Goal: Complete application form: Complete application form

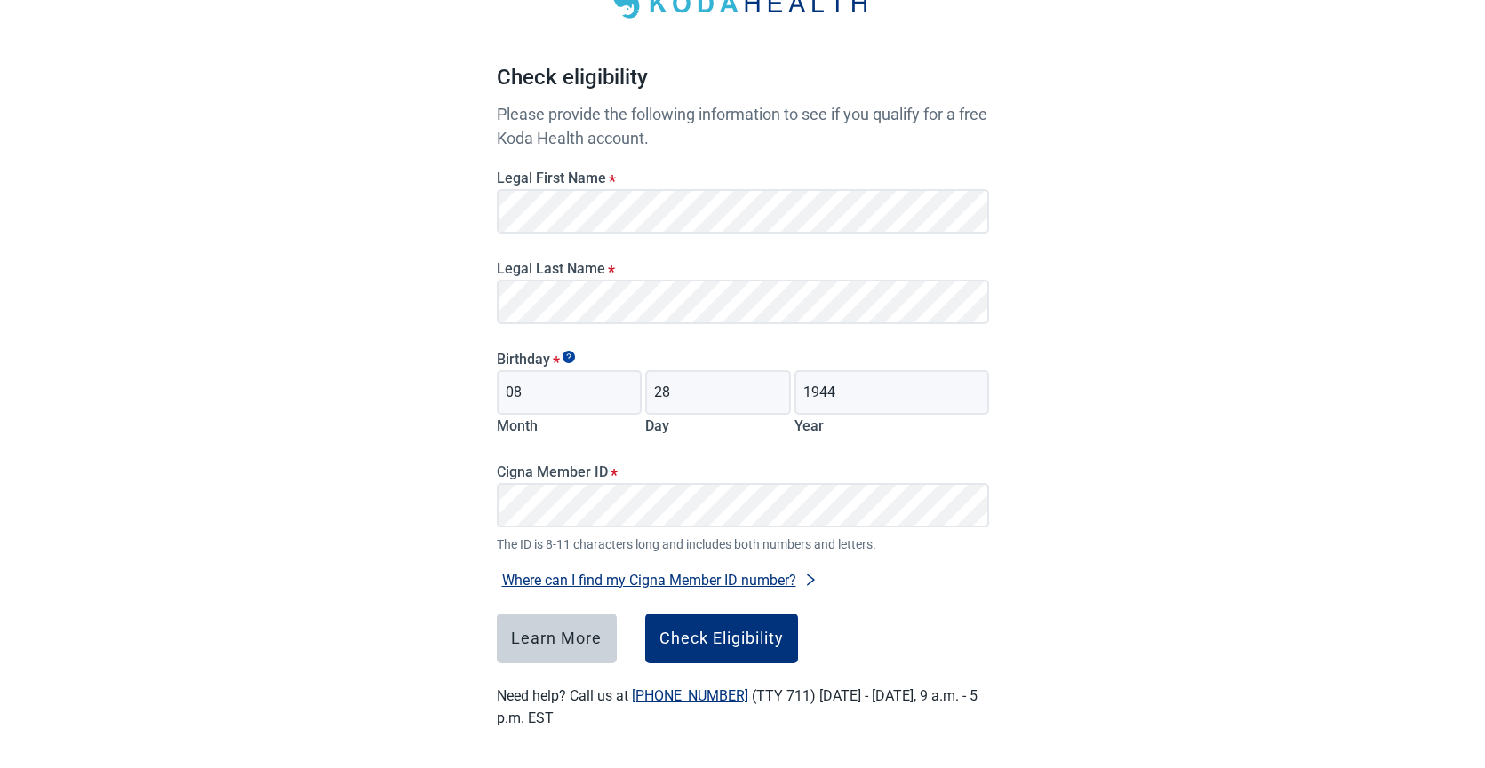
scroll to position [129, 0]
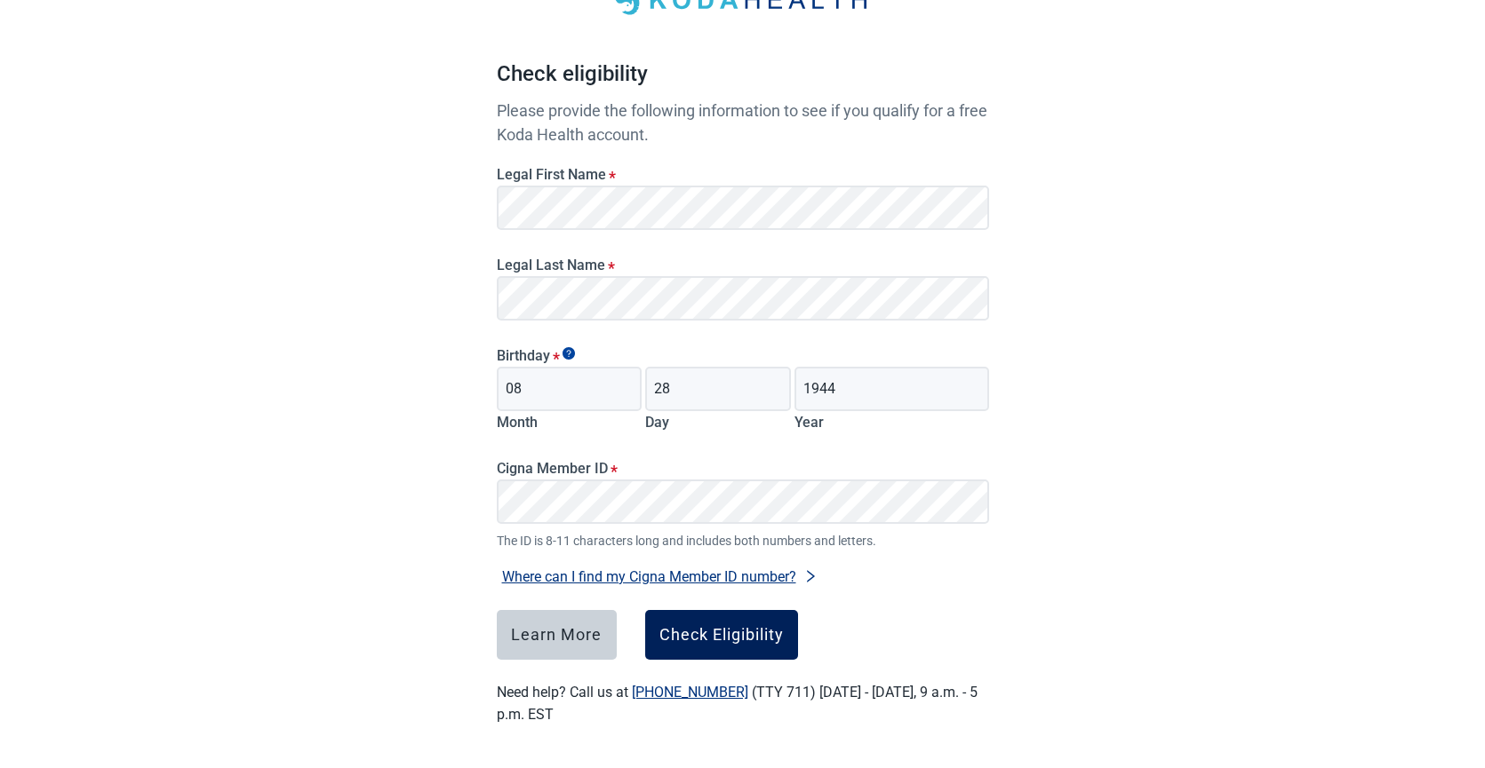
click at [760, 644] on button "Check Eligibility" at bounding box center [721, 635] width 153 height 50
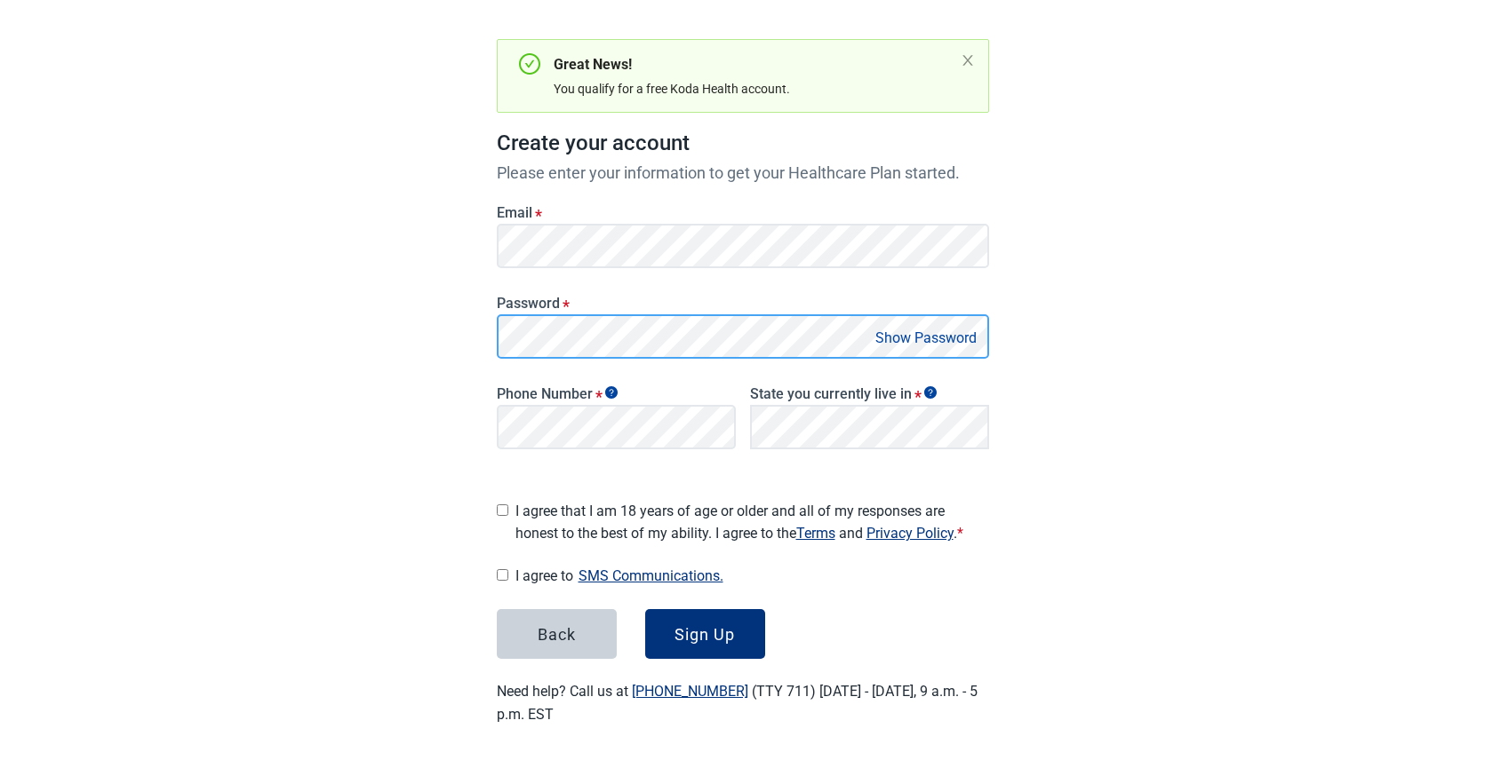
scroll to position [141, 0]
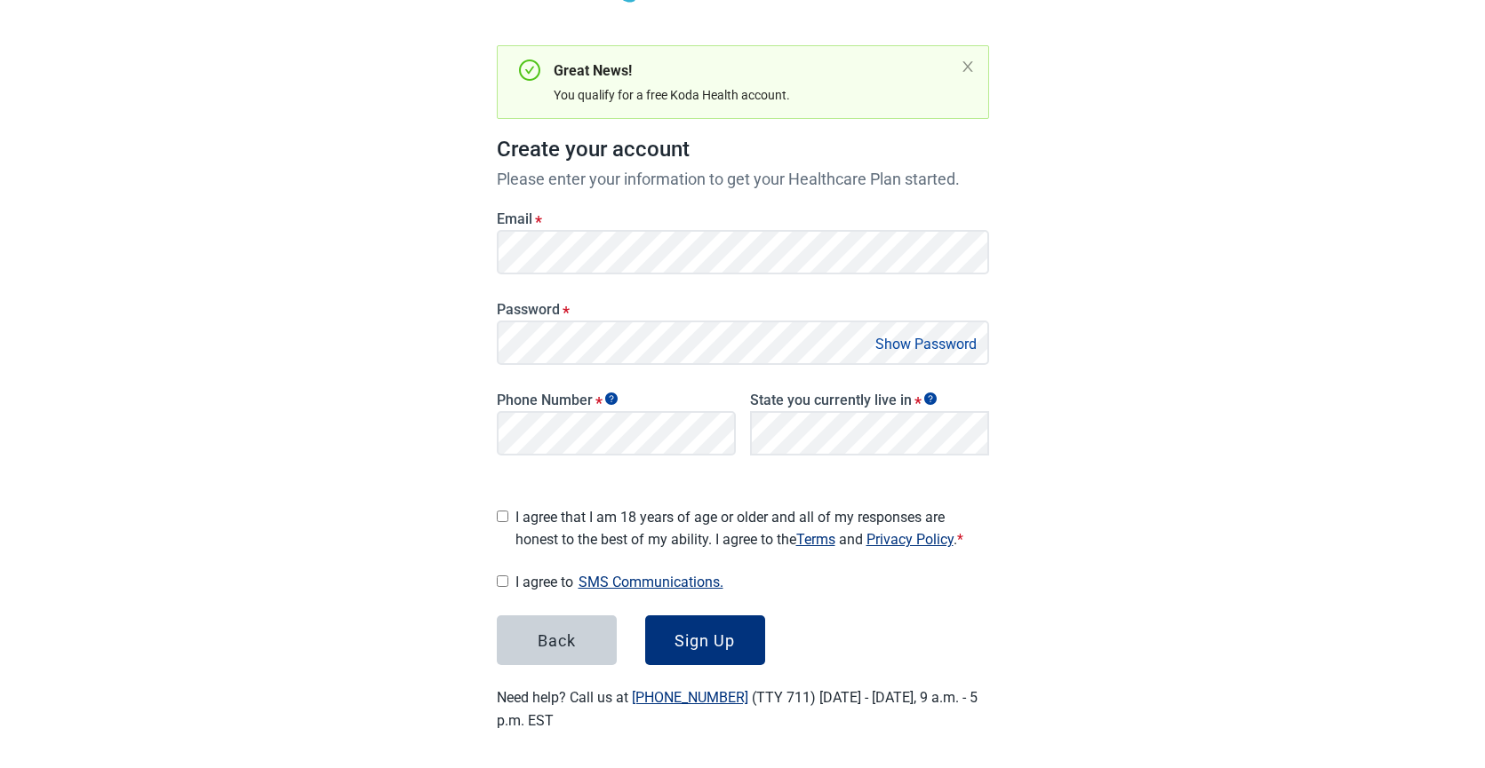
click at [918, 347] on button "Show Password" at bounding box center [926, 344] width 112 height 24
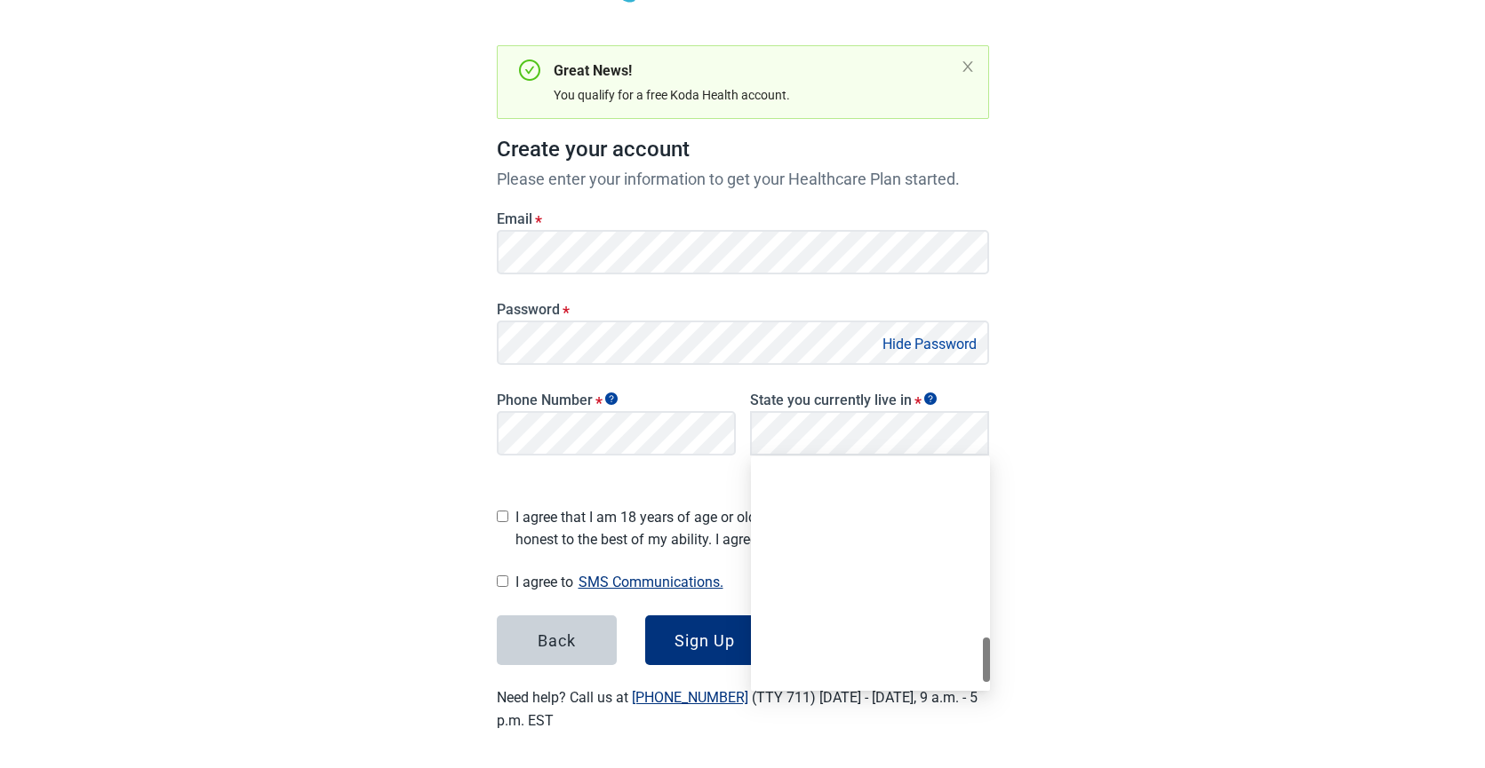
scroll to position [1137, 0]
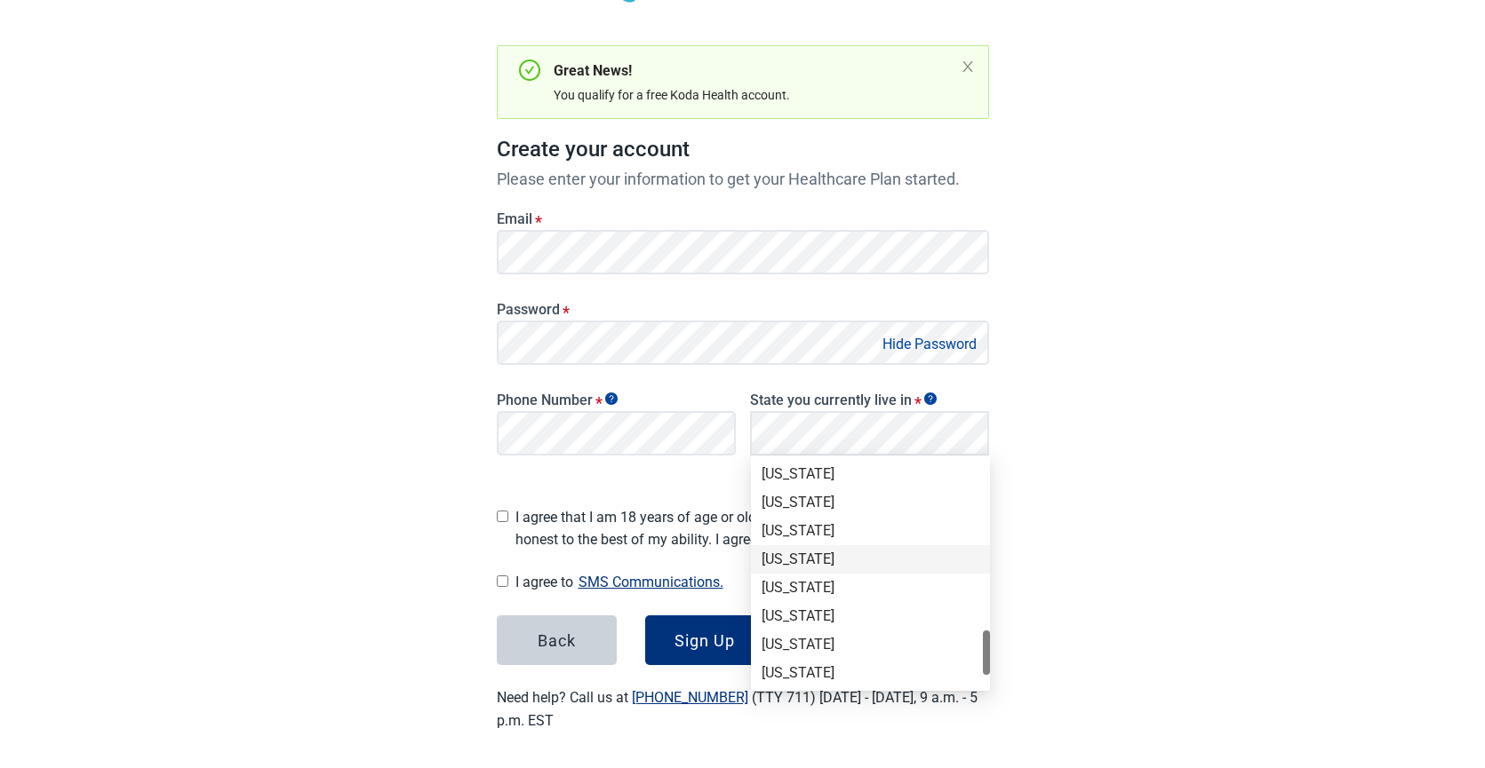
click at [784, 559] on div "[US_STATE]" at bounding box center [870, 560] width 218 height 20
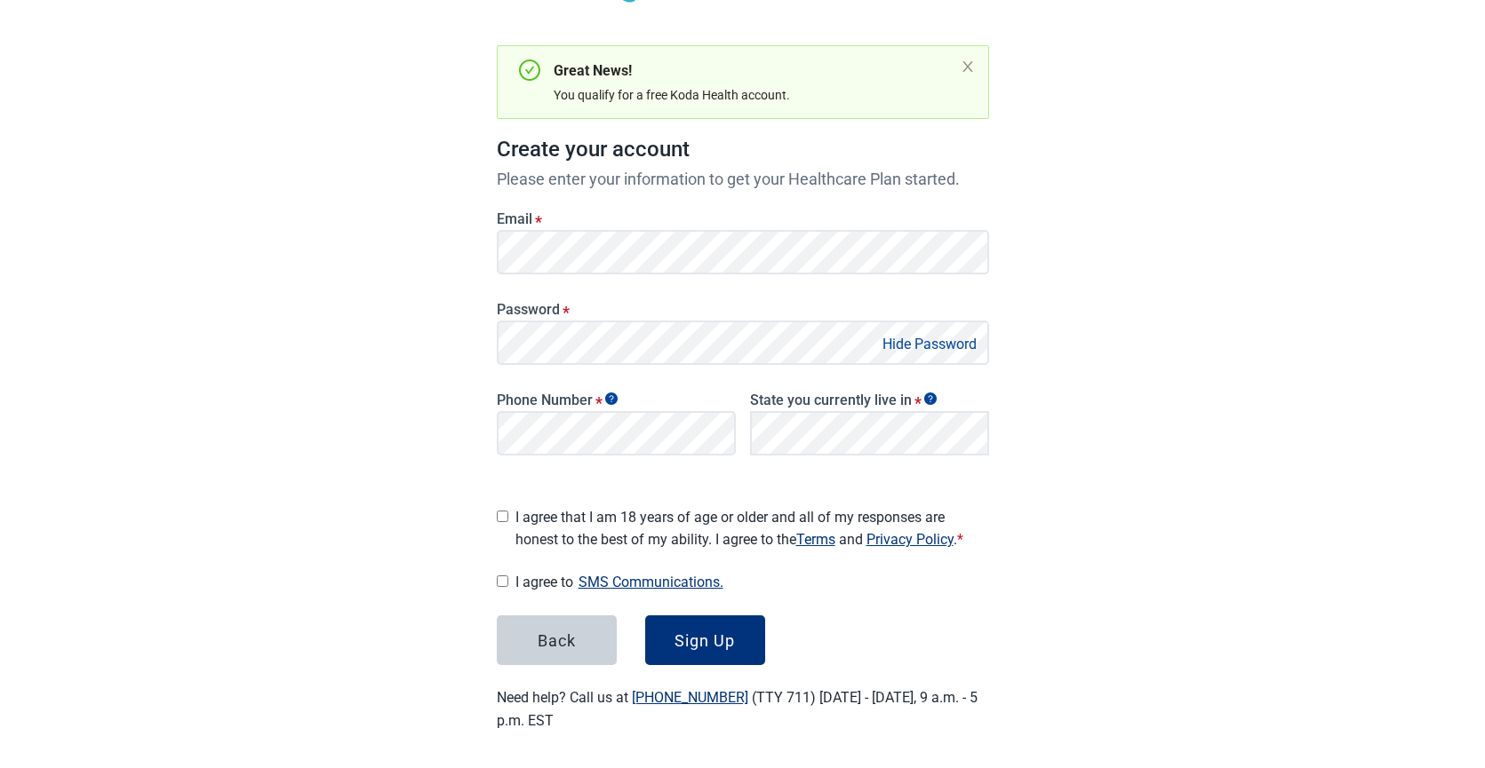
click at [502, 511] on input "I agree that I am 18 years of age or older and all of my responses are honest t…" at bounding box center [503, 517] width 12 height 12
checkbox input "true"
click at [695, 576] on button "SMS Communications." at bounding box center [650, 582] width 155 height 24
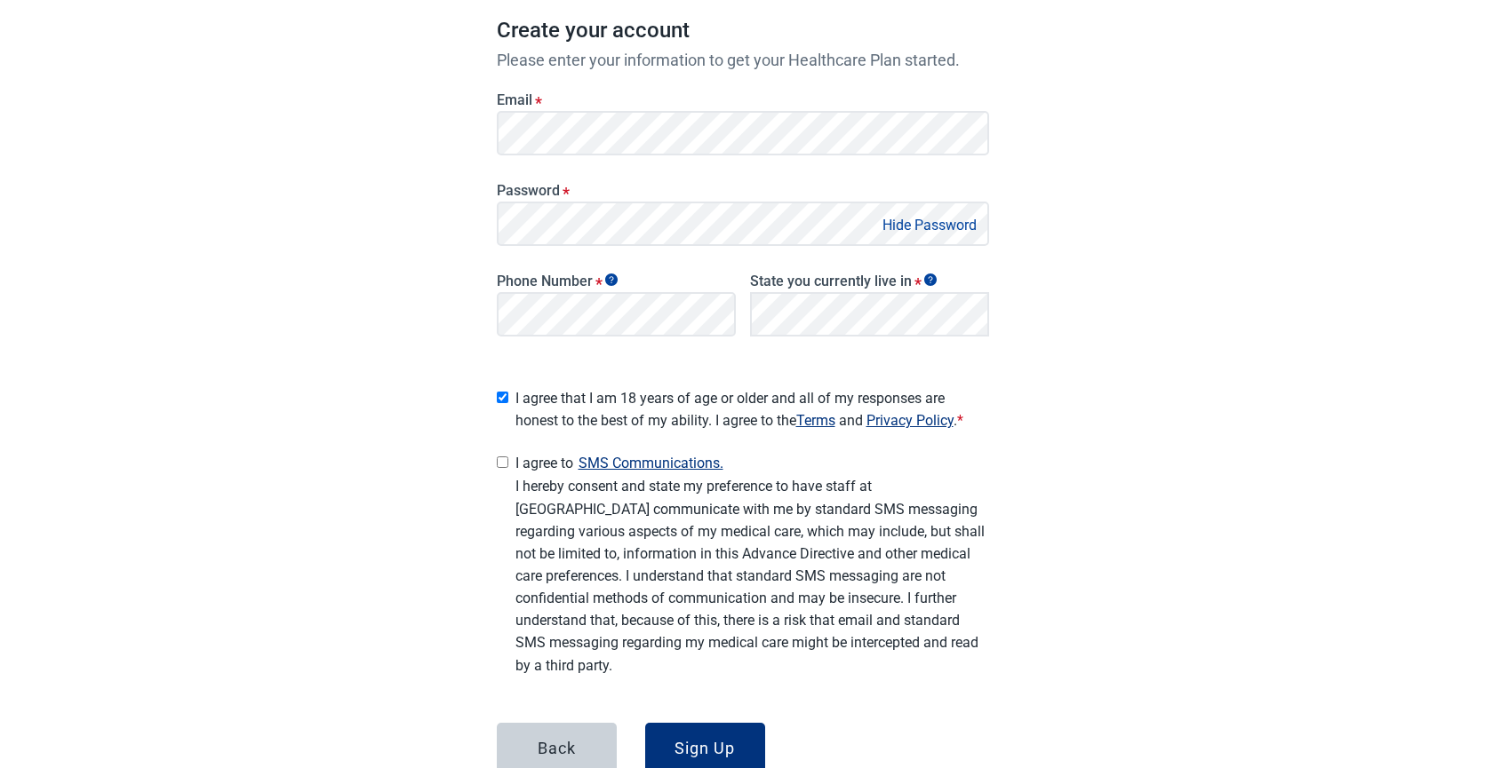
scroll to position [261, 0]
click at [505, 456] on input "I agree to SMS Communications." at bounding box center [503, 462] width 12 height 12
checkbox input "true"
click at [722, 740] on div "Sign Up" at bounding box center [704, 747] width 60 height 18
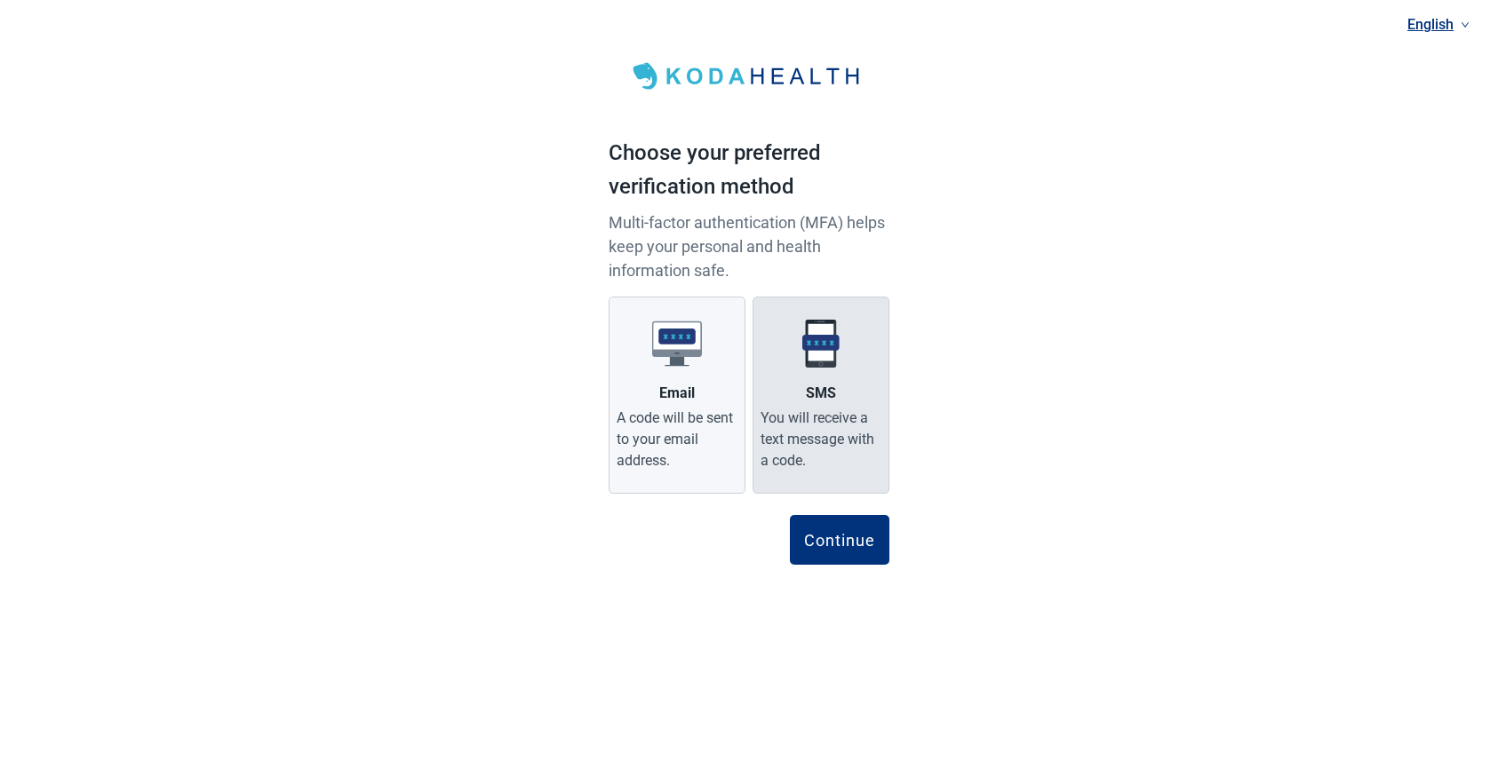
click at [811, 357] on img at bounding box center [821, 344] width 50 height 50
click at [0, 0] on input "SMS You will receive a text message with a code." at bounding box center [0, 0] width 0 height 0
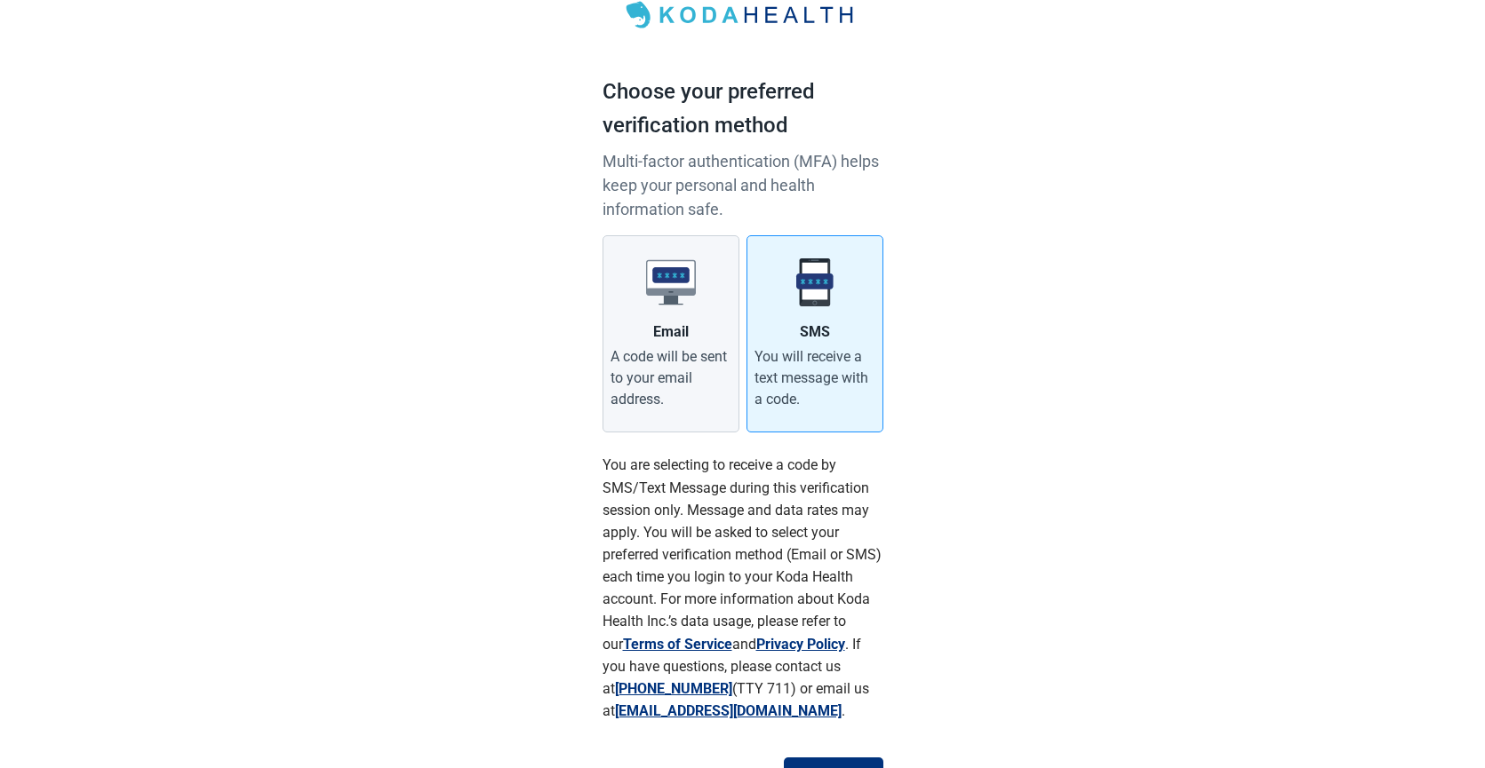
scroll to position [157, 0]
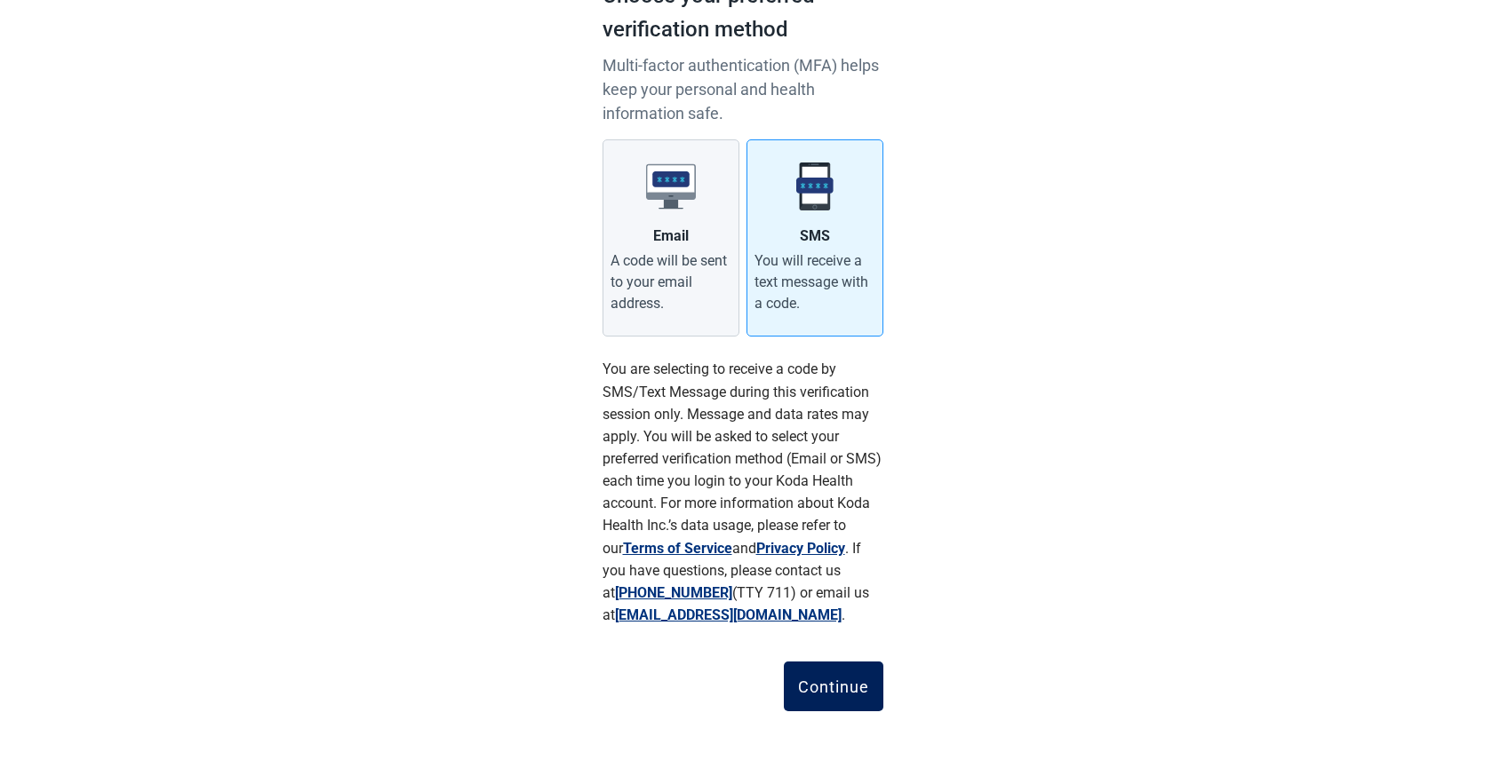
click at [847, 682] on div "Continue" at bounding box center [833, 687] width 71 height 18
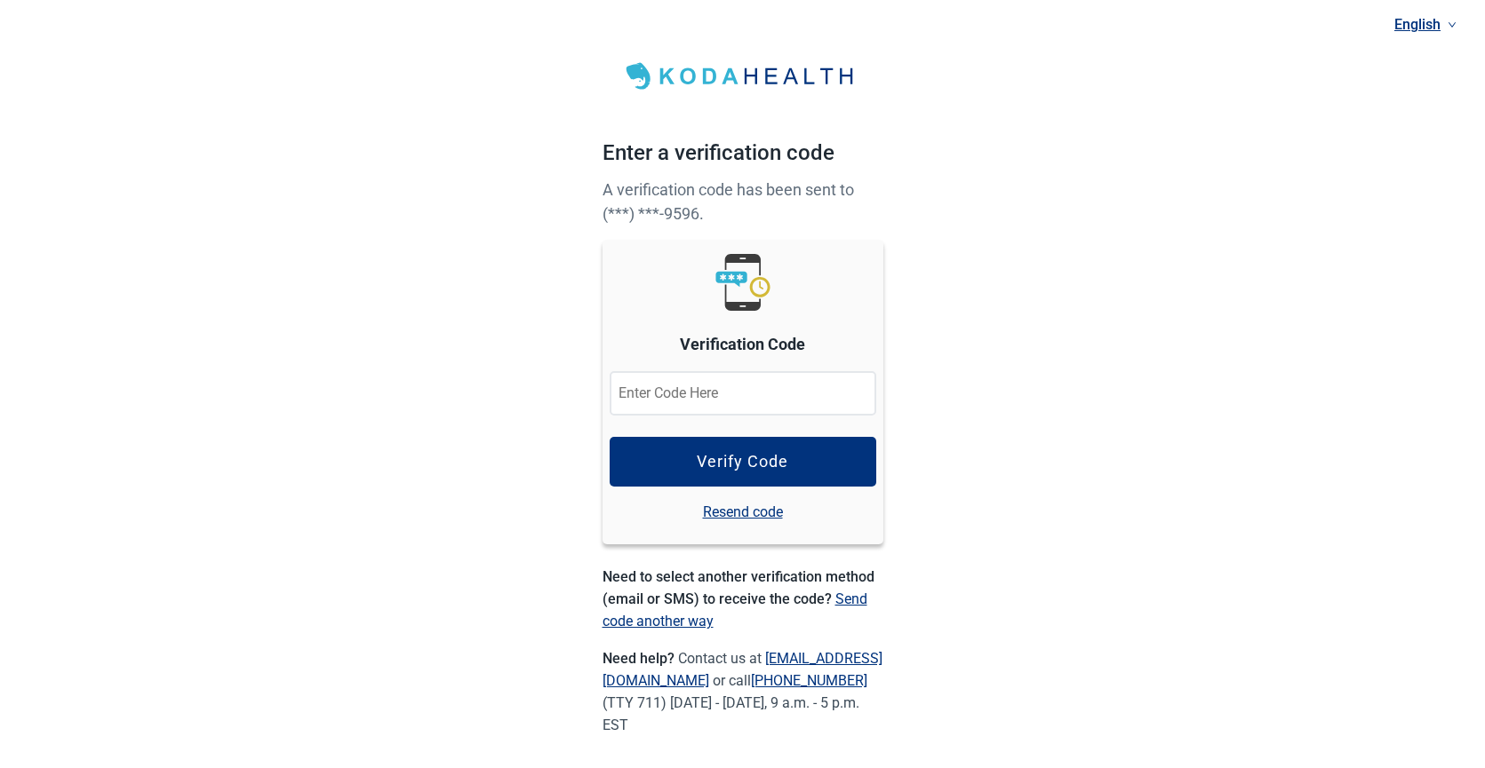
click at [657, 395] on input at bounding box center [742, 393] width 267 height 44
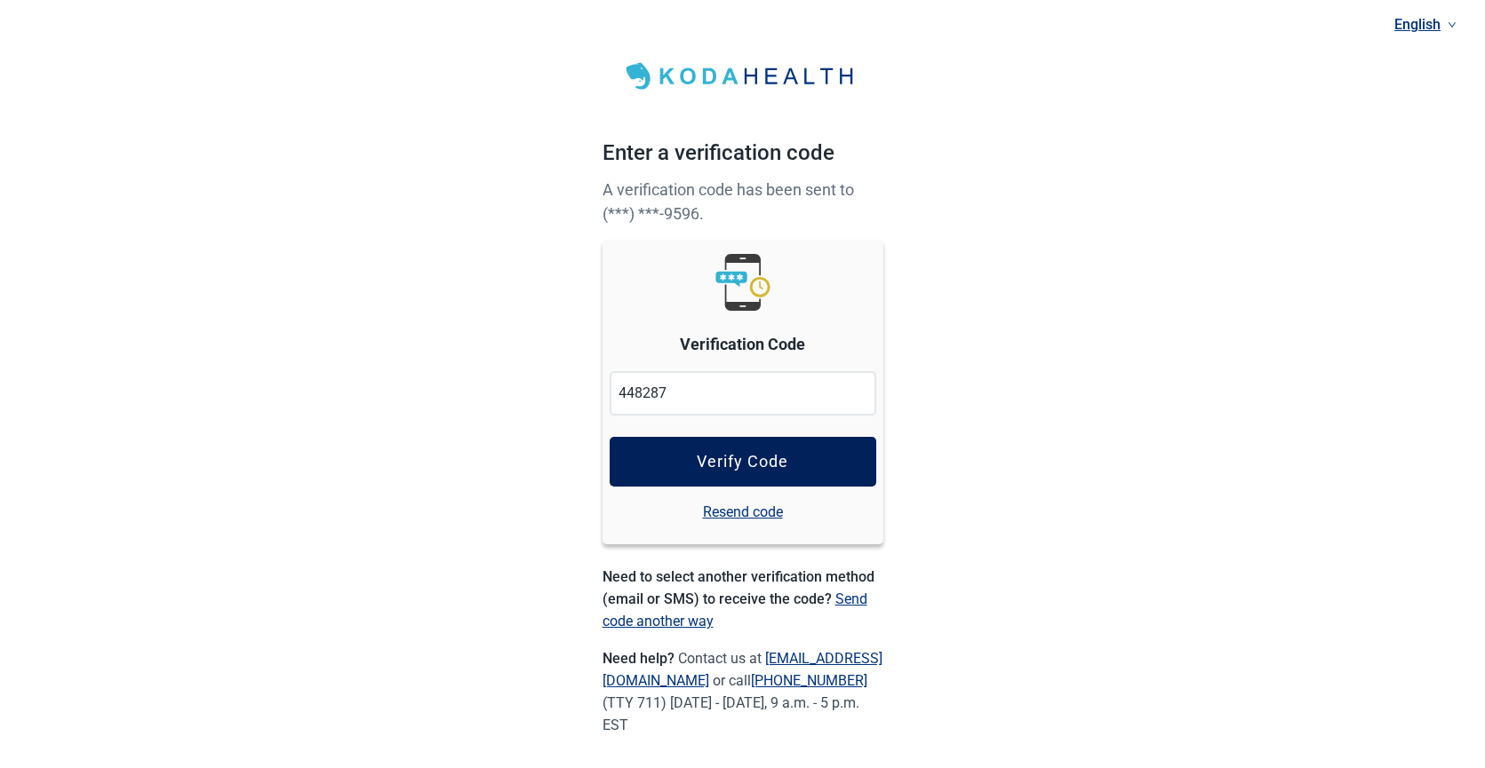
type input "448287"
click at [745, 458] on div "Verify Code" at bounding box center [743, 462] width 92 height 18
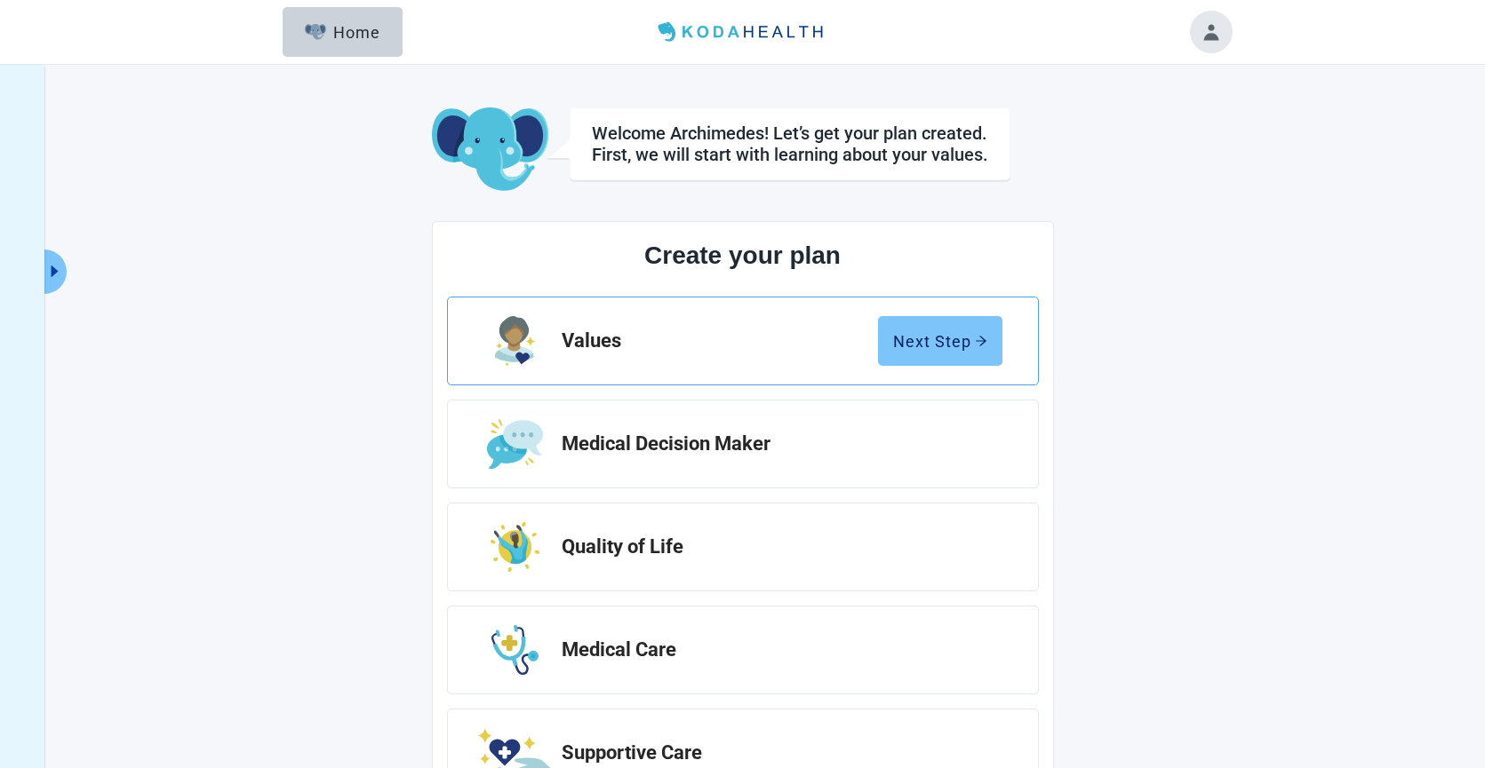
click at [969, 337] on div "Next Step" at bounding box center [940, 341] width 94 height 18
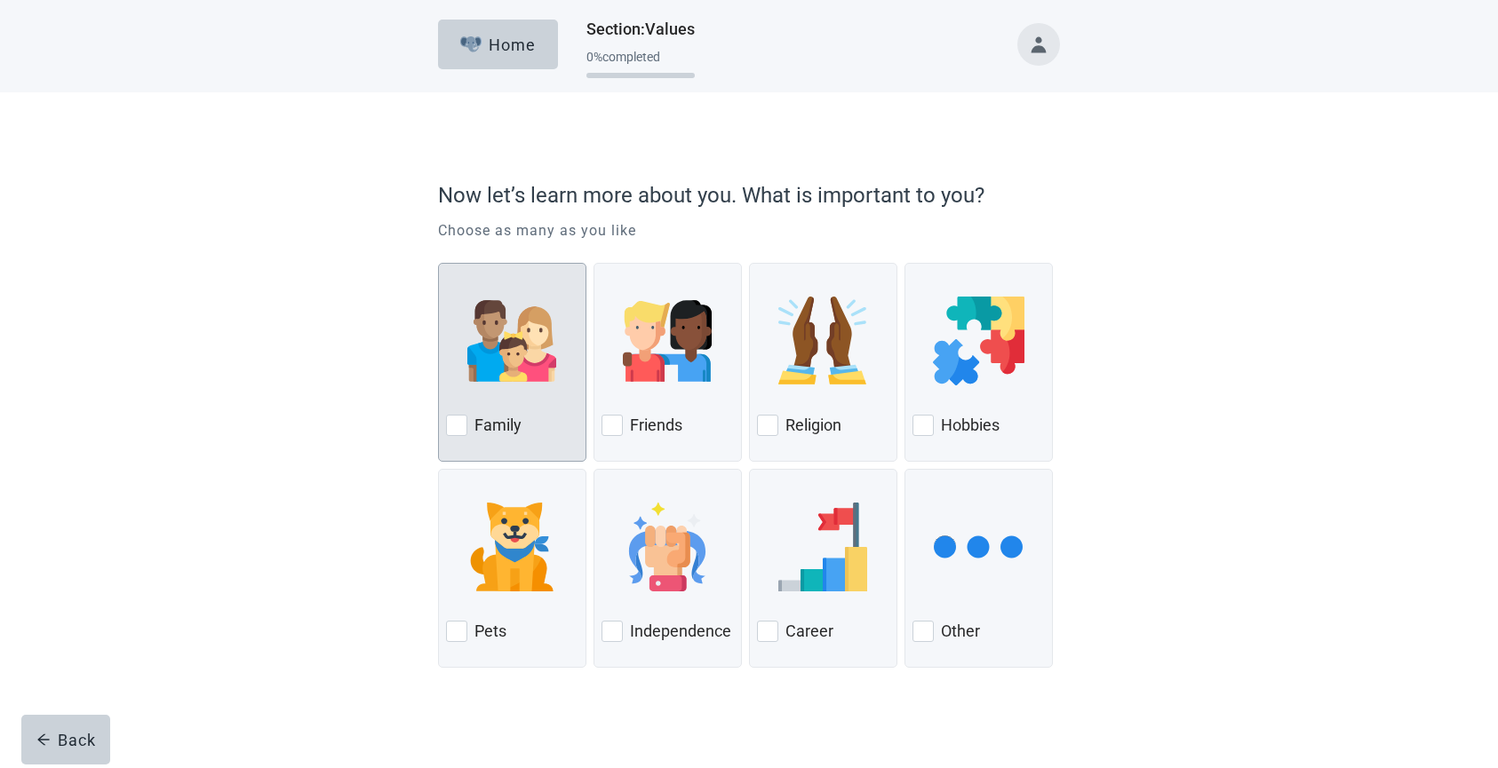
click at [466, 432] on div at bounding box center [456, 425] width 21 height 21
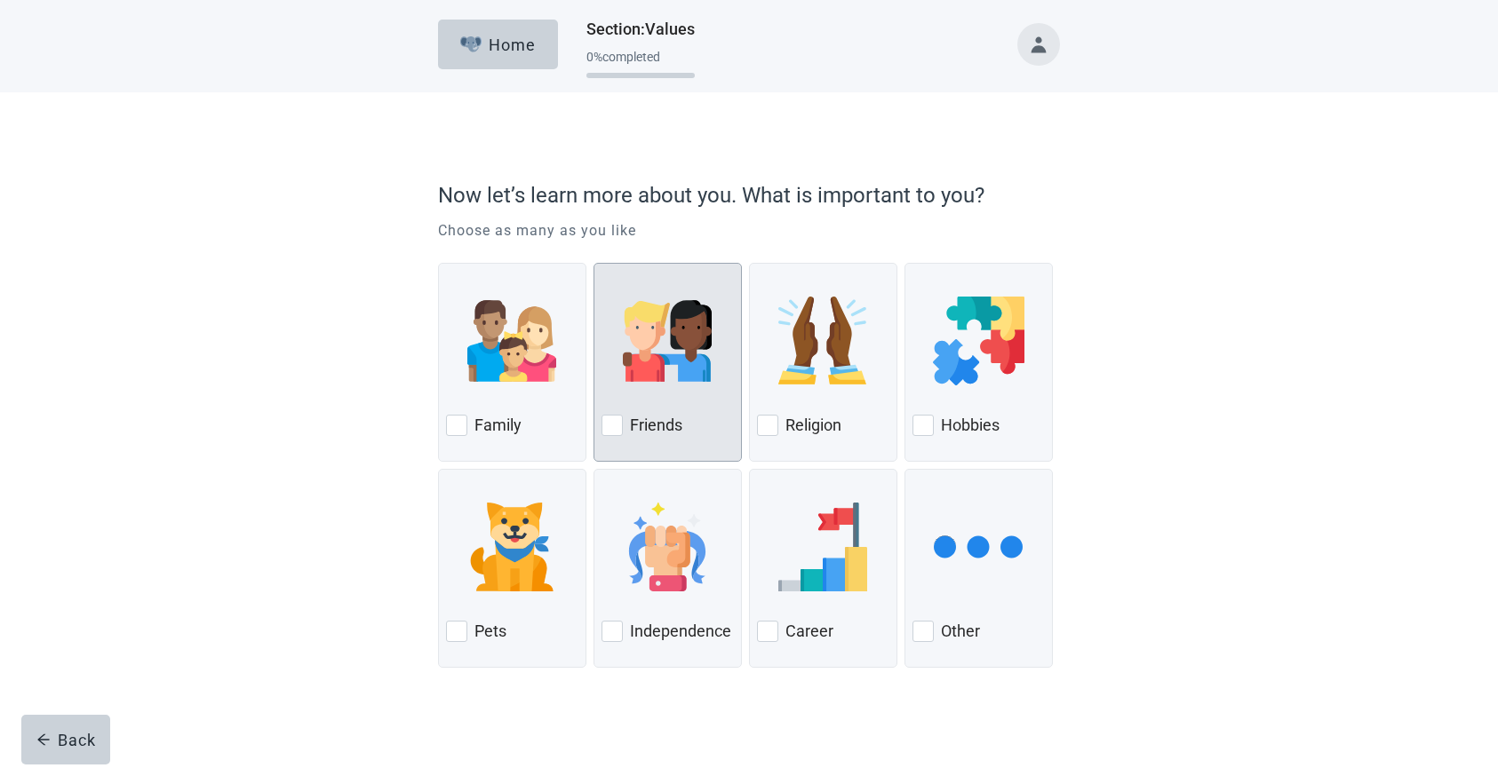
click at [602, 427] on div at bounding box center [611, 425] width 21 height 21
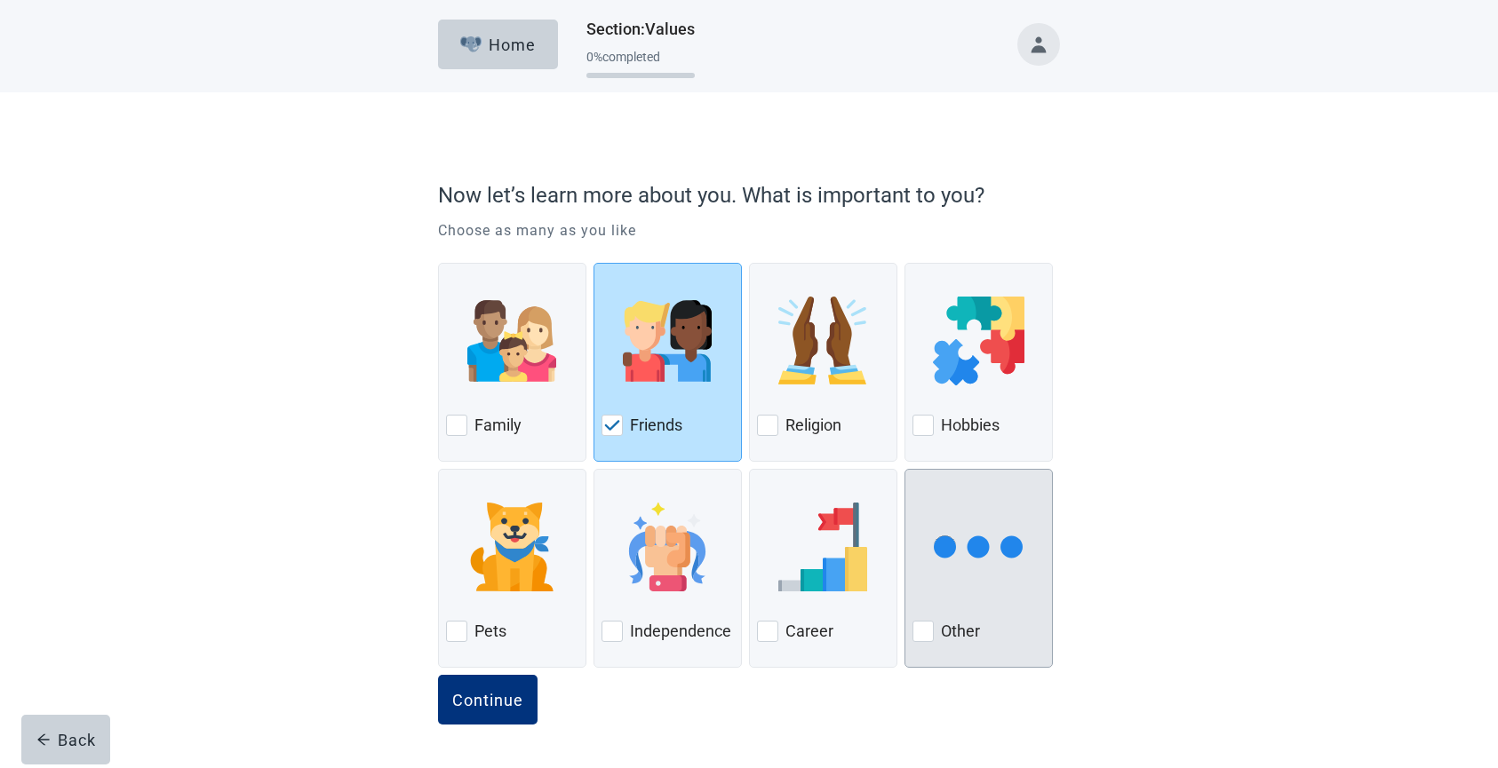
click at [925, 632] on div at bounding box center [922, 631] width 21 height 21
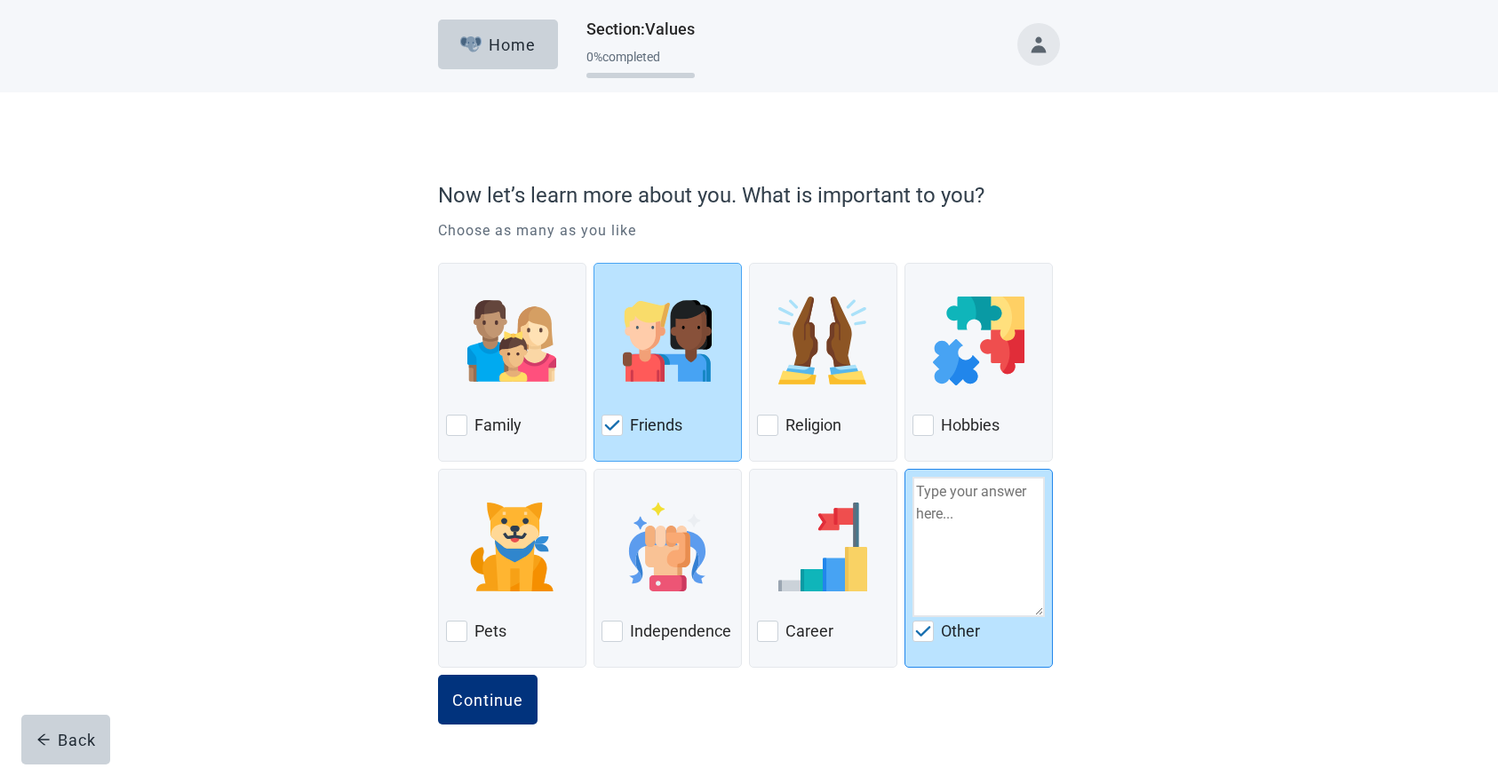
click at [925, 631] on img at bounding box center [923, 631] width 16 height 11
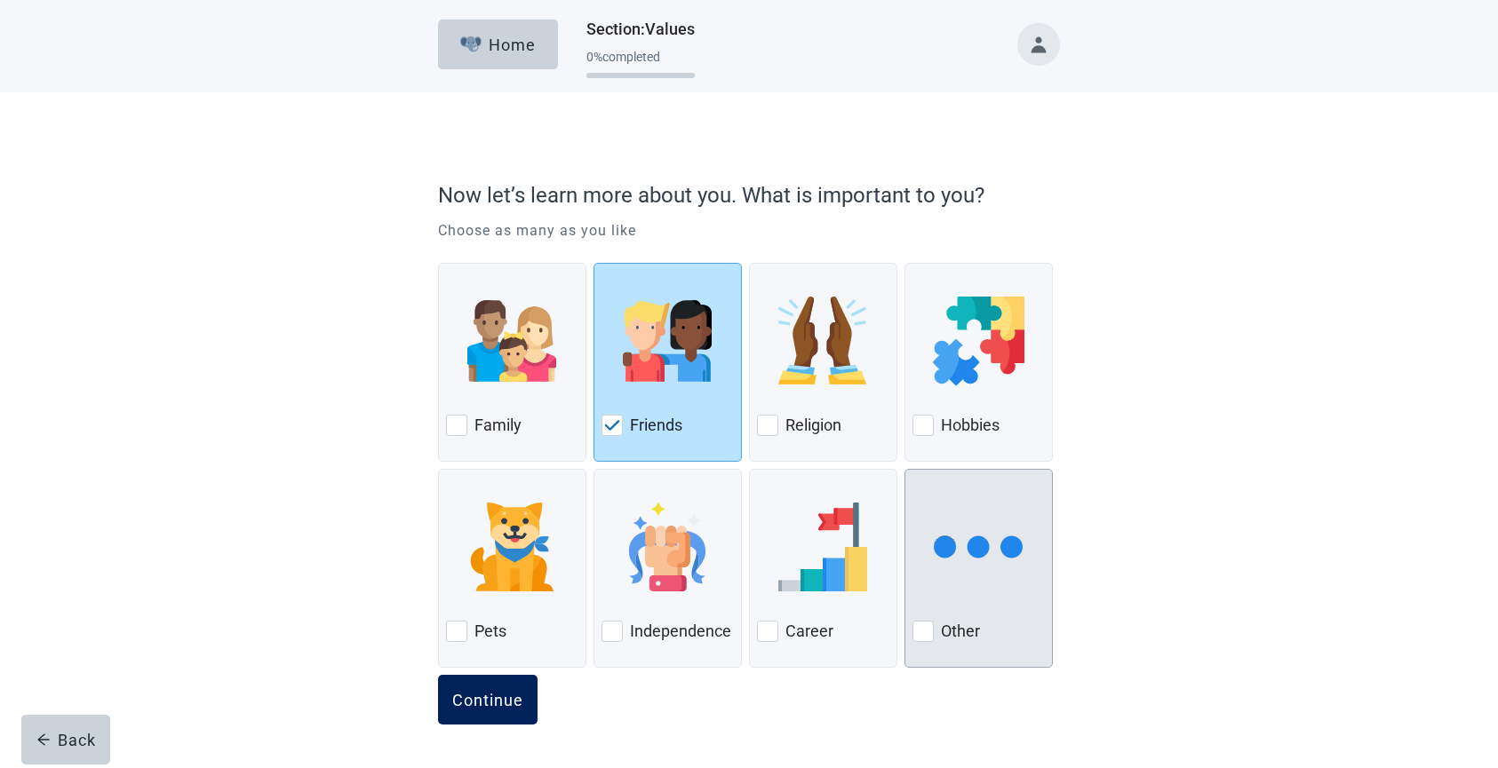
click at [489, 707] on div "Continue" at bounding box center [487, 700] width 71 height 18
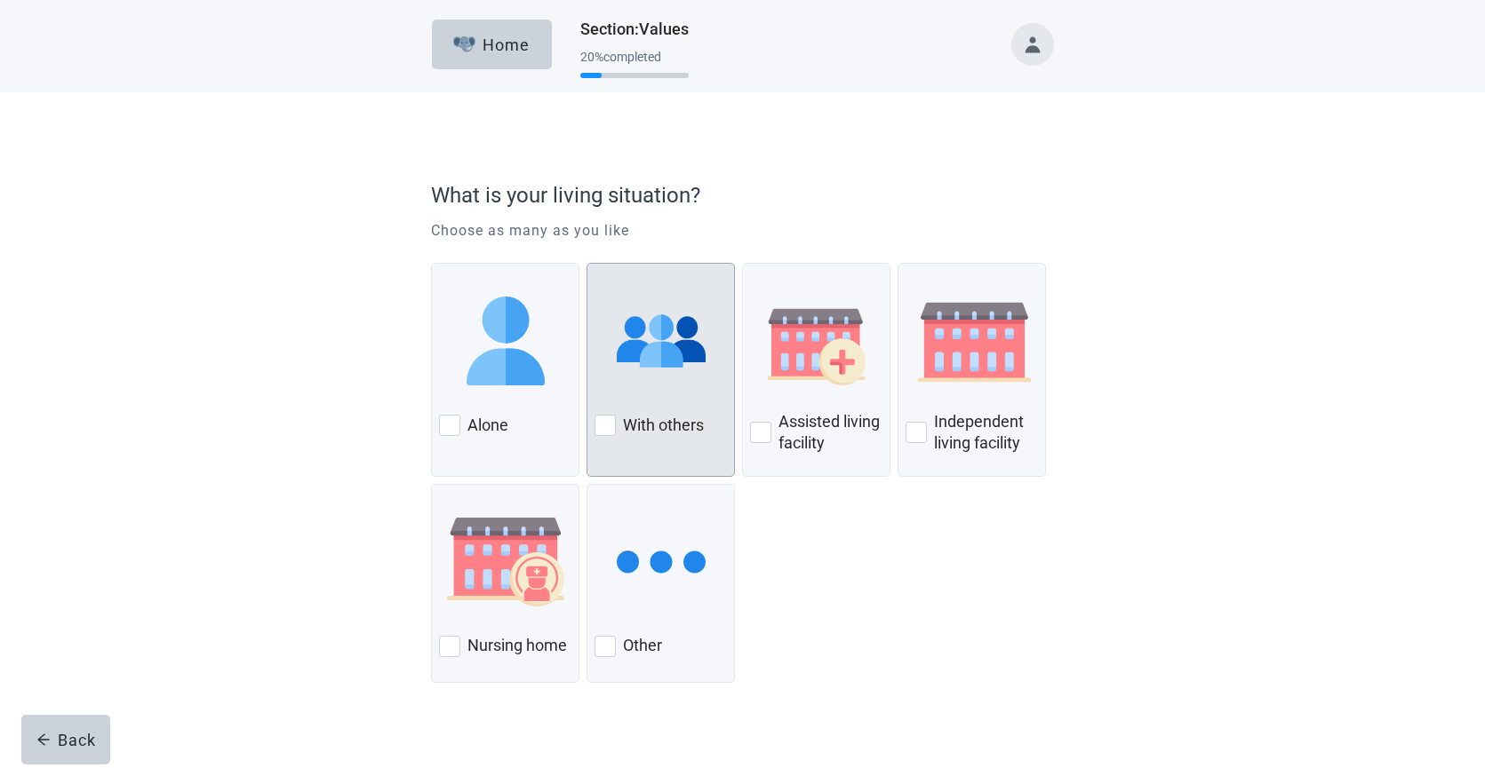
click at [607, 423] on div at bounding box center [604, 425] width 21 height 21
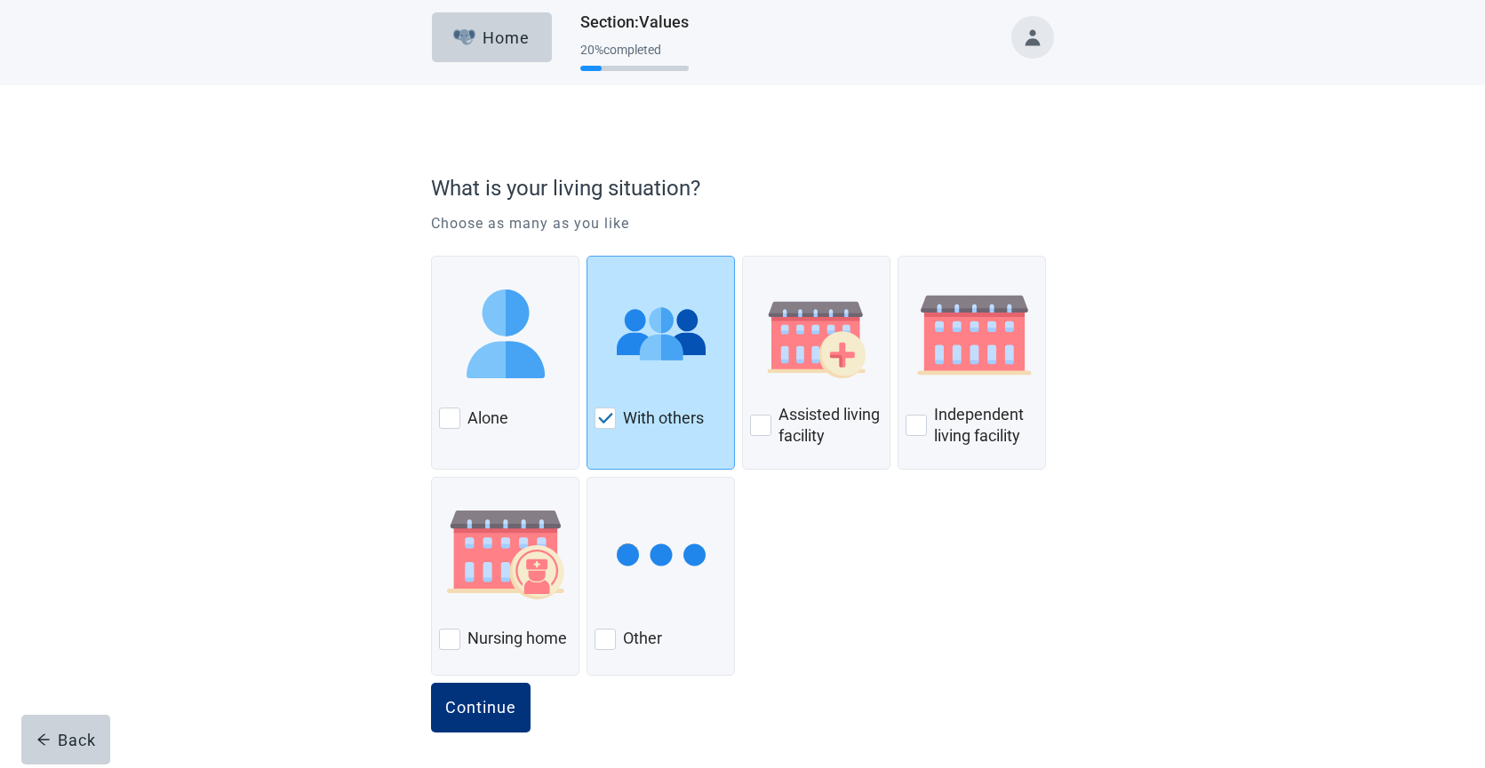
scroll to position [11, 0]
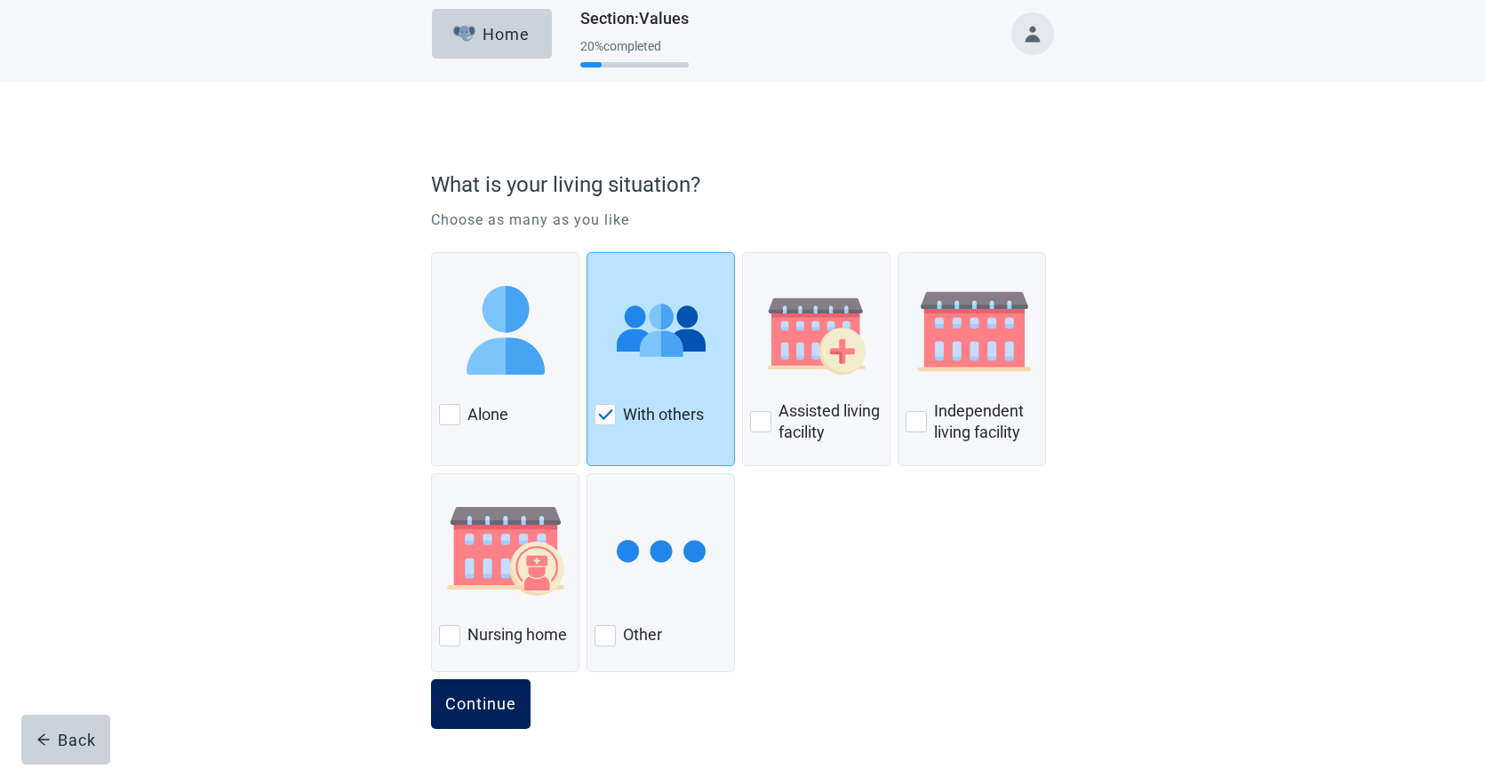
click at [492, 709] on div "Continue" at bounding box center [480, 705] width 71 height 18
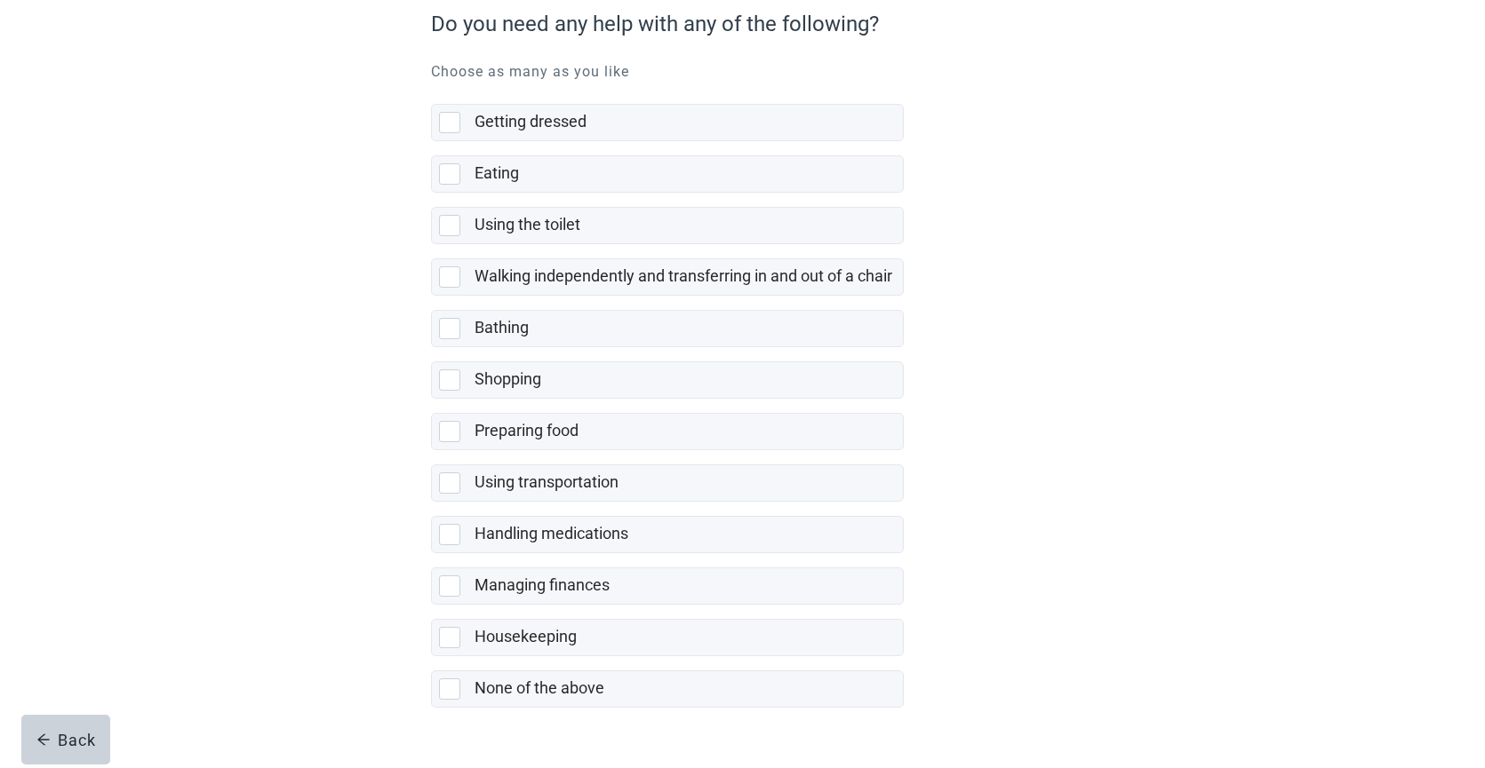
scroll to position [214, 0]
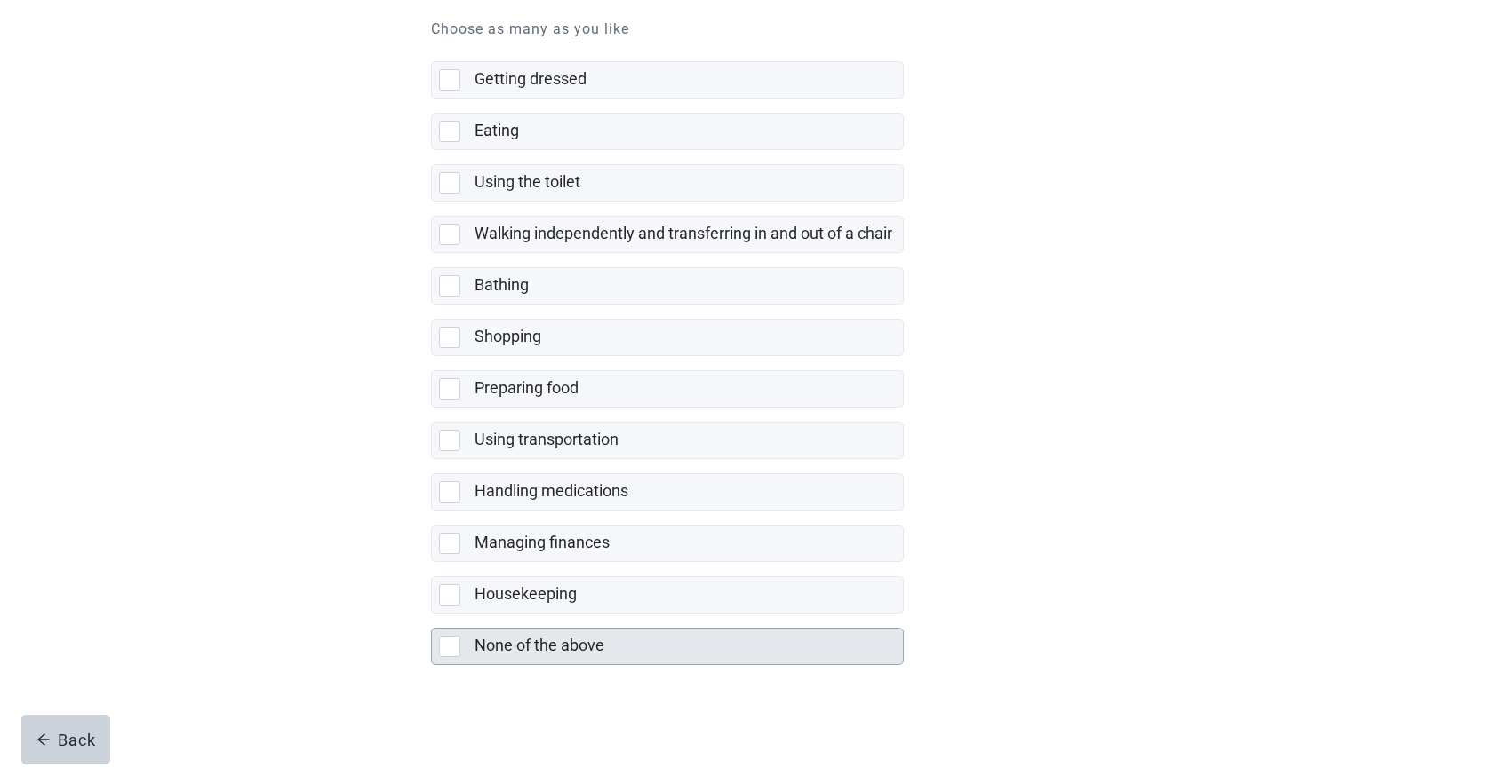
click at [447, 649] on div at bounding box center [449, 646] width 21 height 21
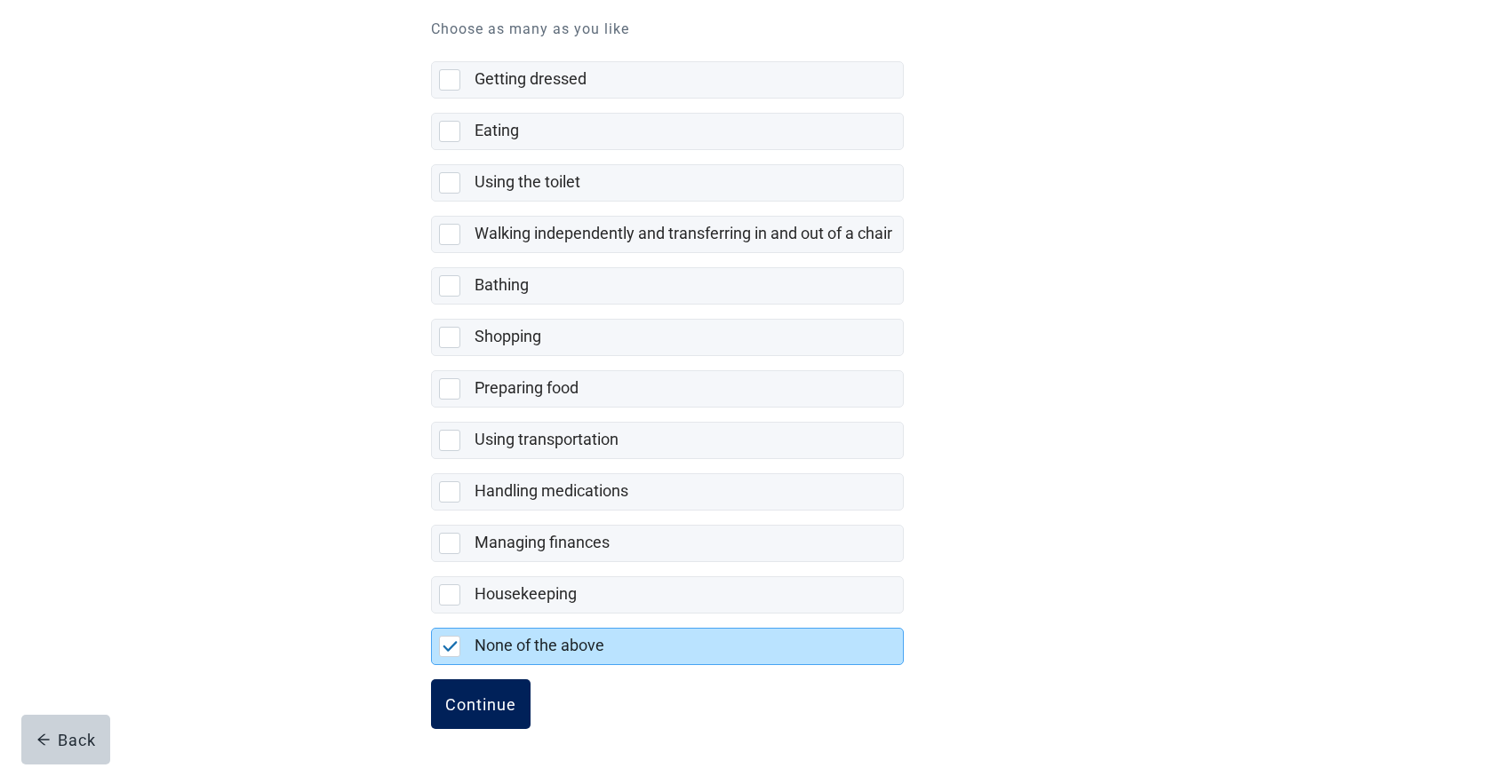
click at [471, 703] on div "Continue" at bounding box center [480, 705] width 71 height 18
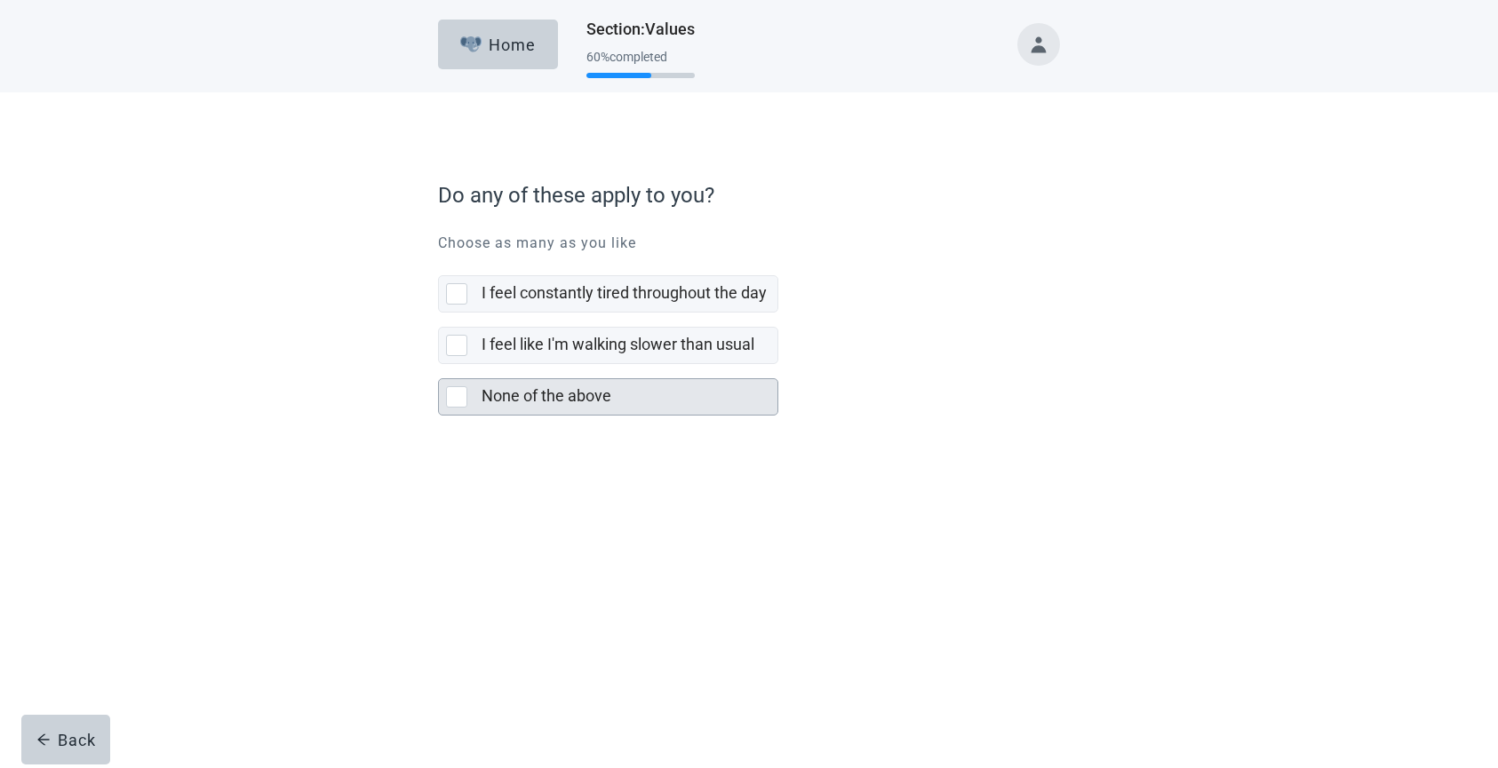
click at [454, 393] on div at bounding box center [456, 396] width 21 height 21
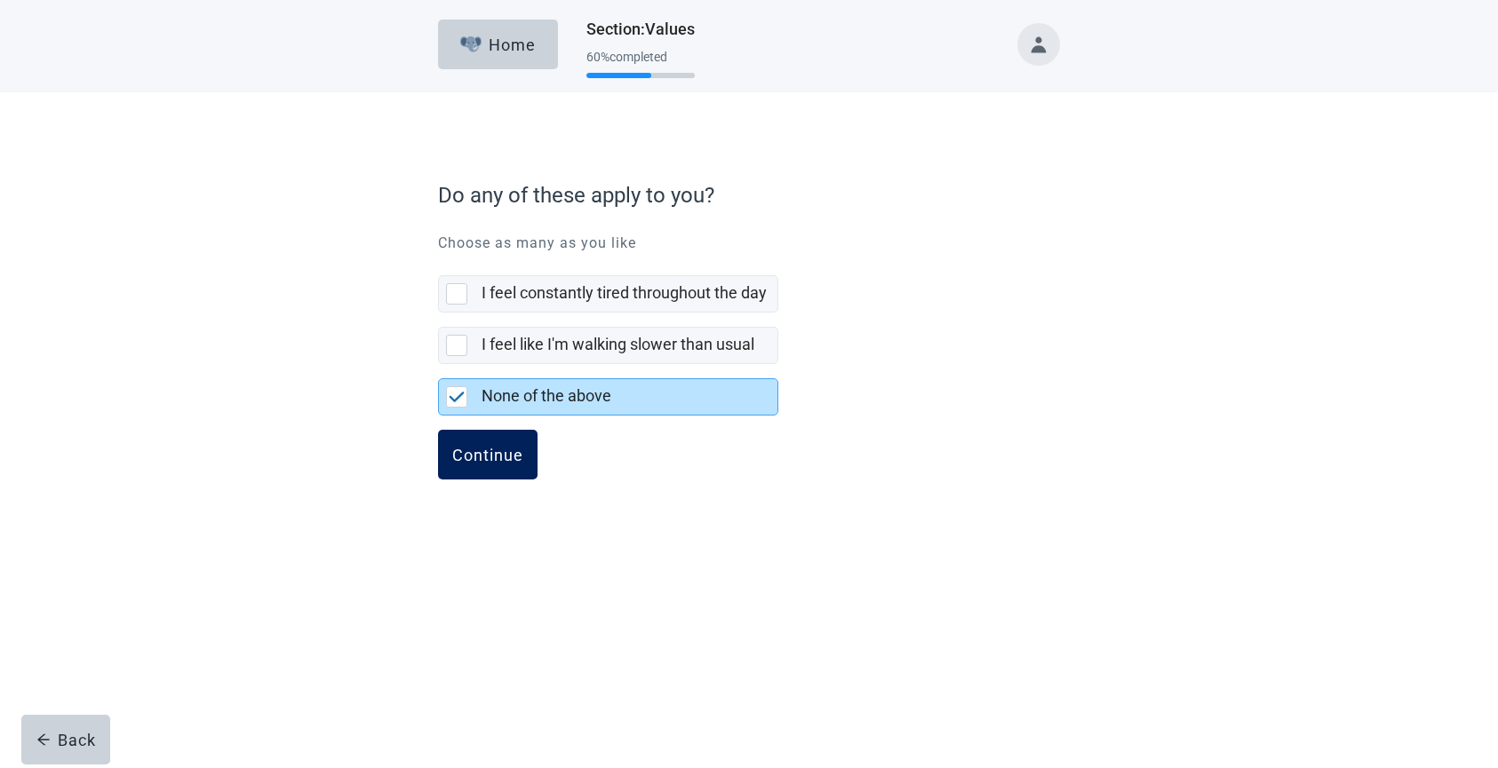
click at [487, 469] on button "Continue" at bounding box center [488, 455] width 100 height 50
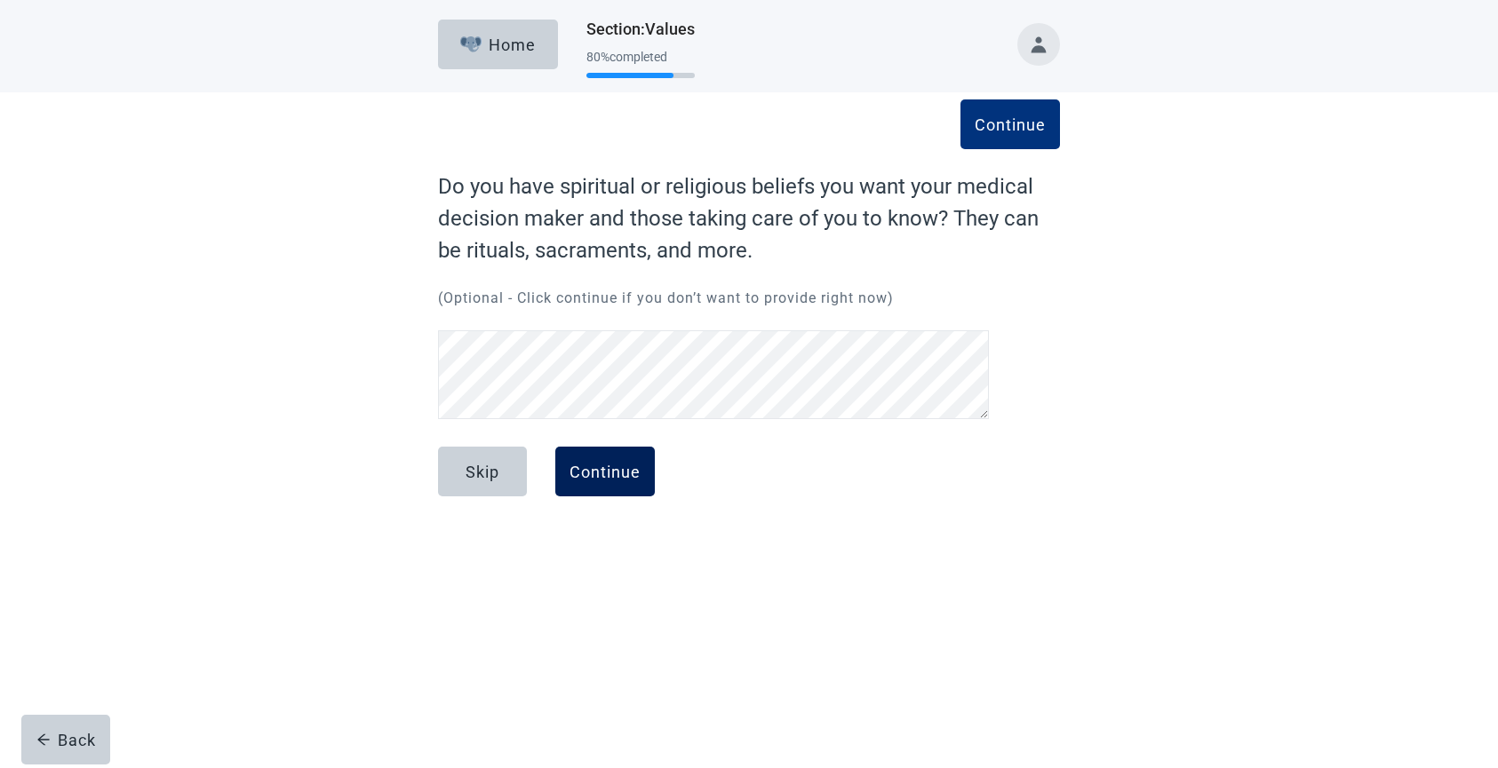
click at [616, 474] on div "Continue" at bounding box center [604, 472] width 71 height 18
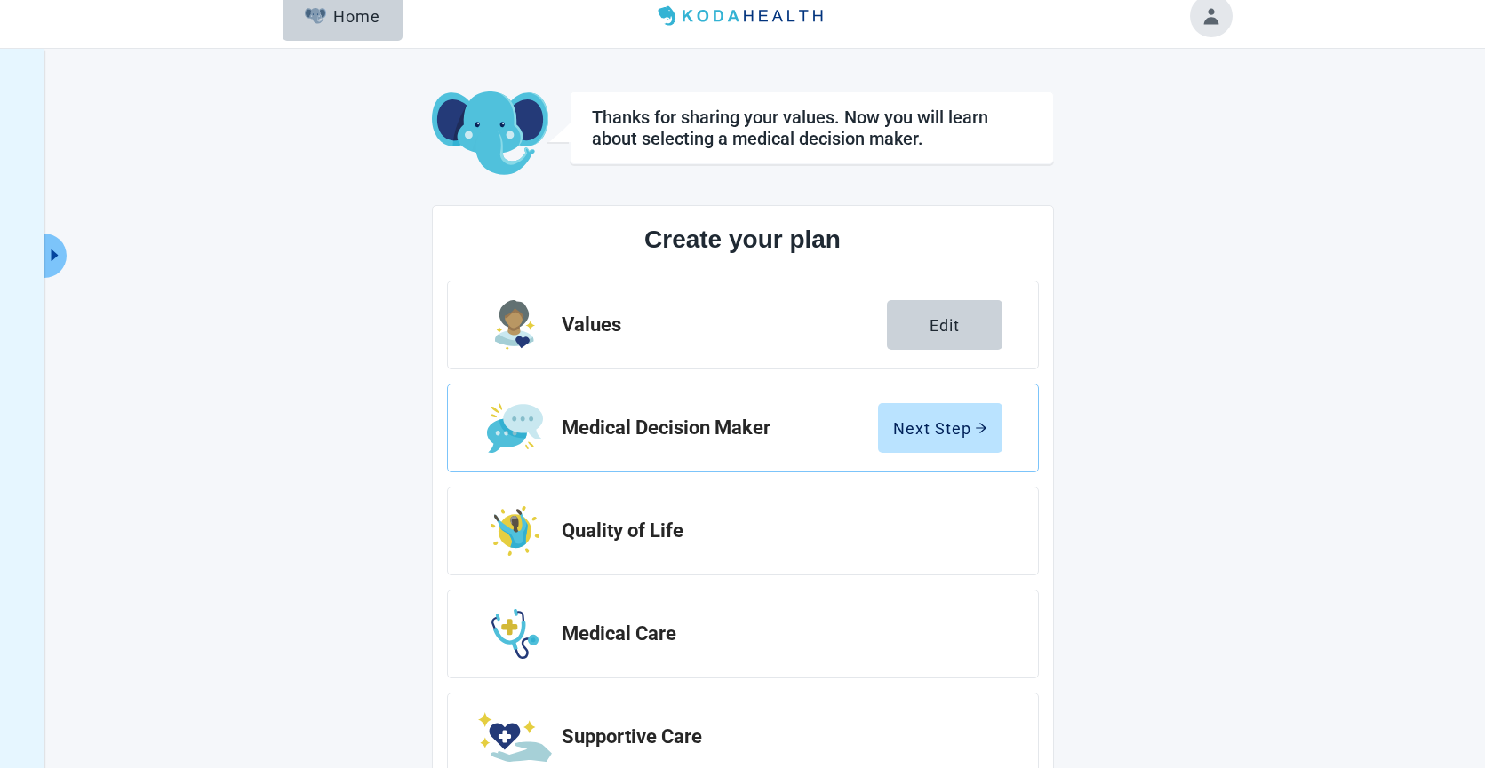
scroll to position [17, 0]
click at [961, 430] on div "Next Step" at bounding box center [940, 427] width 94 height 18
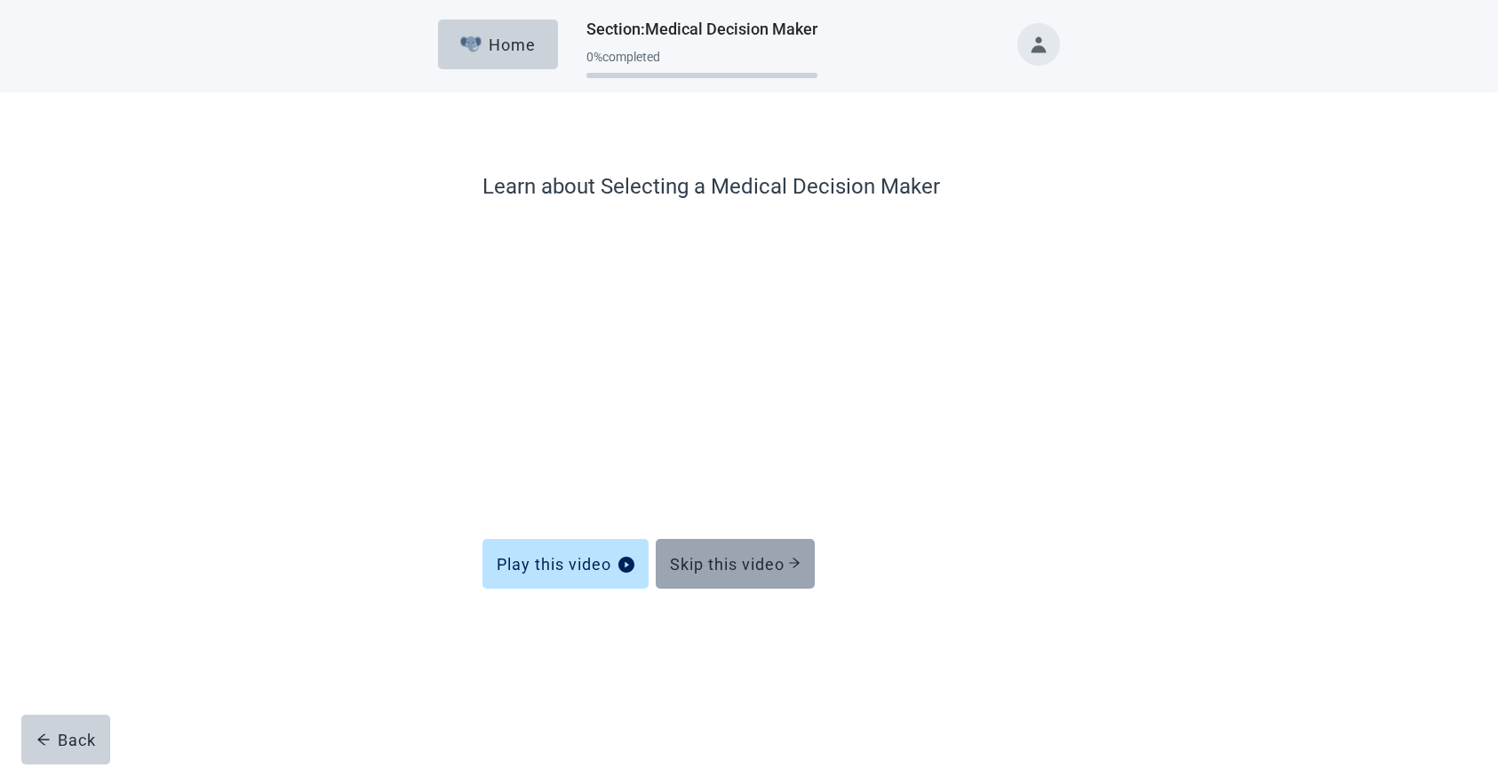
click at [763, 564] on div "Skip this video" at bounding box center [735, 564] width 131 height 18
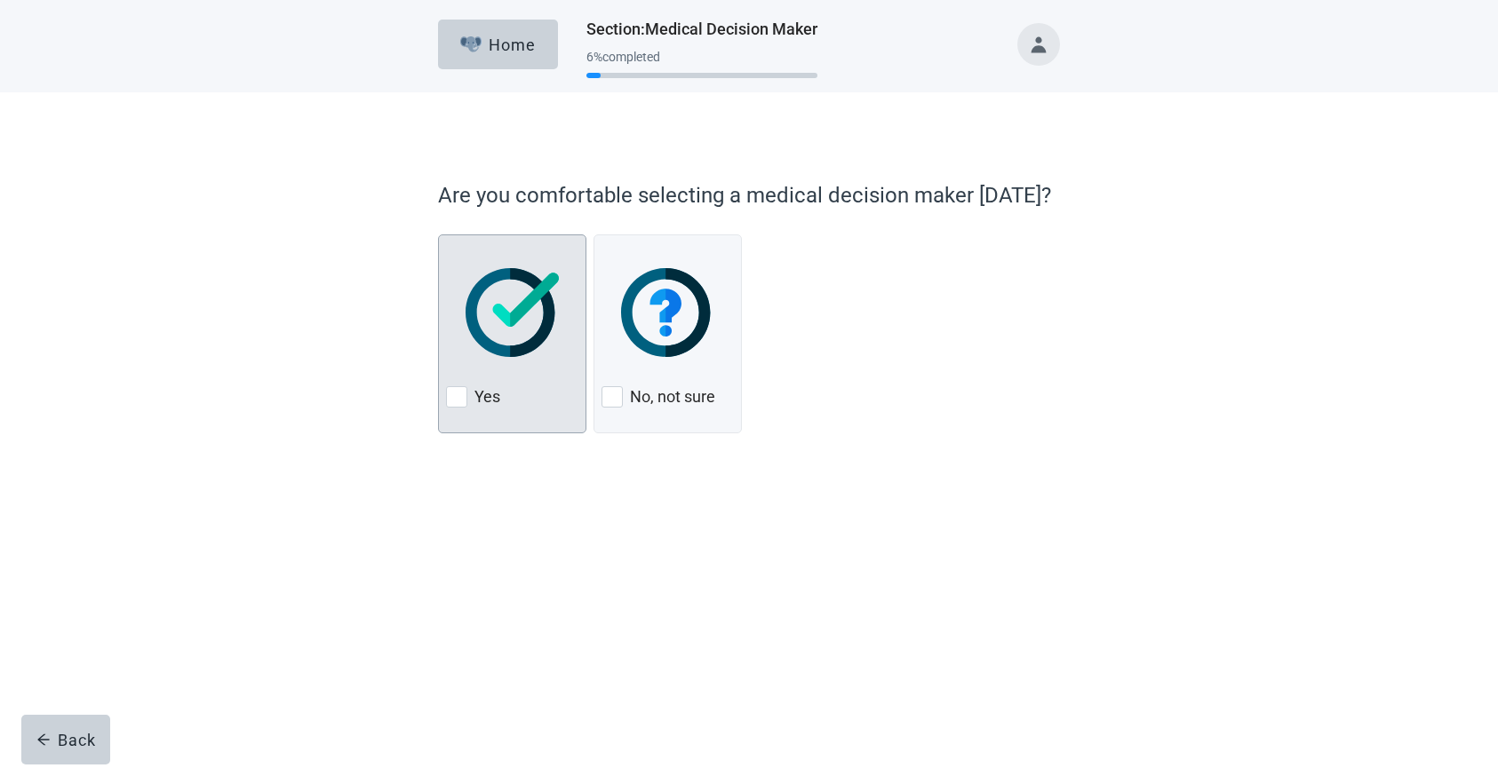
click at [451, 402] on div at bounding box center [456, 396] width 21 height 21
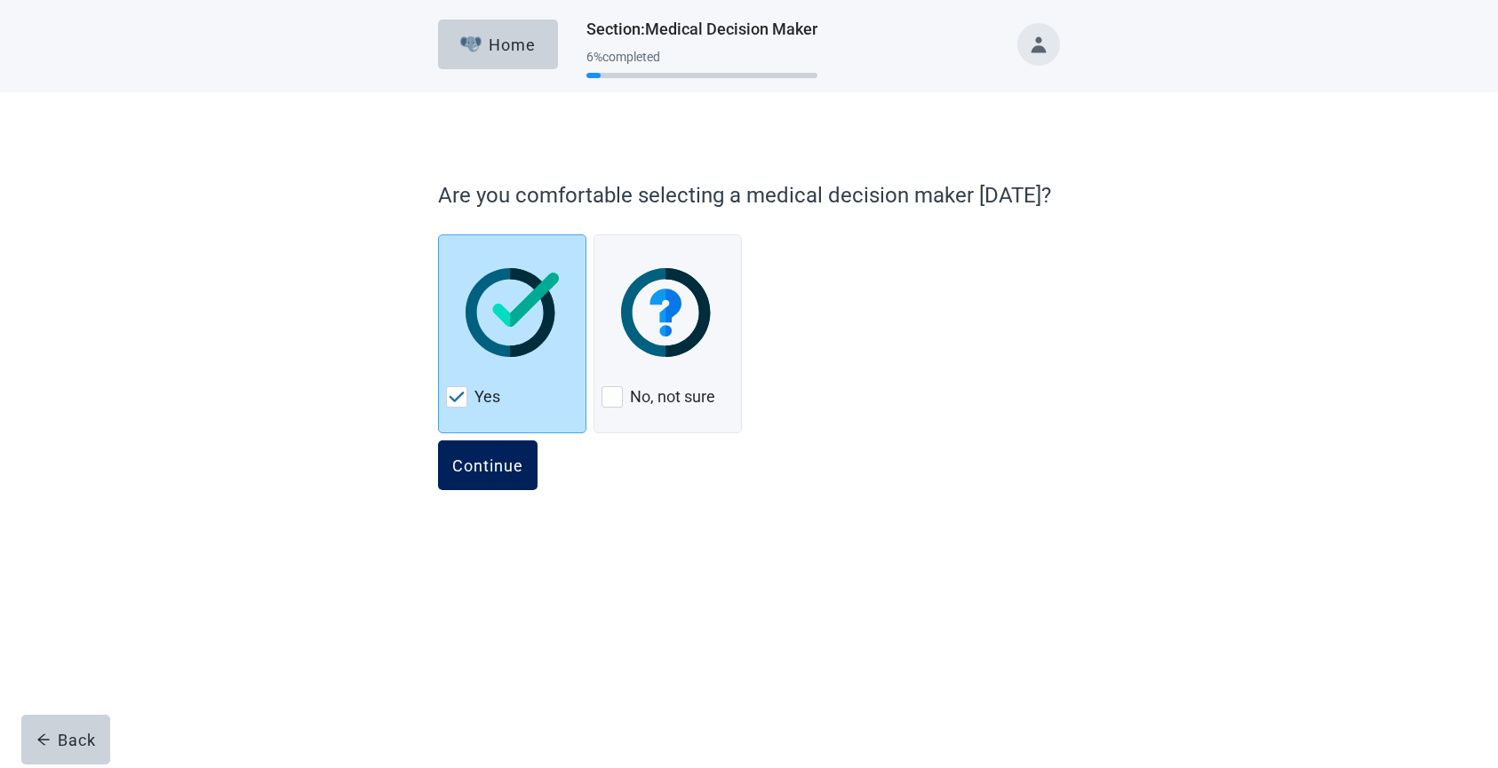
click at [471, 458] on div "Continue" at bounding box center [487, 466] width 71 height 18
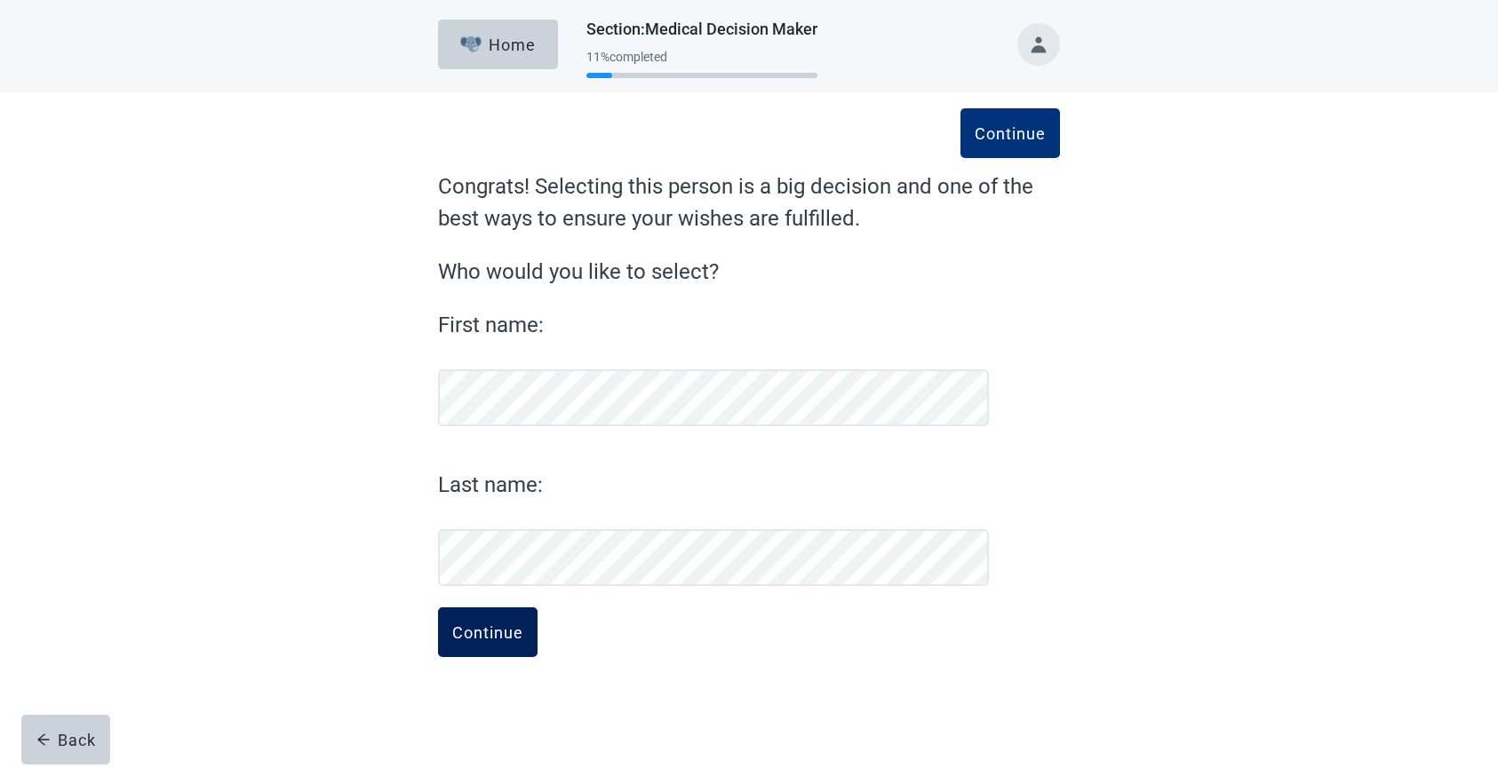
click at [477, 633] on div "Continue" at bounding box center [487, 633] width 71 height 18
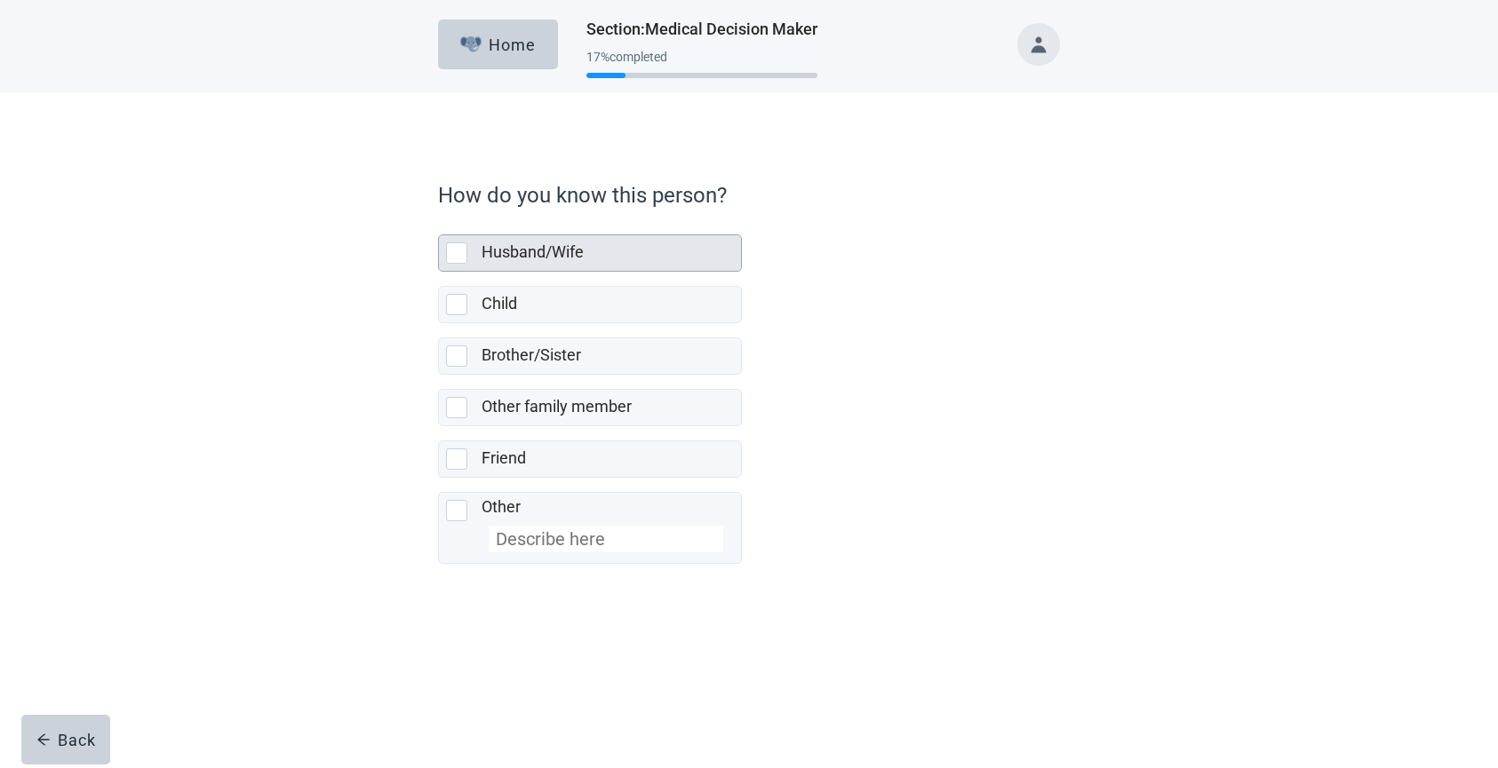
click at [459, 248] on div at bounding box center [456, 253] width 21 height 21
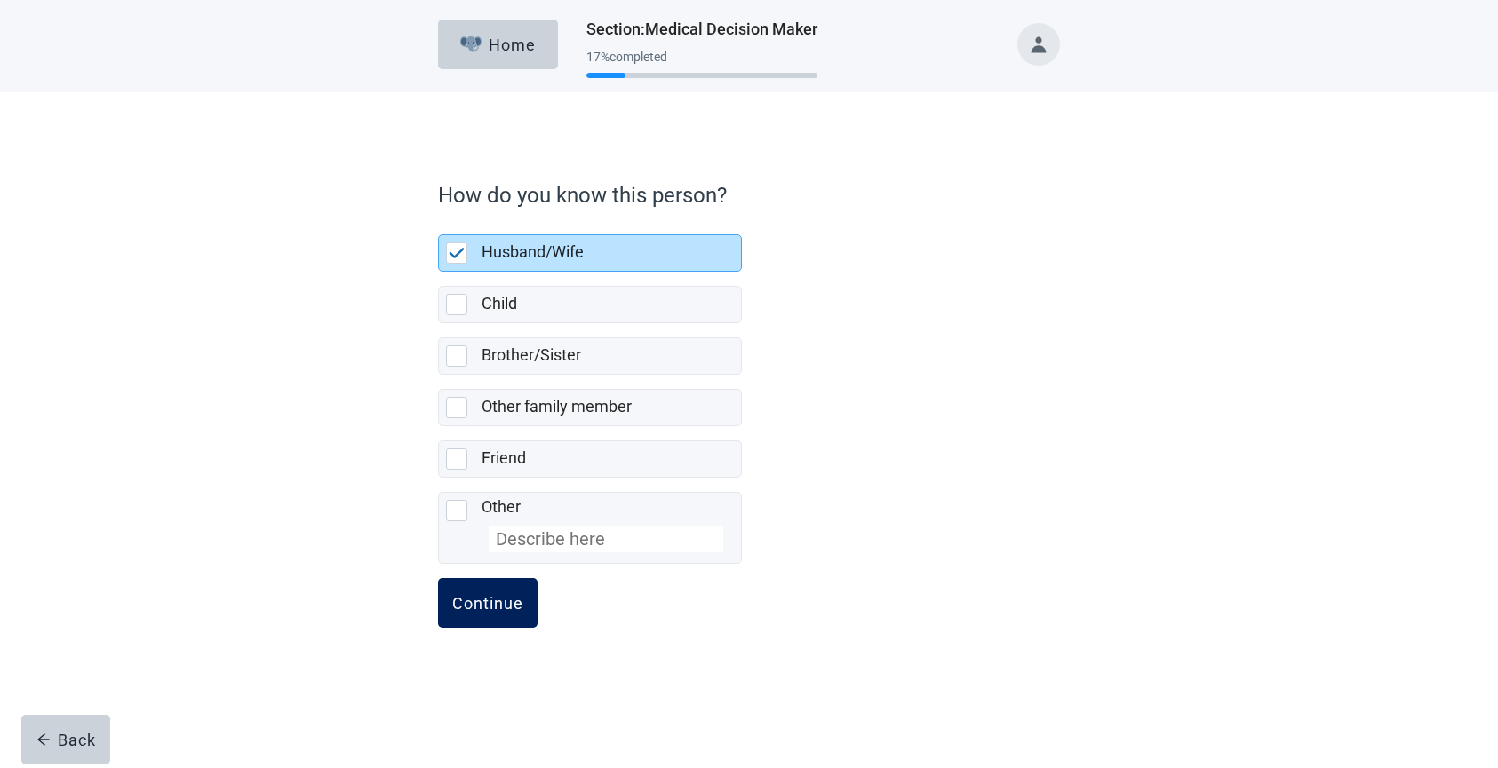
click at [490, 611] on div "Continue" at bounding box center [487, 603] width 71 height 18
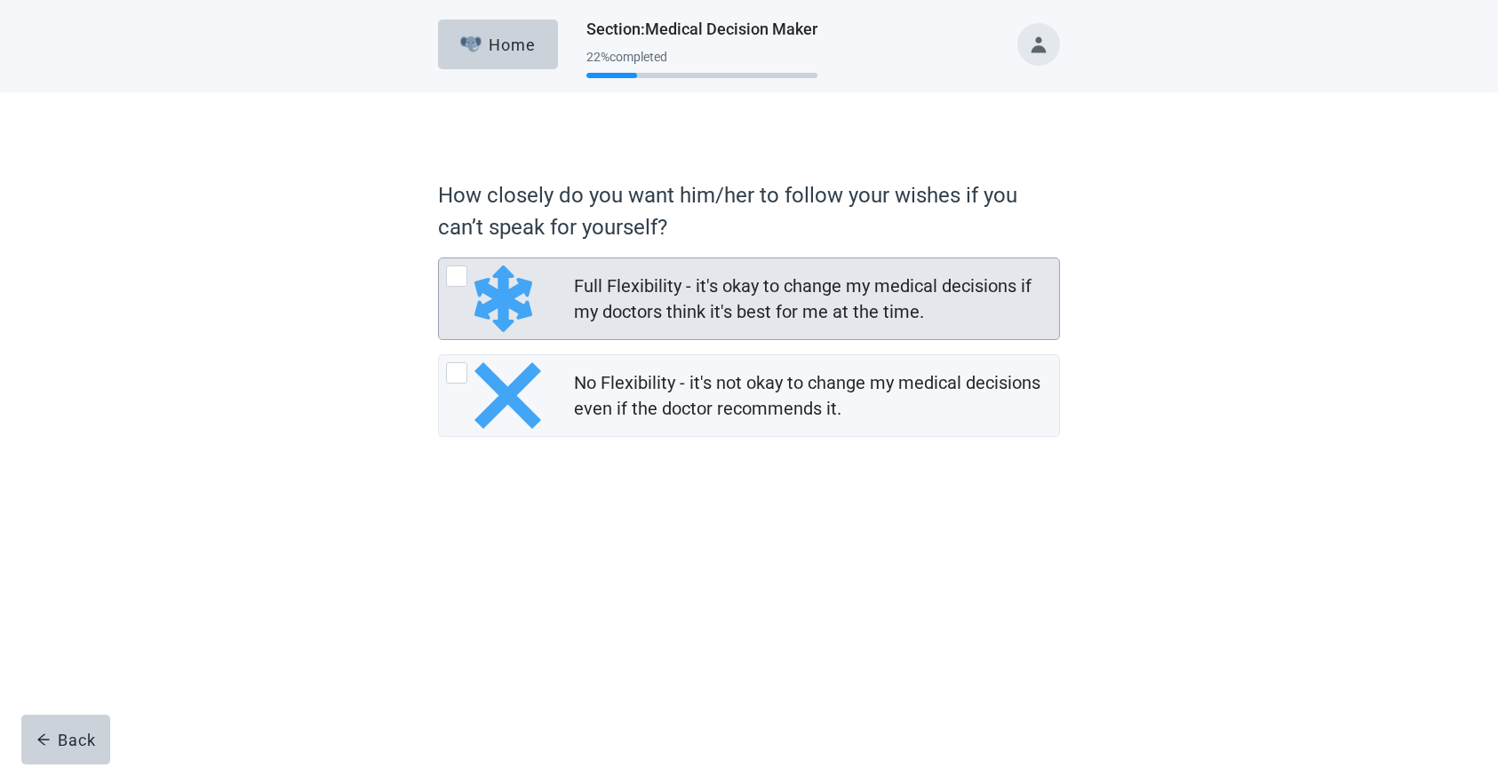
click at [459, 283] on div at bounding box center [456, 276] width 21 height 21
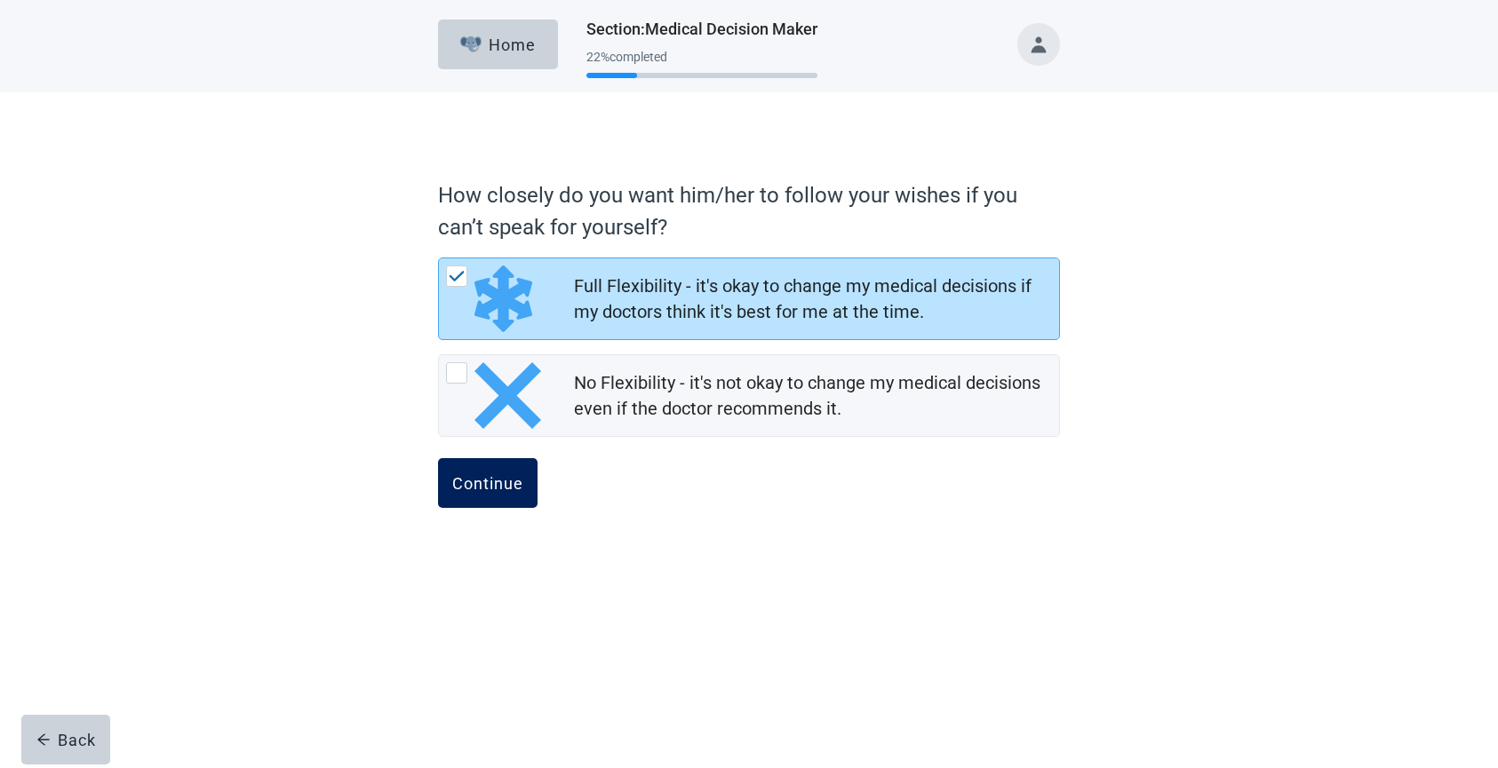
click at [500, 495] on button "Continue" at bounding box center [488, 483] width 100 height 50
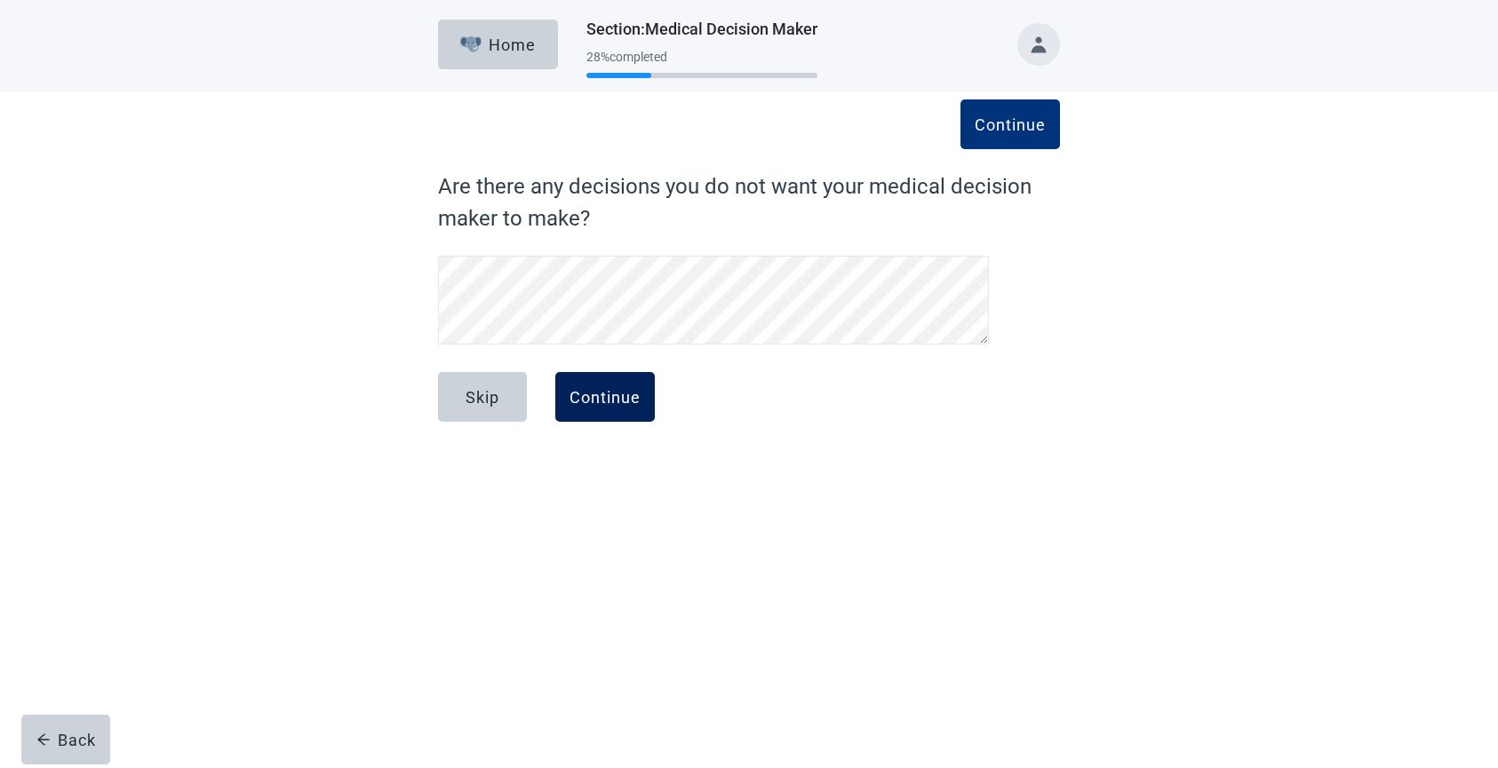
click at [617, 396] on div "Continue" at bounding box center [604, 397] width 71 height 18
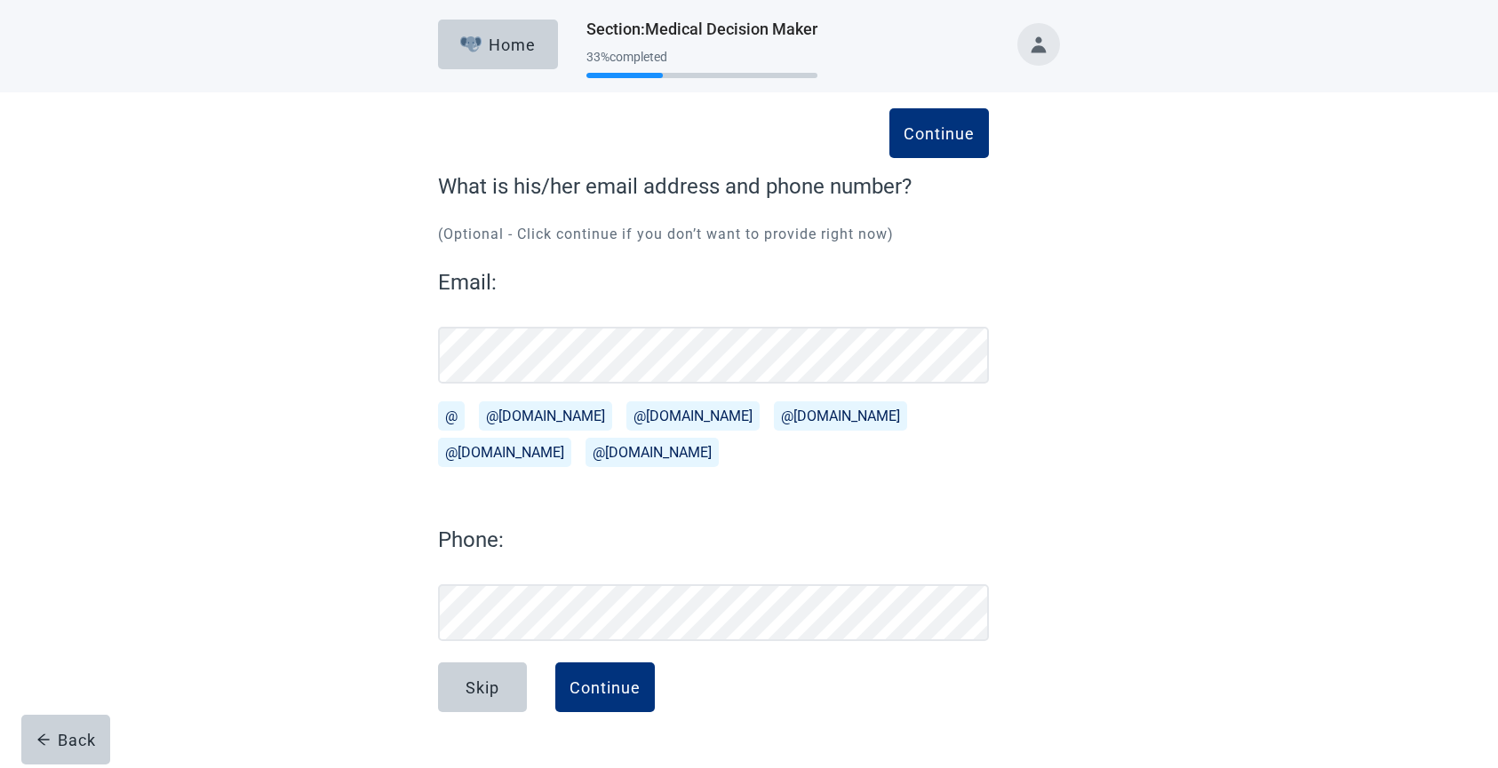
click at [571, 438] on button "@[DOMAIN_NAME]" at bounding box center [504, 452] width 133 height 29
click at [591, 681] on div "Continue" at bounding box center [604, 688] width 71 height 18
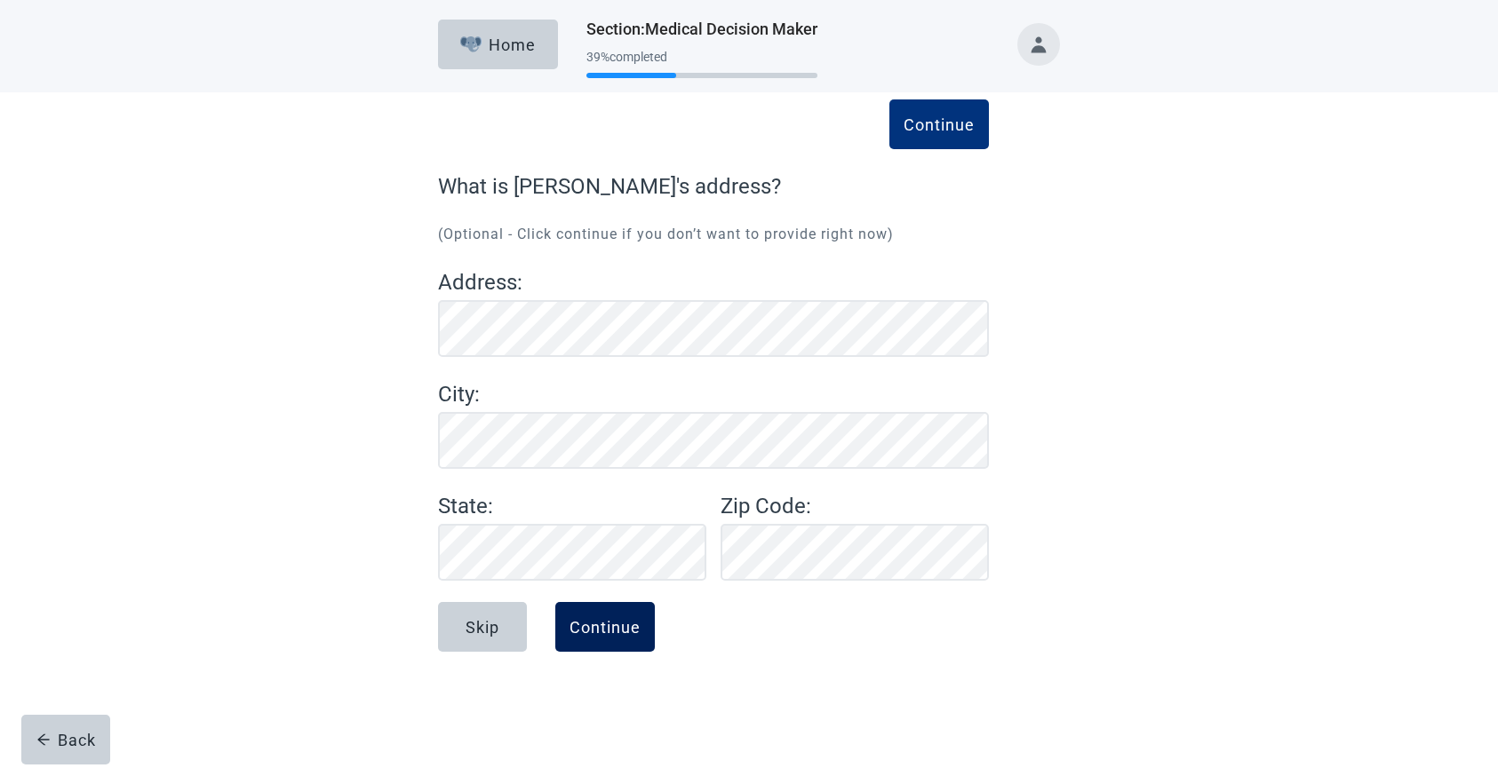
click at [616, 624] on div "Continue" at bounding box center [604, 627] width 71 height 18
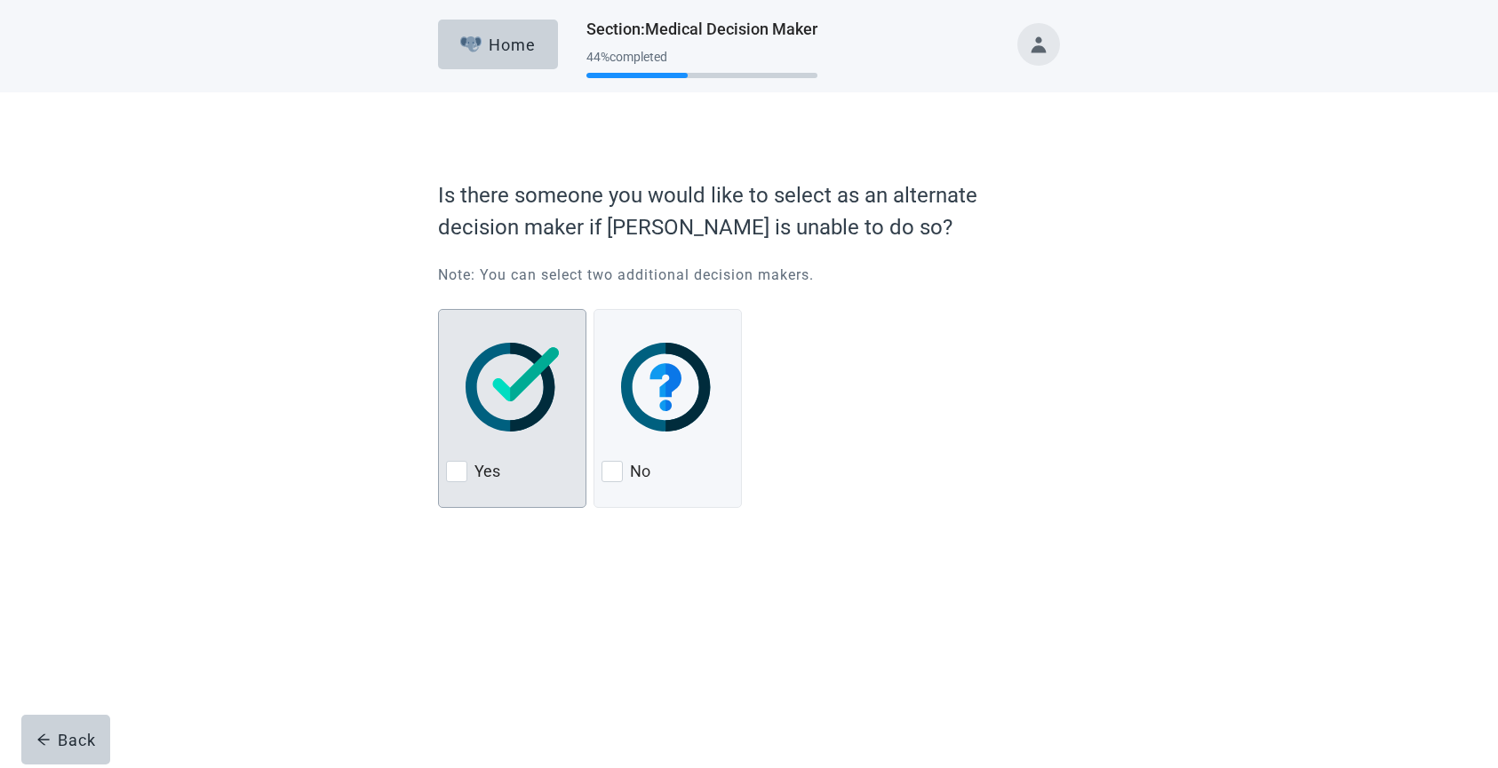
click at [465, 478] on div at bounding box center [456, 471] width 21 height 21
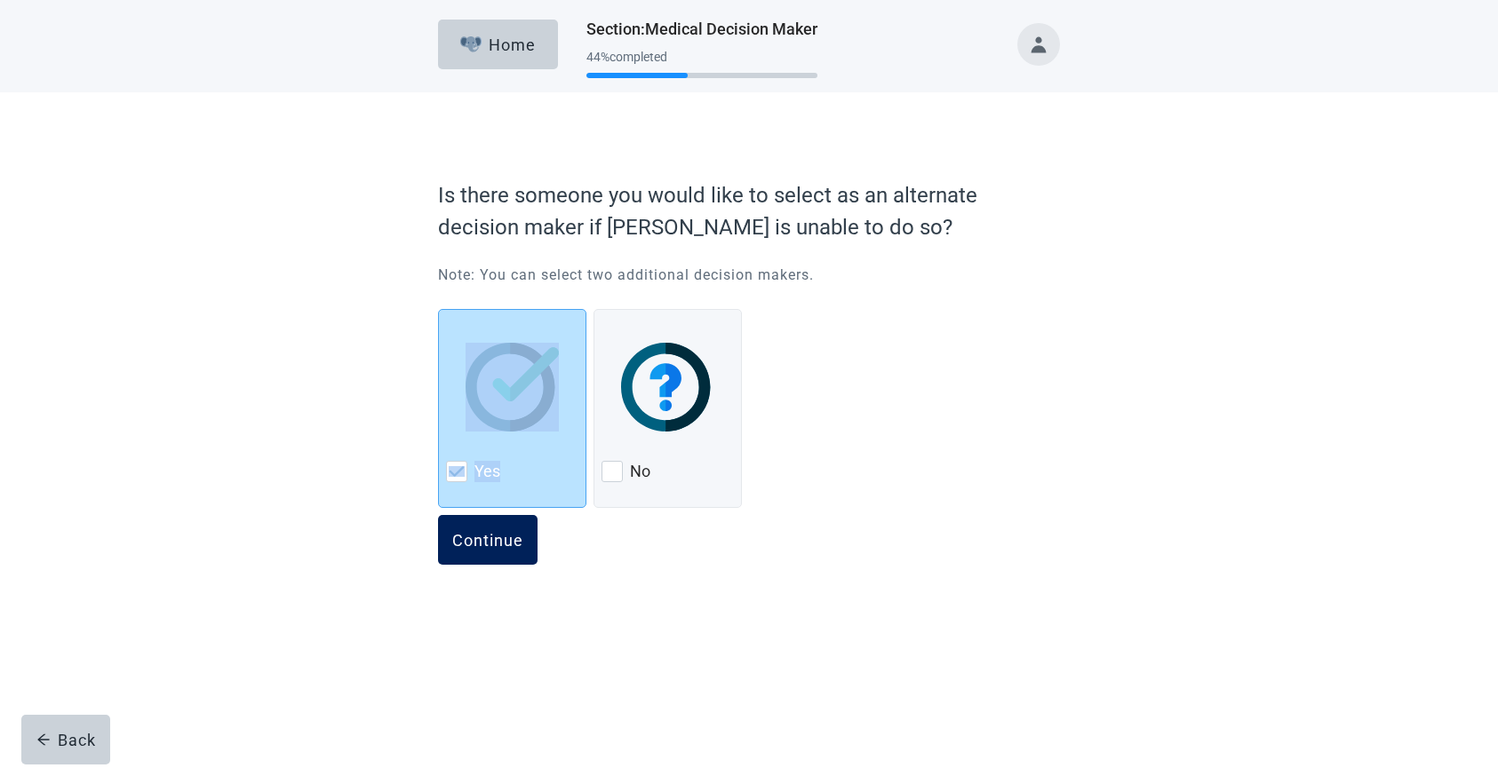
click at [479, 545] on div "Continue" at bounding box center [487, 540] width 71 height 18
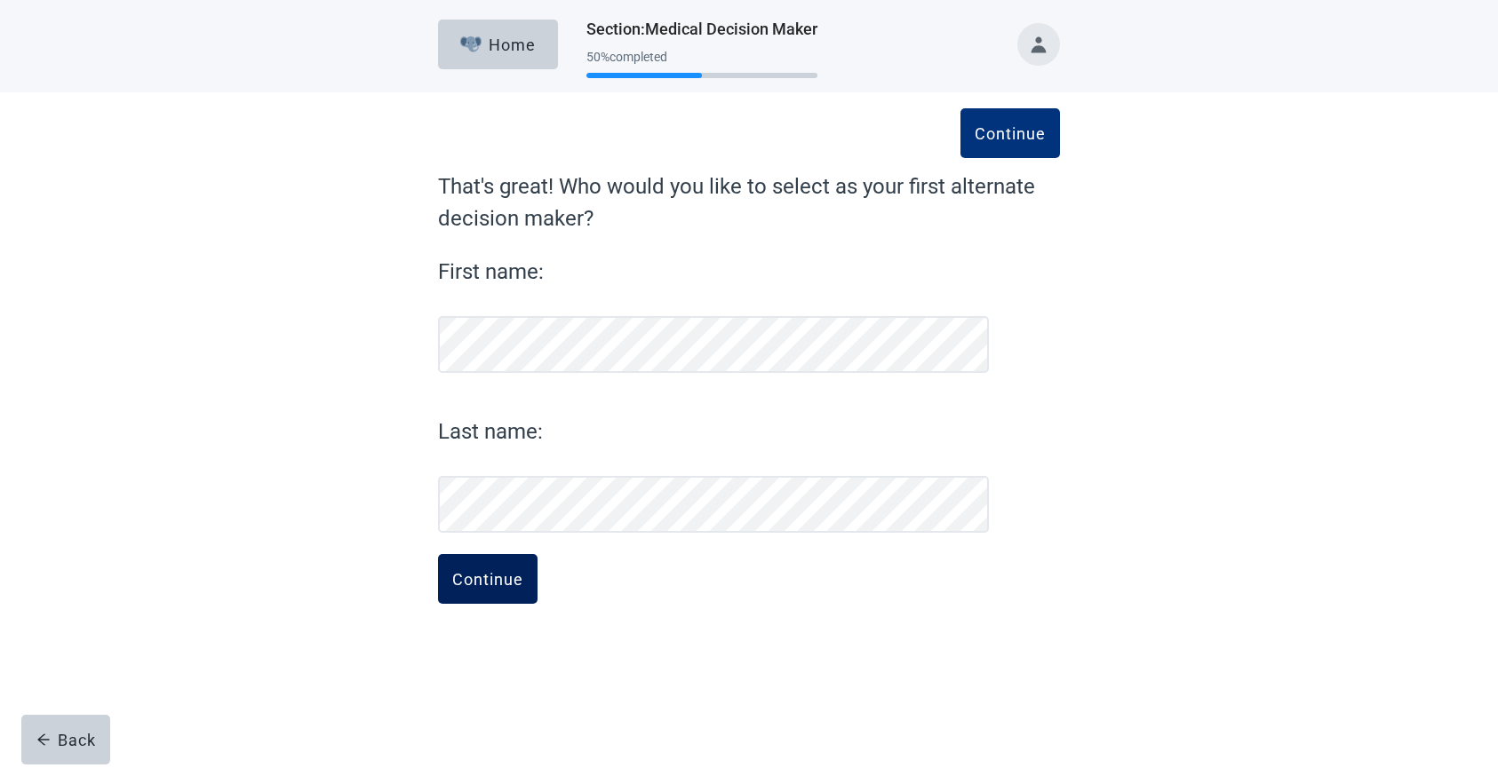
click at [488, 576] on div "Continue" at bounding box center [487, 579] width 71 height 18
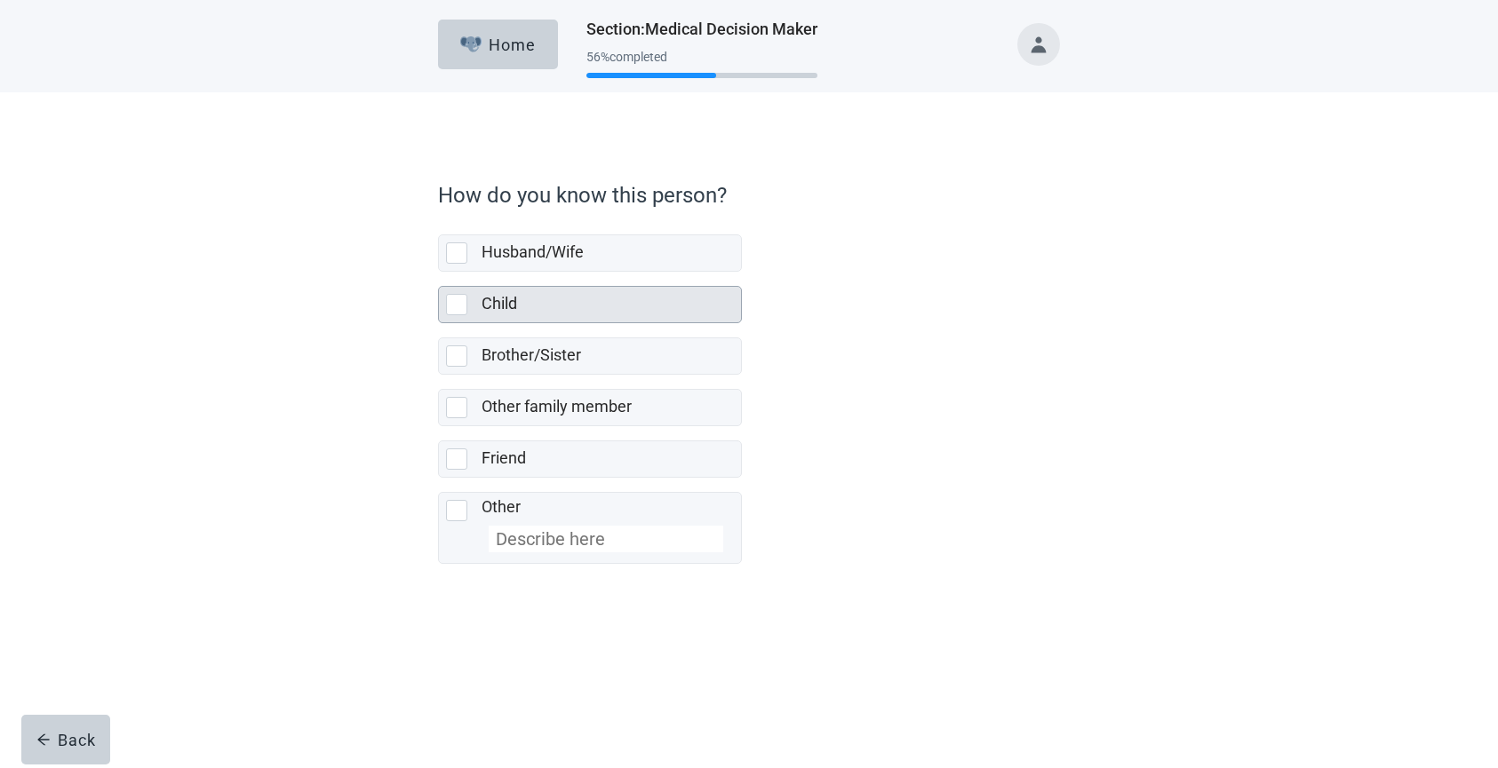
click at [450, 306] on div at bounding box center [456, 304] width 21 height 21
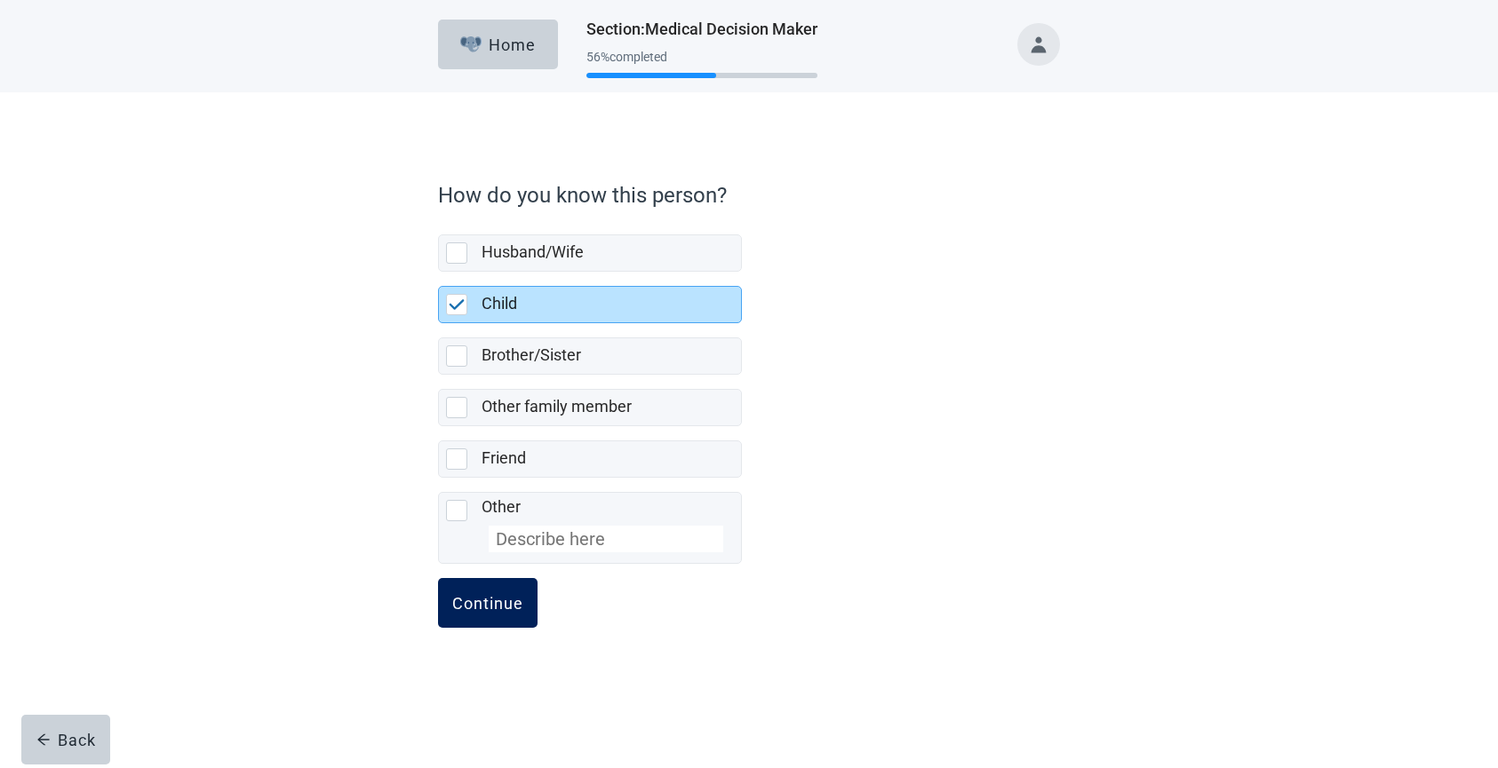
click at [510, 614] on button "Continue" at bounding box center [488, 603] width 100 height 50
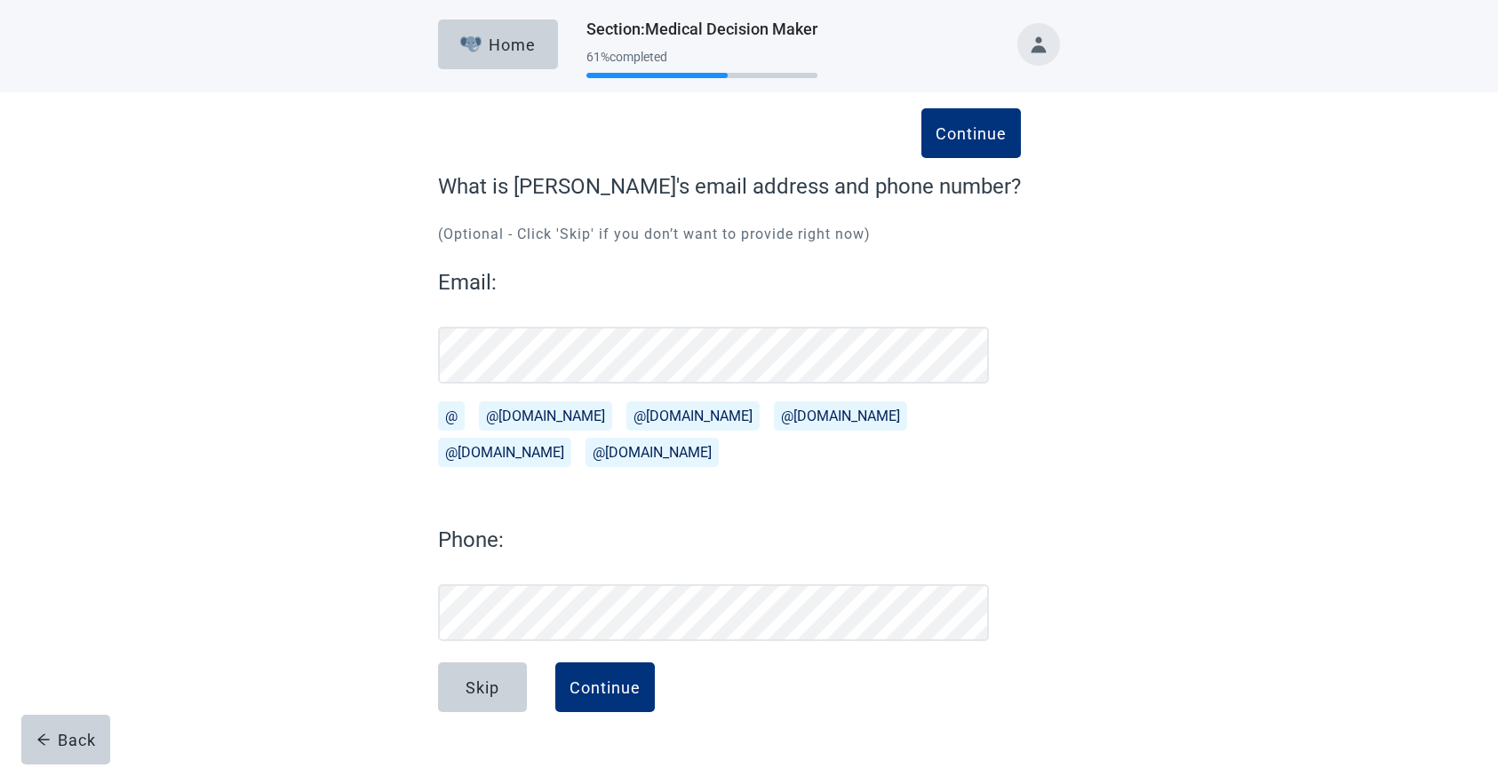
click at [529, 410] on button "@[DOMAIN_NAME]" at bounding box center [545, 416] width 133 height 29
click at [619, 681] on div "Continue" at bounding box center [604, 688] width 71 height 18
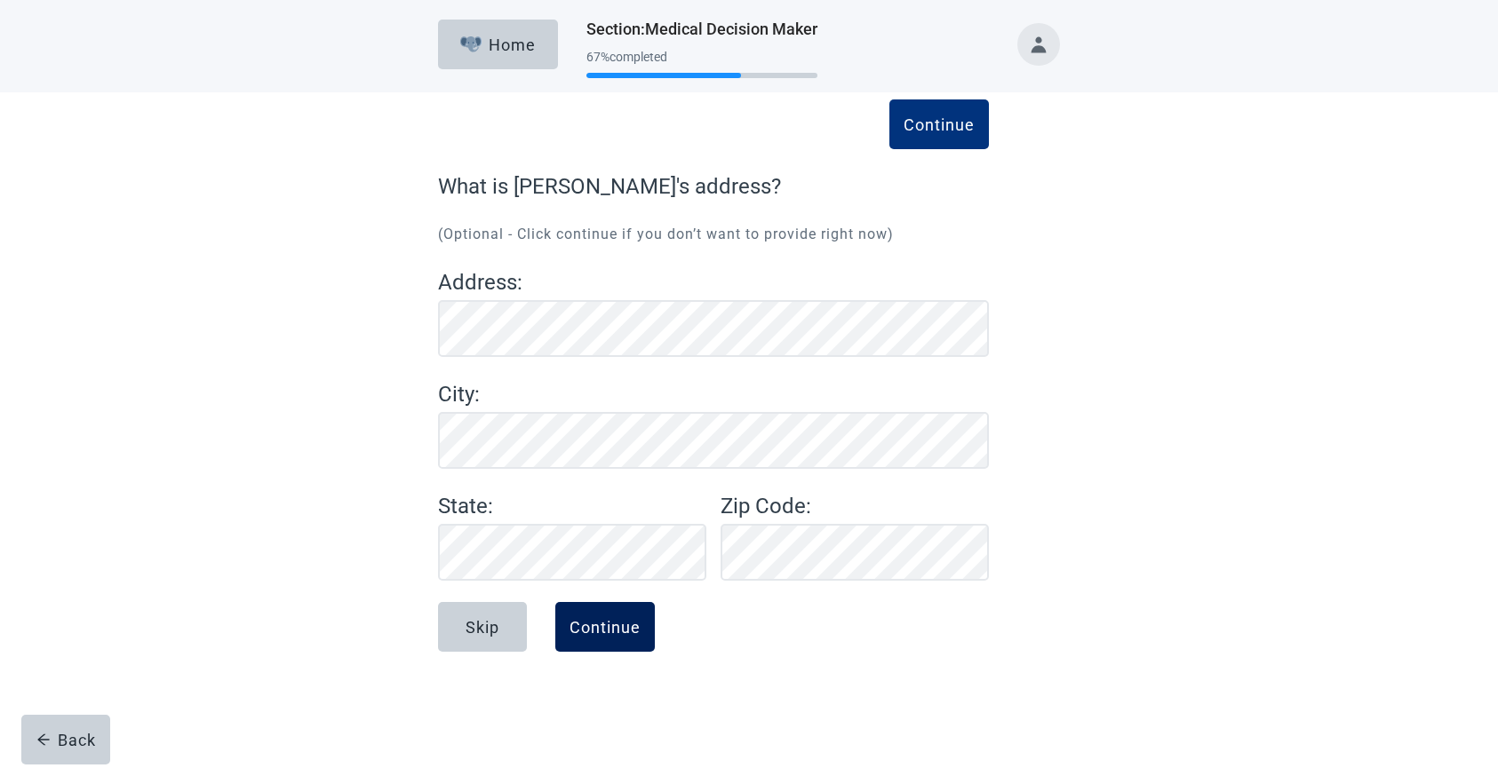
click at [620, 630] on div "Continue" at bounding box center [604, 627] width 71 height 18
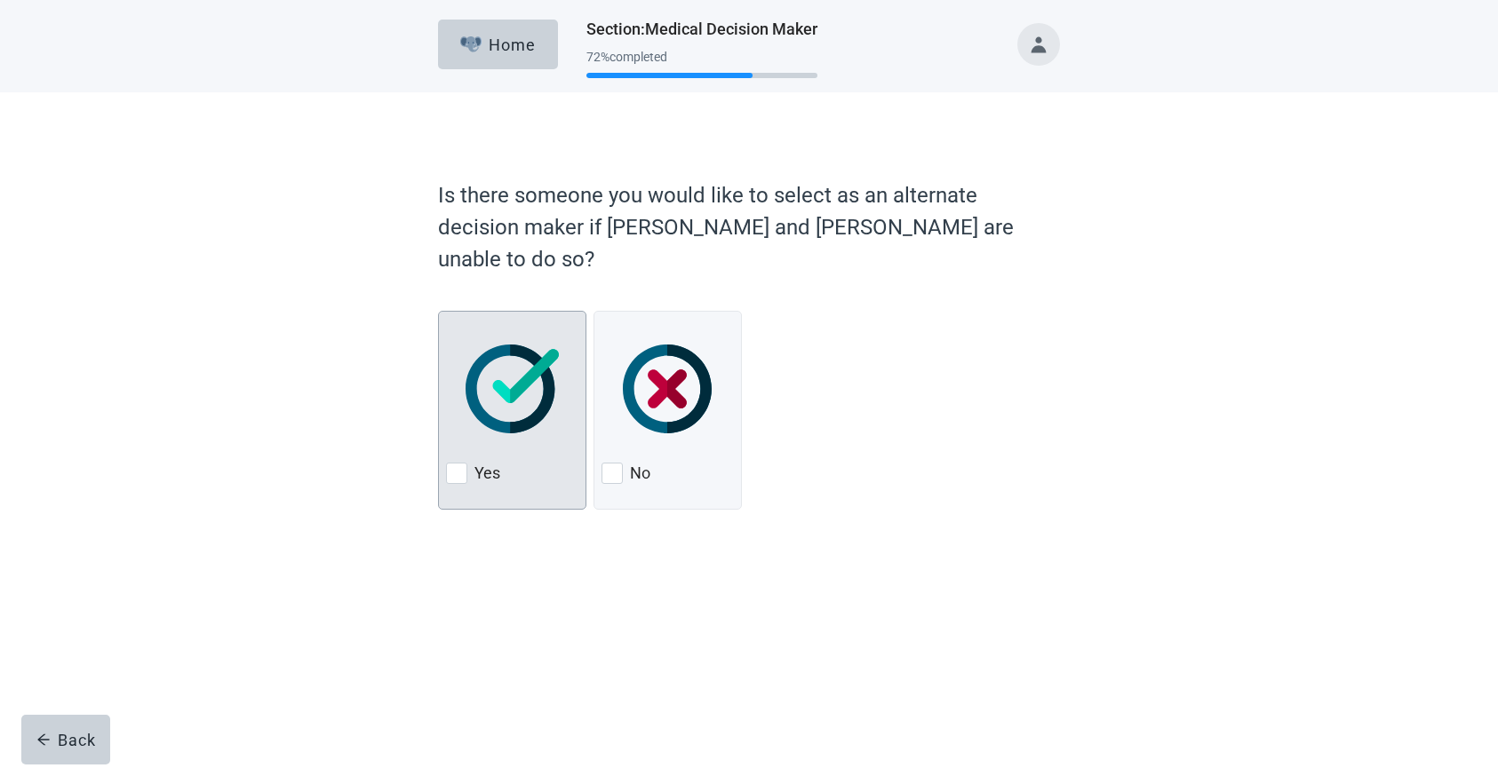
click at [467, 459] on div "Yes" at bounding box center [512, 473] width 132 height 28
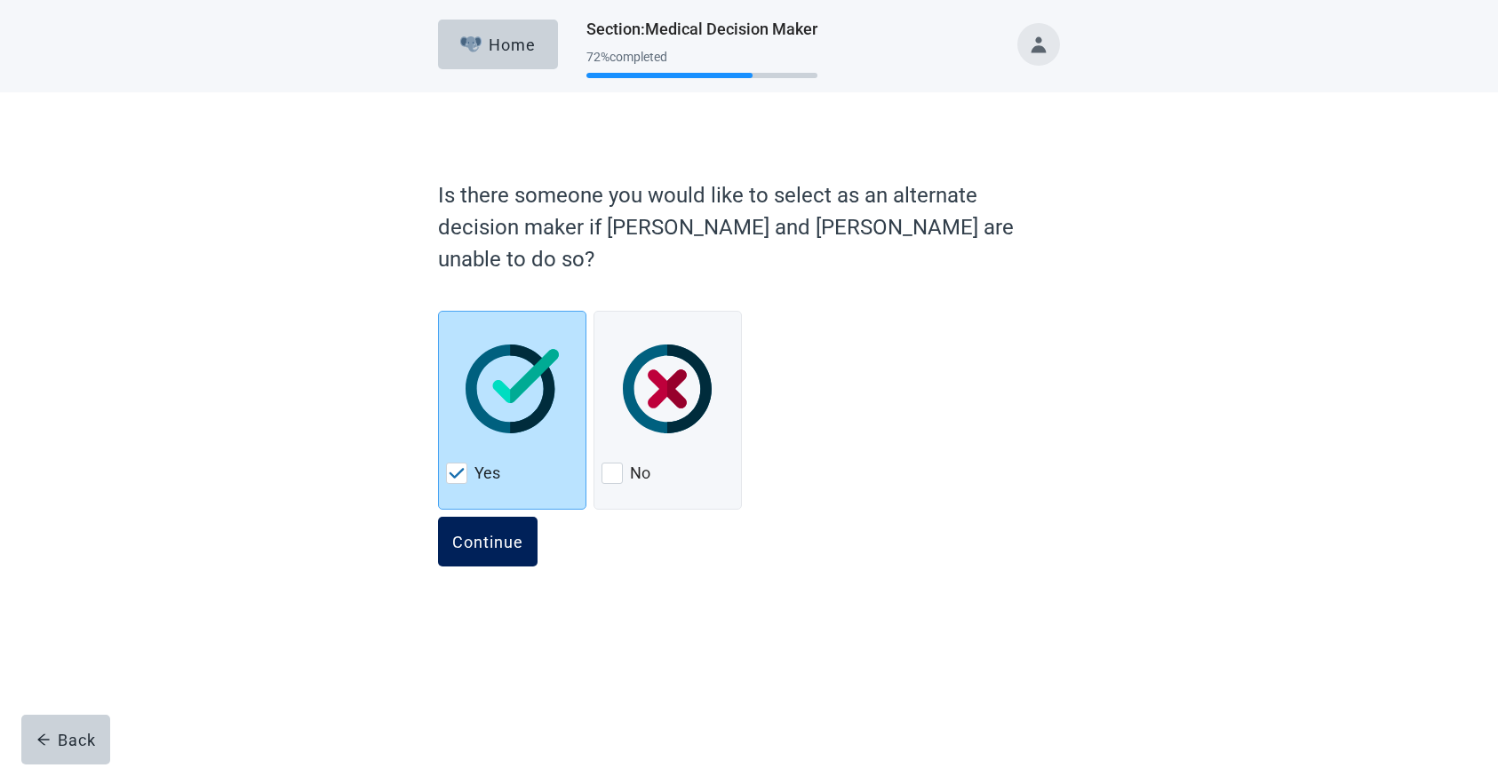
click at [485, 533] on div "Continue" at bounding box center [487, 542] width 71 height 18
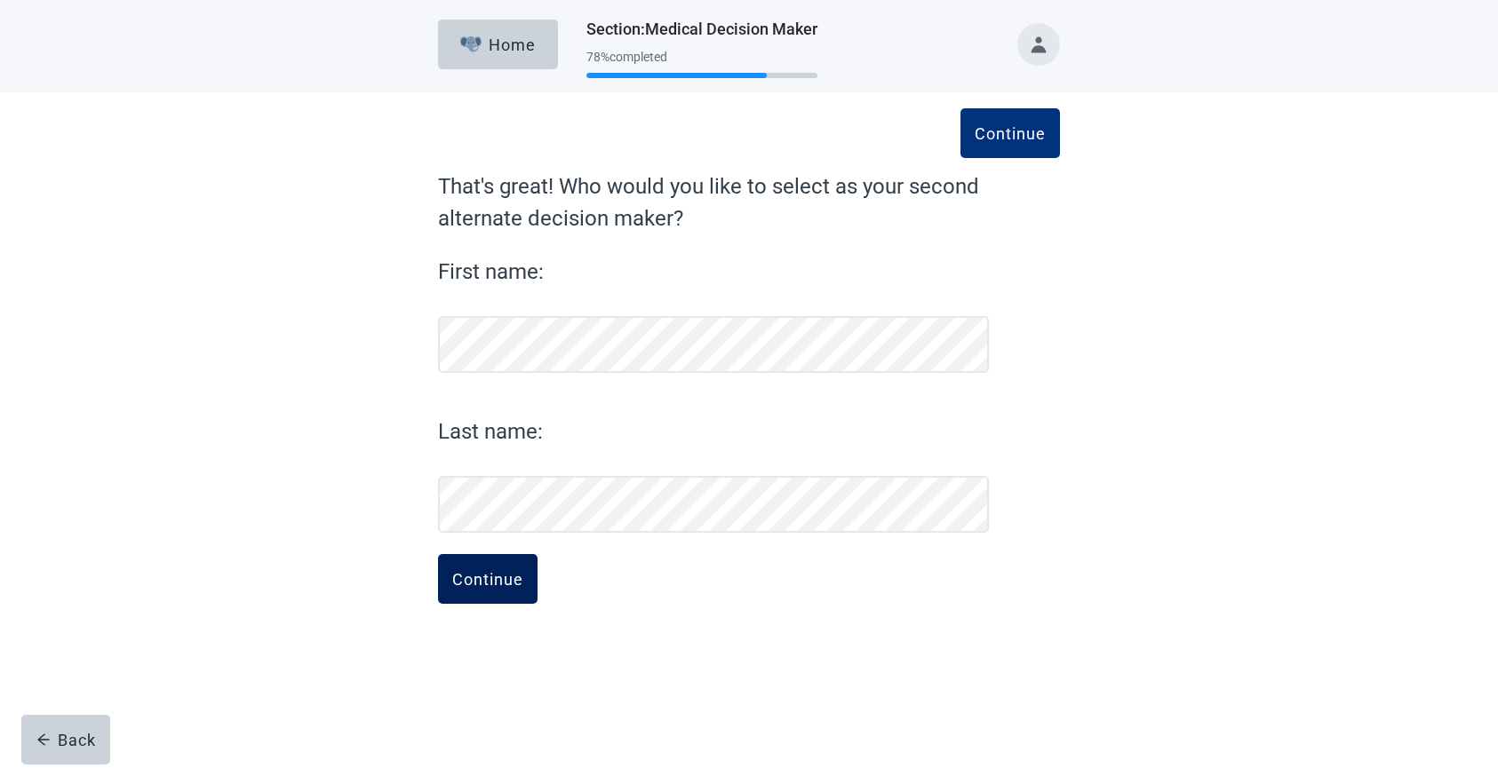
click at [500, 584] on div "Continue" at bounding box center [487, 579] width 71 height 18
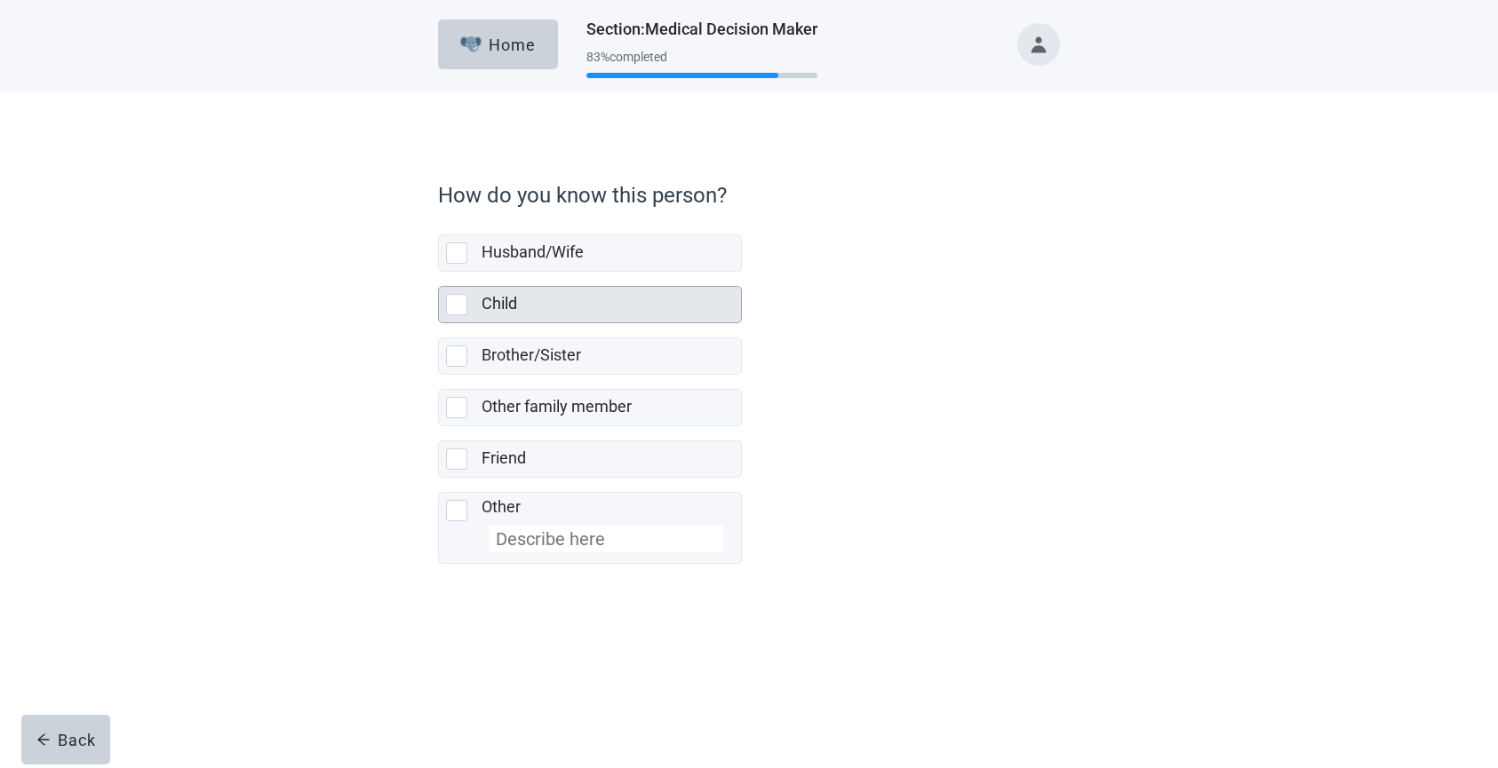
click at [458, 309] on div at bounding box center [456, 304] width 21 height 21
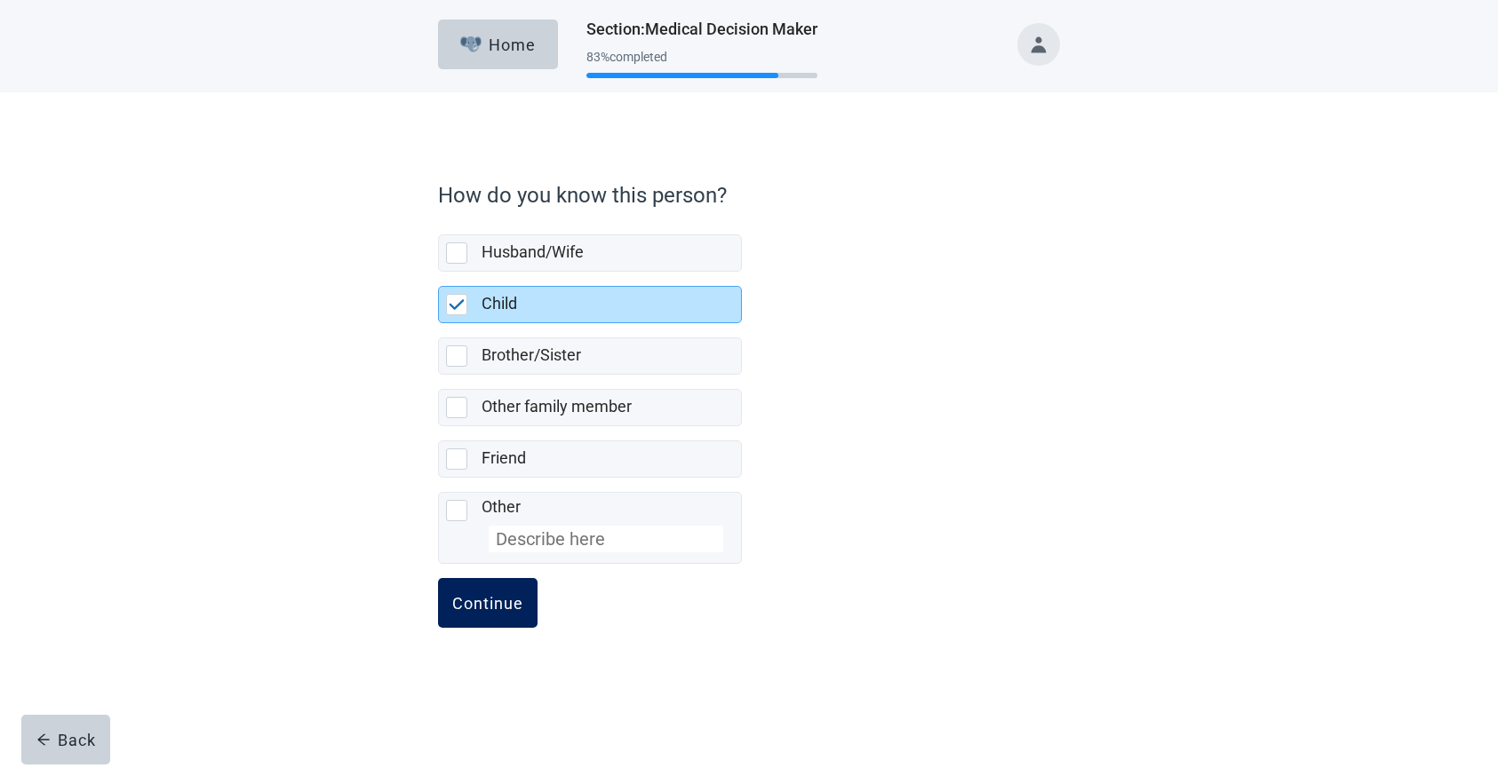
click at [500, 603] on div "Continue" at bounding box center [487, 603] width 71 height 18
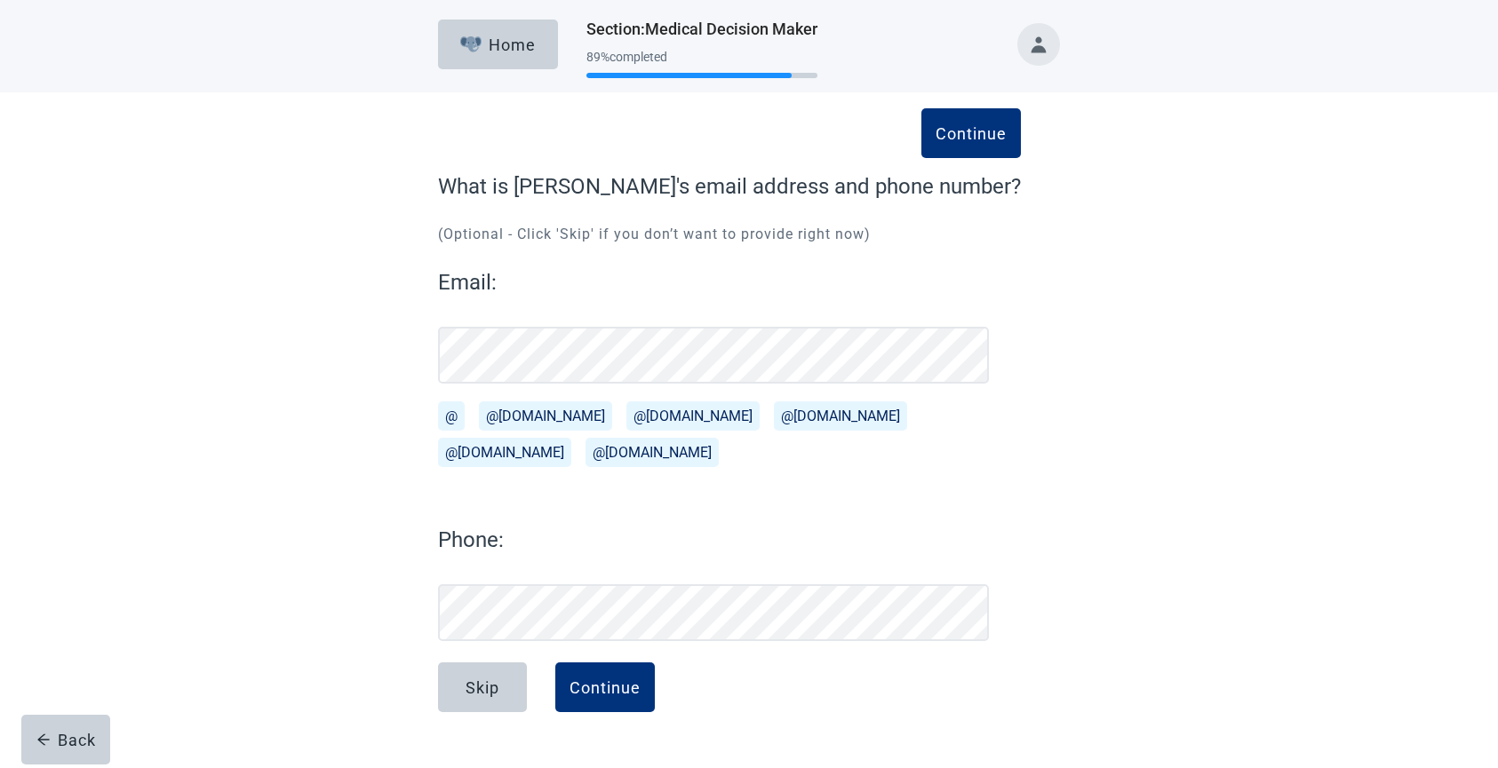
click at [540, 413] on button "@[DOMAIN_NAME]" at bounding box center [545, 416] width 133 height 29
click at [639, 693] on div "Continue" at bounding box center [604, 688] width 71 height 18
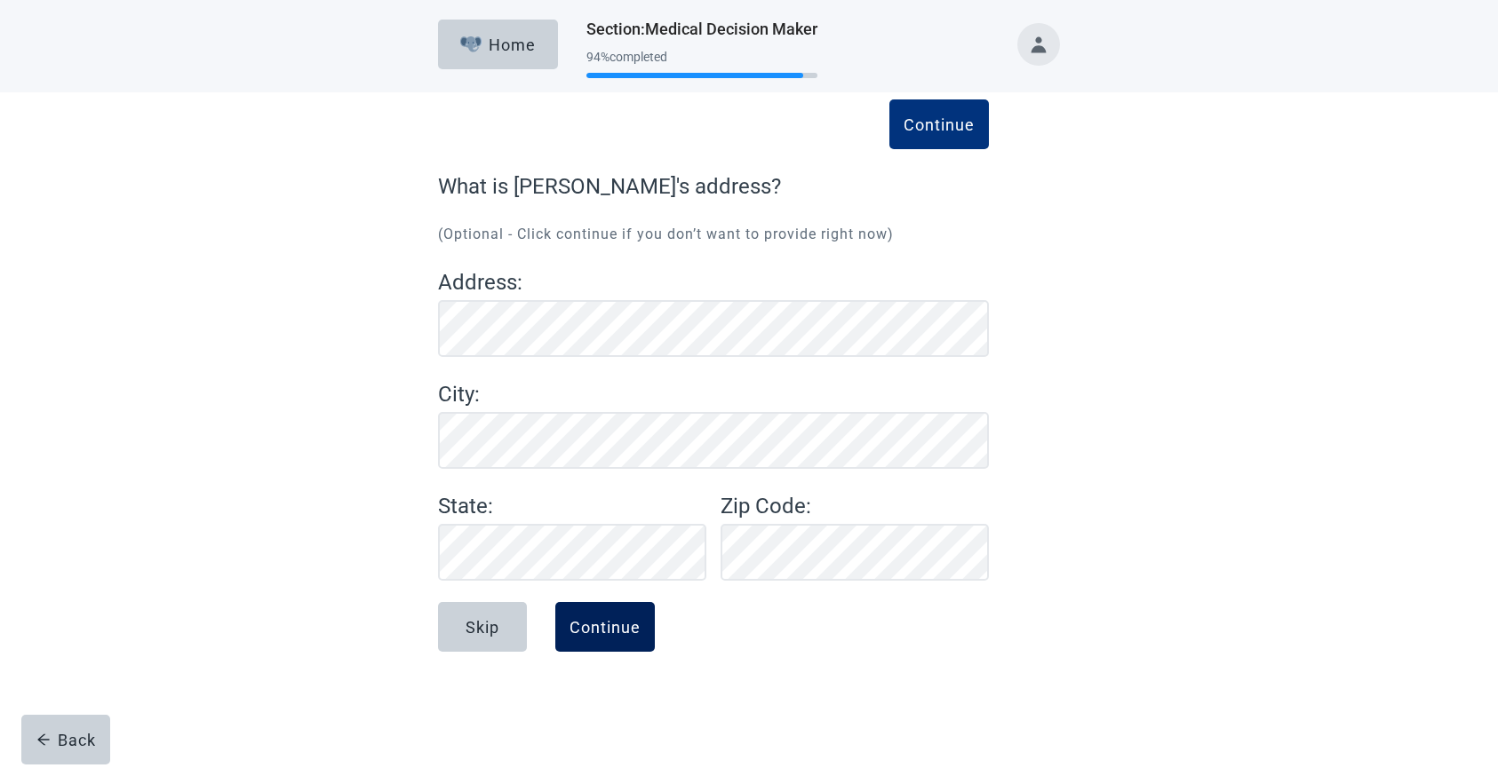
click at [617, 633] on div "Continue" at bounding box center [604, 627] width 71 height 18
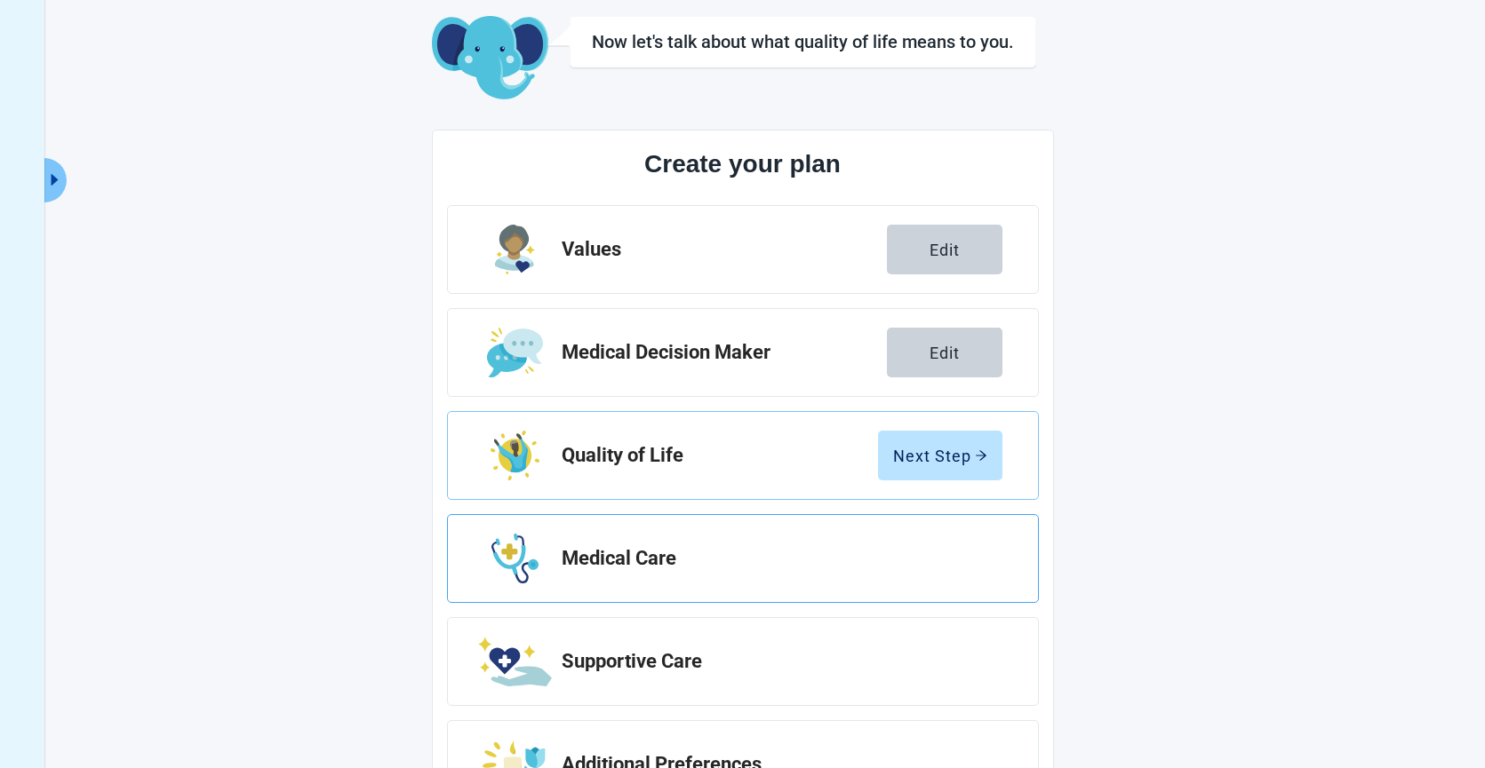
scroll to position [92, 0]
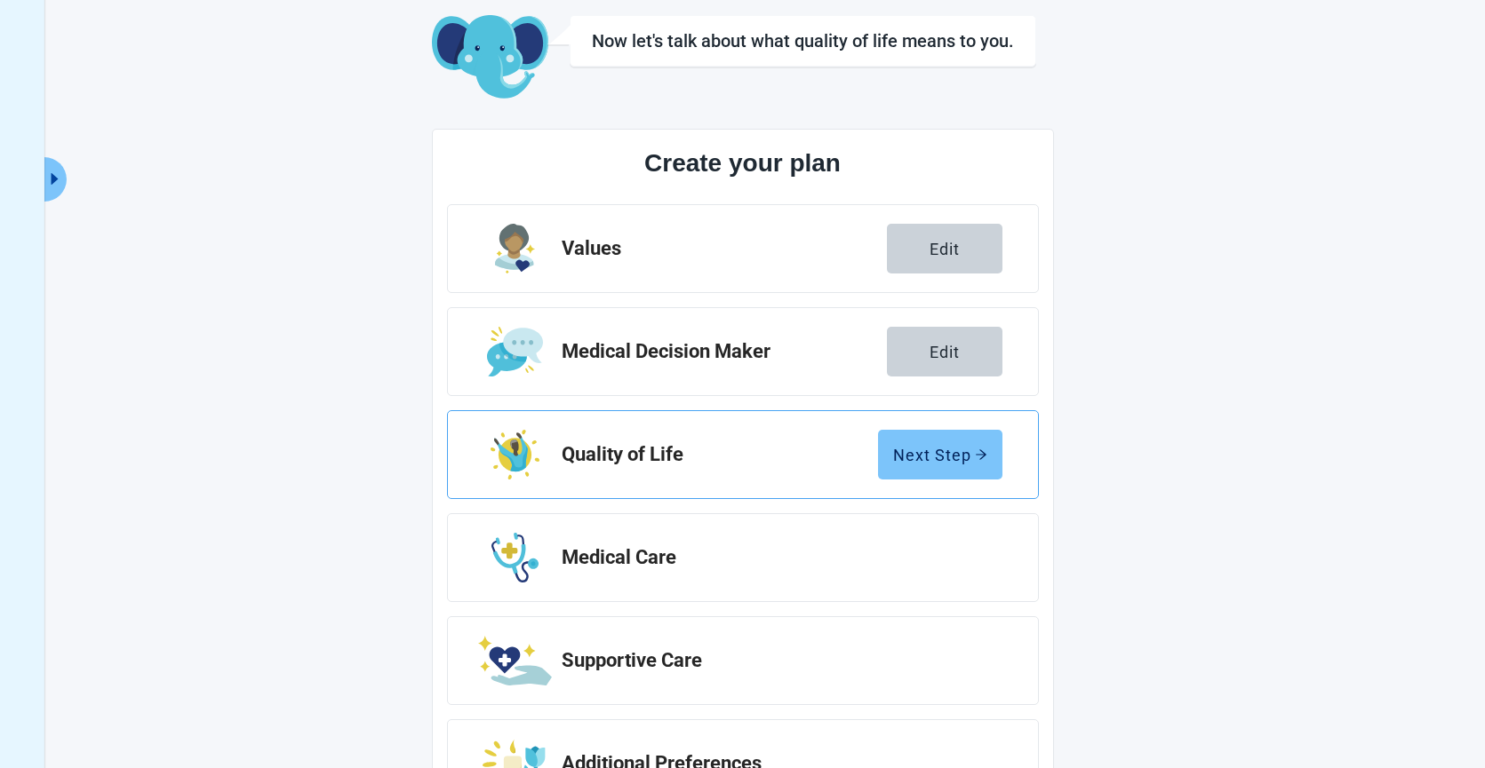
click at [905, 458] on div "Next Step" at bounding box center [940, 455] width 94 height 18
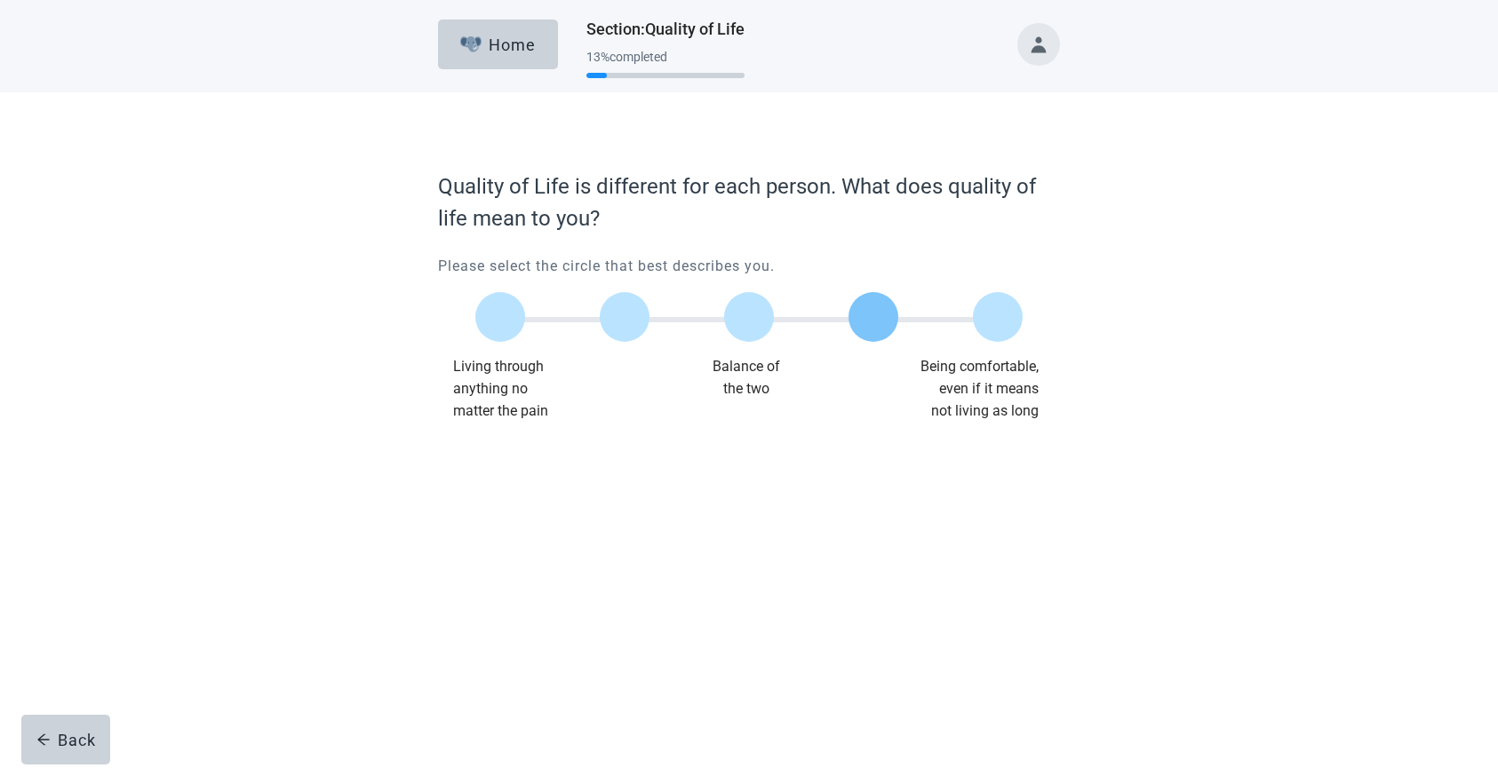
click at [880, 332] on div at bounding box center [873, 317] width 50 height 50
click at [498, 463] on div "Continue" at bounding box center [487, 459] width 71 height 18
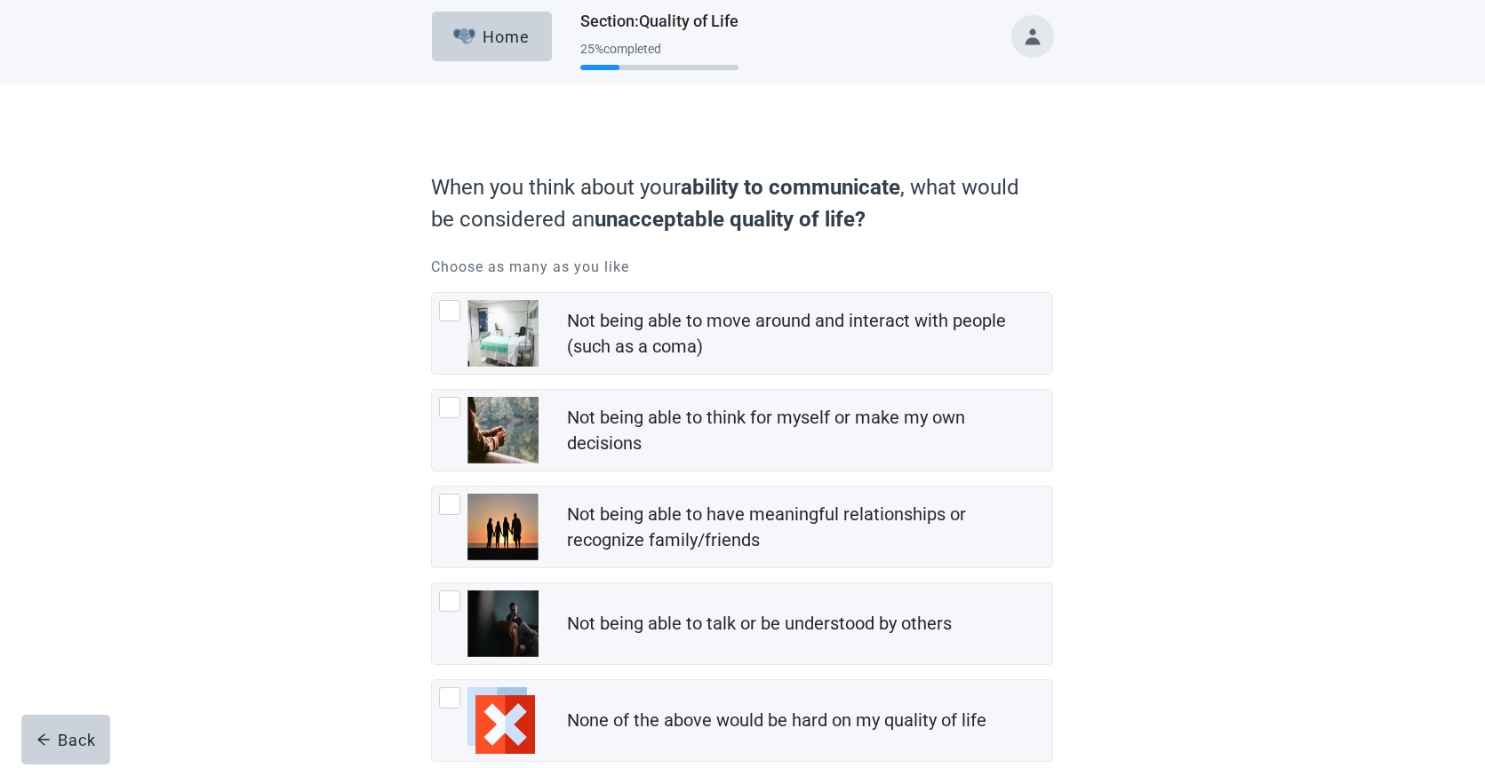
scroll to position [20, 0]
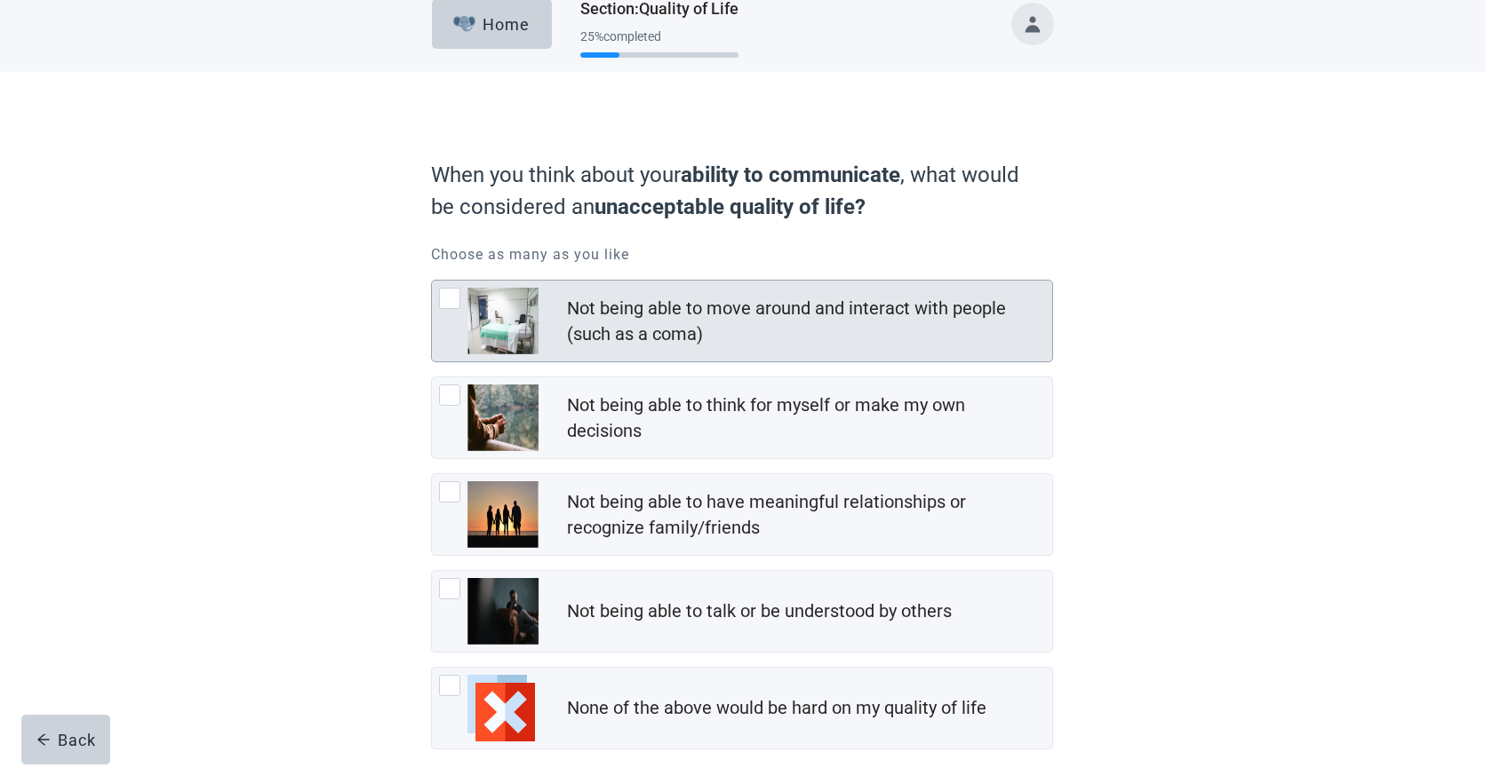
click at [451, 302] on div at bounding box center [449, 298] width 21 height 21
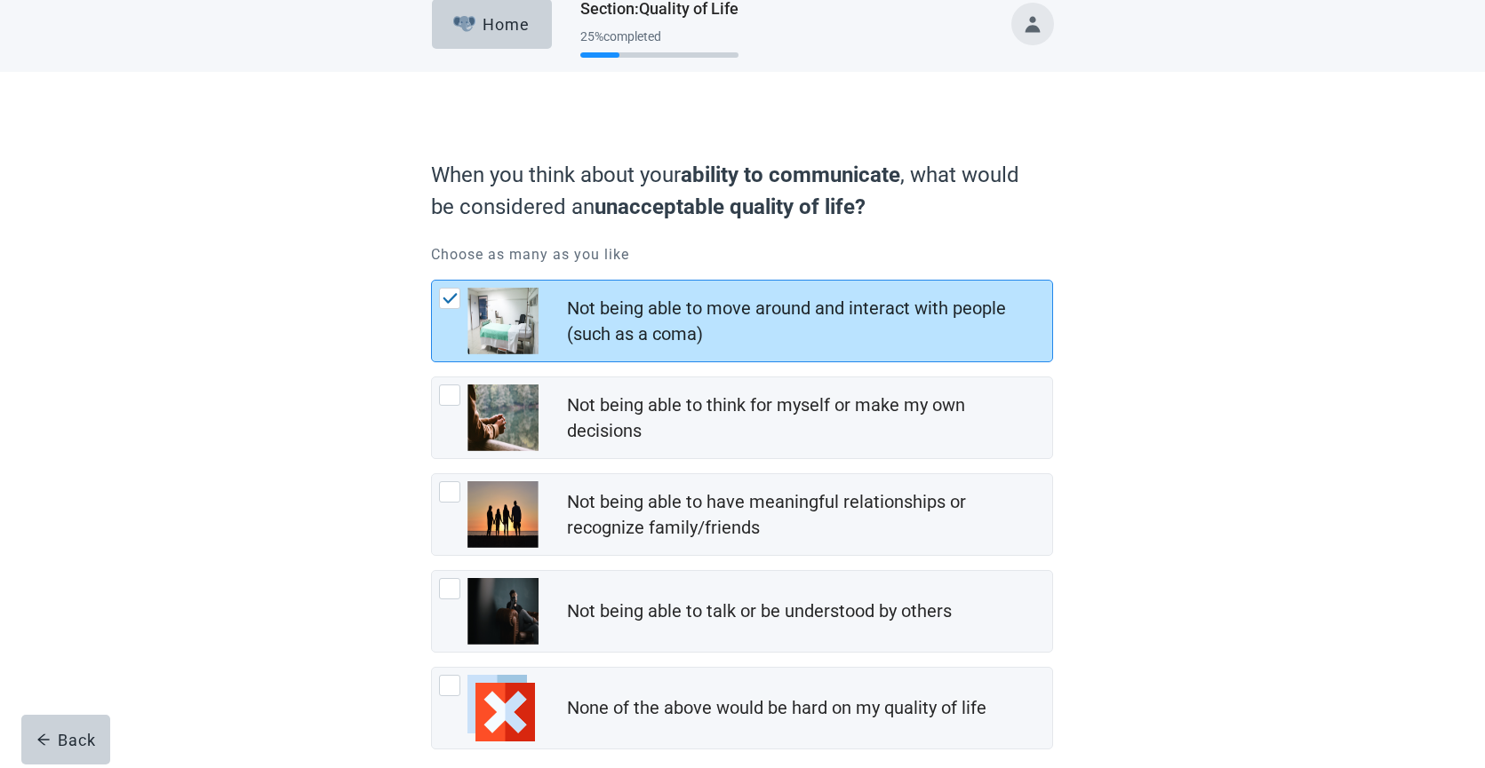
click at [451, 302] on img at bounding box center [450, 298] width 16 height 11
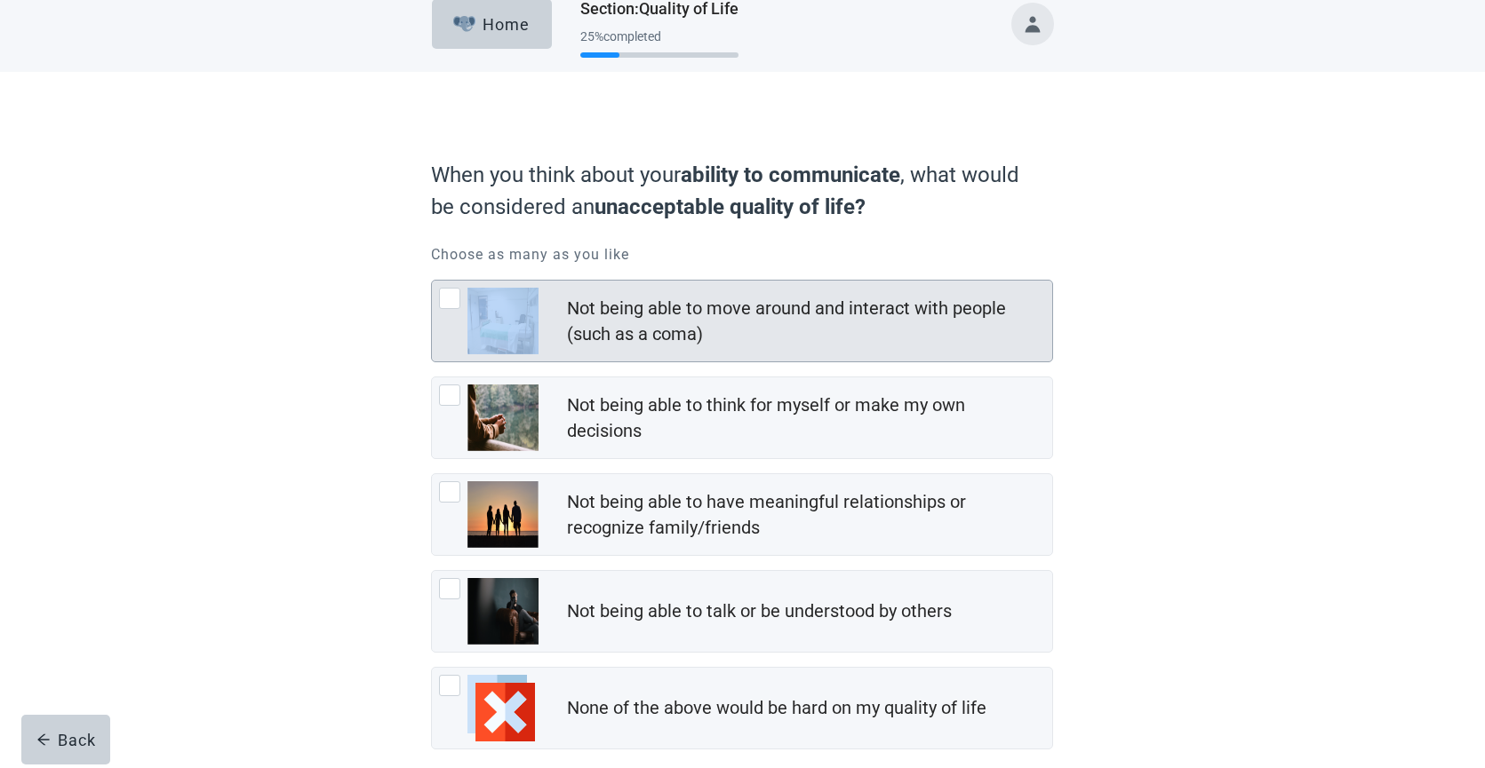
click at [451, 302] on div at bounding box center [449, 298] width 21 height 21
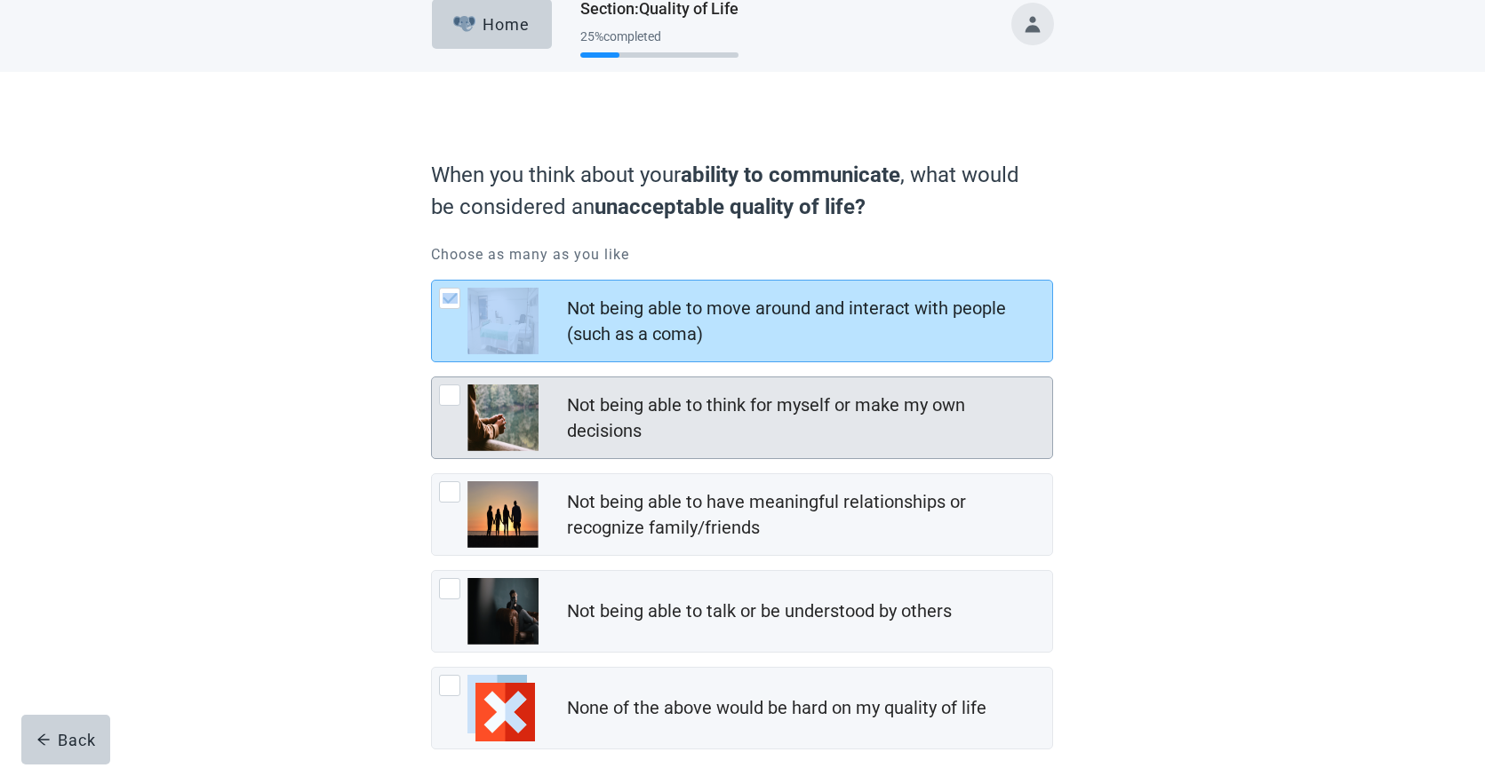
click at [454, 401] on div at bounding box center [449, 395] width 21 height 21
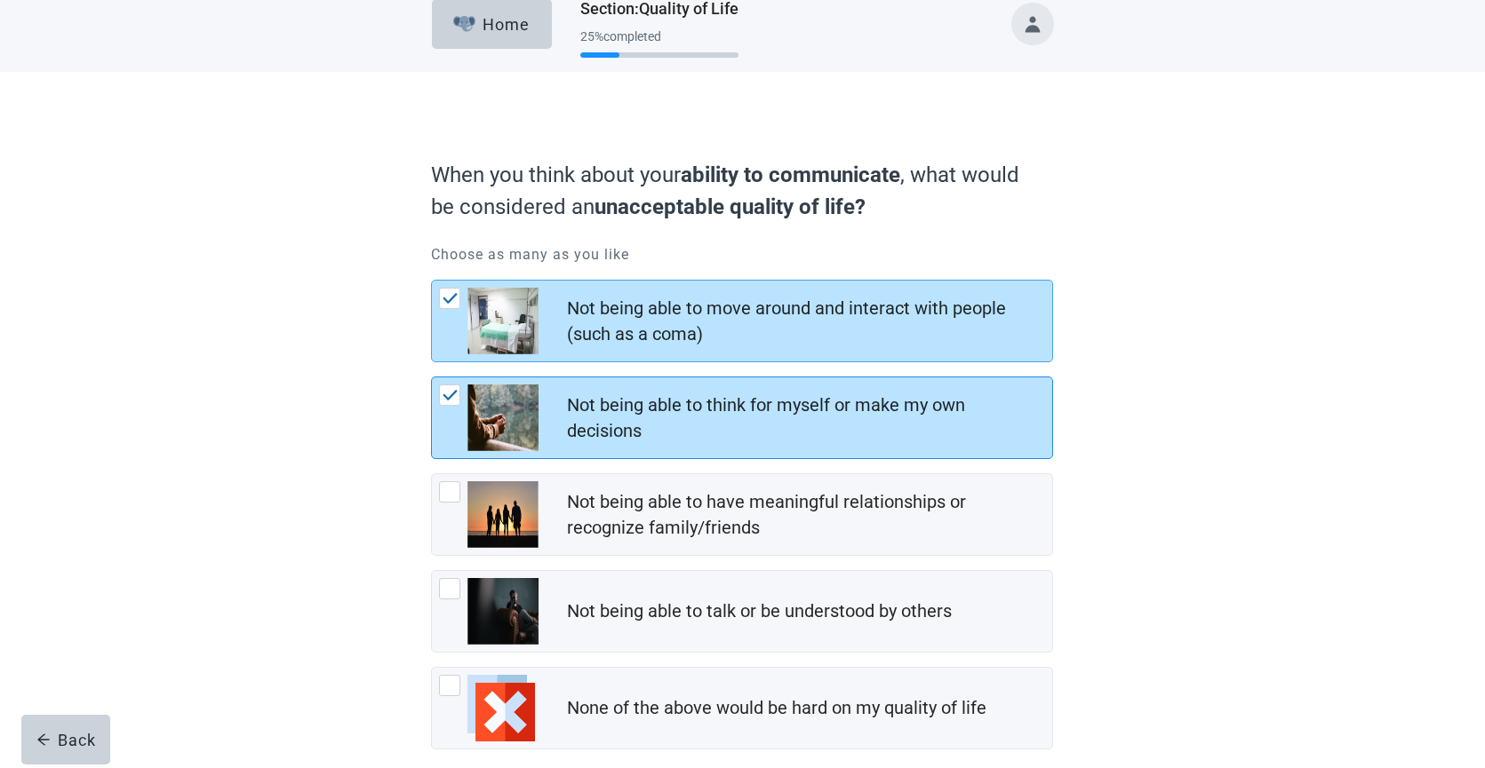
click at [454, 401] on div at bounding box center [449, 395] width 21 height 21
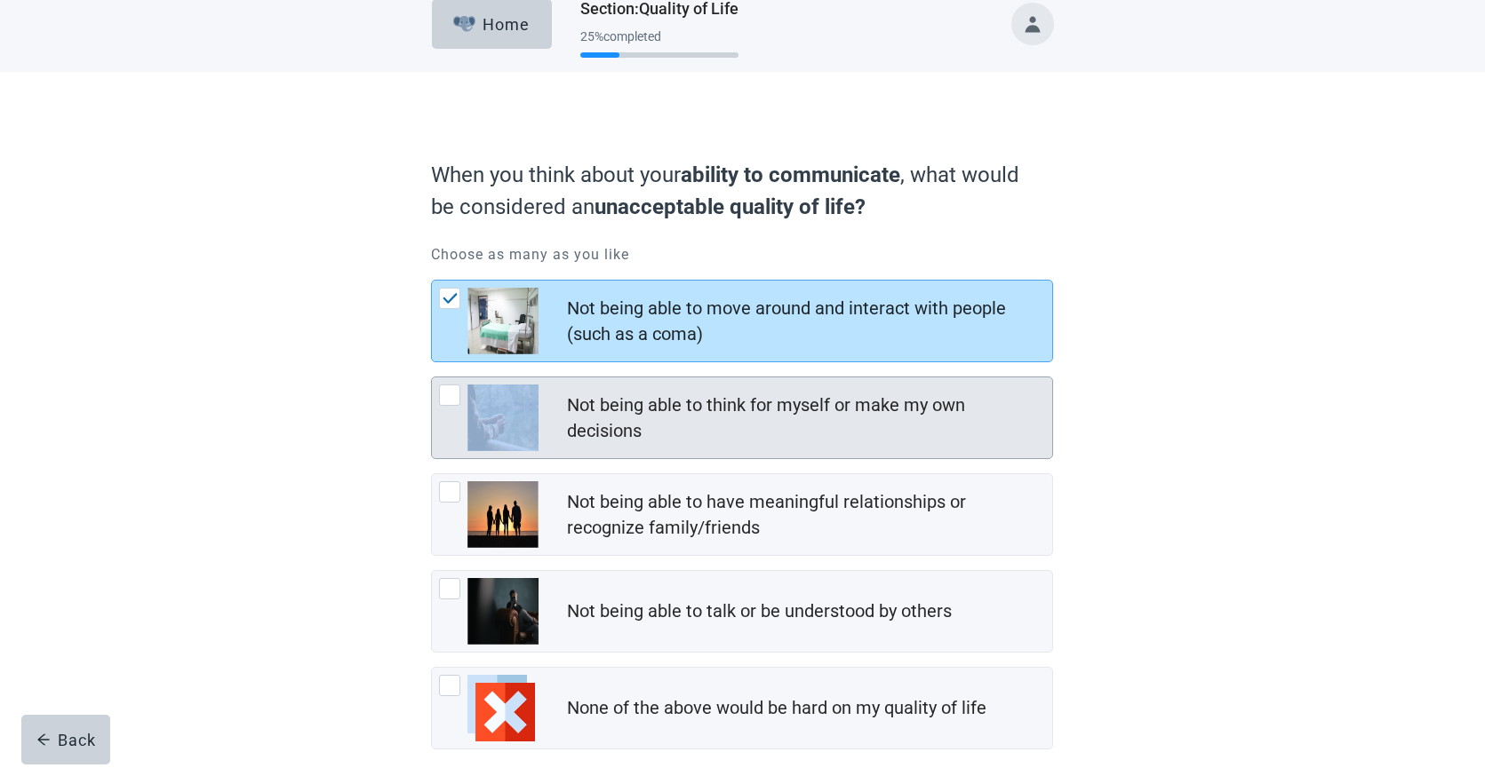
click at [454, 401] on div at bounding box center [449, 395] width 21 height 21
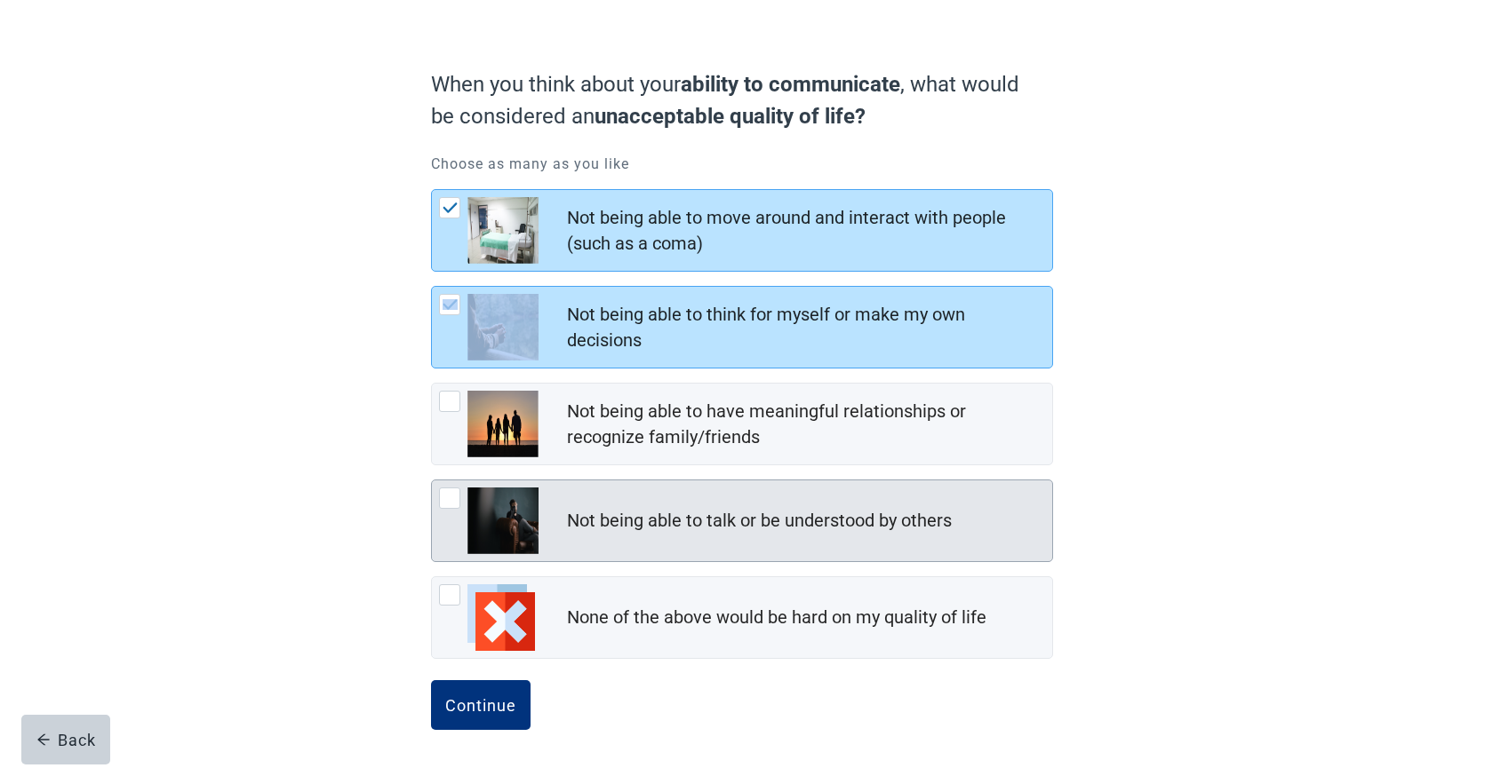
scroll to position [112, 0]
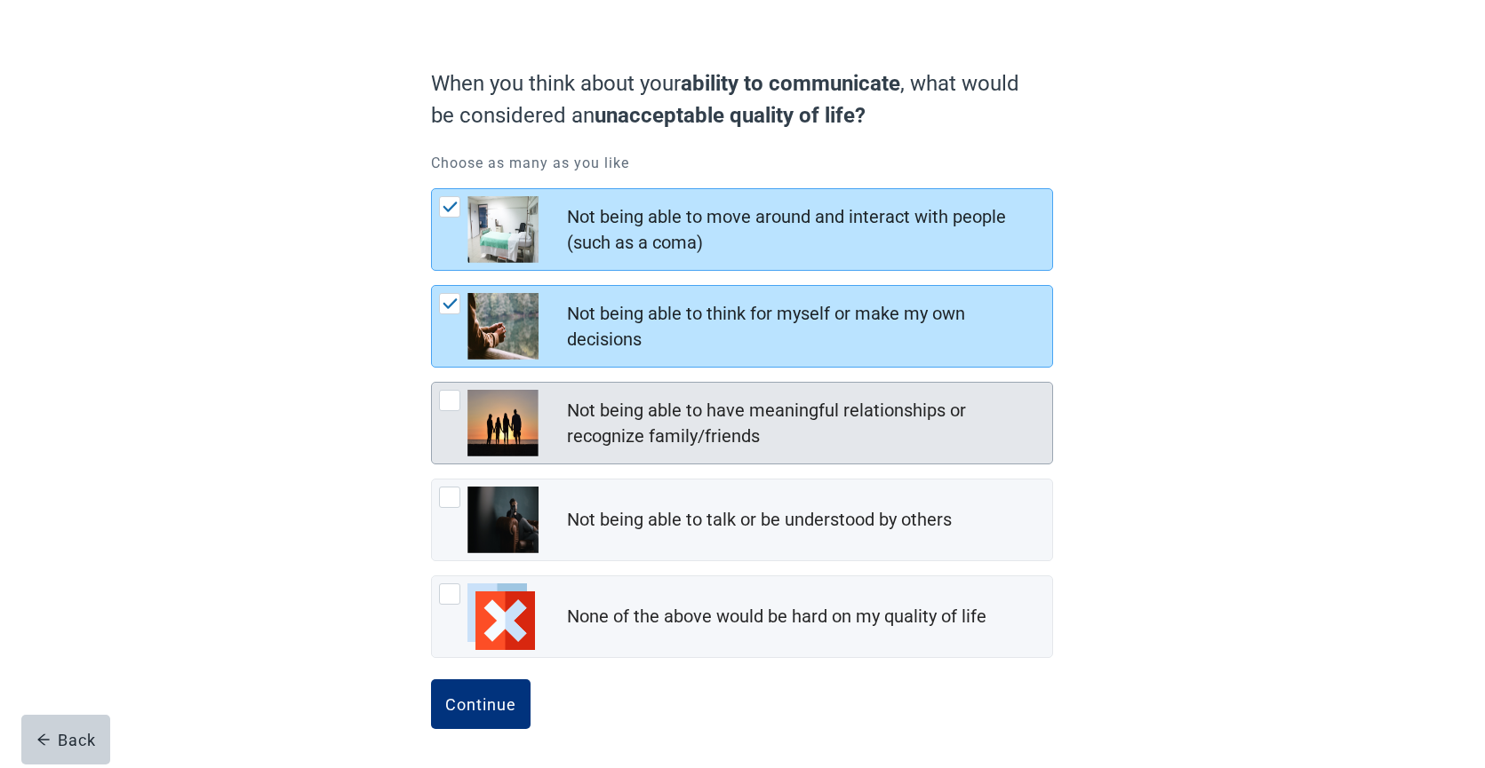
click at [456, 403] on div at bounding box center [449, 400] width 21 height 21
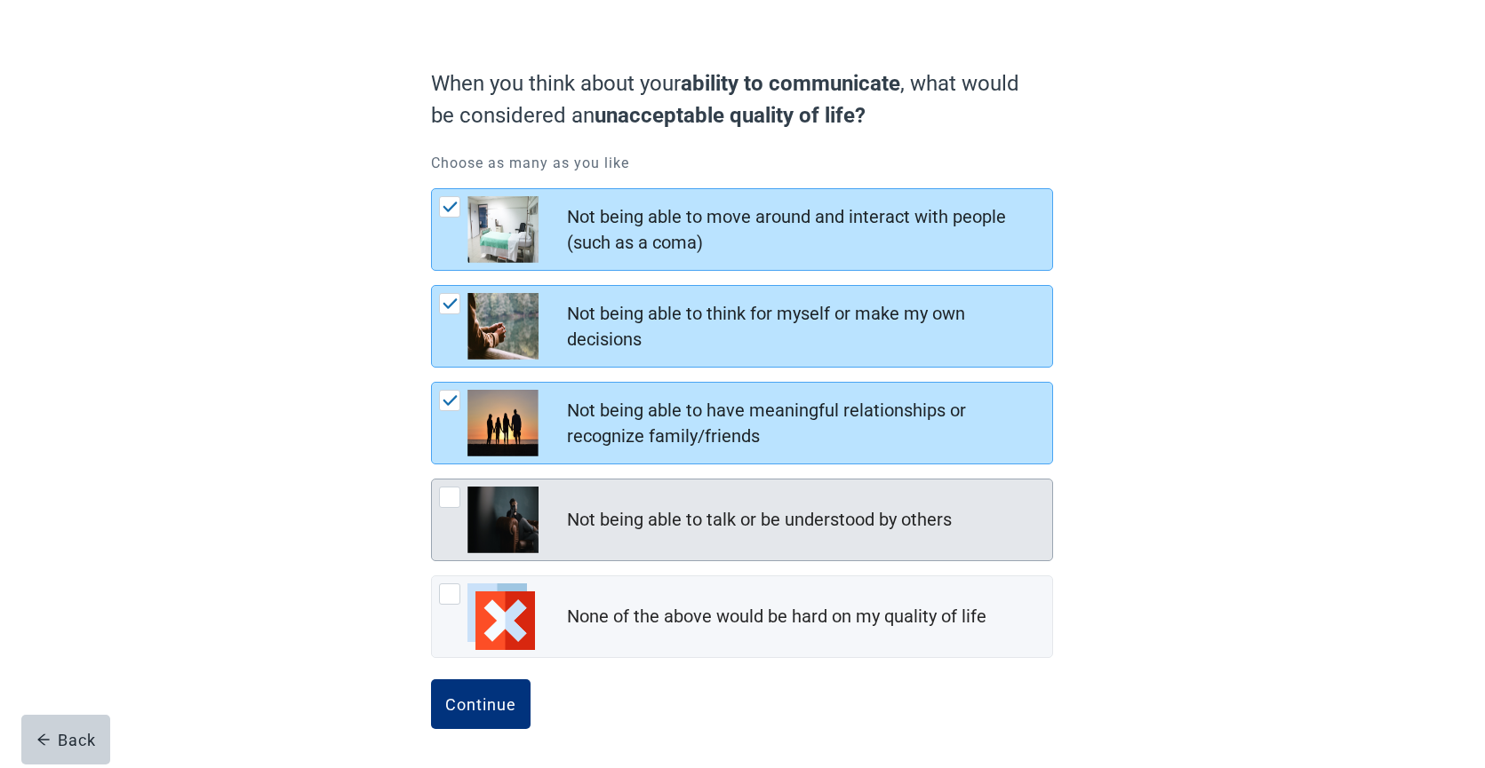
click at [452, 504] on div at bounding box center [449, 497] width 21 height 21
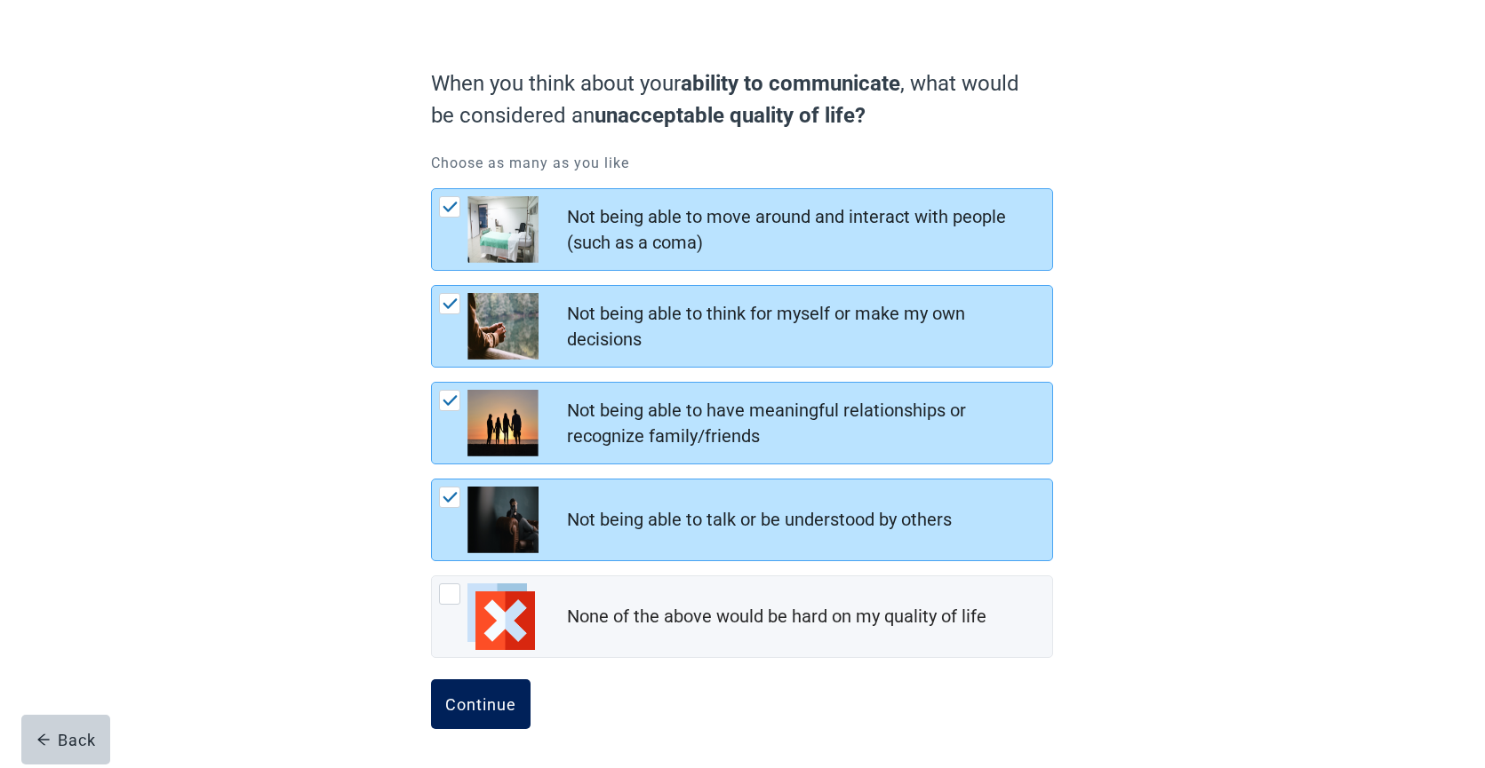
click at [494, 704] on div "Continue" at bounding box center [480, 705] width 71 height 18
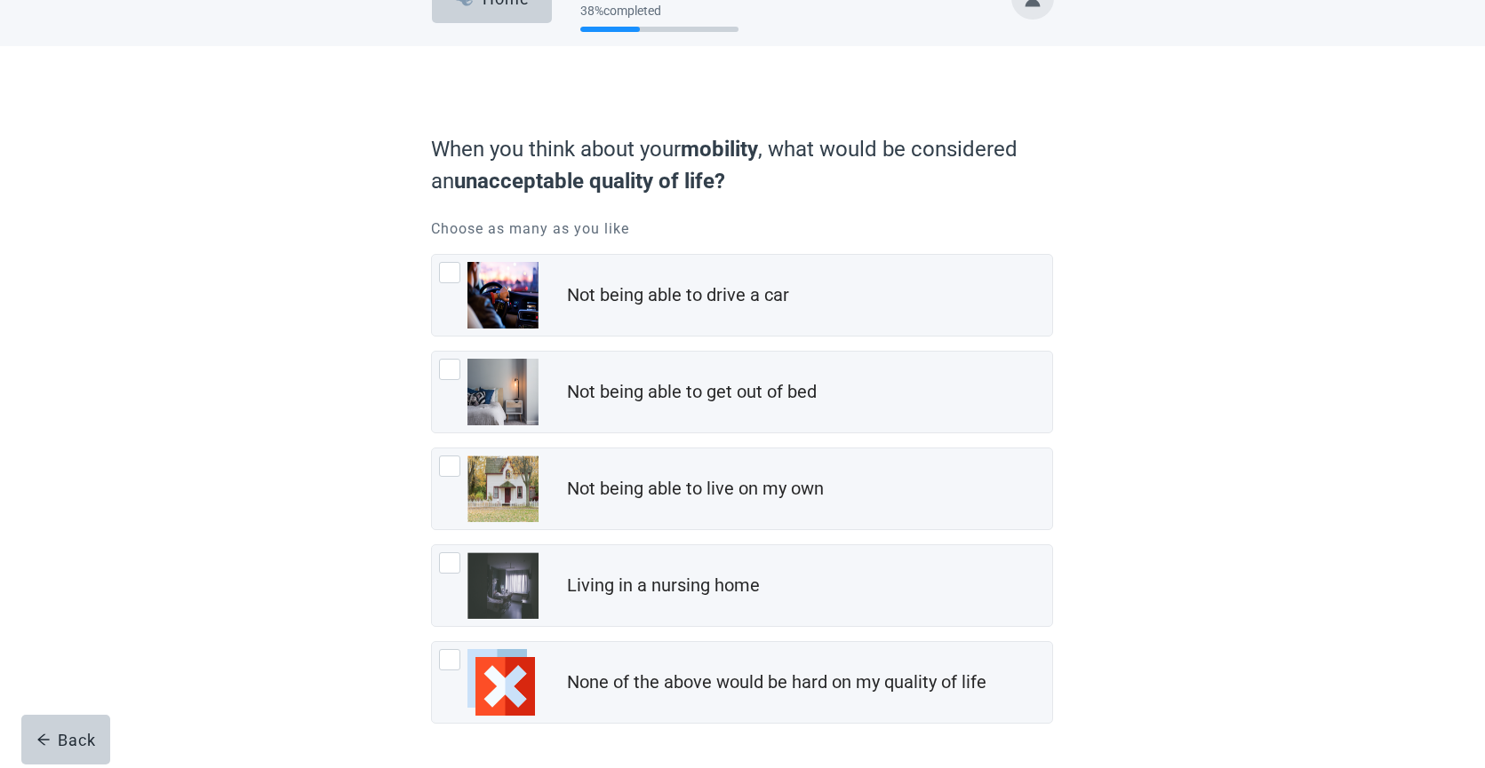
scroll to position [47, 0]
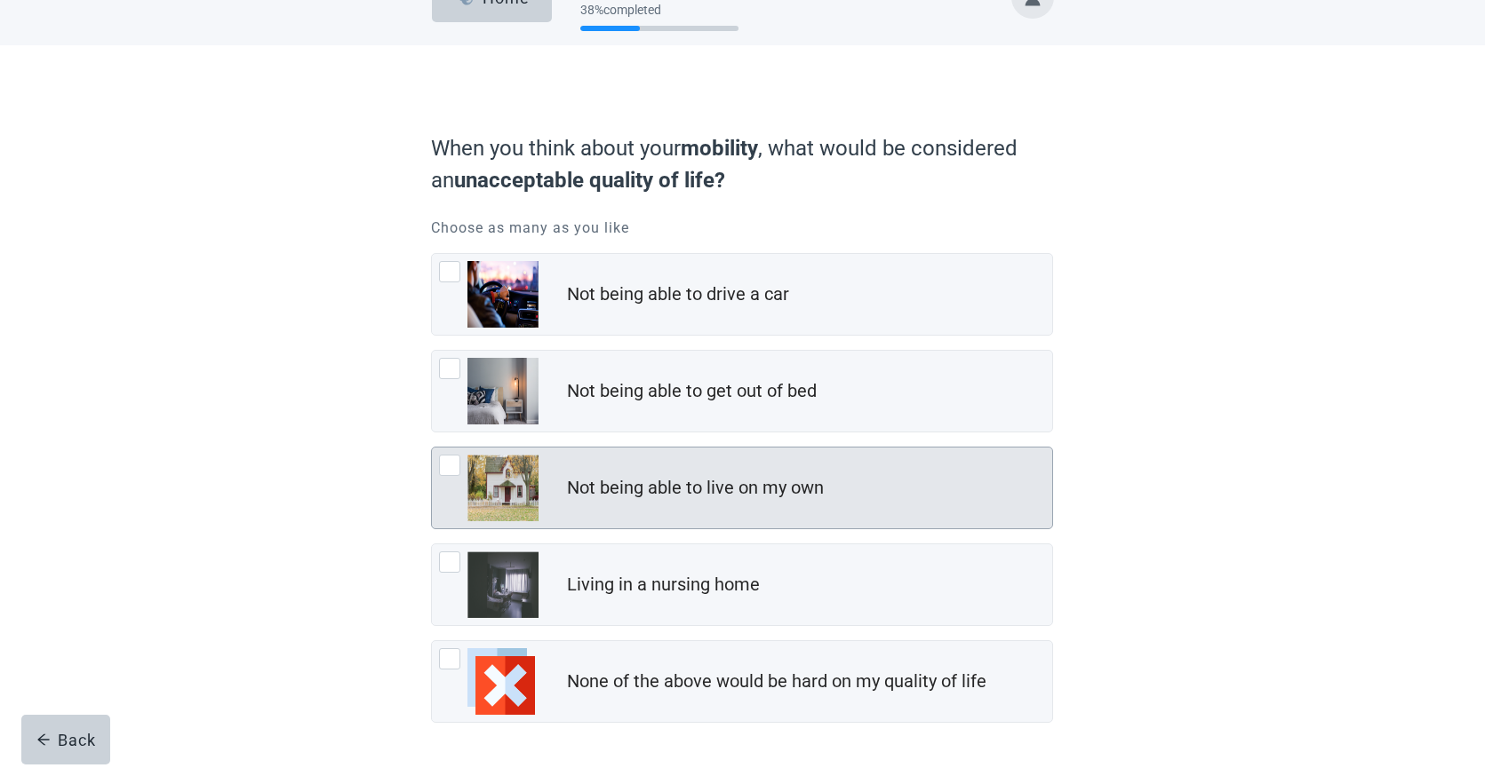
click at [449, 468] on div at bounding box center [449, 465] width 21 height 21
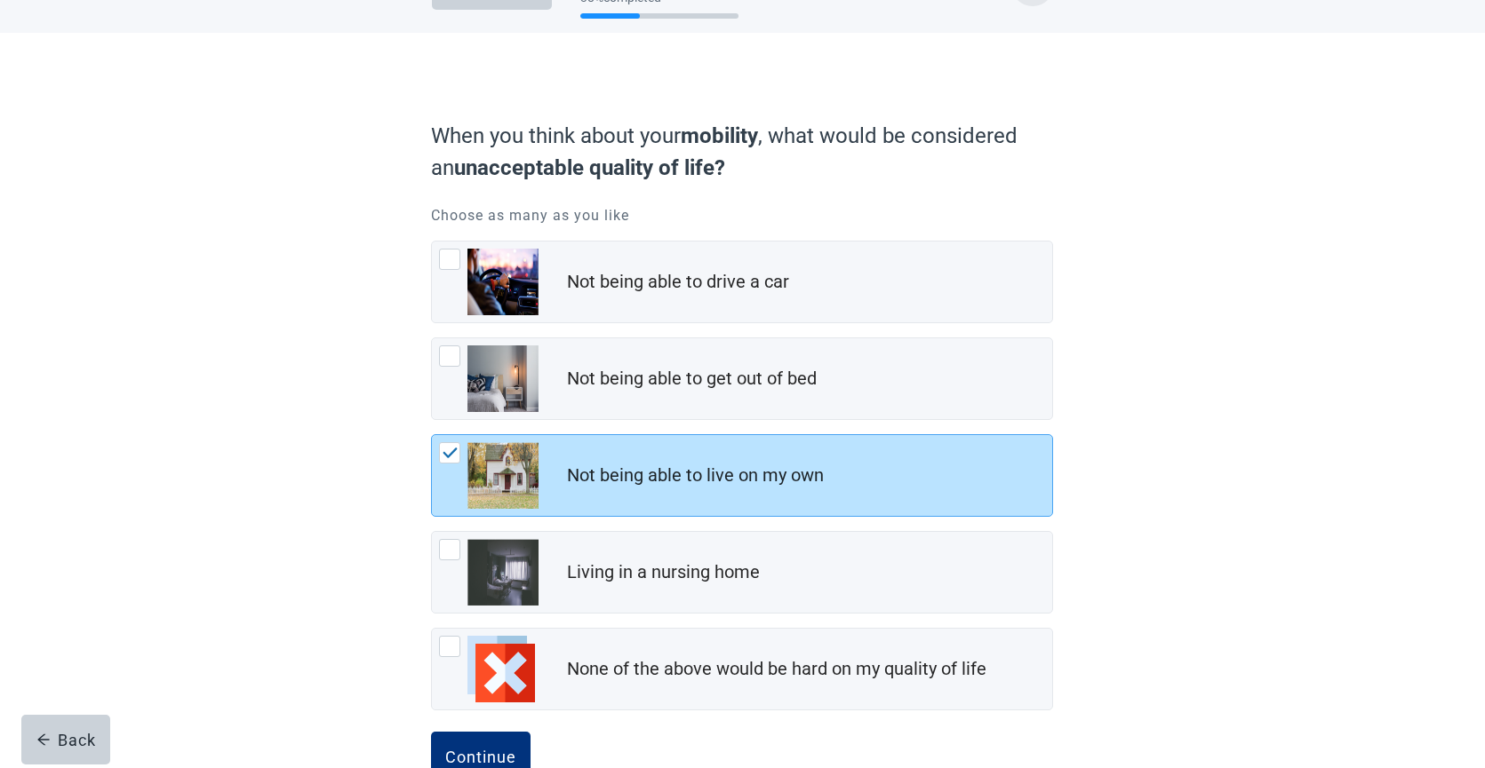
scroll to position [74, 0]
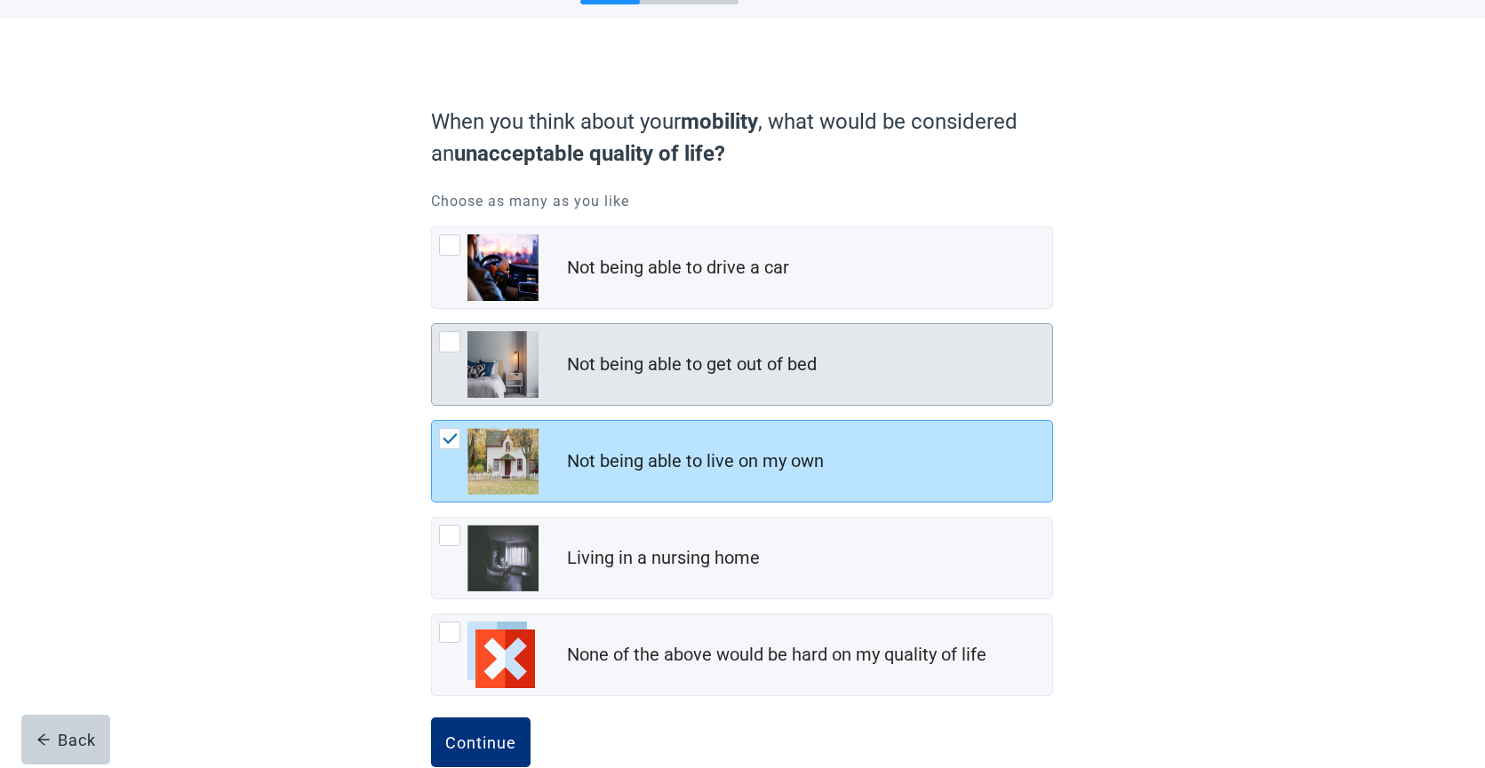
click at [451, 350] on div at bounding box center [449, 341] width 21 height 21
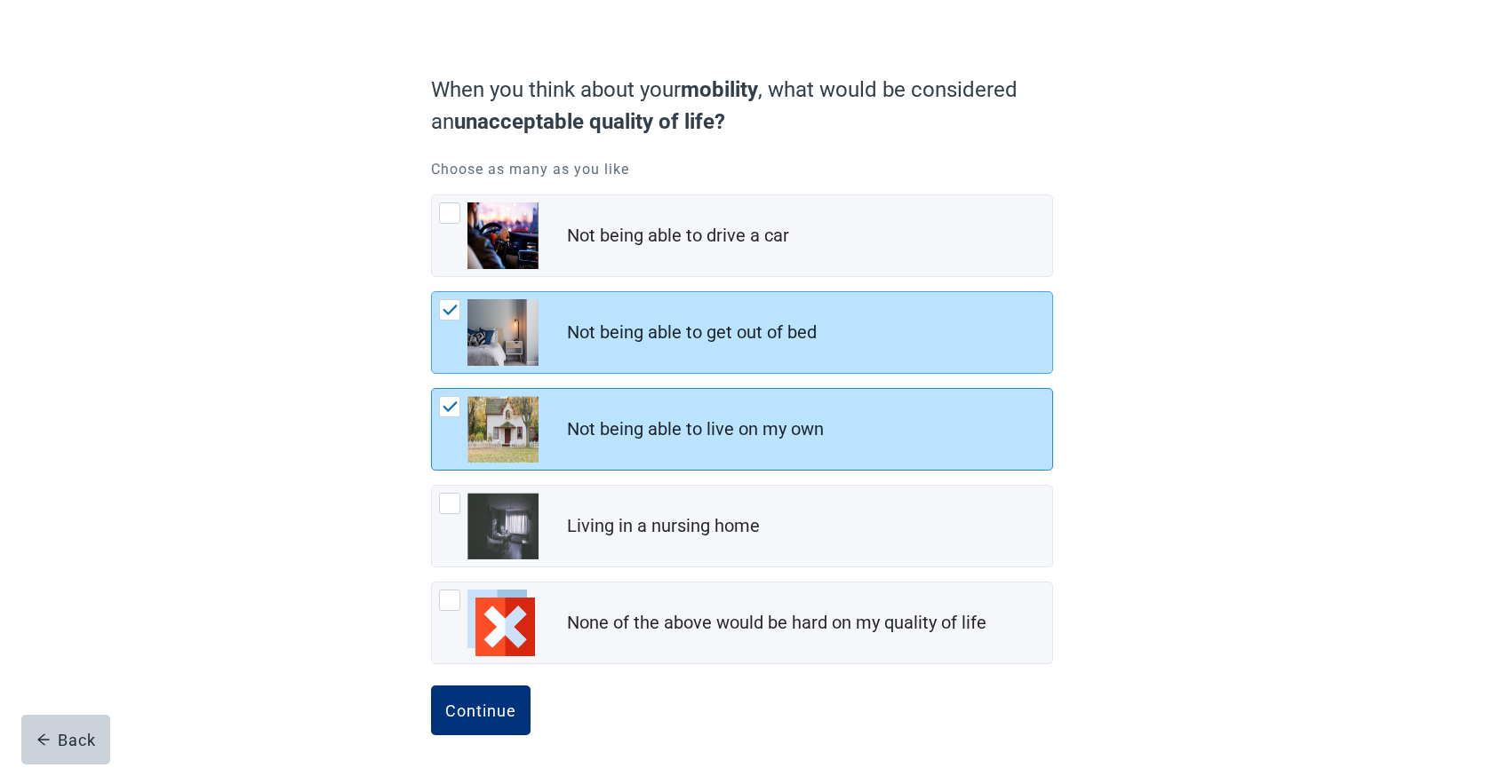
scroll to position [112, 0]
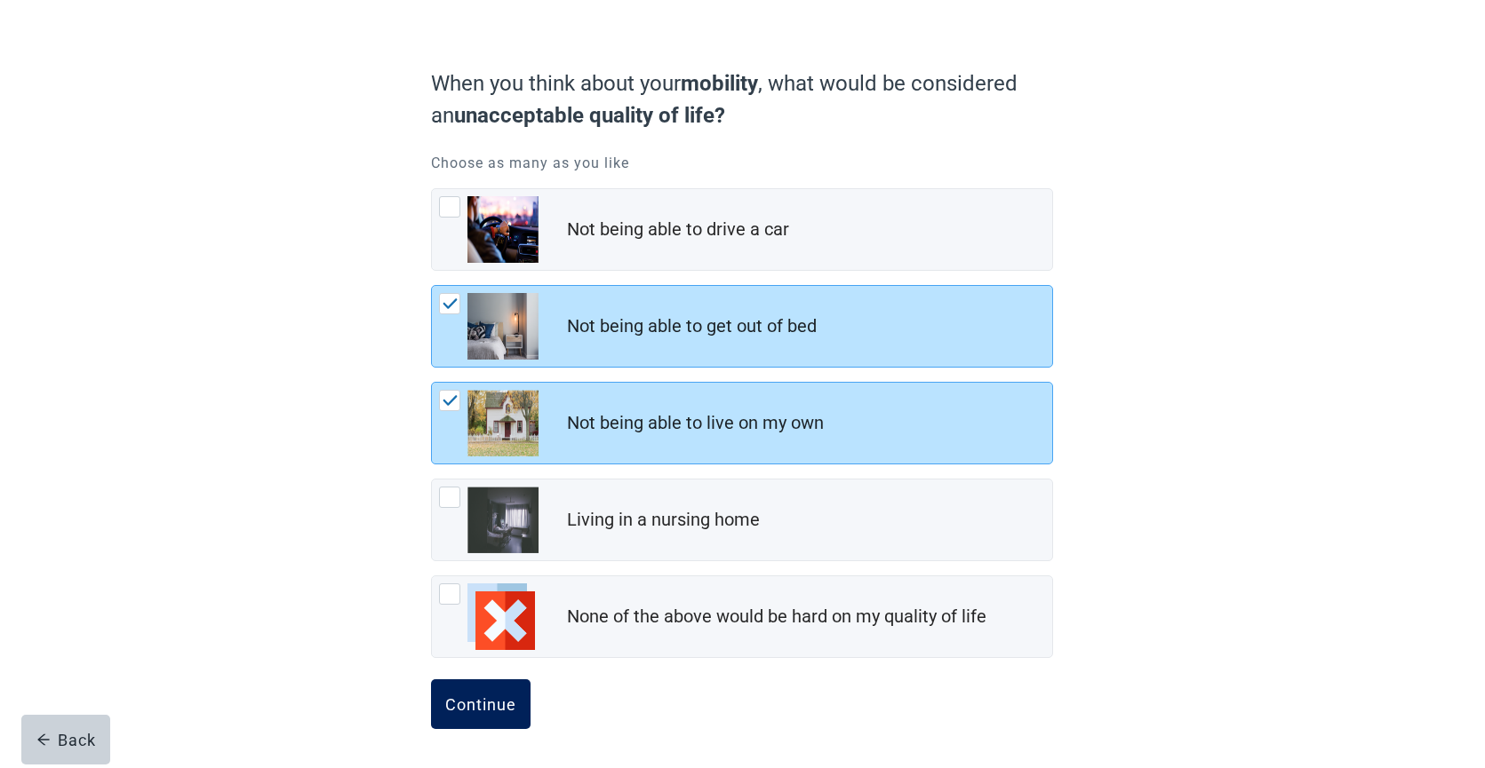
click at [482, 702] on div "Continue" at bounding box center [480, 705] width 71 height 18
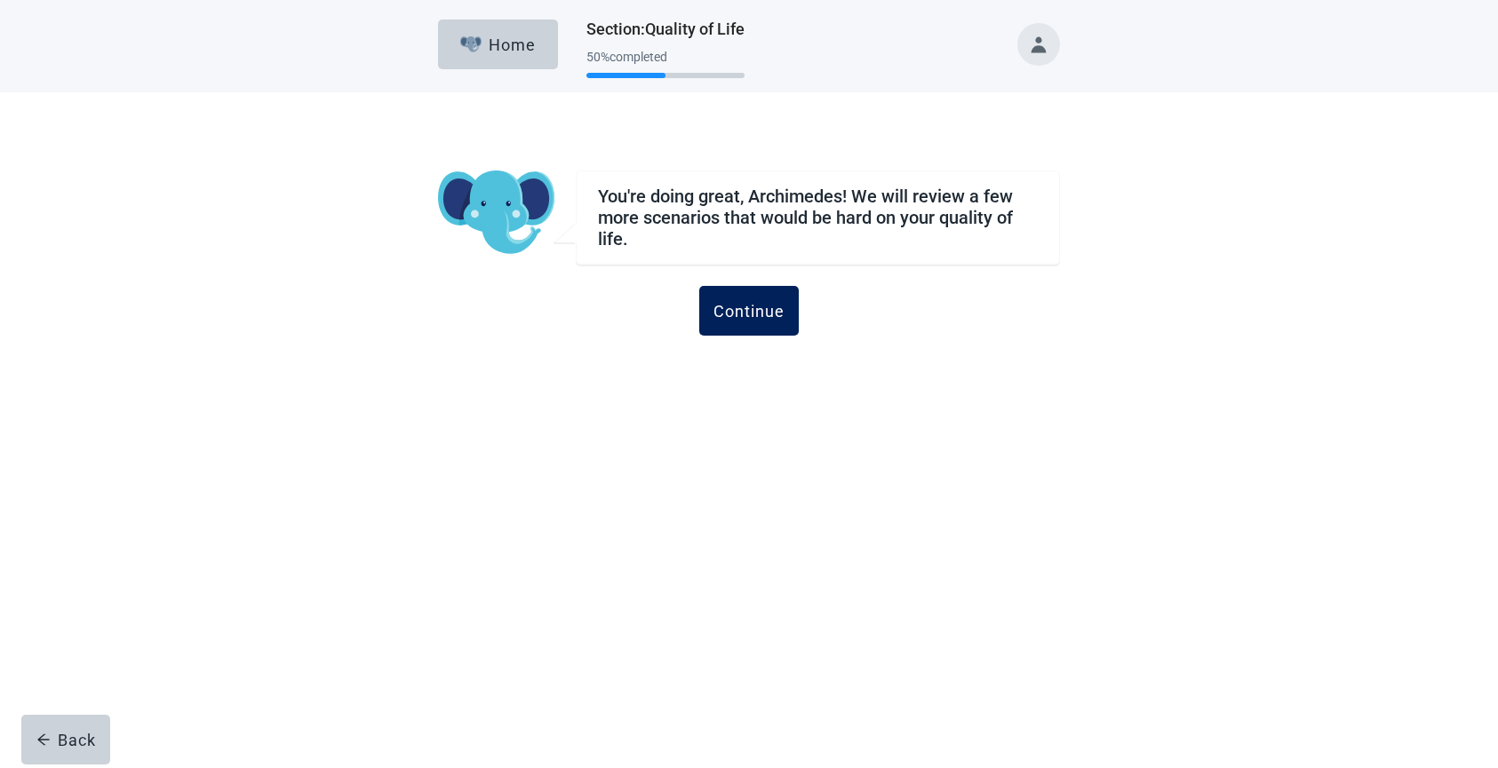
click at [754, 313] on div "Continue" at bounding box center [748, 311] width 71 height 18
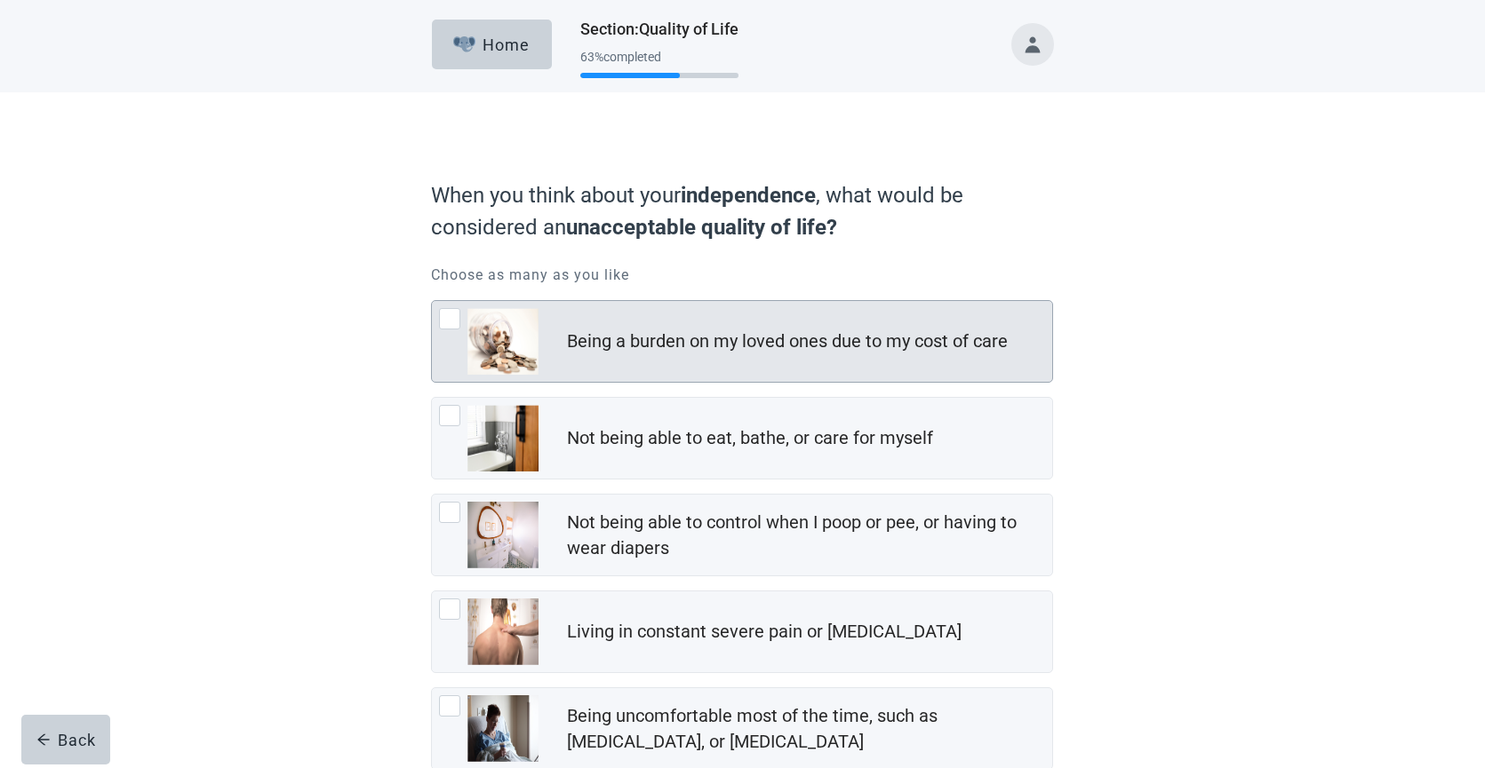
click at [444, 321] on div at bounding box center [449, 318] width 21 height 21
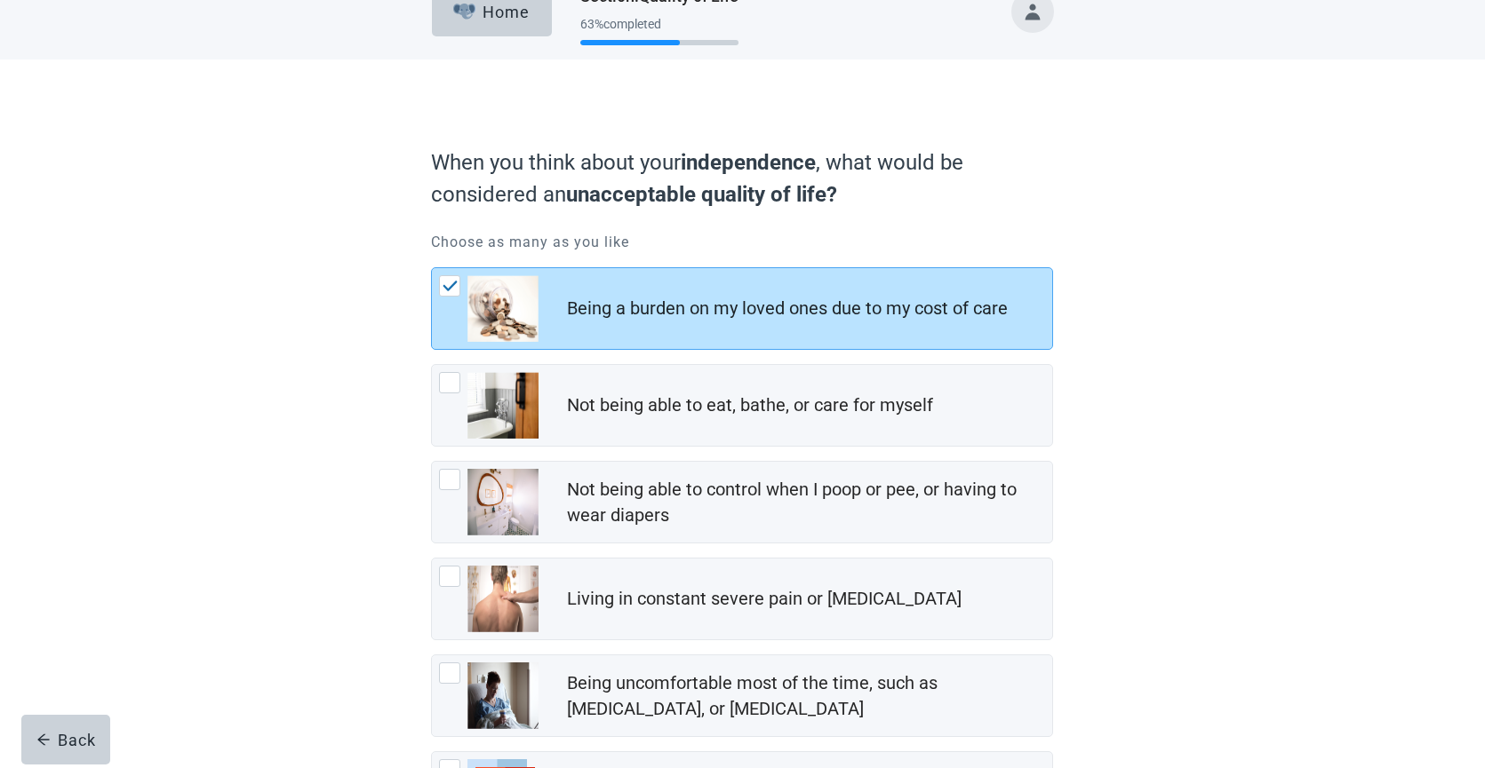
scroll to position [58, 0]
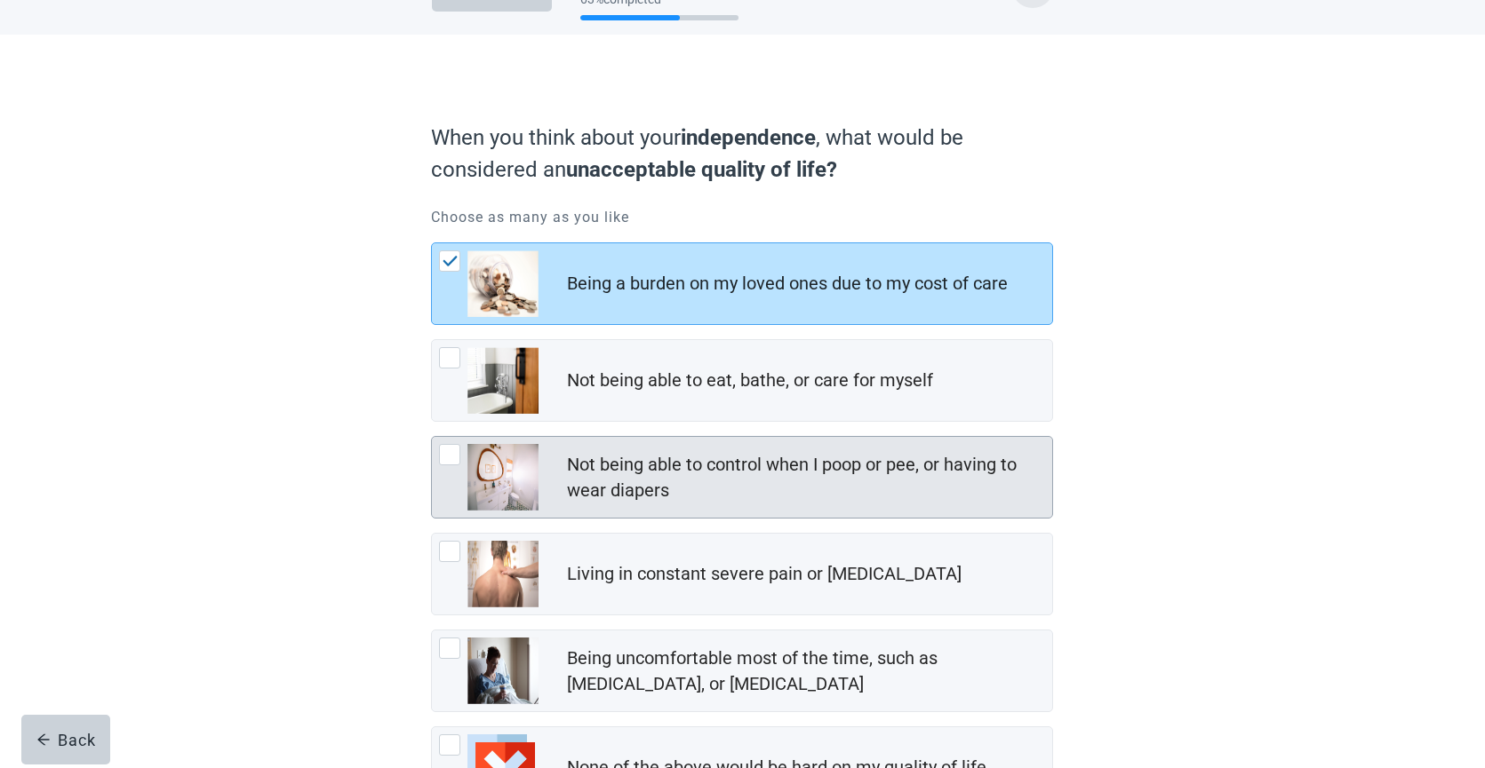
click at [443, 458] on div at bounding box center [449, 454] width 21 height 21
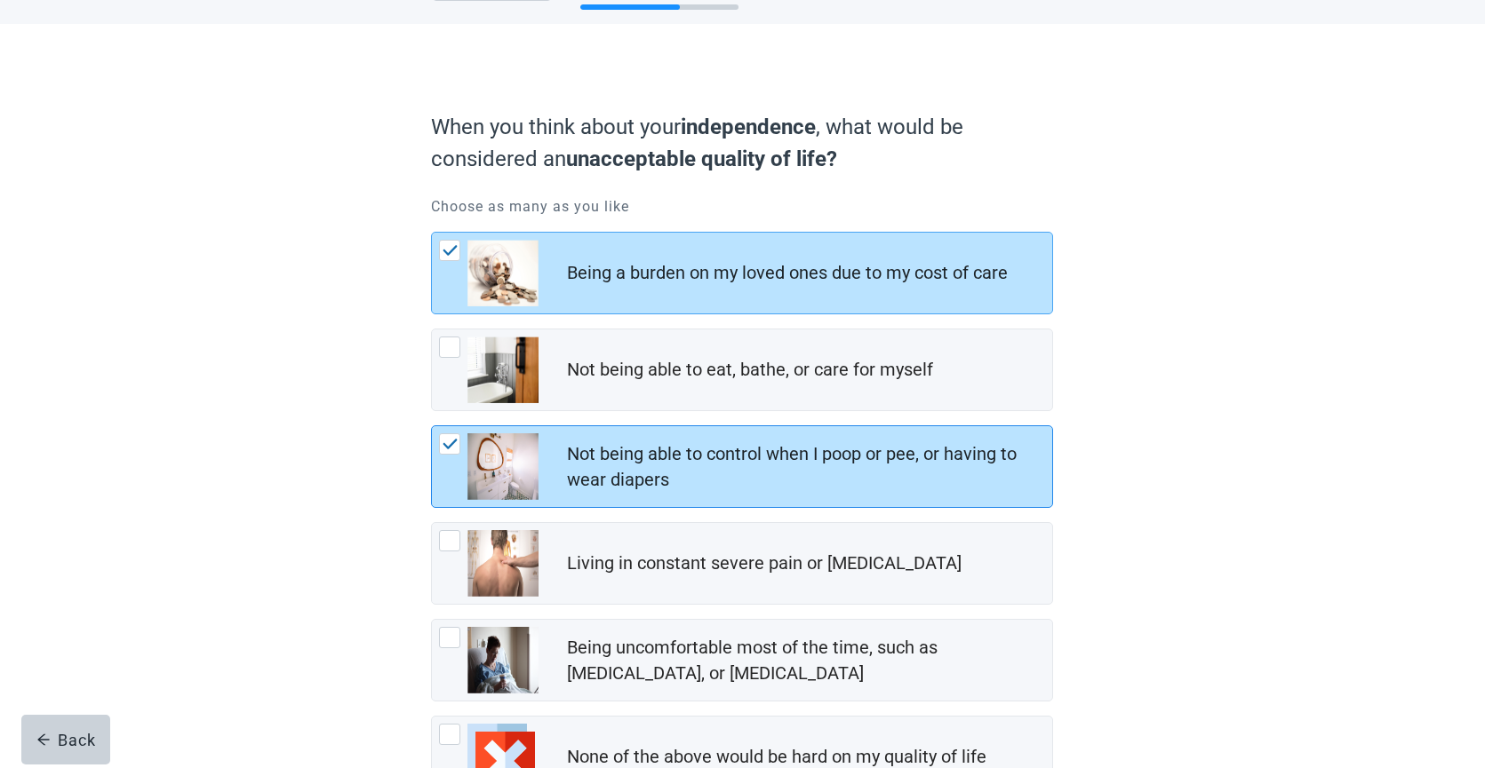
scroll to position [83, 0]
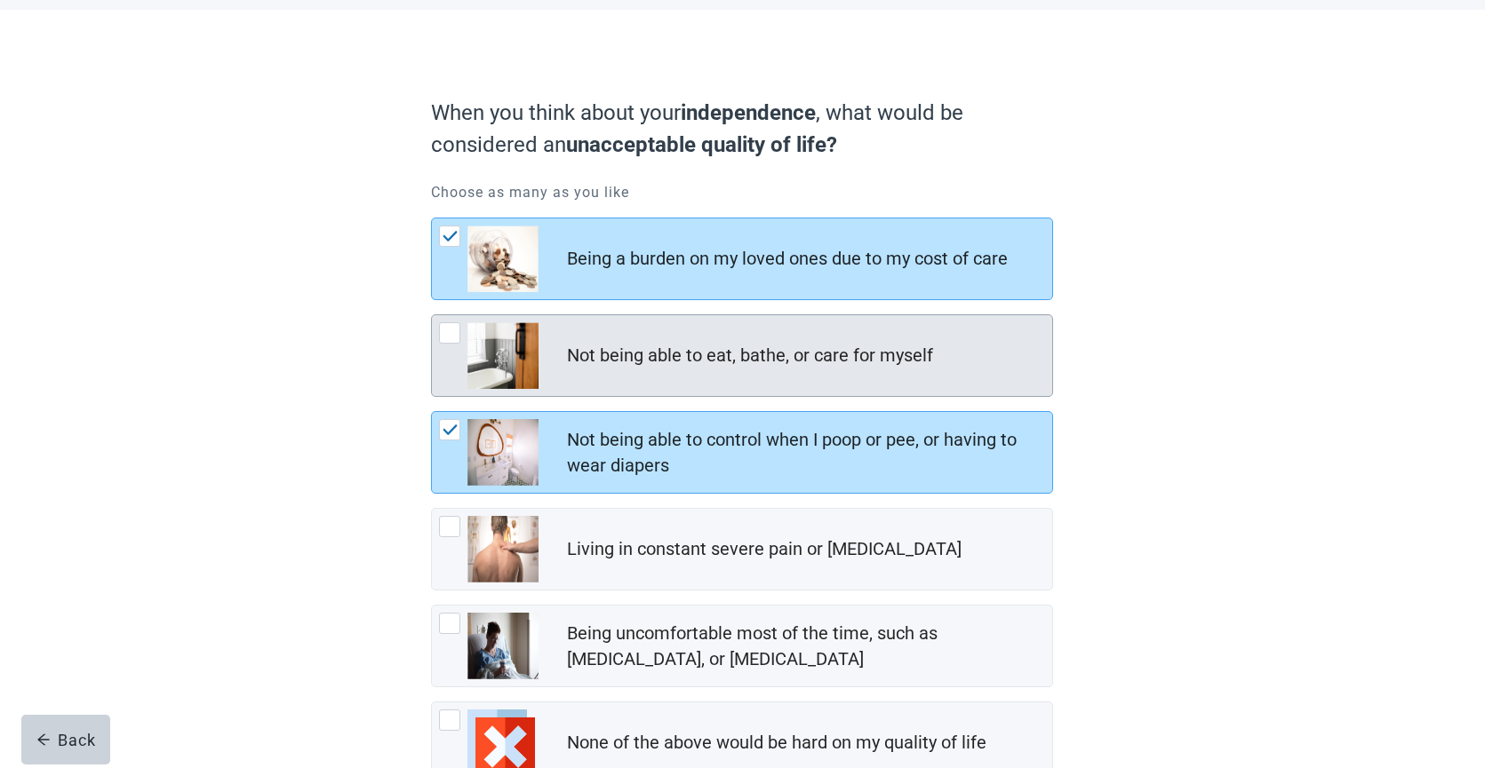
click at [450, 343] on div at bounding box center [449, 332] width 21 height 21
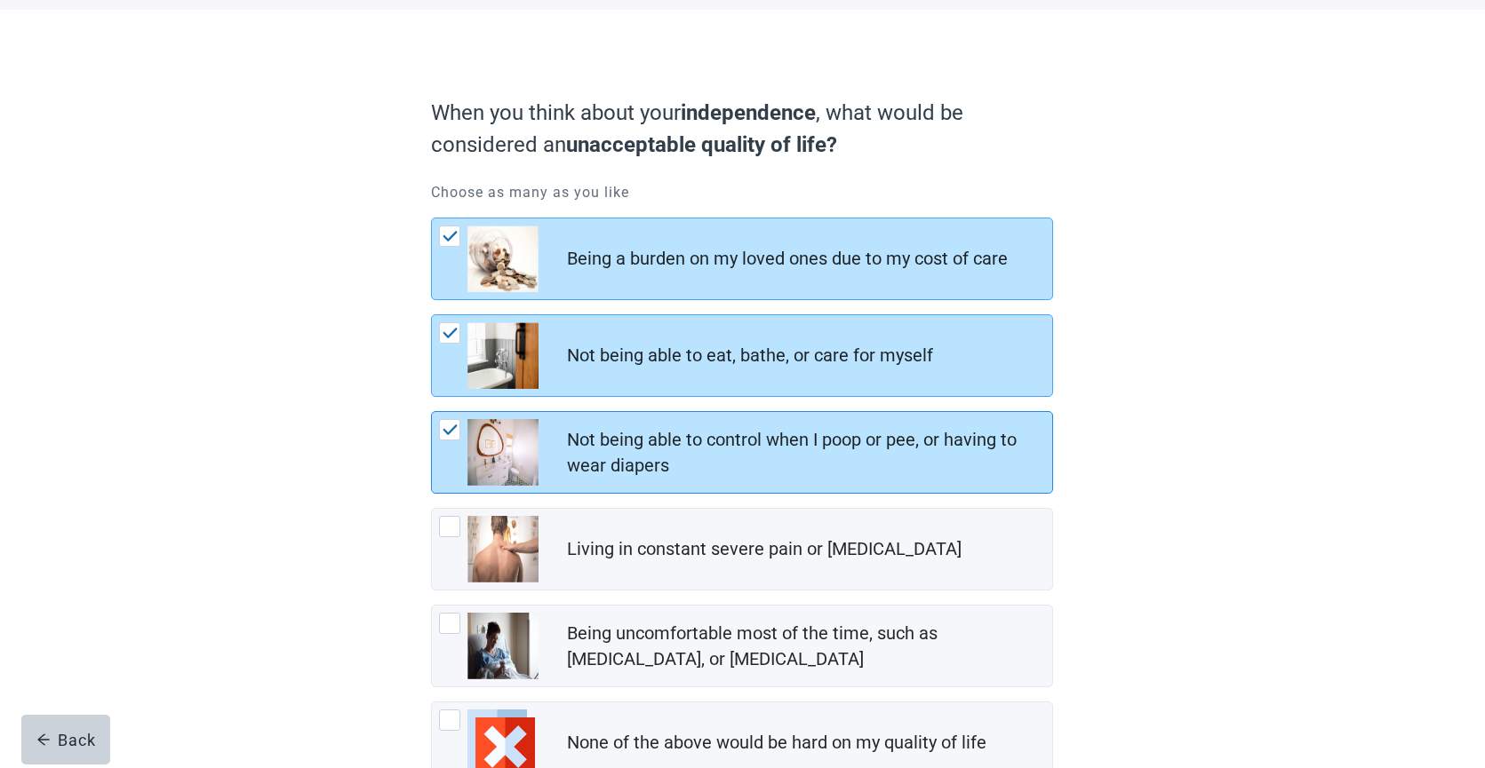
scroll to position [202, 0]
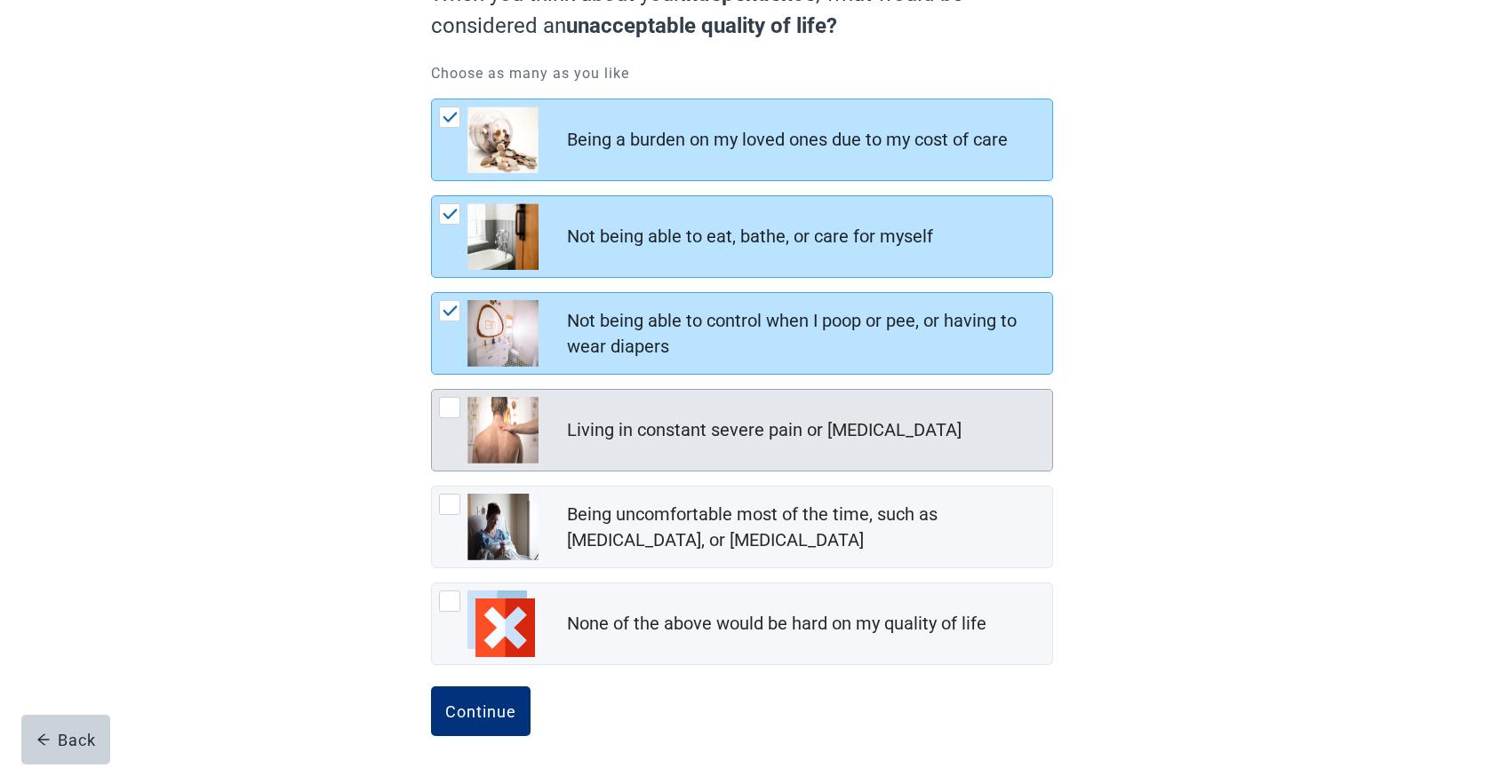
click at [455, 410] on div at bounding box center [449, 407] width 21 height 21
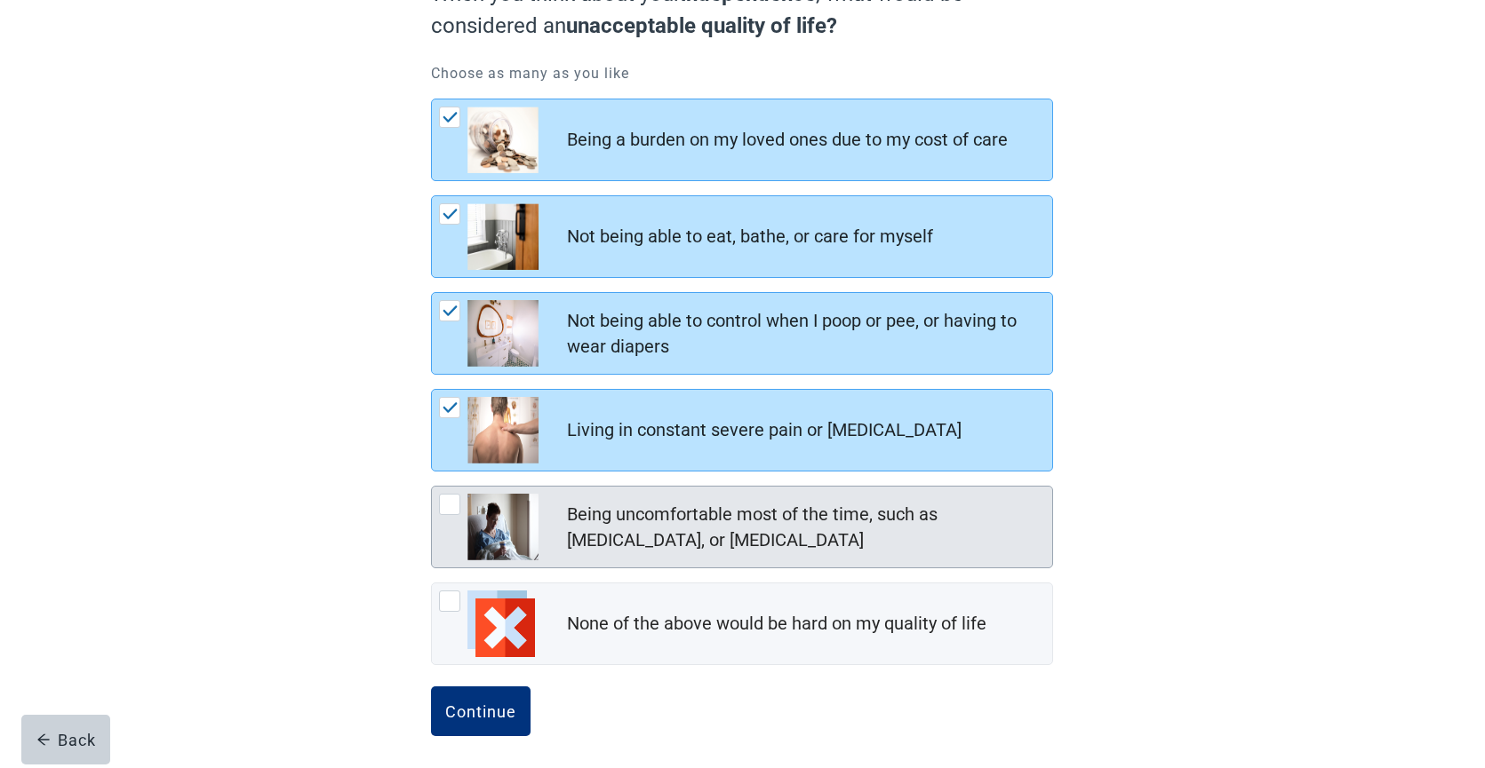
click at [447, 511] on div at bounding box center [449, 504] width 21 height 21
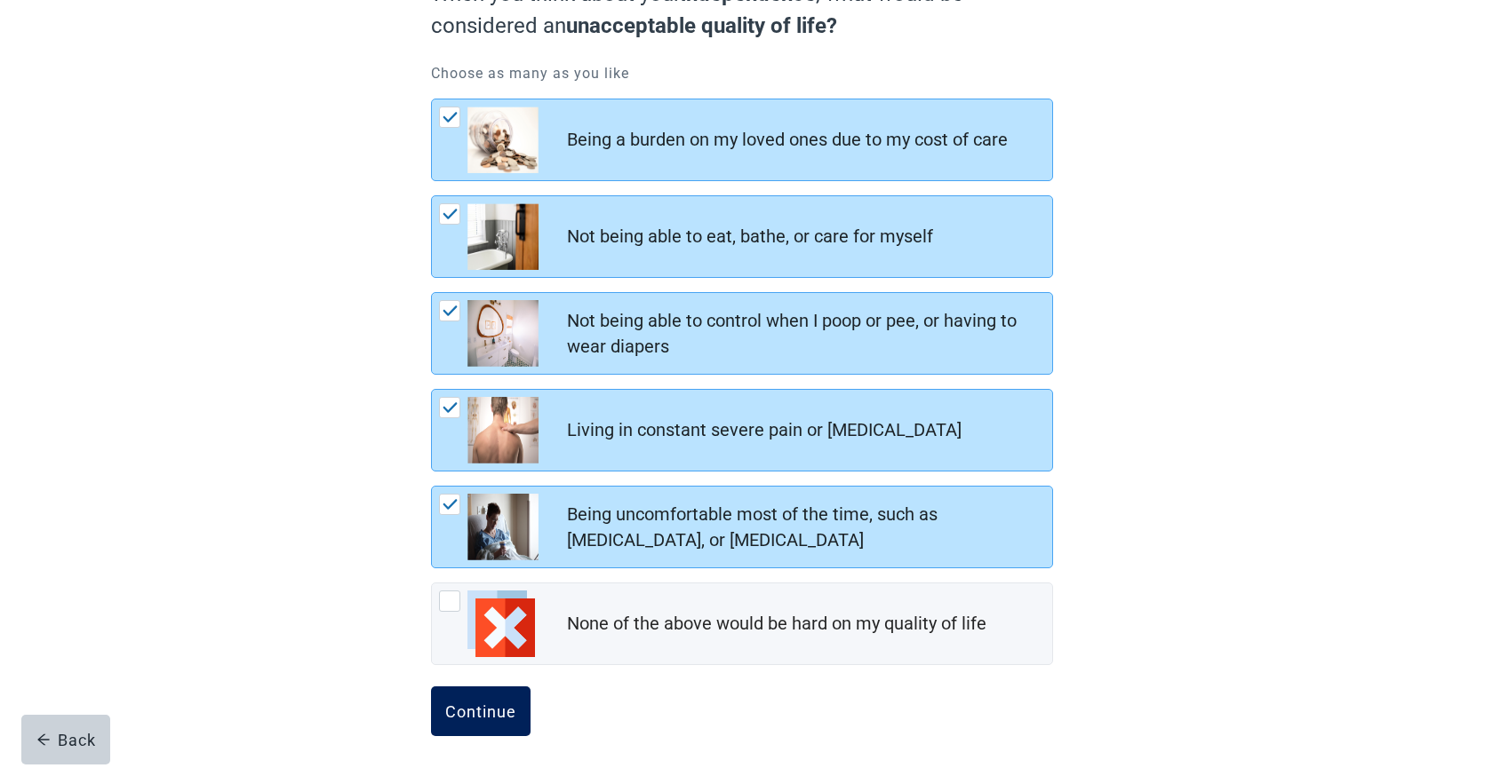
click at [482, 724] on button "Continue" at bounding box center [481, 712] width 100 height 50
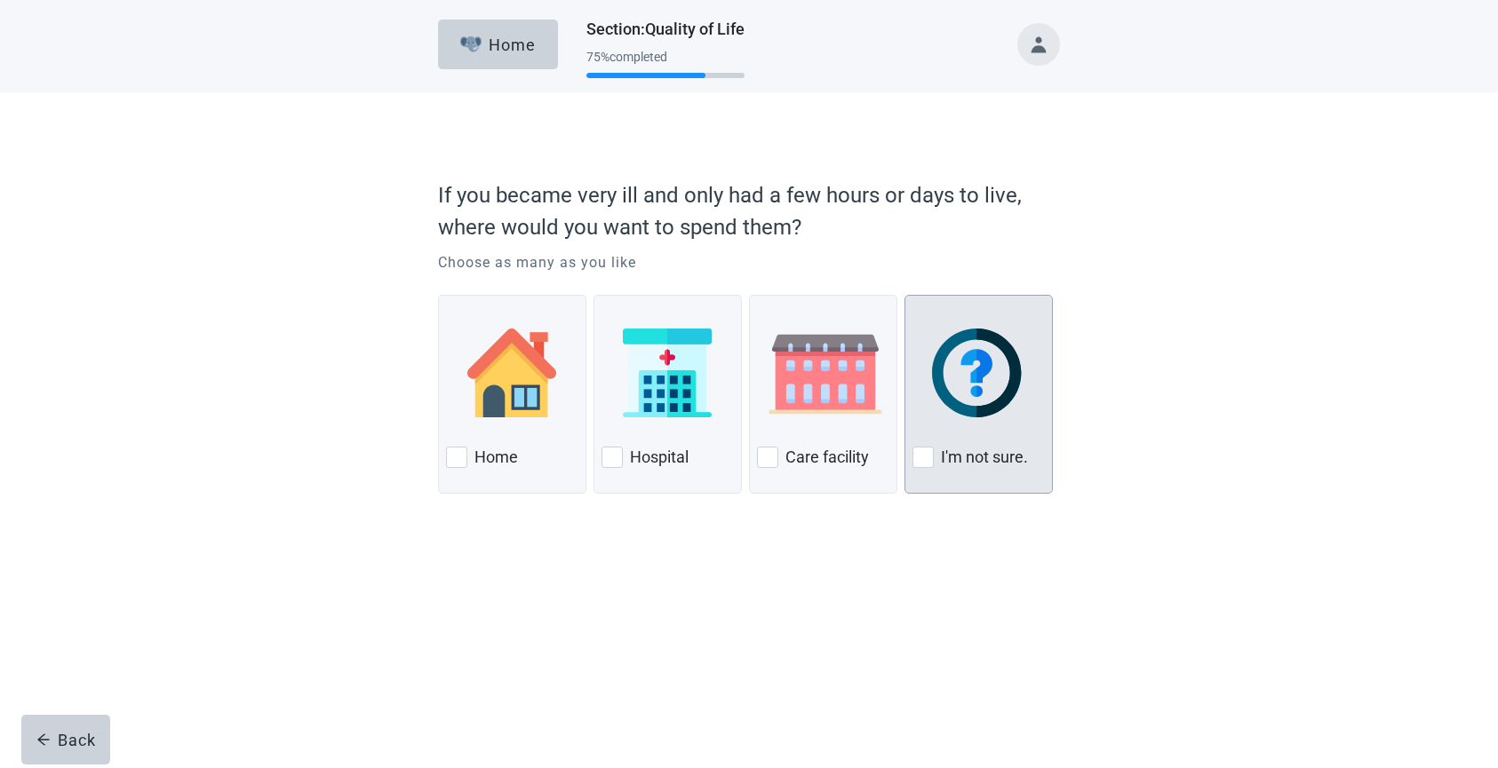
click at [926, 466] on div at bounding box center [922, 457] width 21 height 21
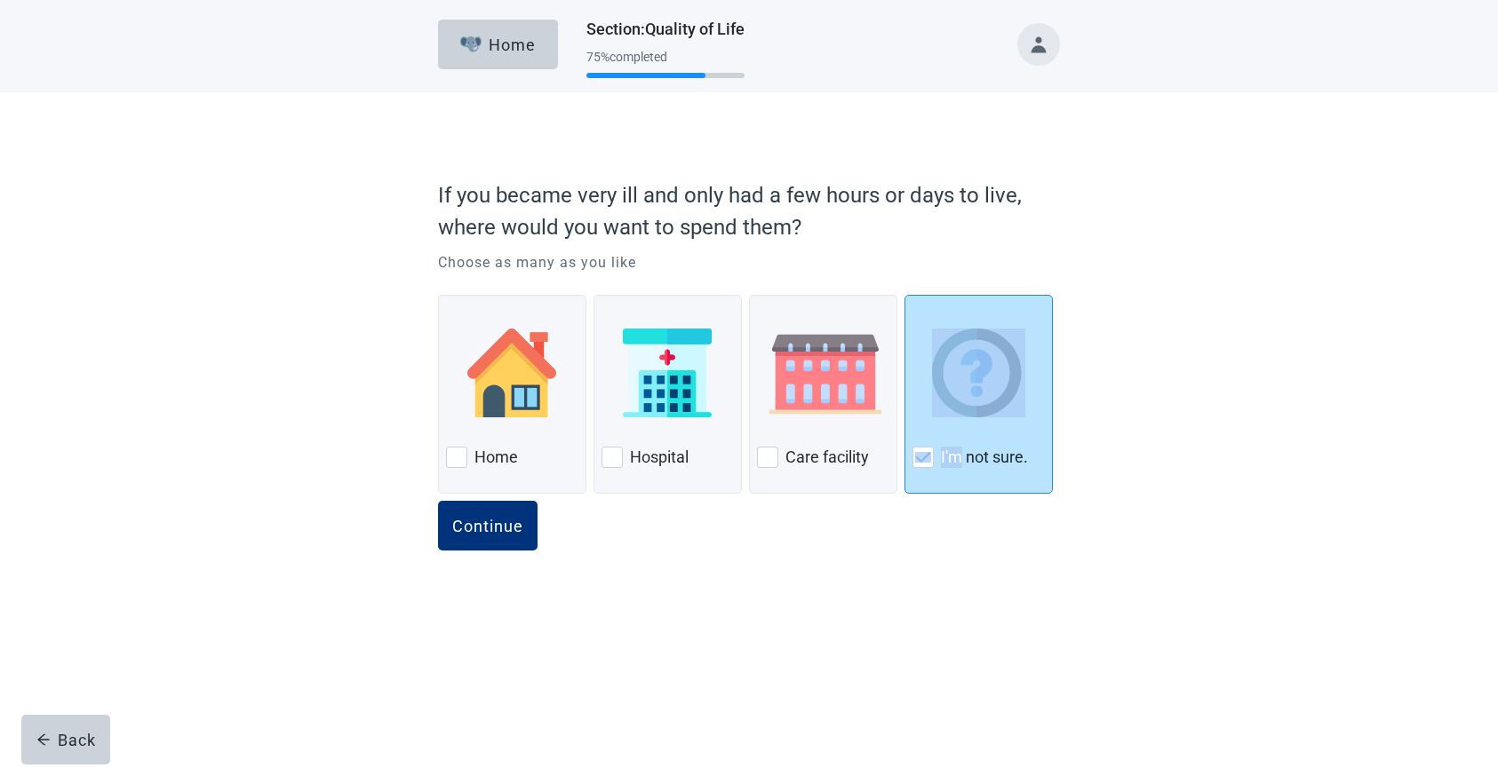
click at [926, 466] on div at bounding box center [922, 457] width 21 height 21
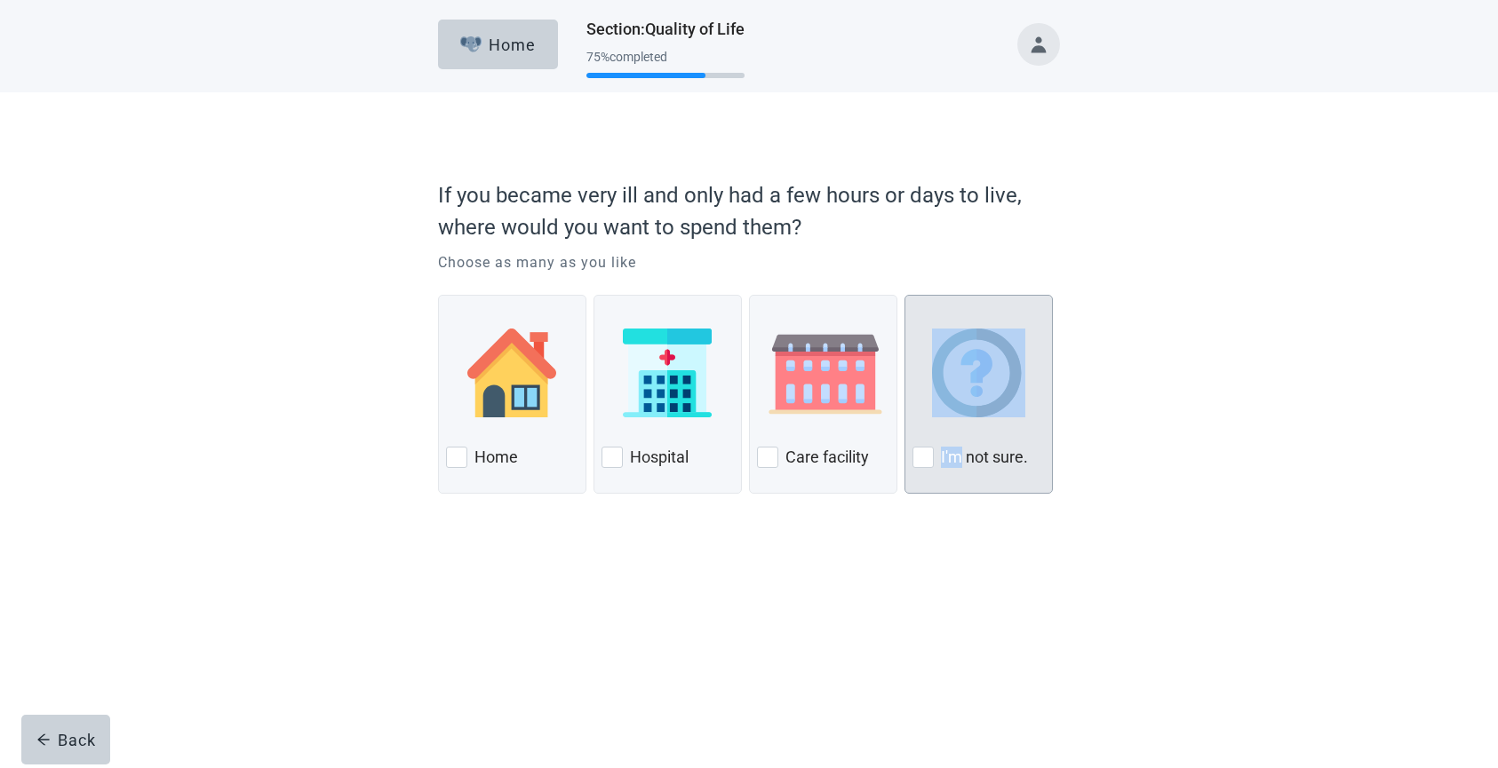
click at [925, 468] on div "I'm not sure." at bounding box center [978, 457] width 132 height 28
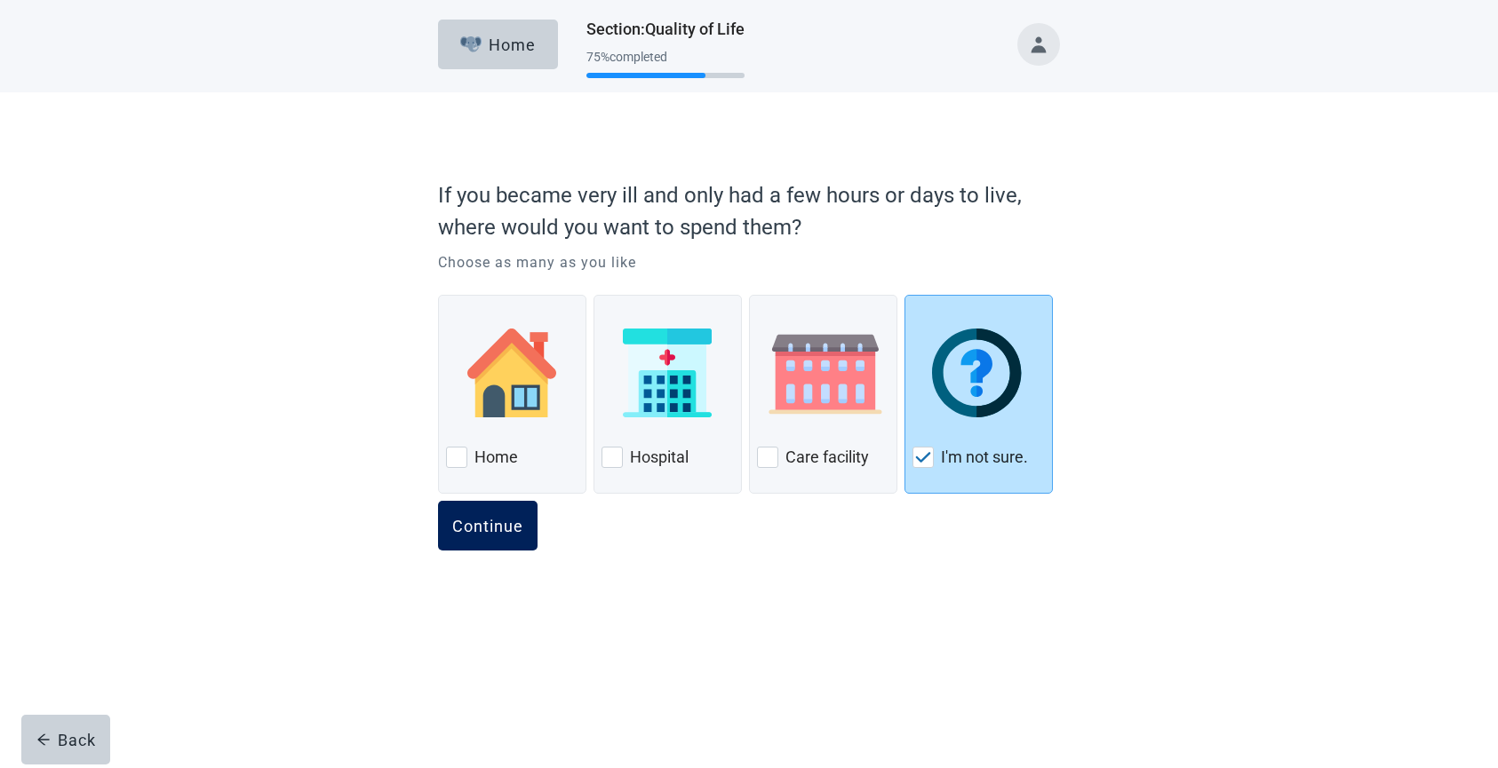
click at [512, 522] on div "Continue" at bounding box center [487, 526] width 71 height 18
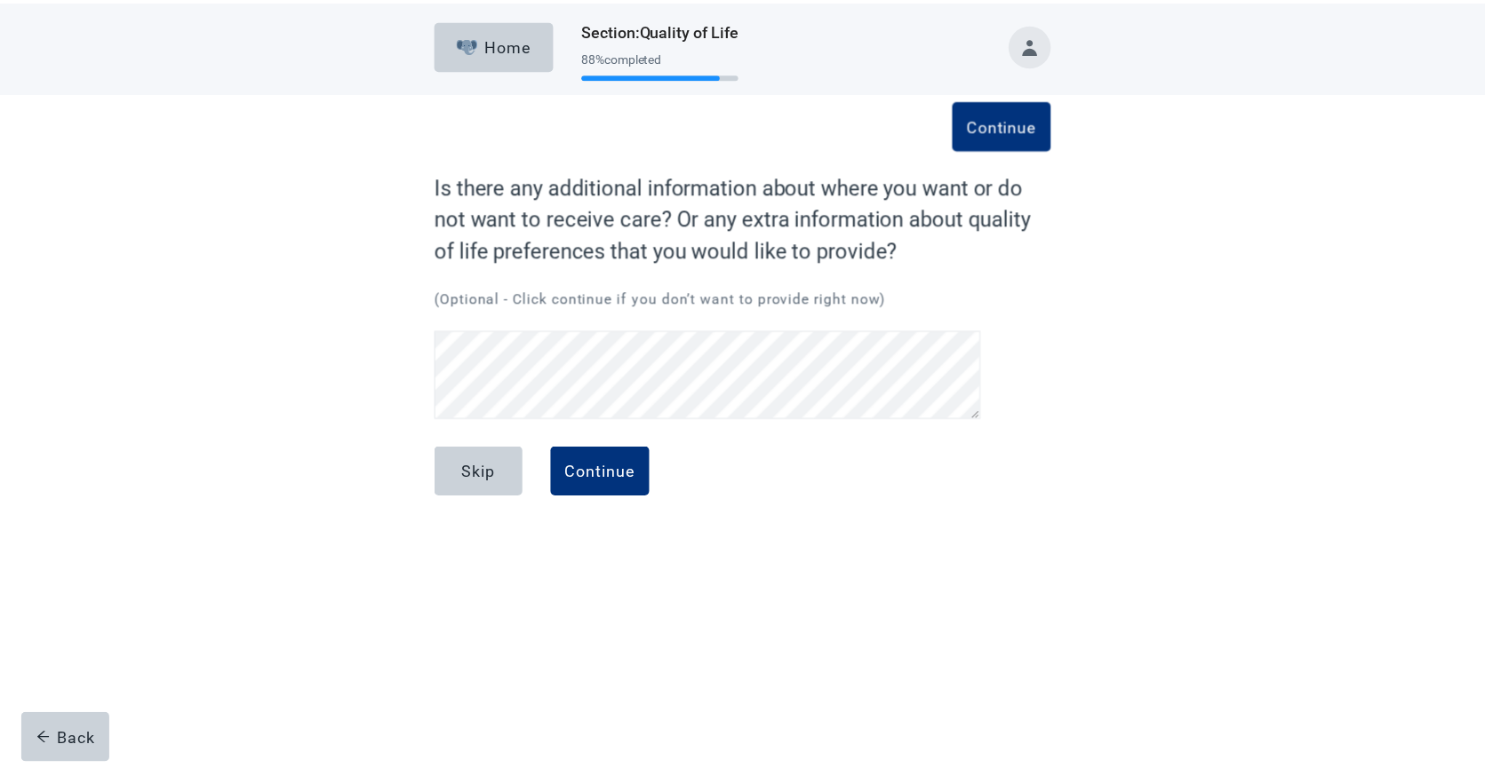
scroll to position [77, 0]
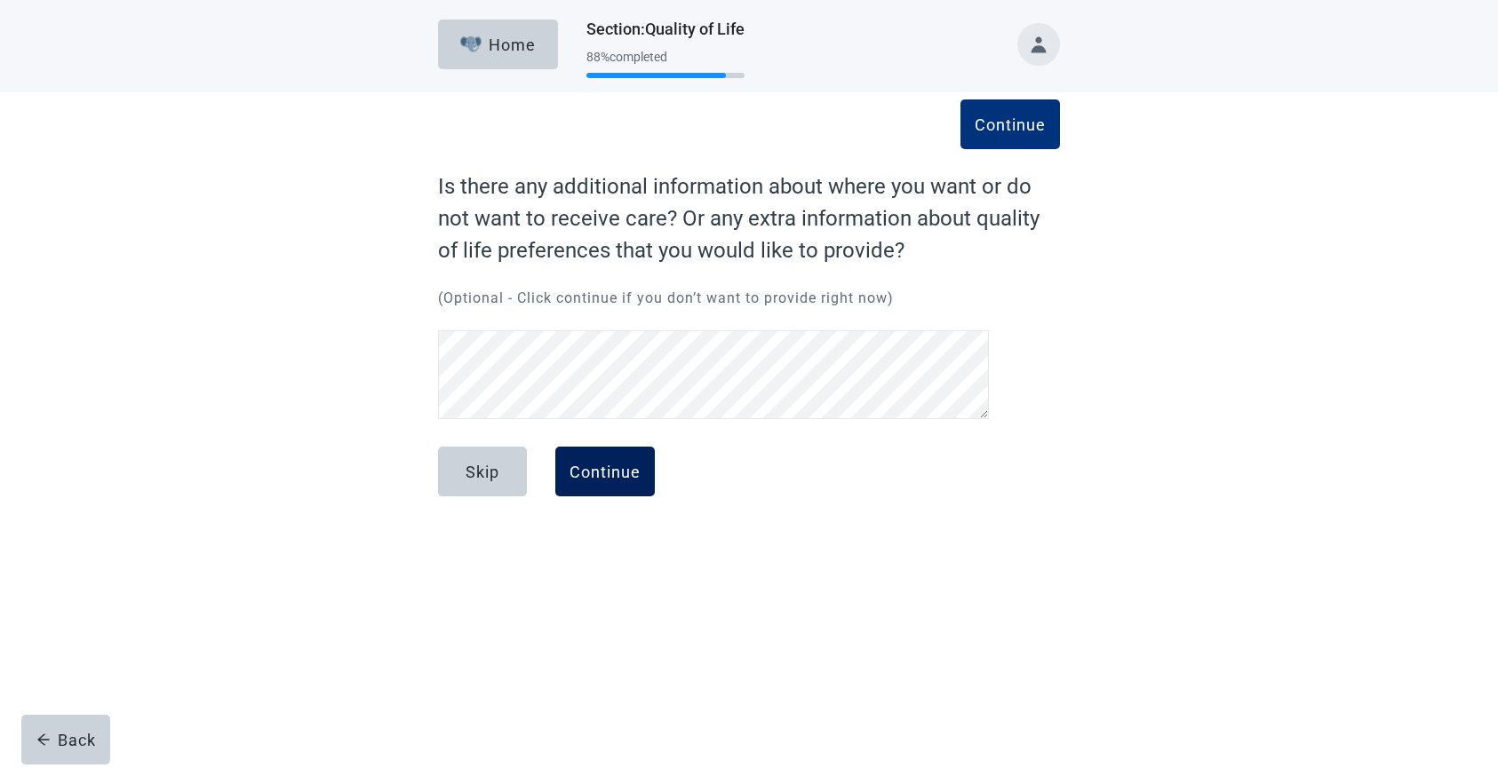
click at [608, 472] on div "Continue" at bounding box center [604, 472] width 71 height 18
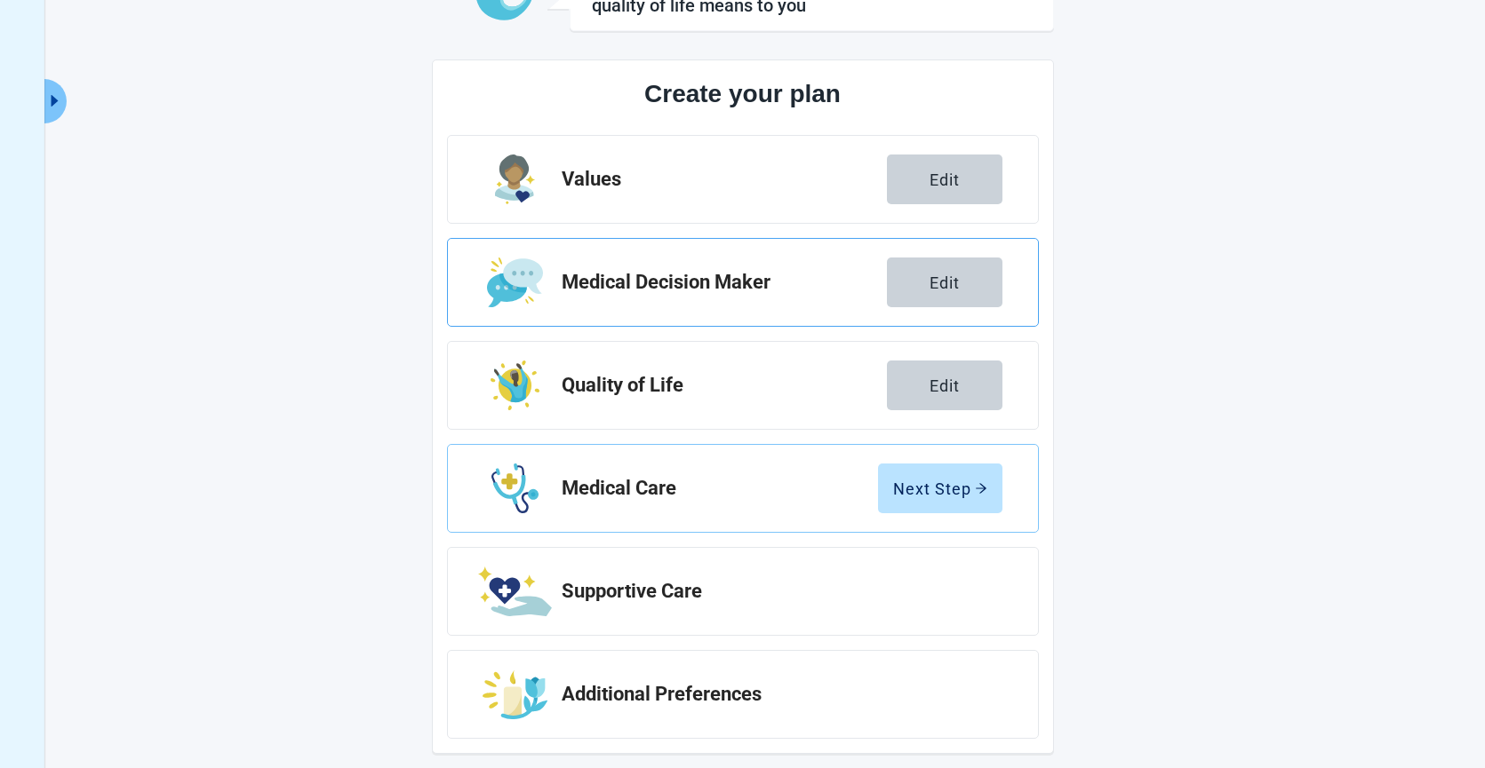
scroll to position [185, 0]
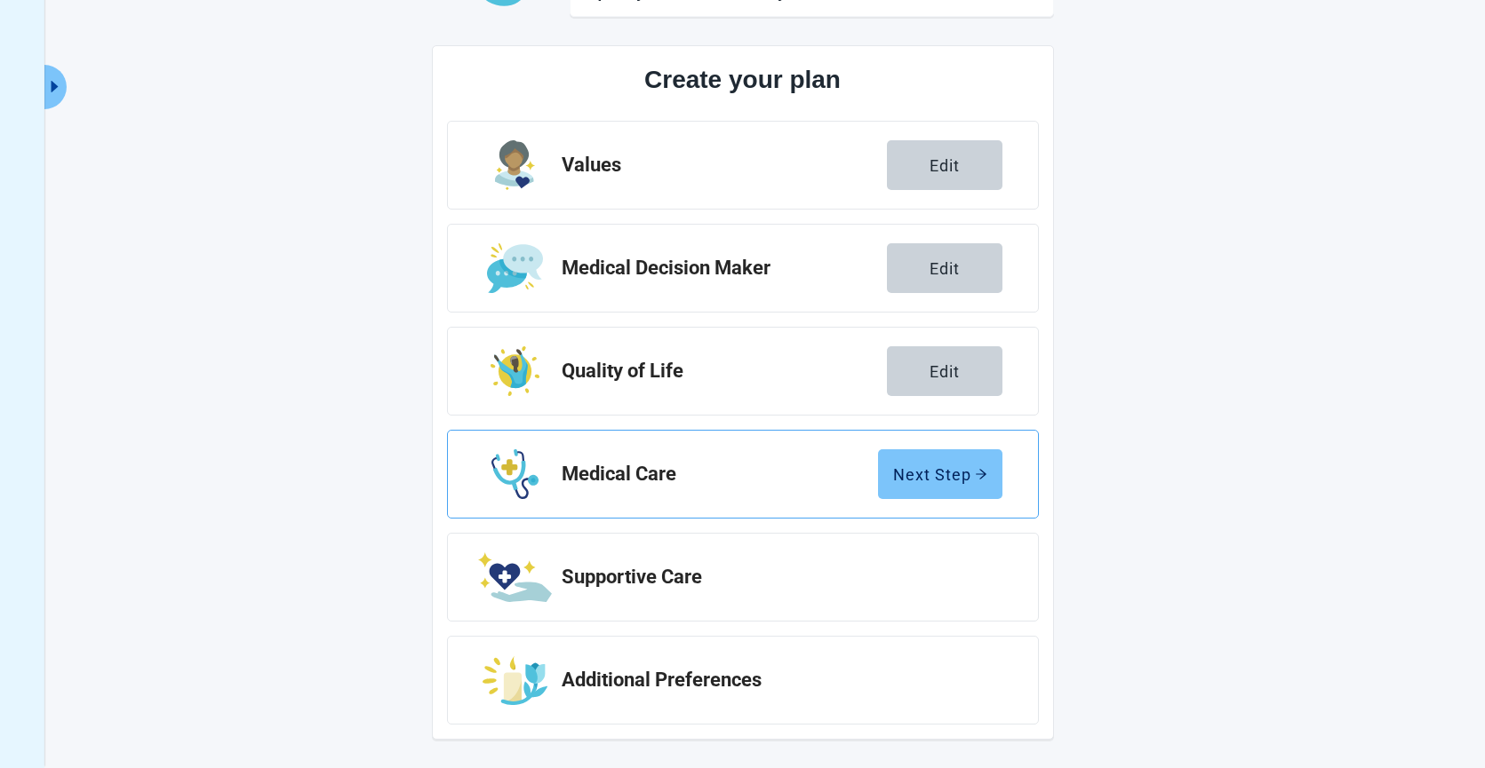
click at [950, 466] on div "Next Step" at bounding box center [940, 475] width 94 height 18
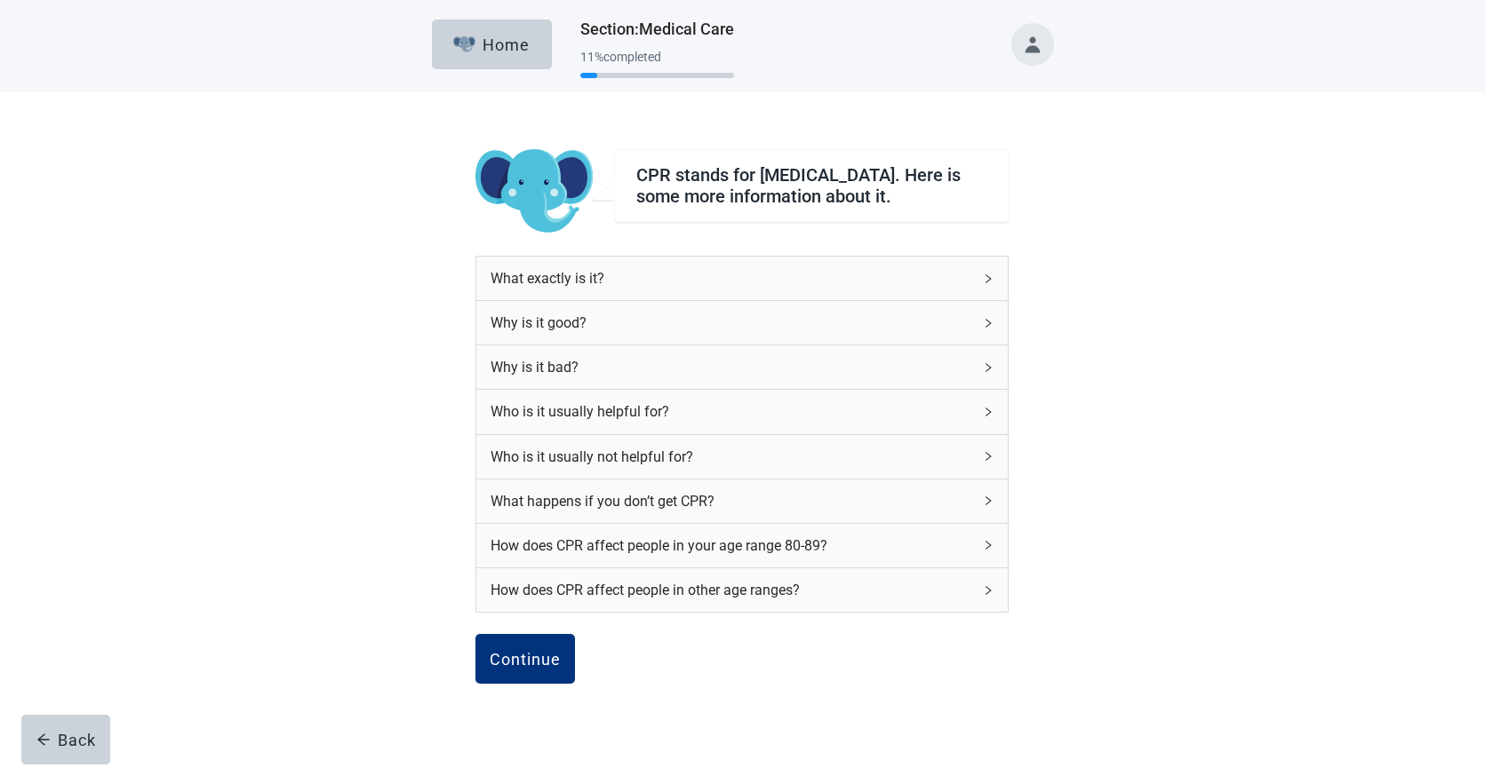
click at [985, 551] on icon "right" at bounding box center [988, 545] width 11 height 11
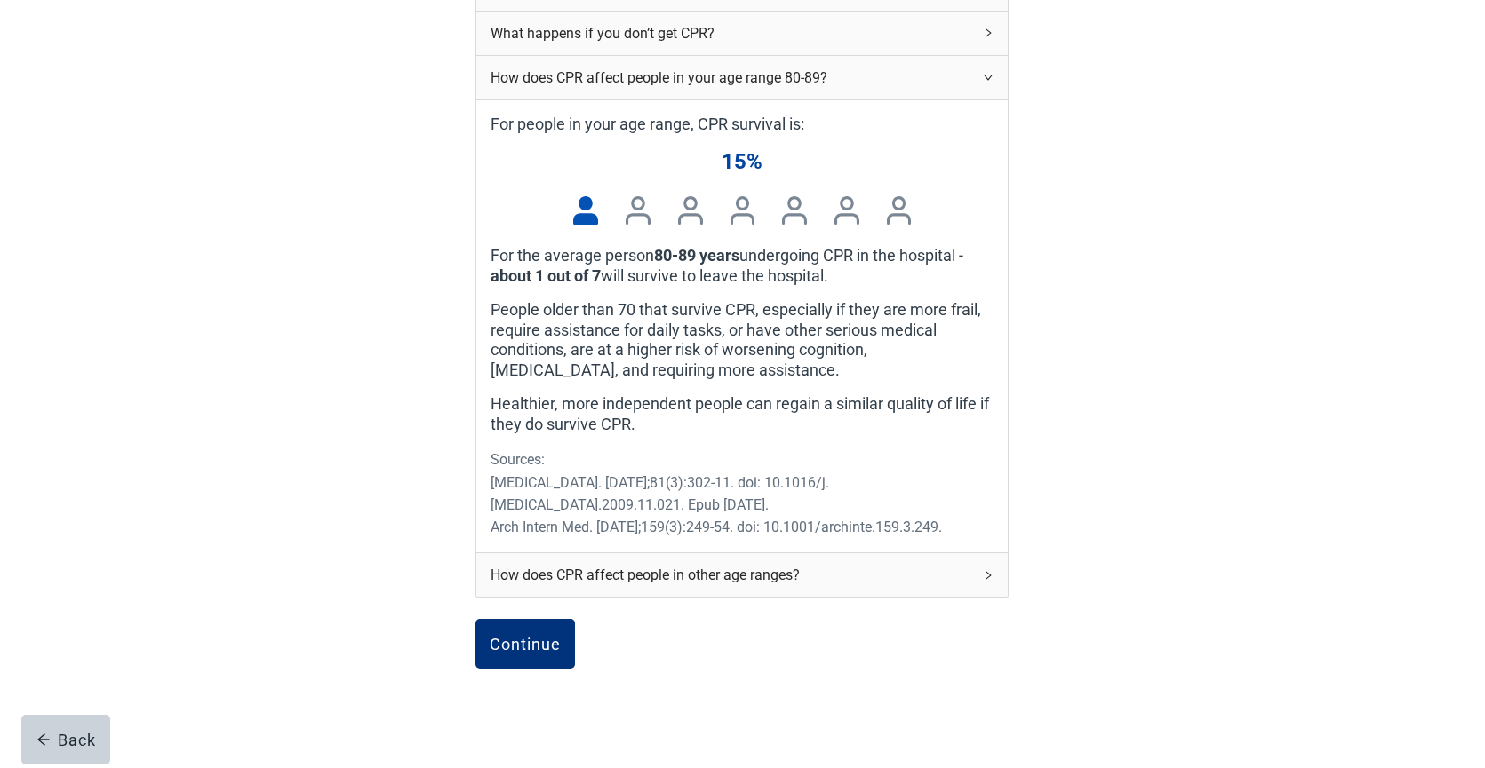
scroll to position [541, 0]
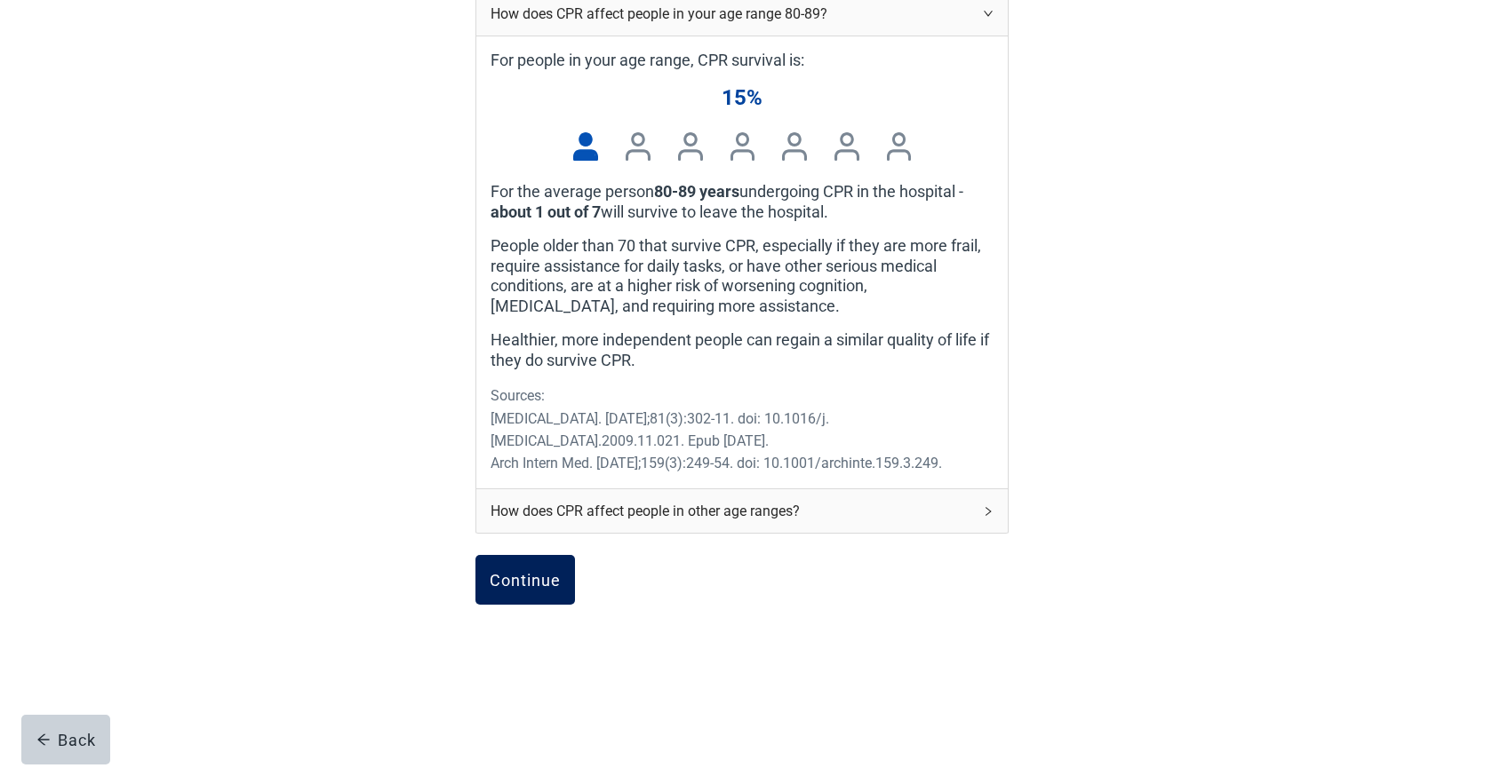
click at [556, 586] on div "Continue" at bounding box center [525, 580] width 71 height 18
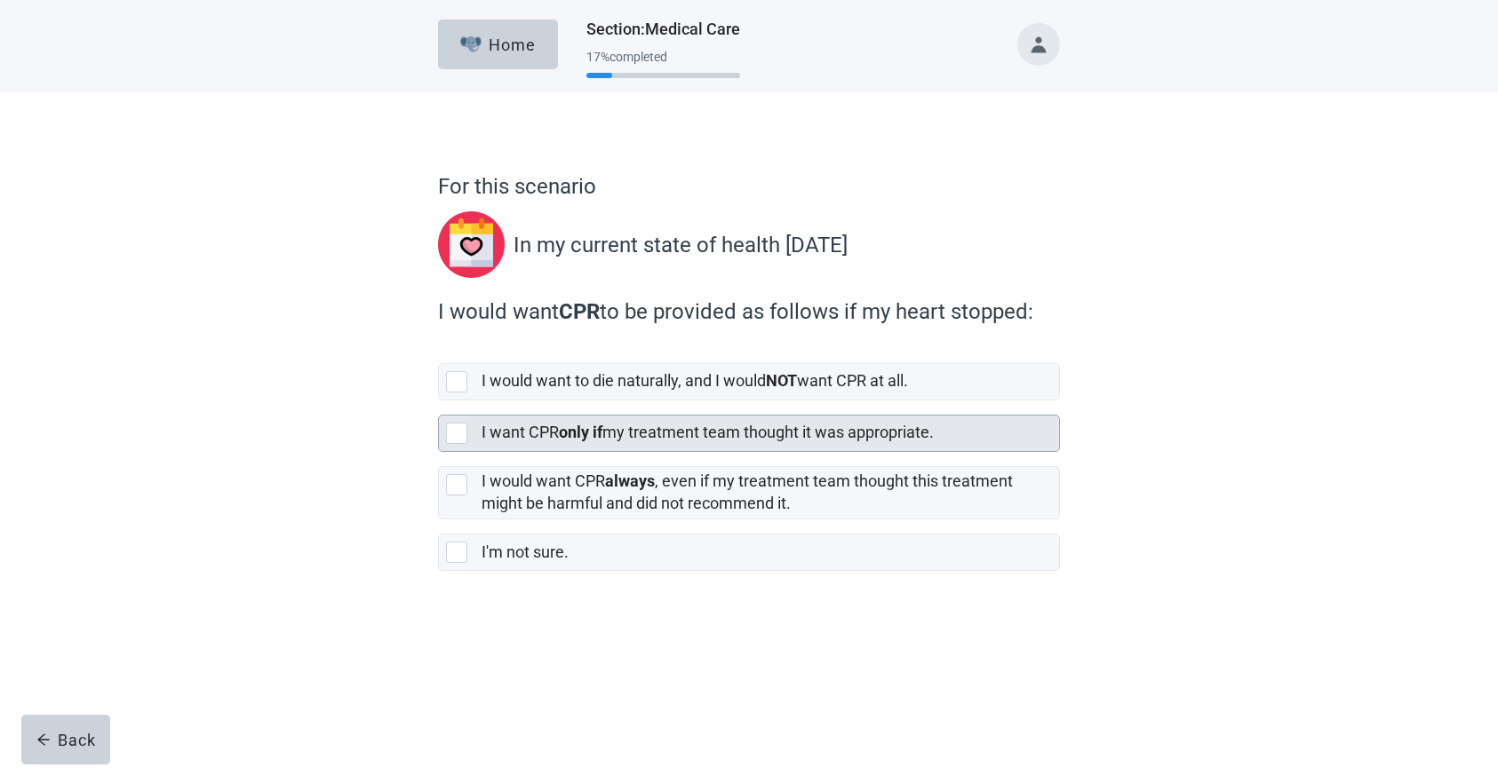
click at [458, 435] on div at bounding box center [456, 433] width 21 height 21
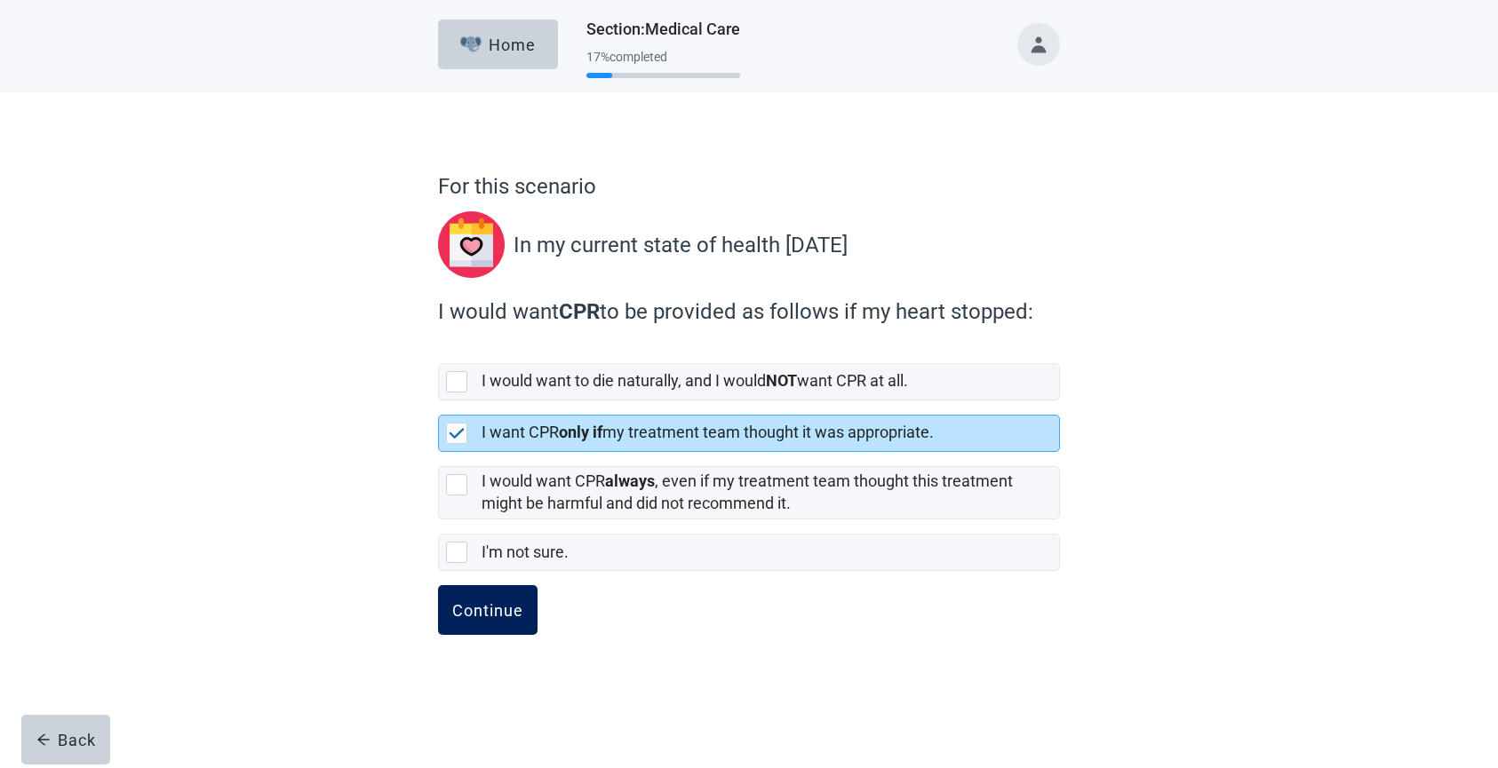
click at [480, 617] on div "Continue" at bounding box center [487, 610] width 71 height 18
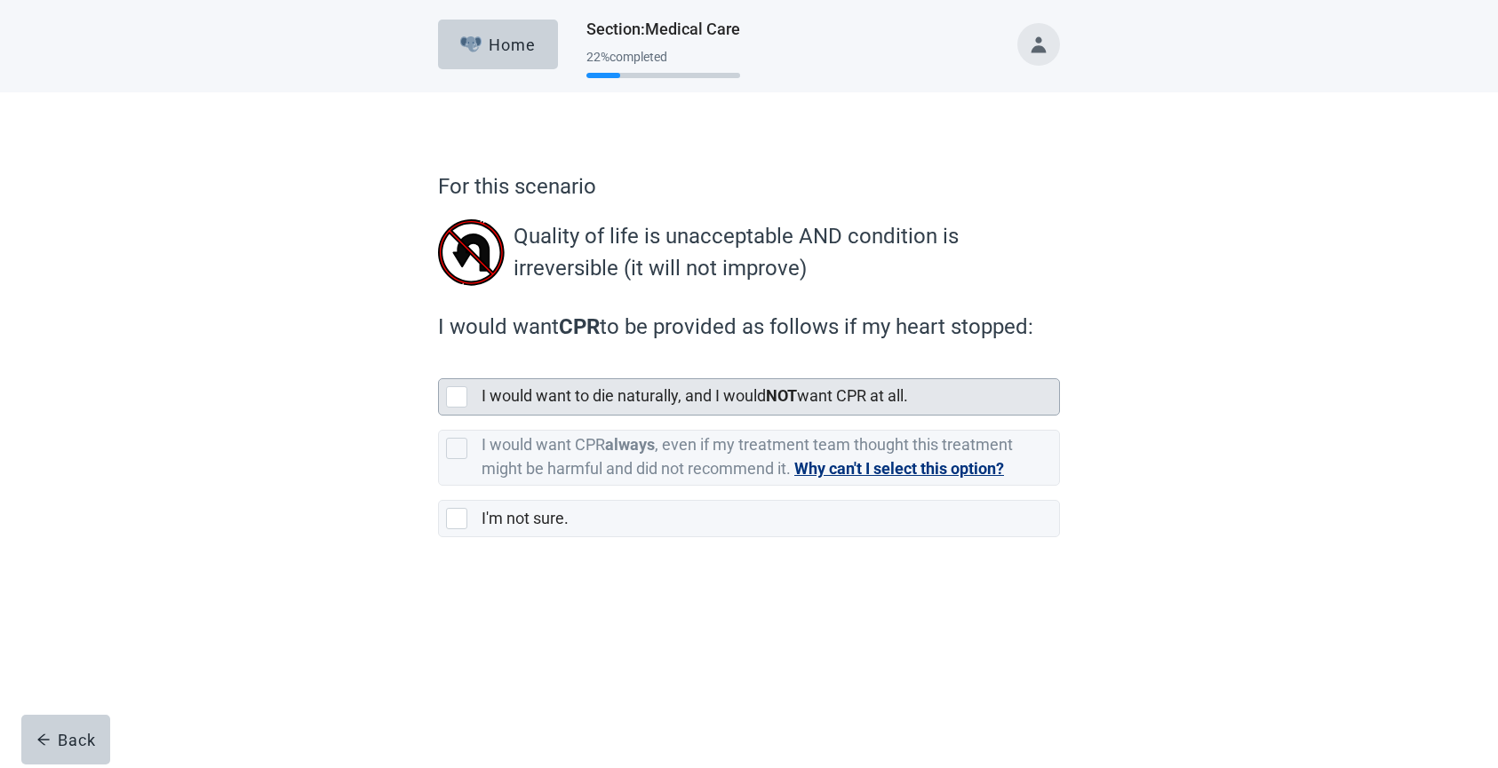
click at [455, 395] on div at bounding box center [456, 396] width 21 height 21
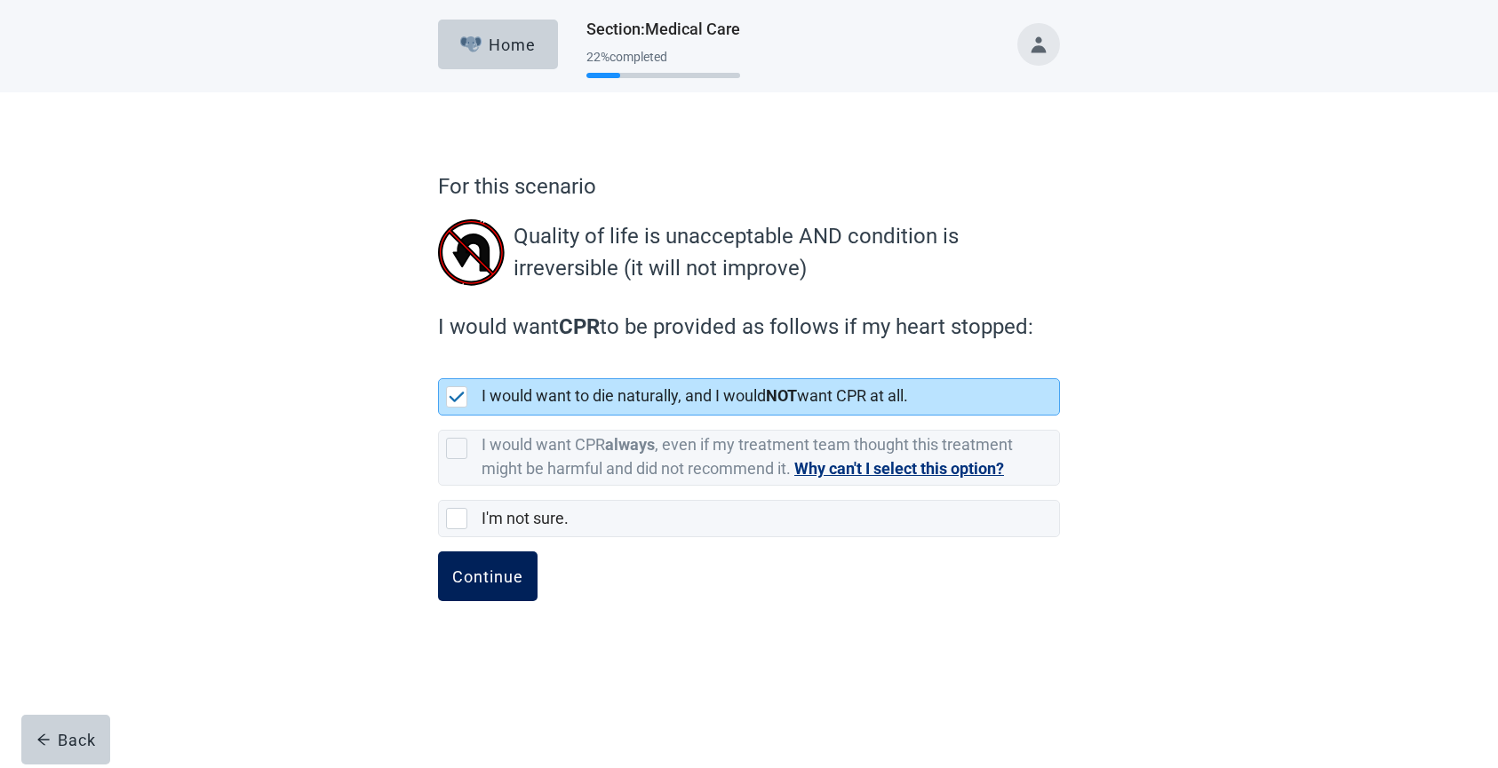
click at [498, 581] on div "Continue" at bounding box center [487, 577] width 71 height 18
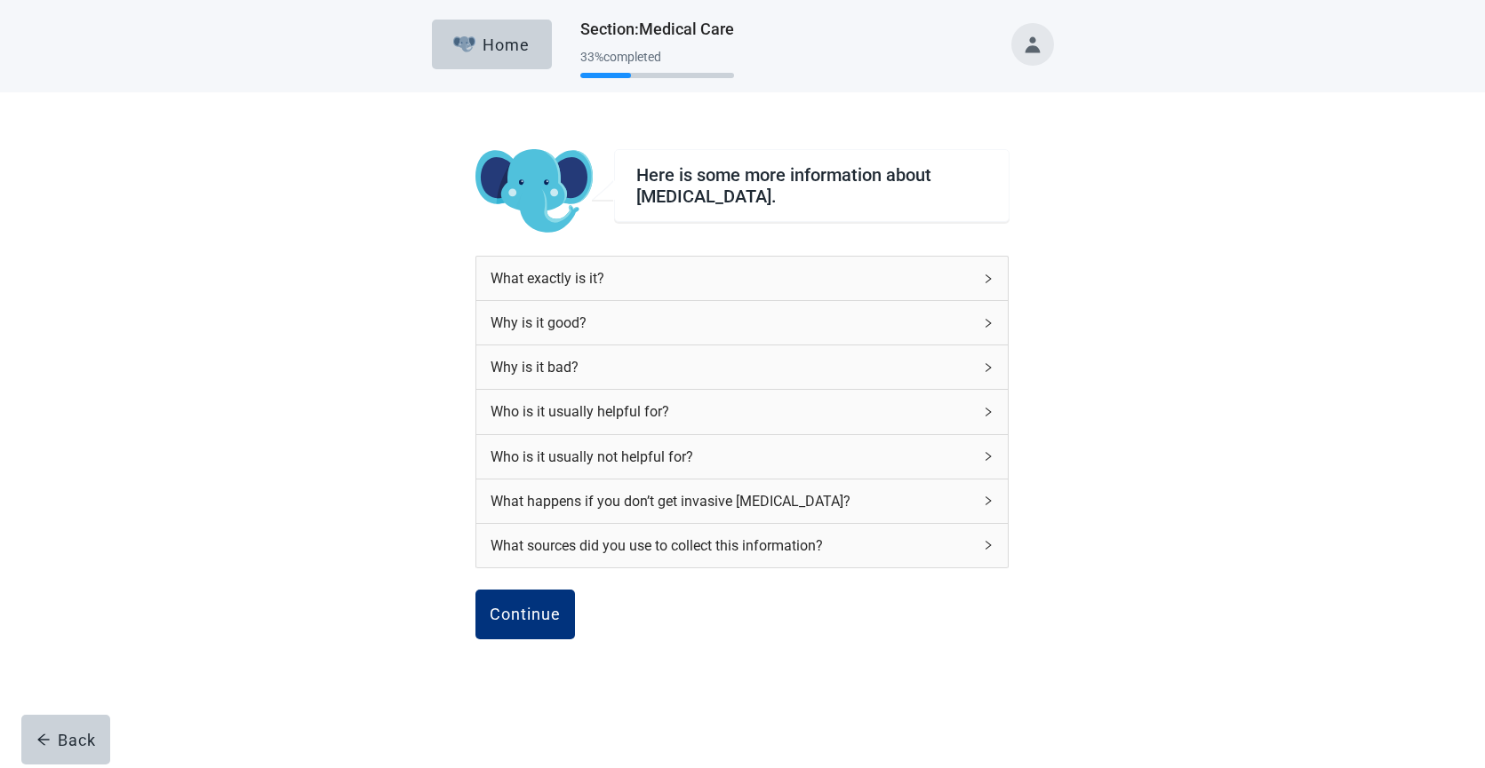
click at [987, 285] on div "What exactly is it?" at bounding box center [741, 279] width 531 height 44
click at [988, 285] on div "What exactly is it?" at bounding box center [741, 279] width 531 height 44
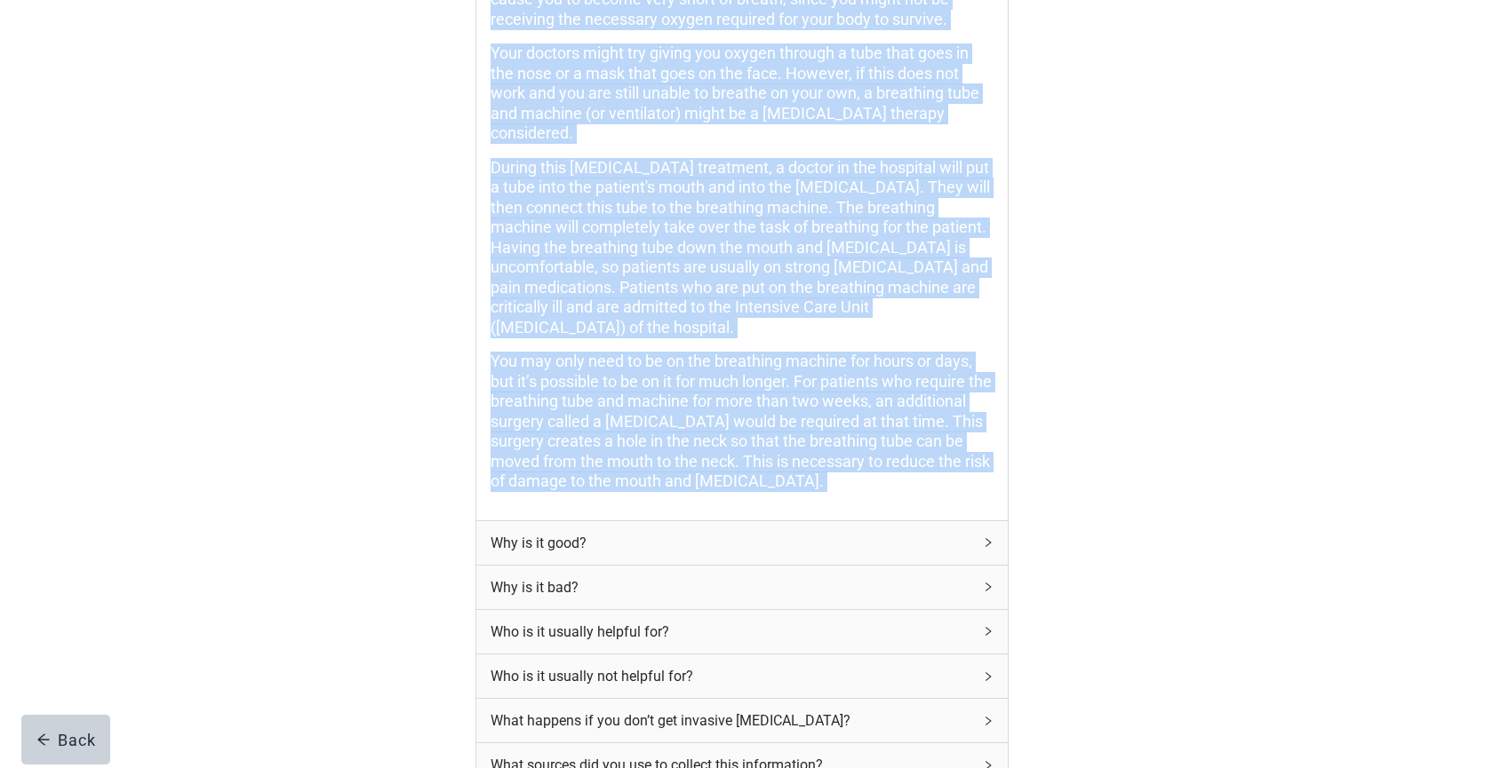
scroll to position [466, 0]
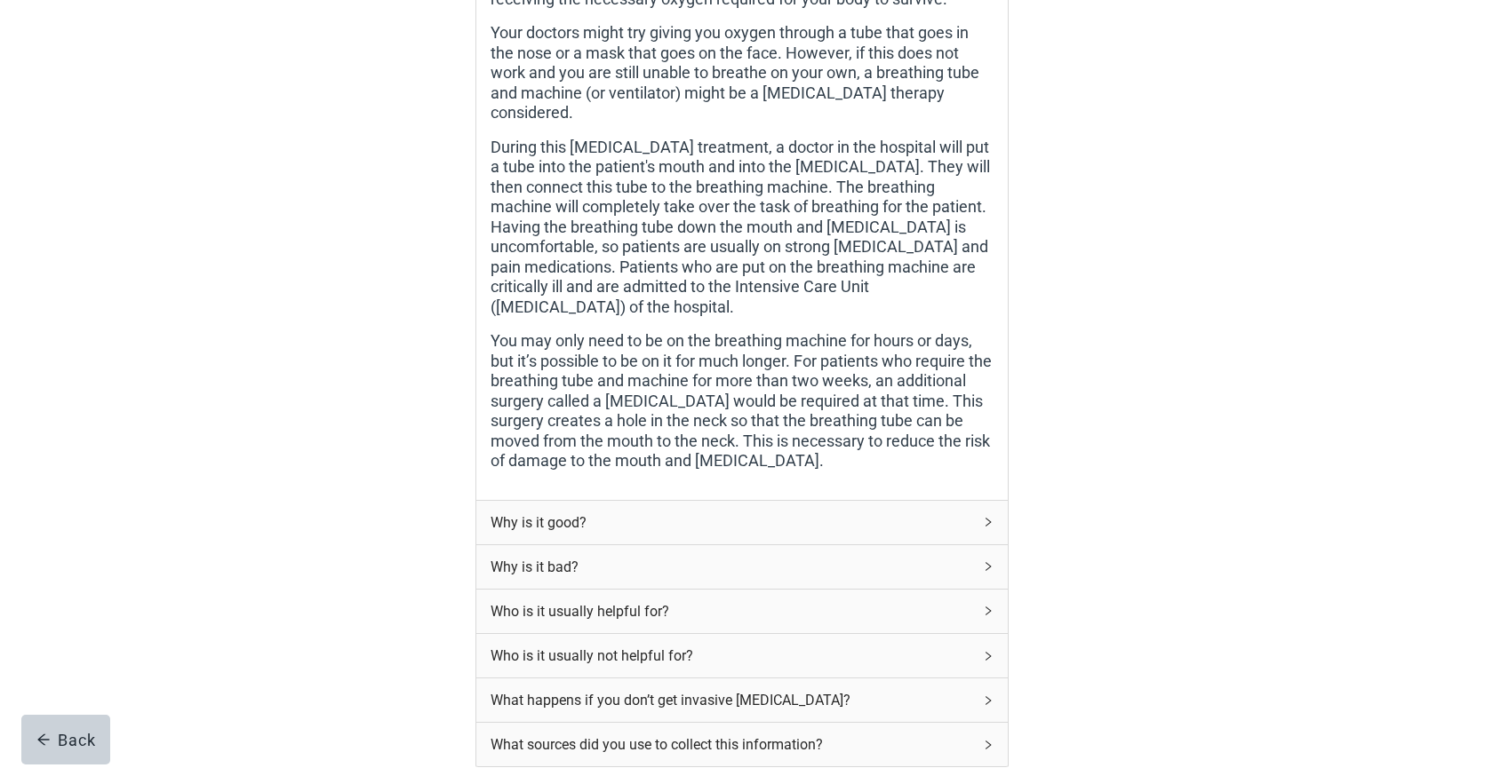
click at [981, 501] on div "Why is it good?" at bounding box center [741, 523] width 531 height 44
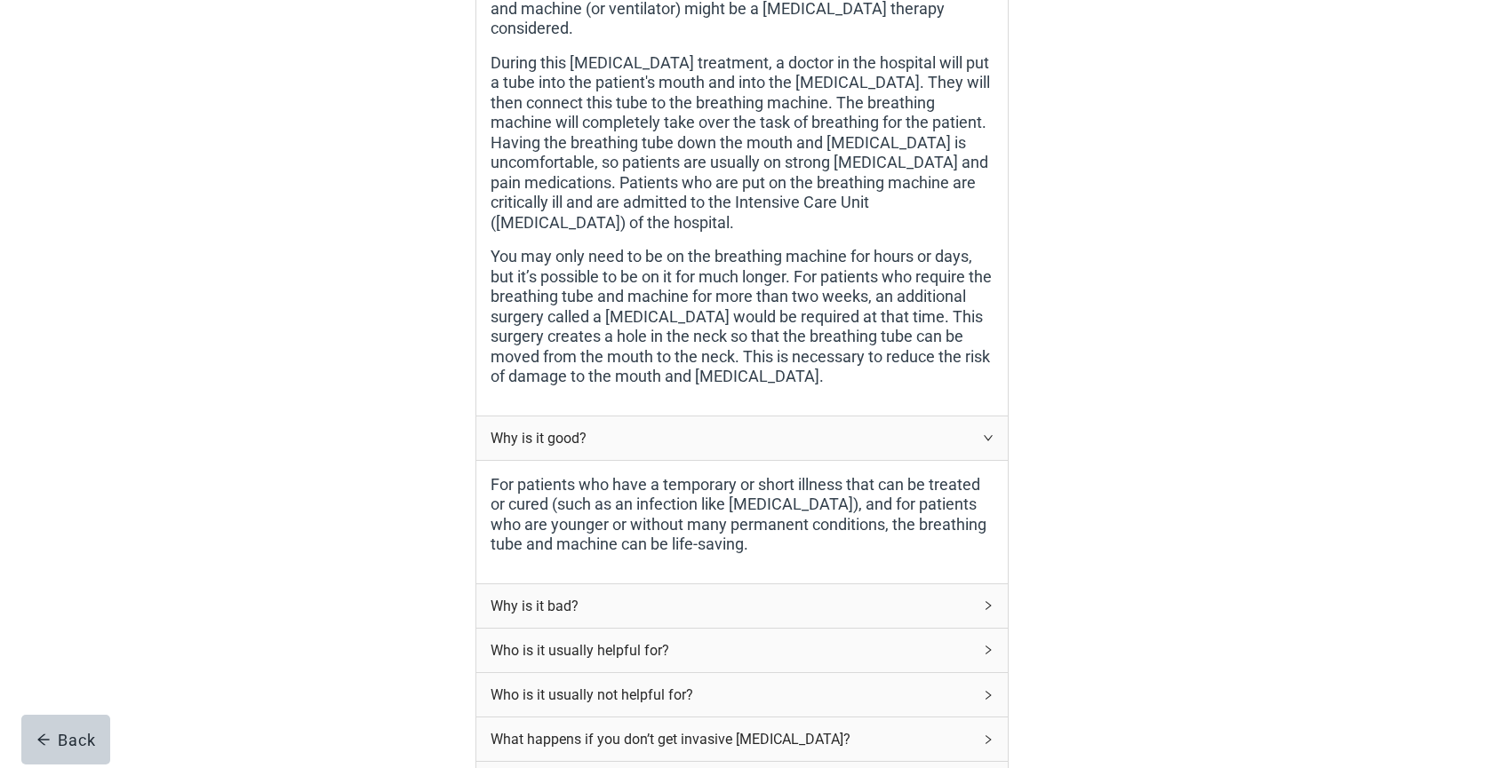
scroll to position [552, 0]
click at [986, 600] on icon "right" at bounding box center [988, 605] width 11 height 11
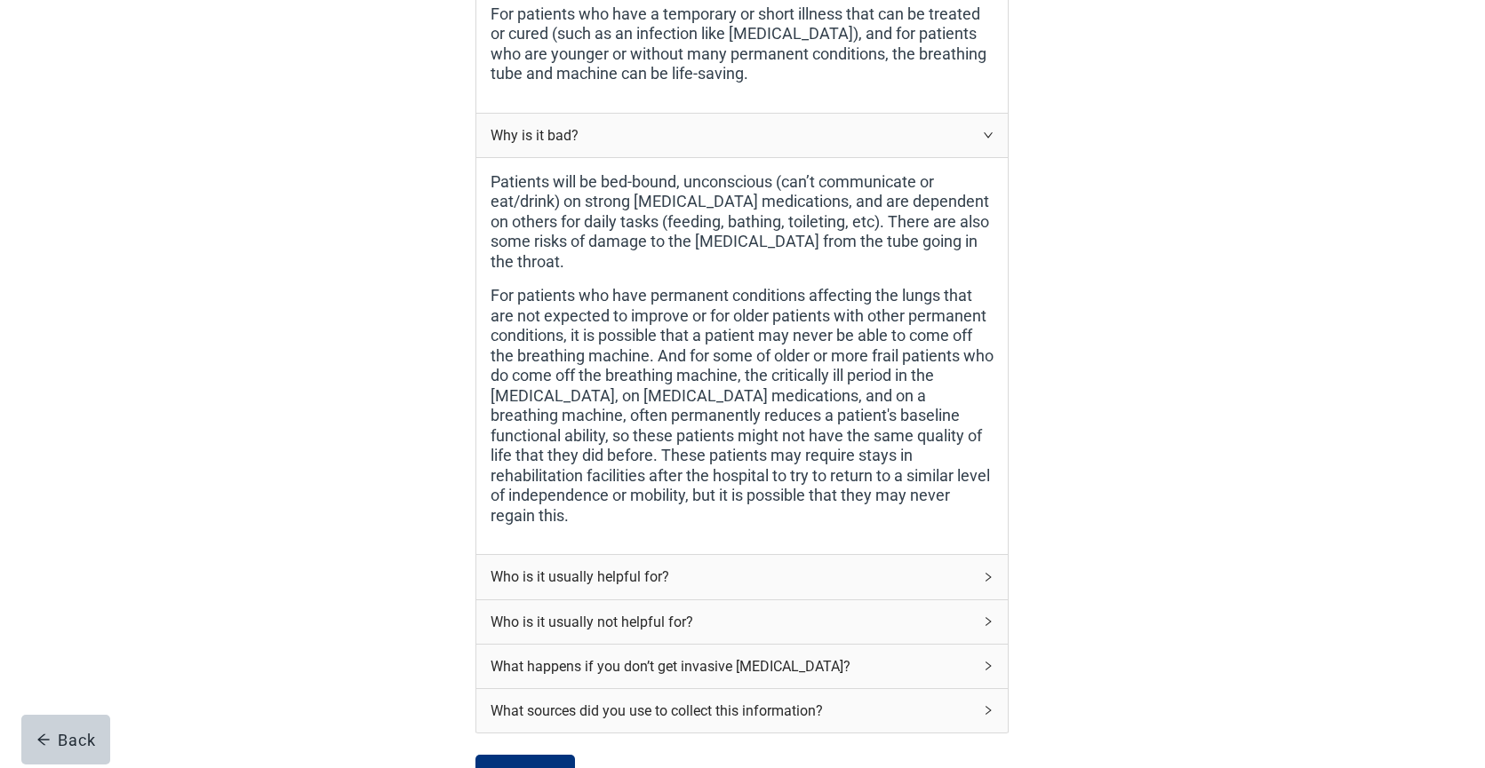
scroll to position [1023, 0]
click at [992, 571] on icon "right" at bounding box center [988, 576] width 11 height 11
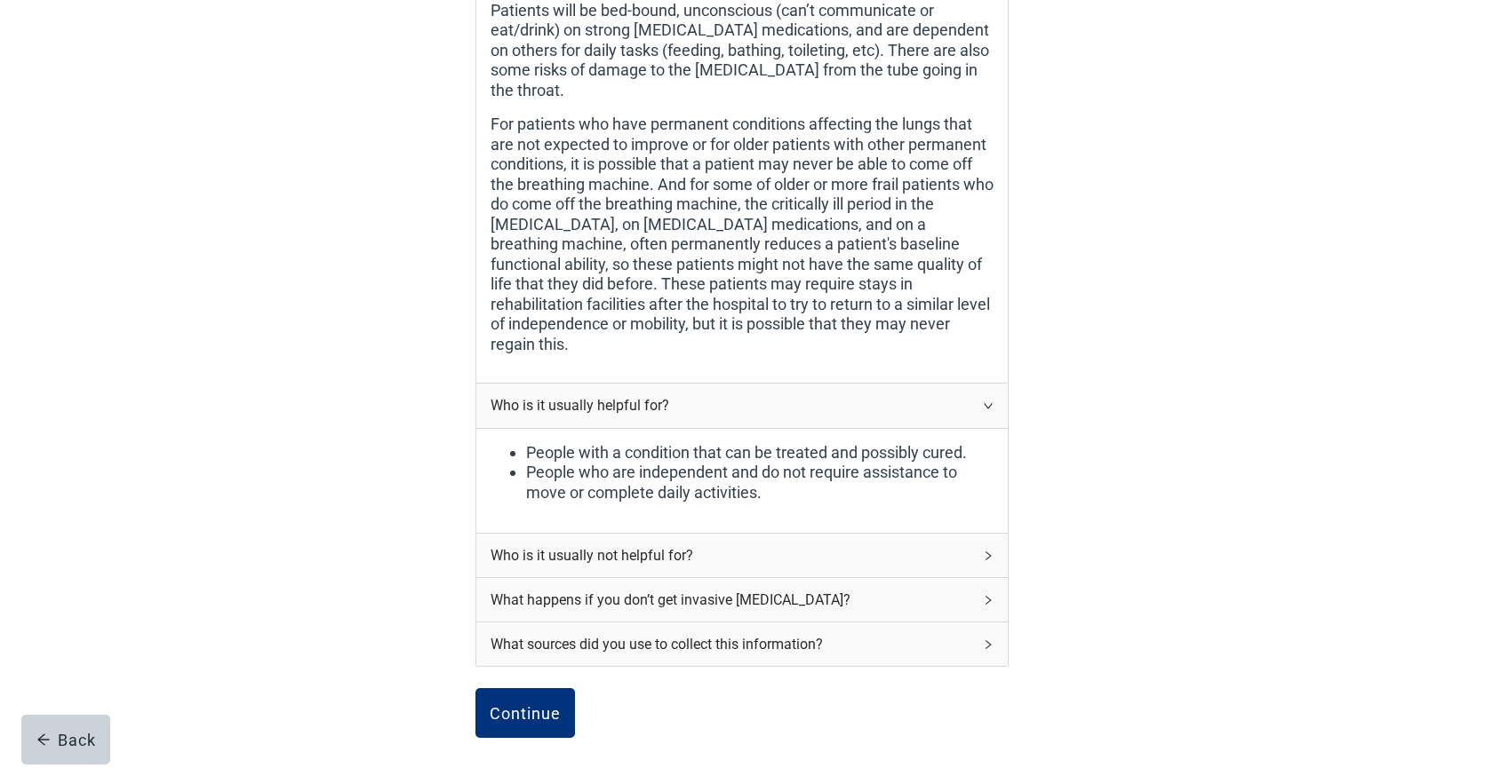
scroll to position [1198, 0]
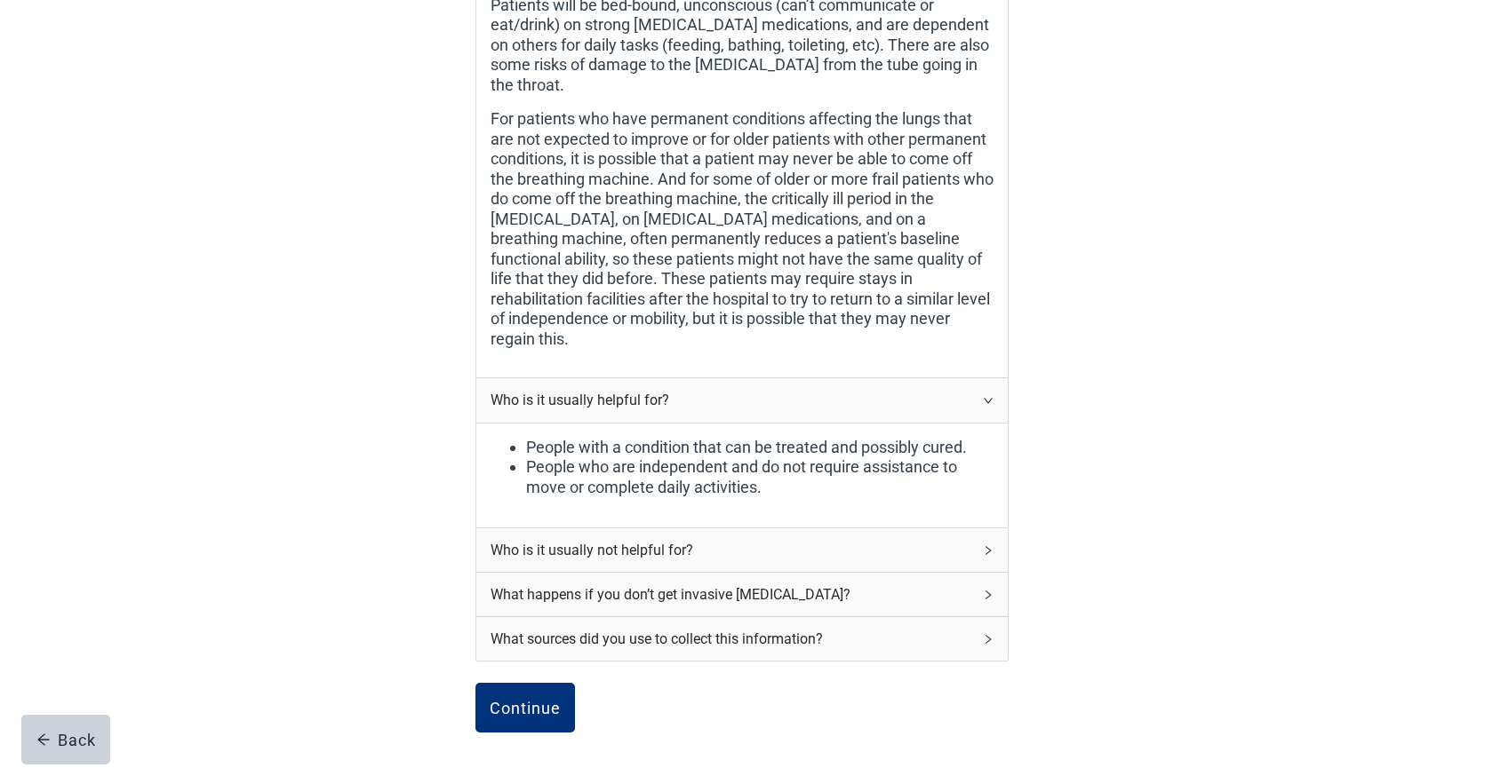
click at [988, 546] on icon "right" at bounding box center [988, 550] width 5 height 9
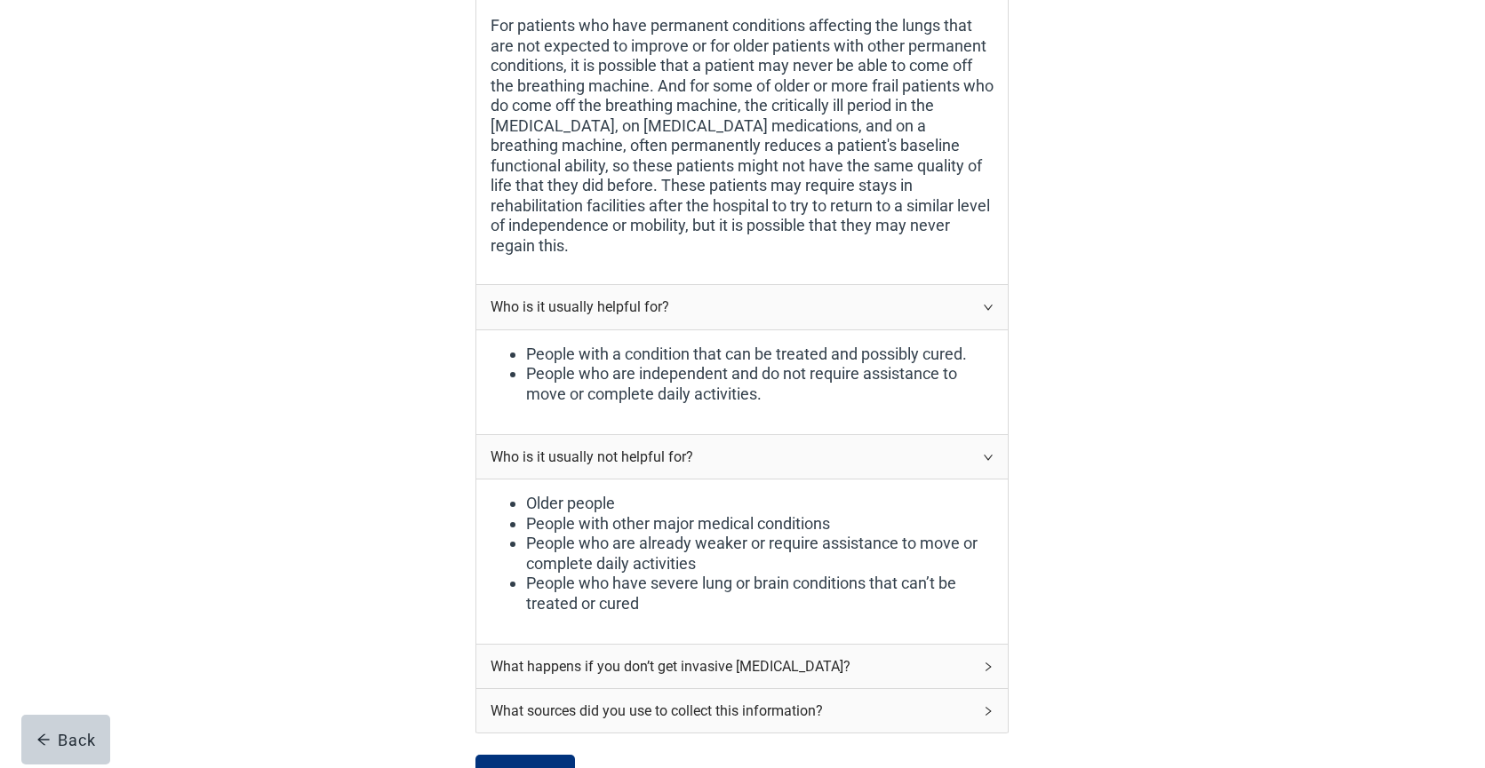
scroll to position [1293, 0]
click at [984, 661] on icon "right" at bounding box center [988, 666] width 11 height 11
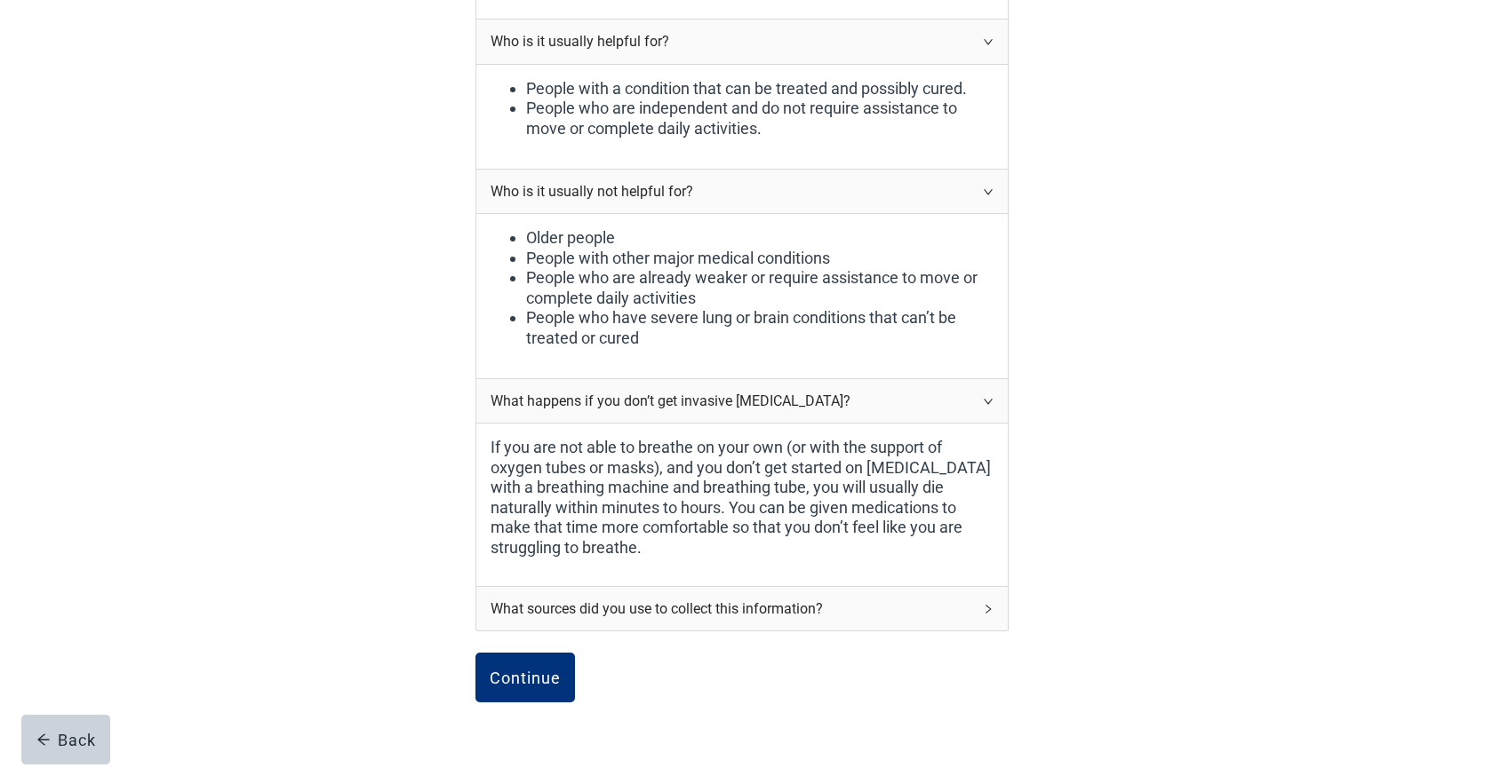
scroll to position [1561, 0]
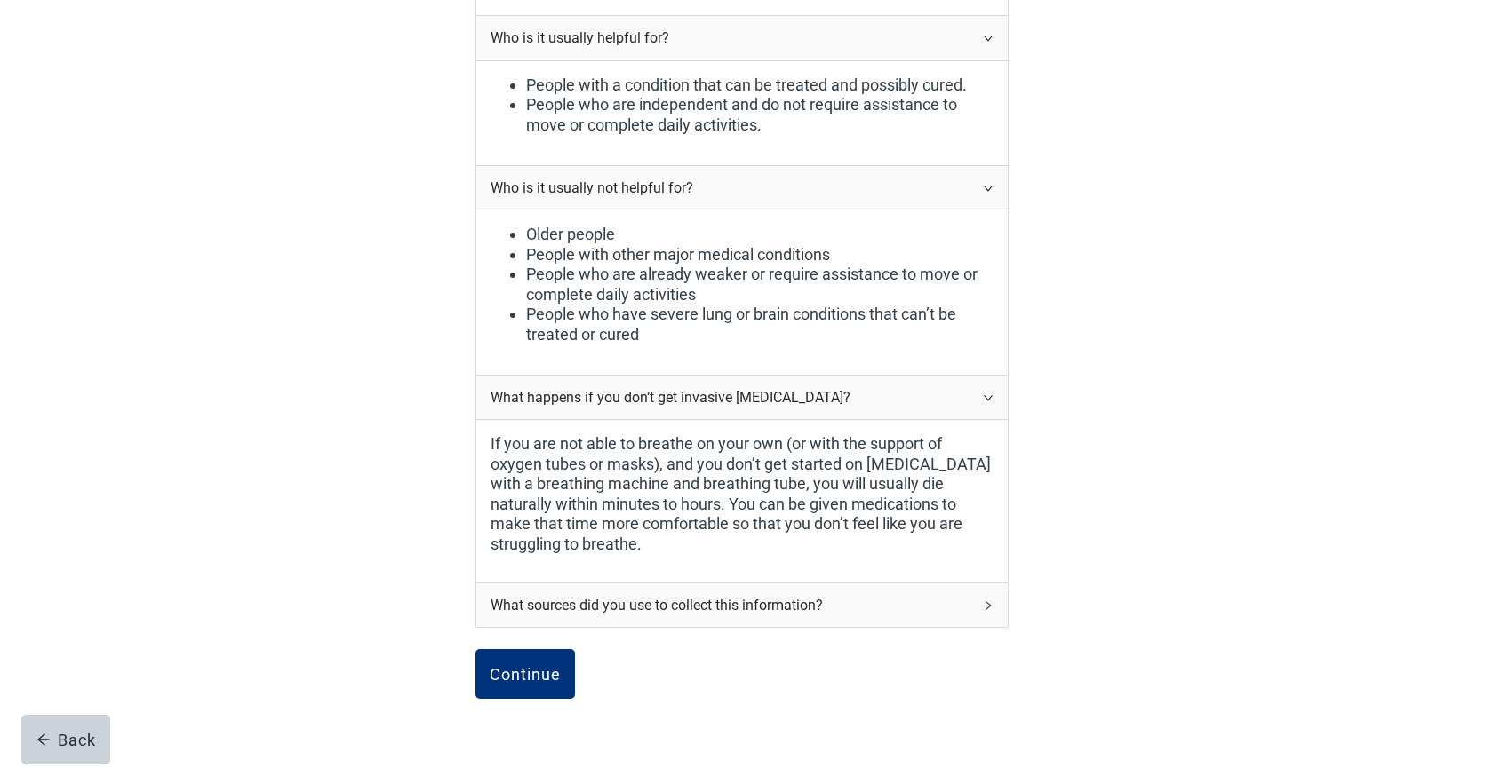
click at [982, 584] on div "What sources did you use to collect this information?" at bounding box center [741, 606] width 531 height 44
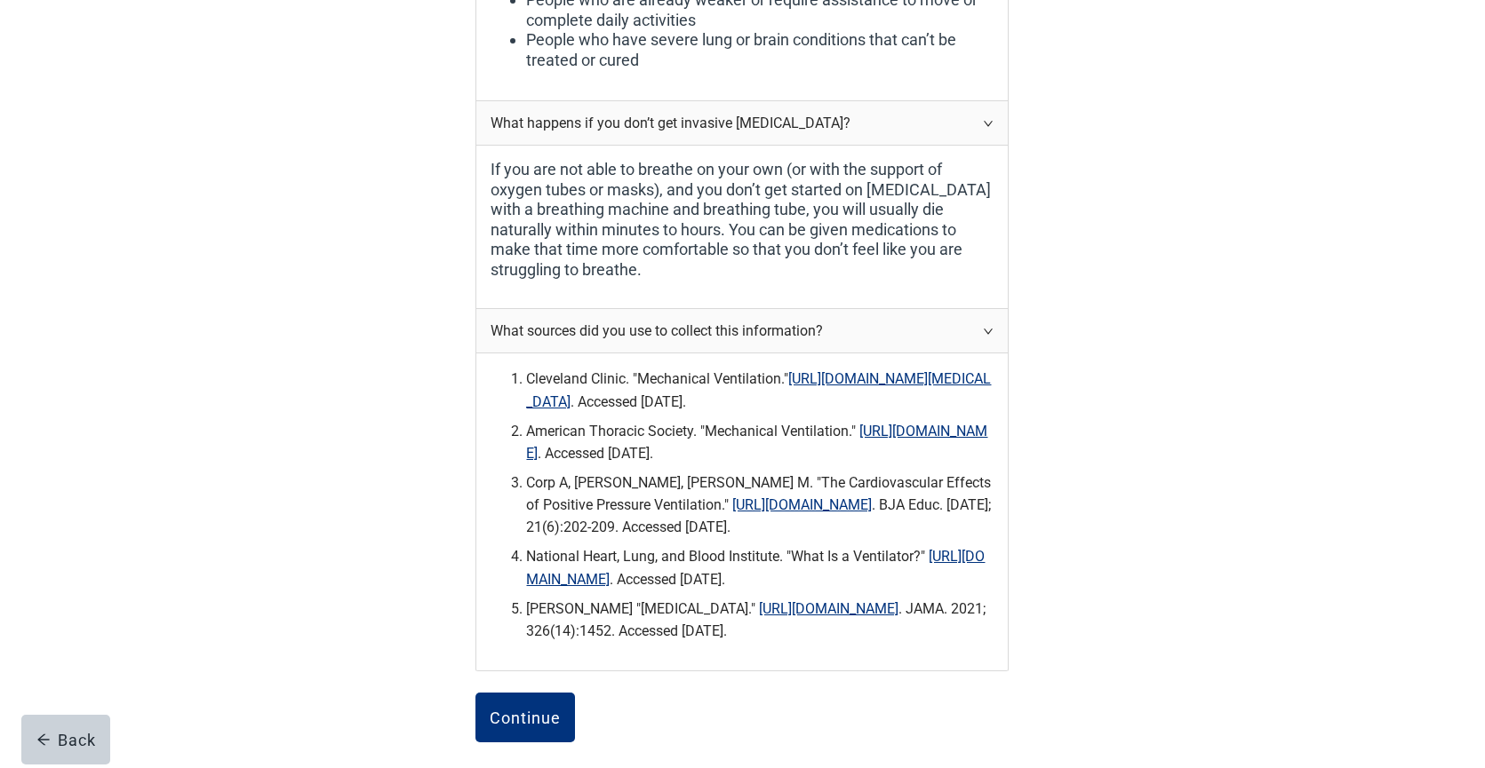
scroll to position [1837, 0]
click at [534, 707] on div "Continue" at bounding box center [525, 716] width 71 height 18
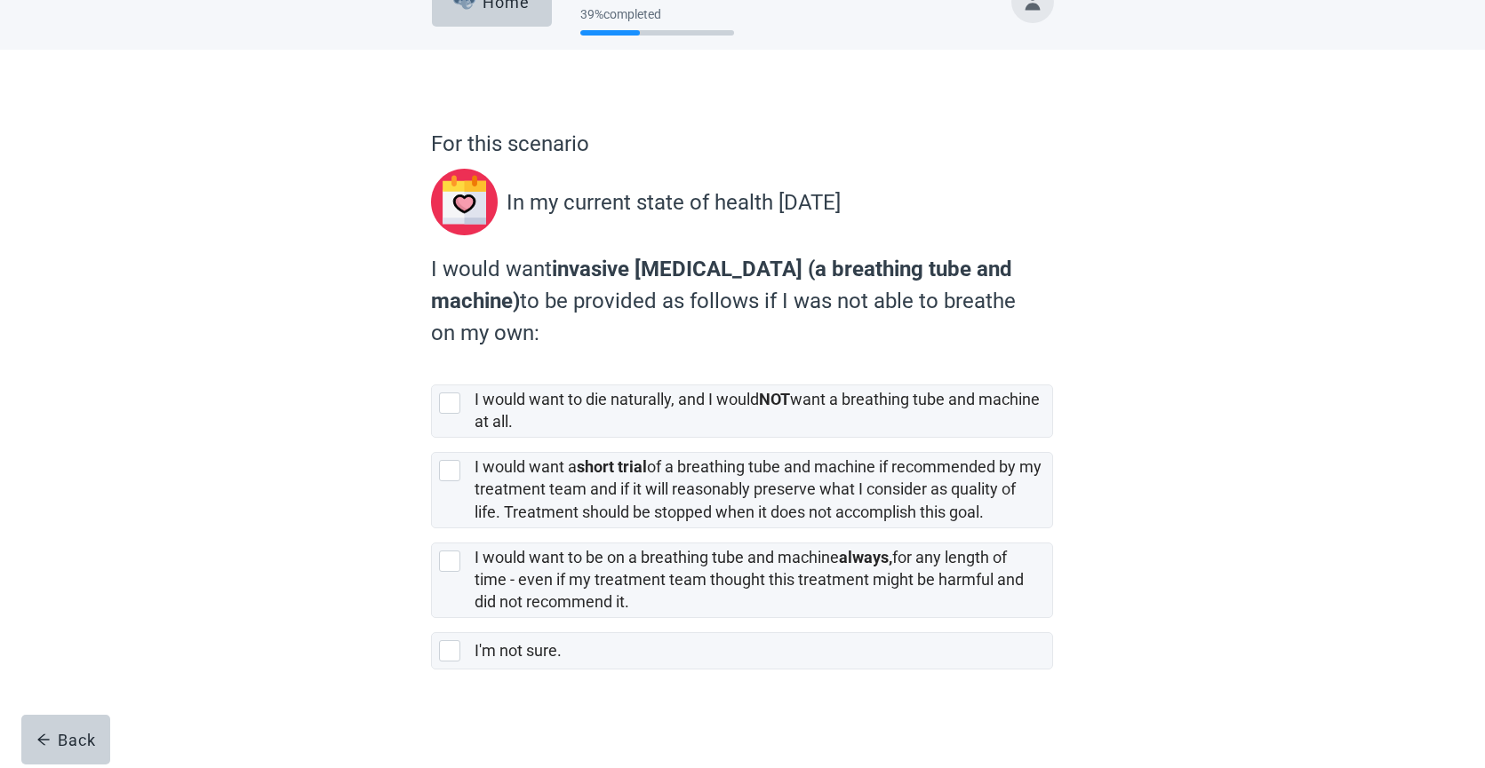
scroll to position [47, 0]
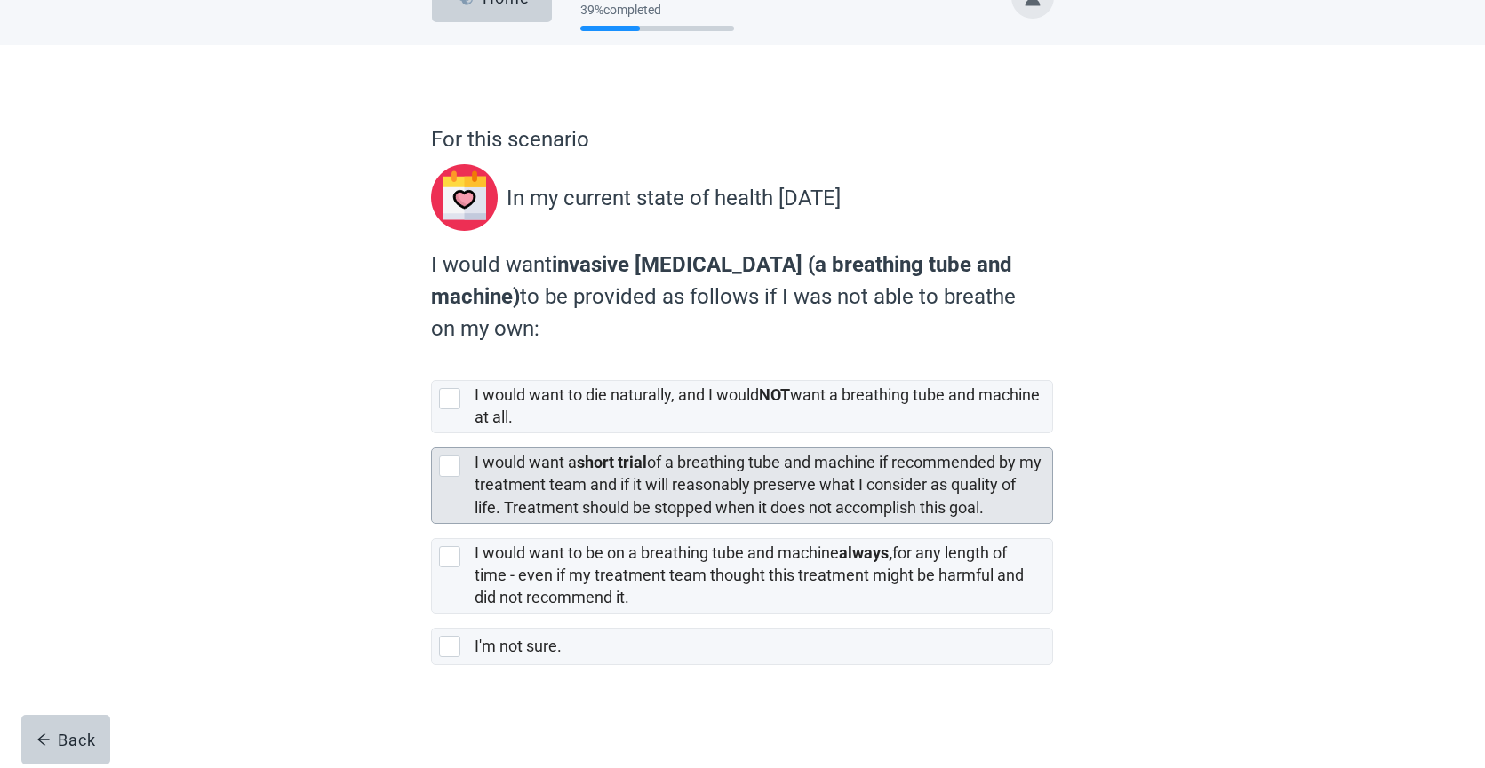
click at [455, 475] on div at bounding box center [449, 466] width 21 height 21
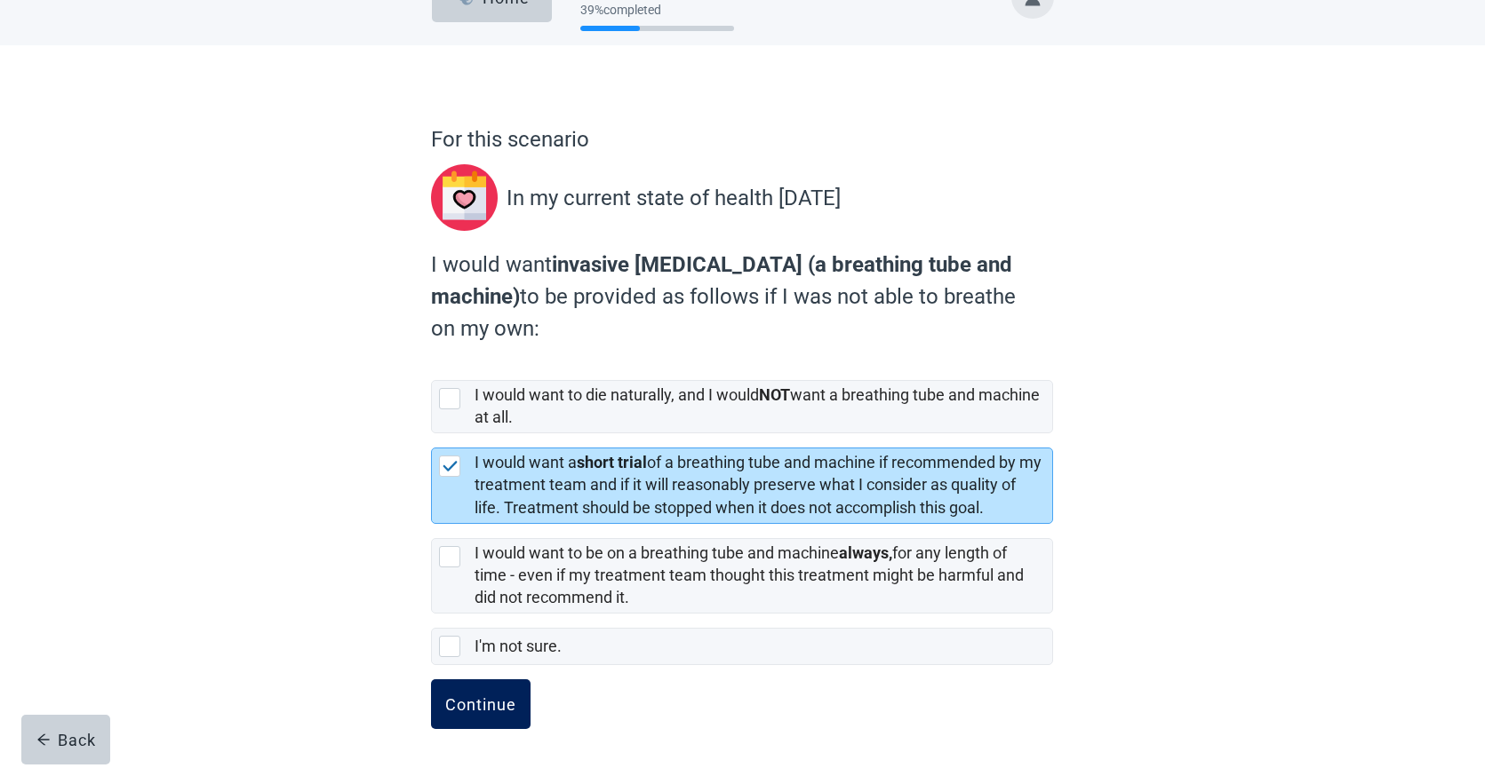
click at [477, 704] on div "Continue" at bounding box center [480, 705] width 71 height 18
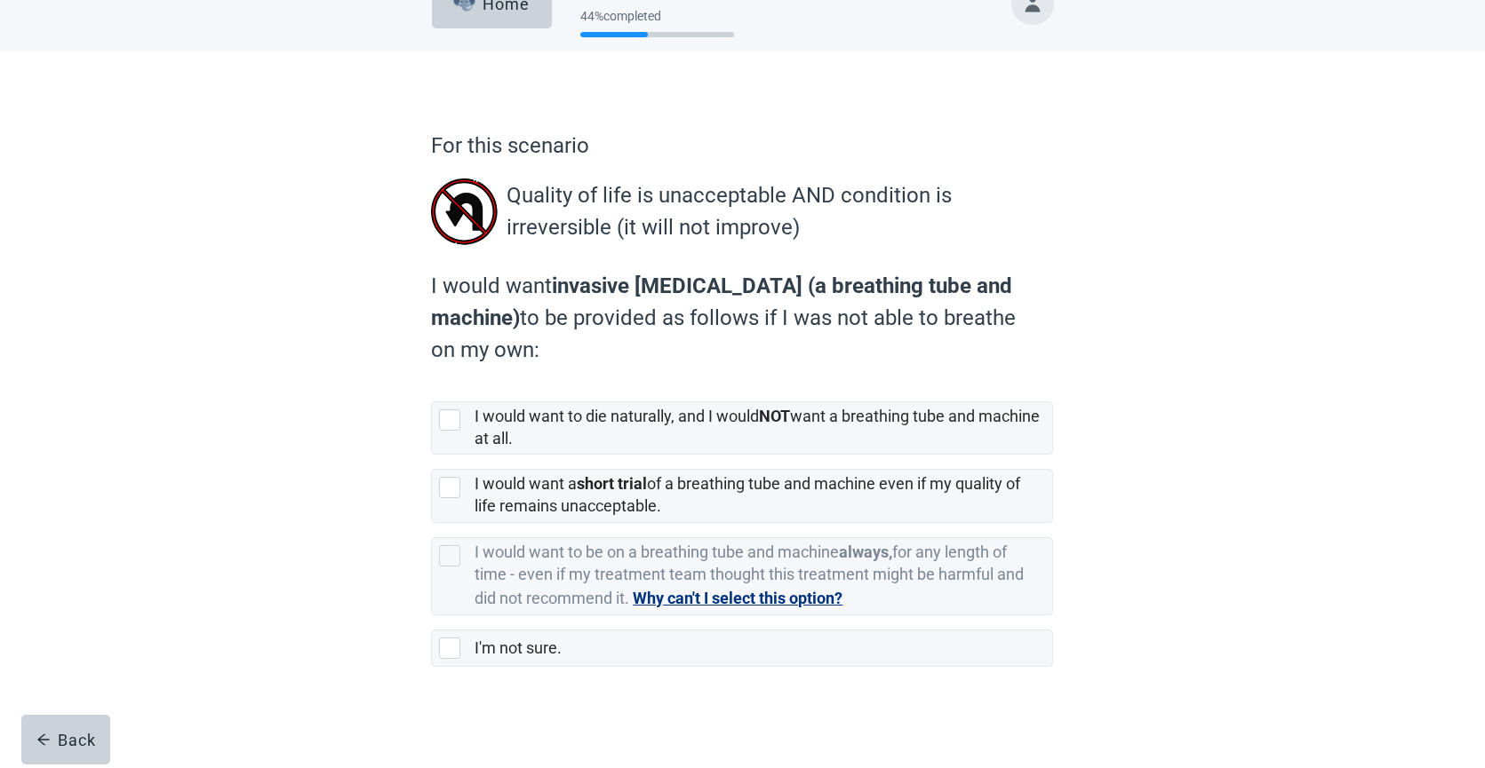
scroll to position [43, 0]
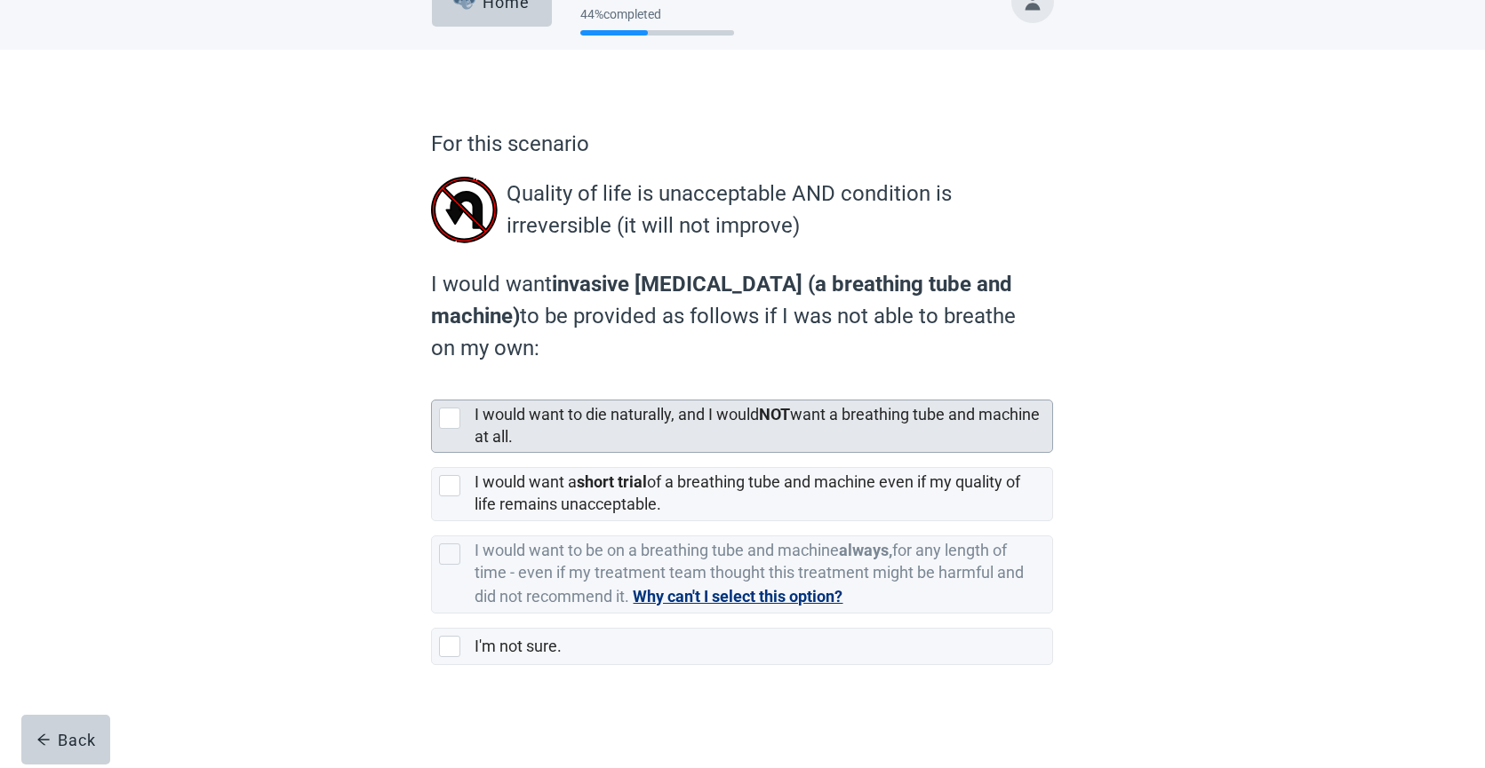
click at [450, 425] on div at bounding box center [449, 418] width 21 height 21
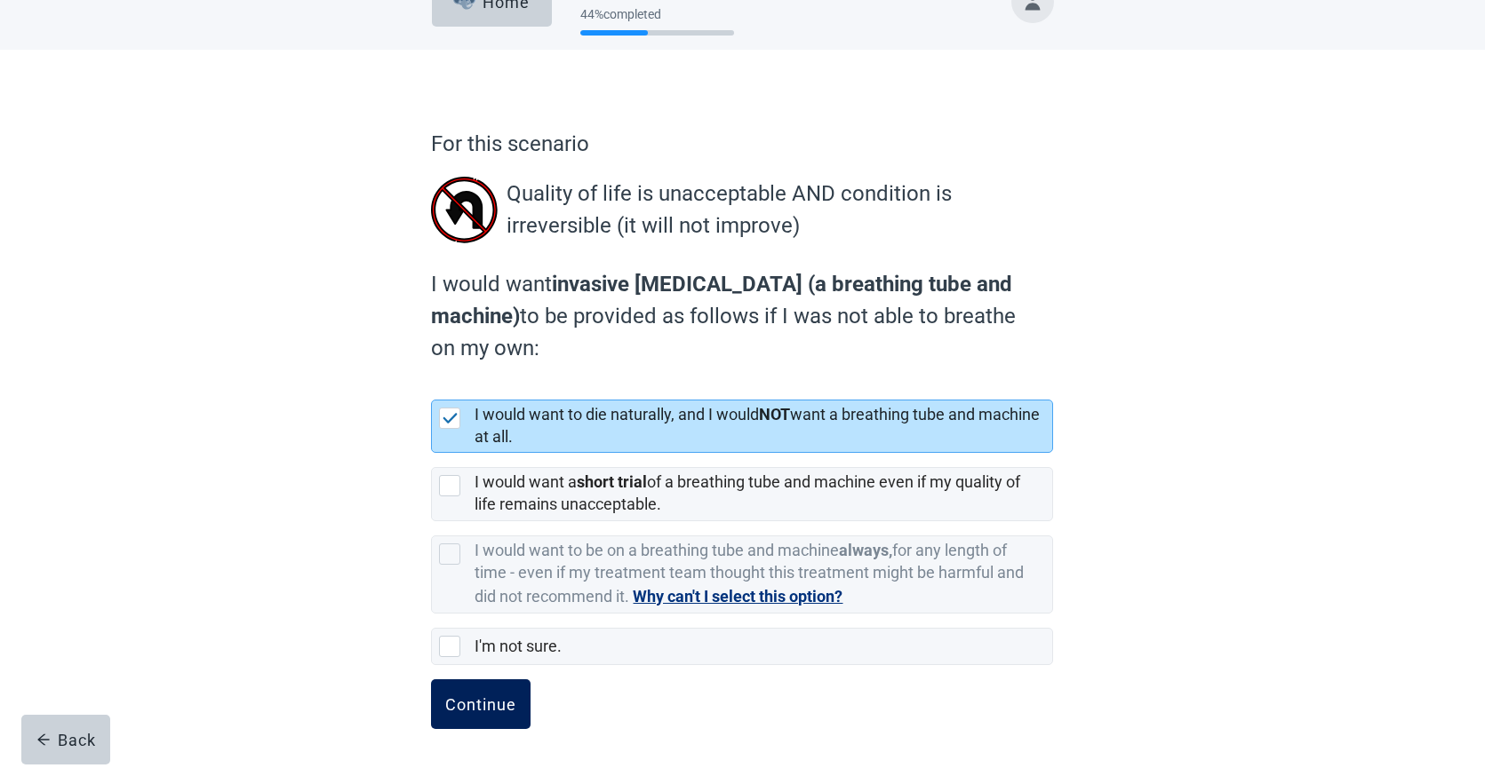
click at [482, 706] on div "Continue" at bounding box center [480, 705] width 71 height 18
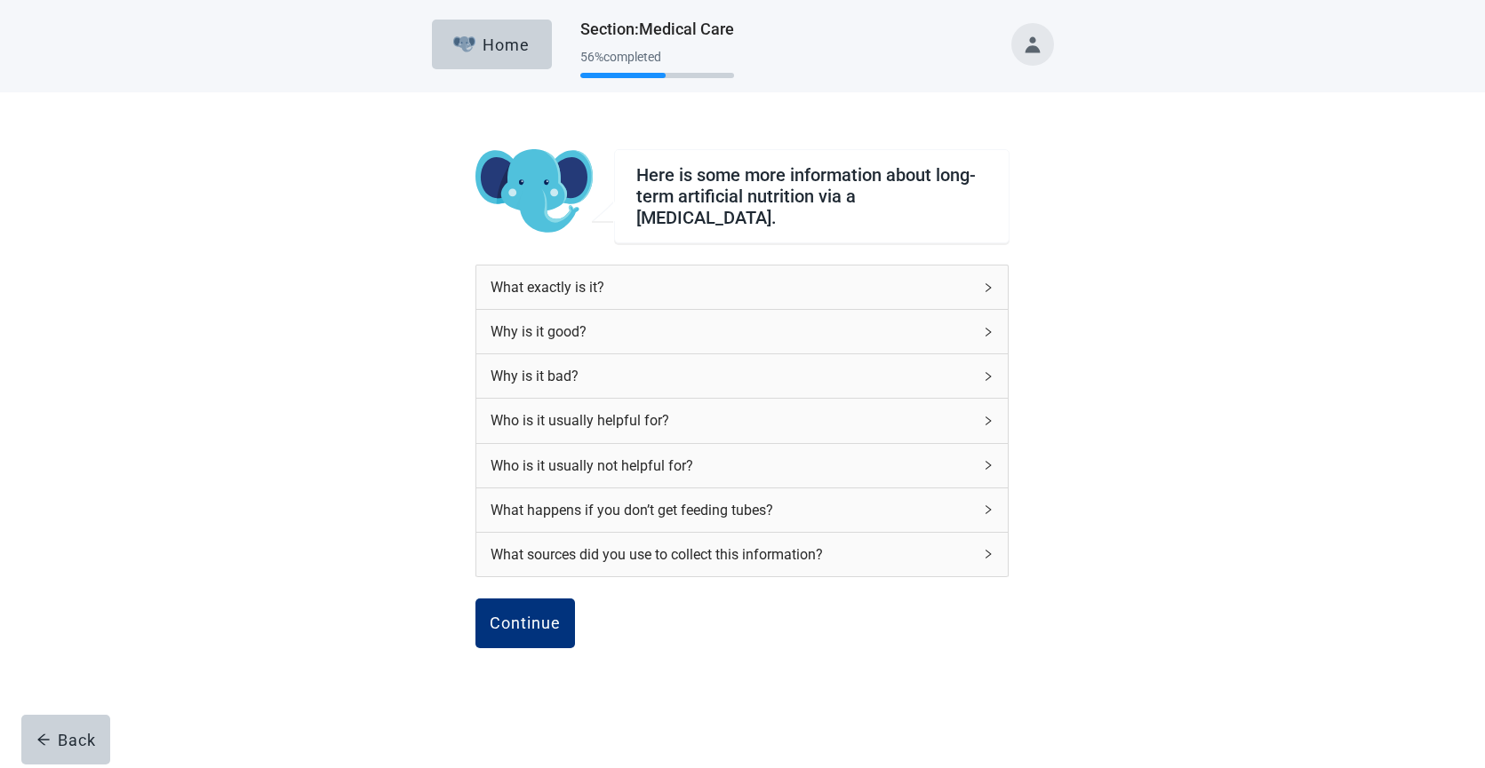
click at [990, 283] on icon "right" at bounding box center [988, 288] width 11 height 11
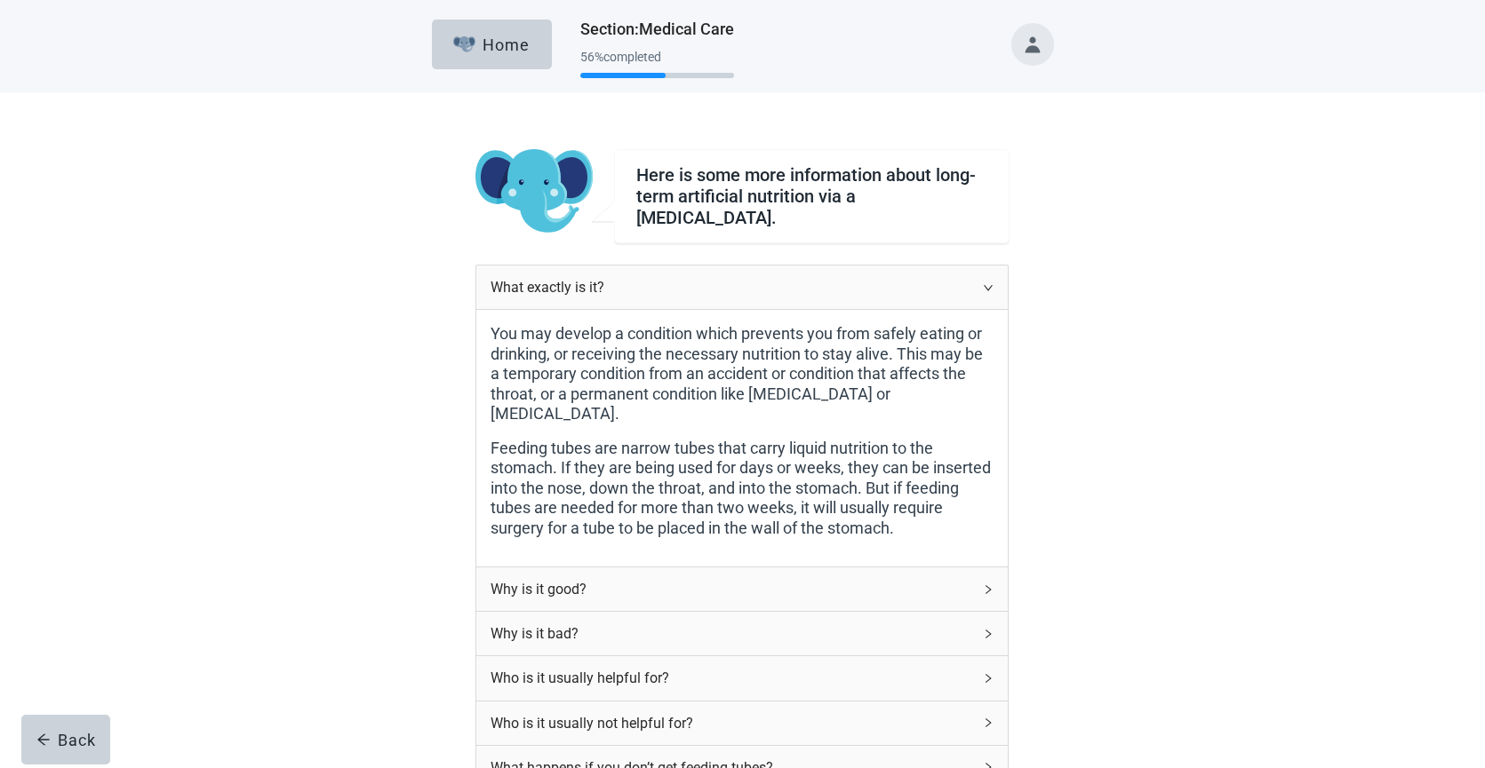
click at [980, 568] on div "Why is it good?" at bounding box center [741, 590] width 531 height 44
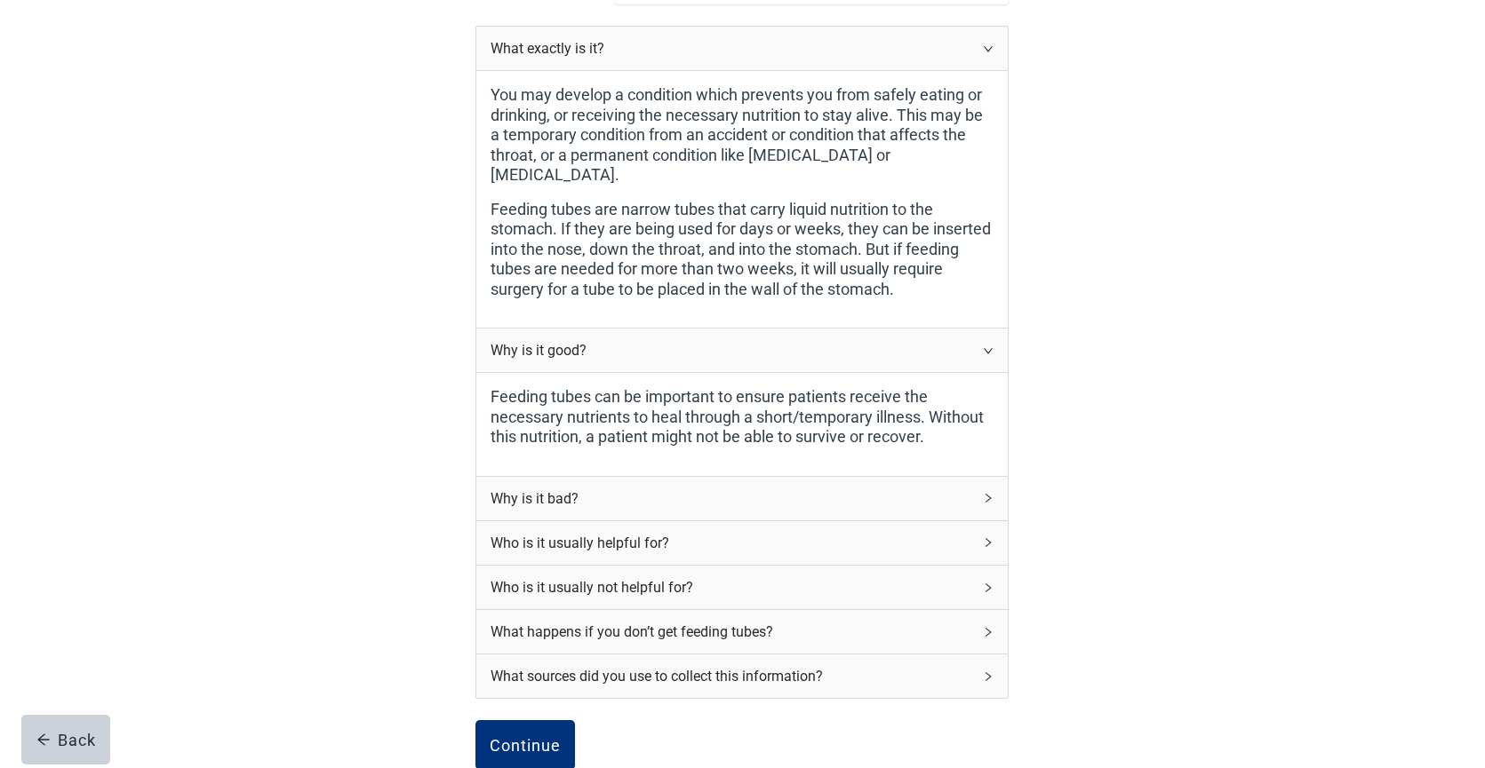
scroll to position [240, 0]
click at [987, 492] on icon "right" at bounding box center [988, 497] width 11 height 11
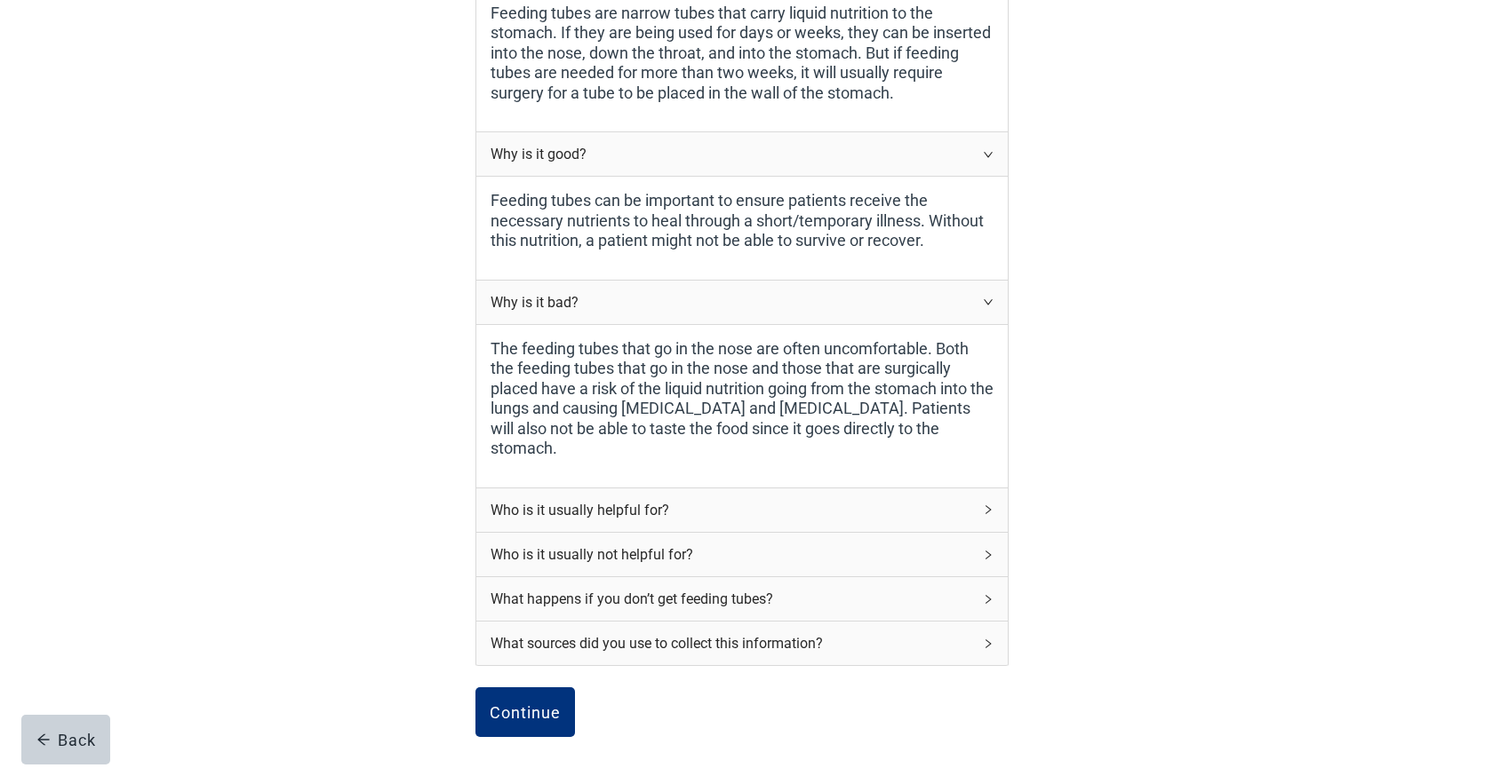
scroll to position [449, 0]
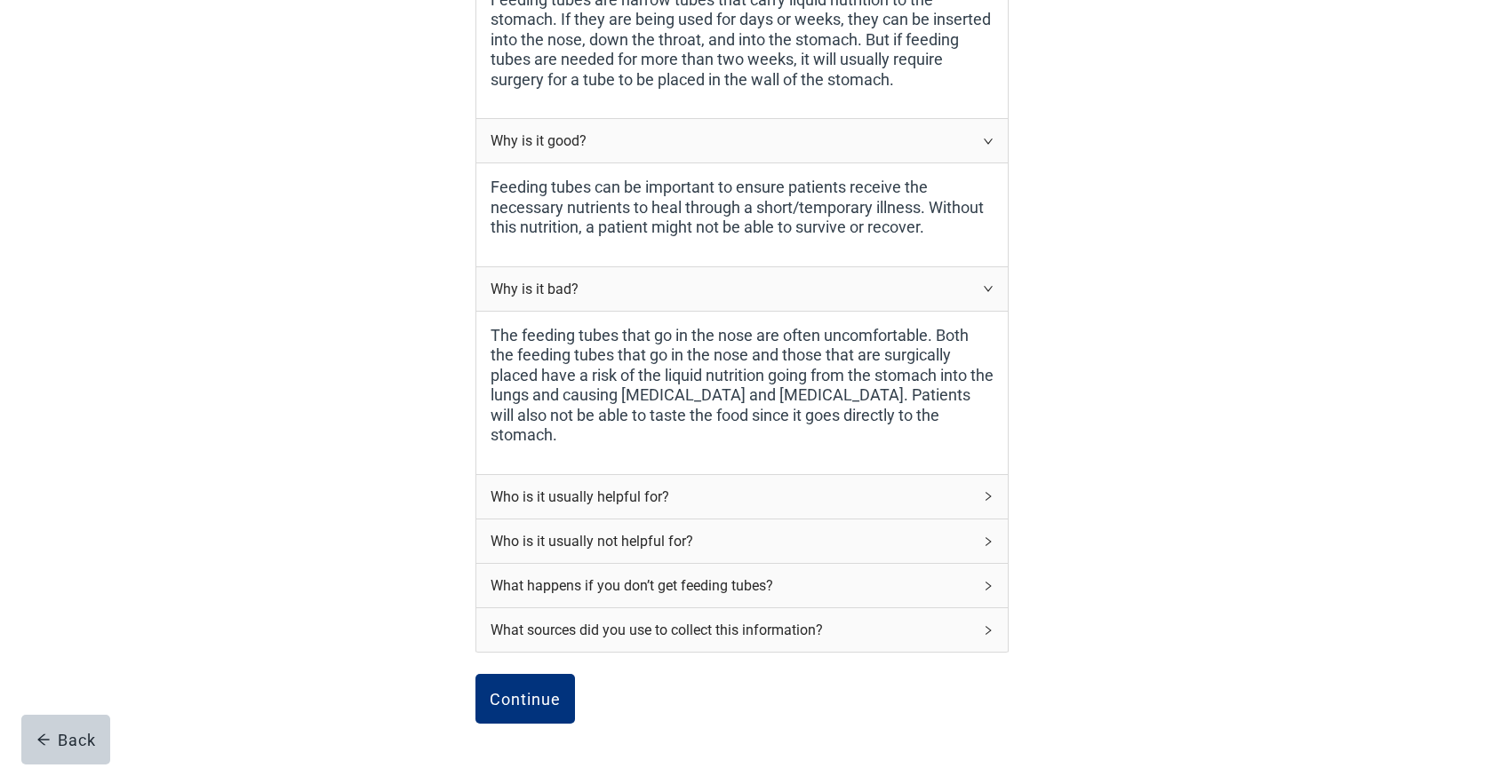
click at [990, 491] on icon "right" at bounding box center [988, 496] width 11 height 11
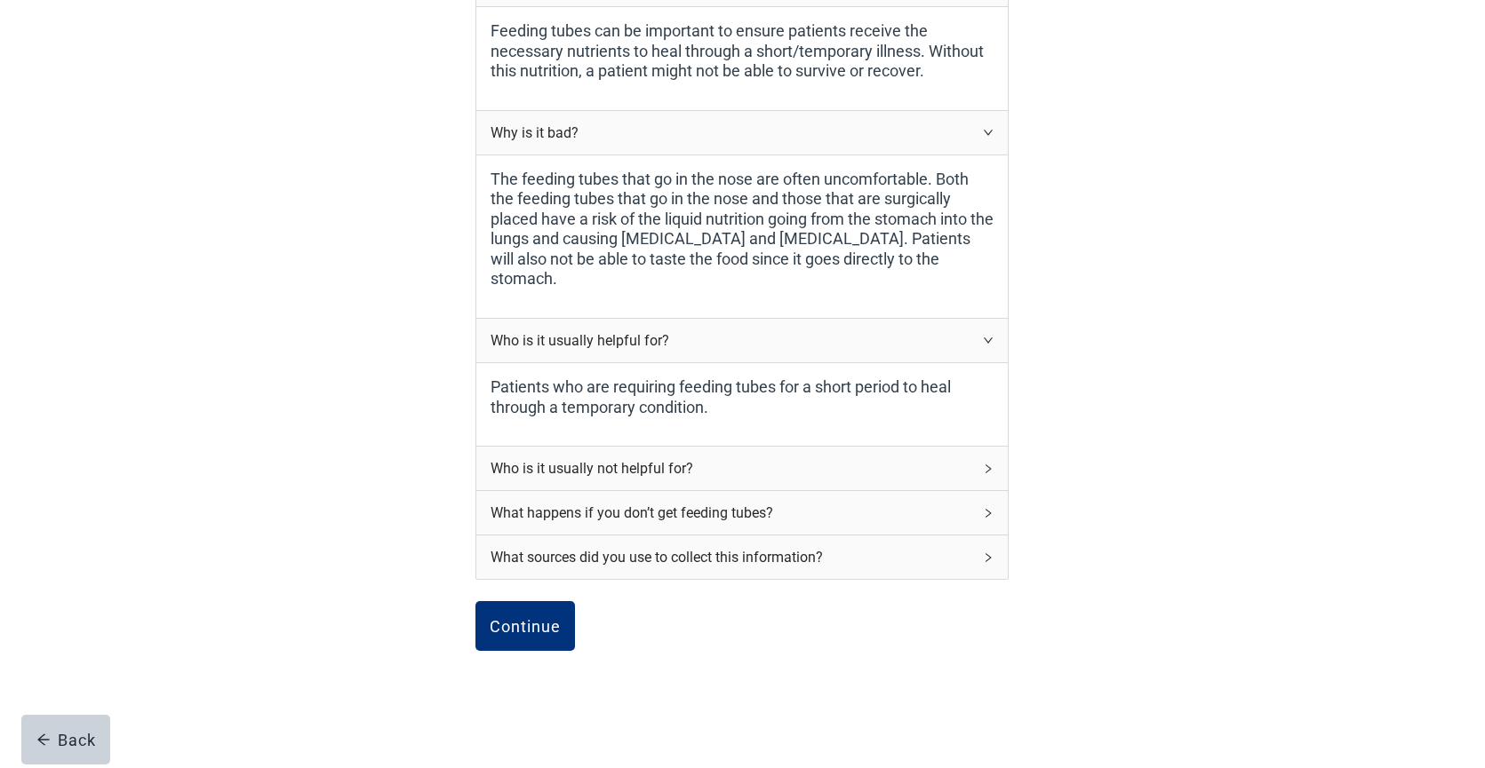
scroll to position [611, 0]
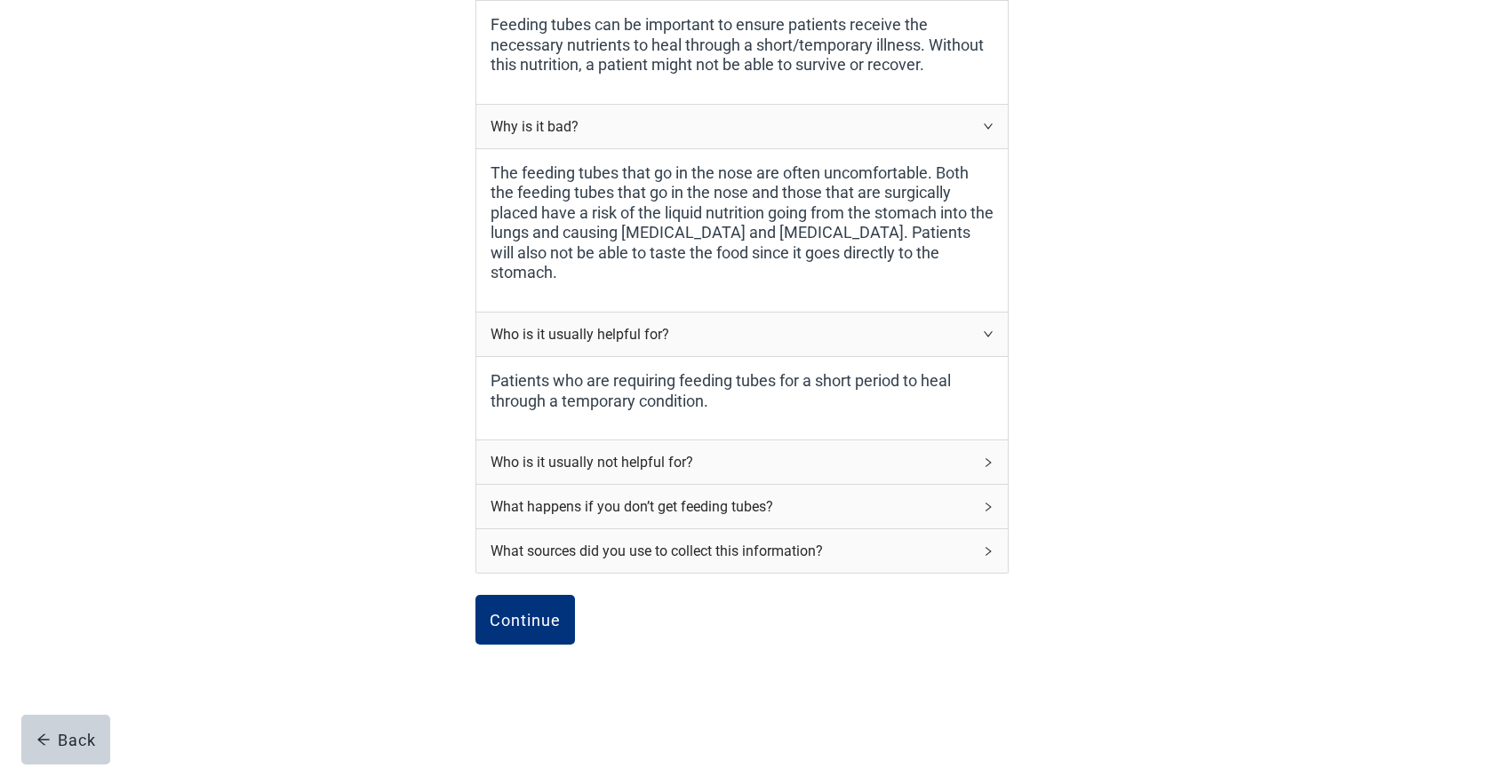
click at [981, 441] on div "Who is it usually not helpful for?" at bounding box center [741, 463] width 531 height 44
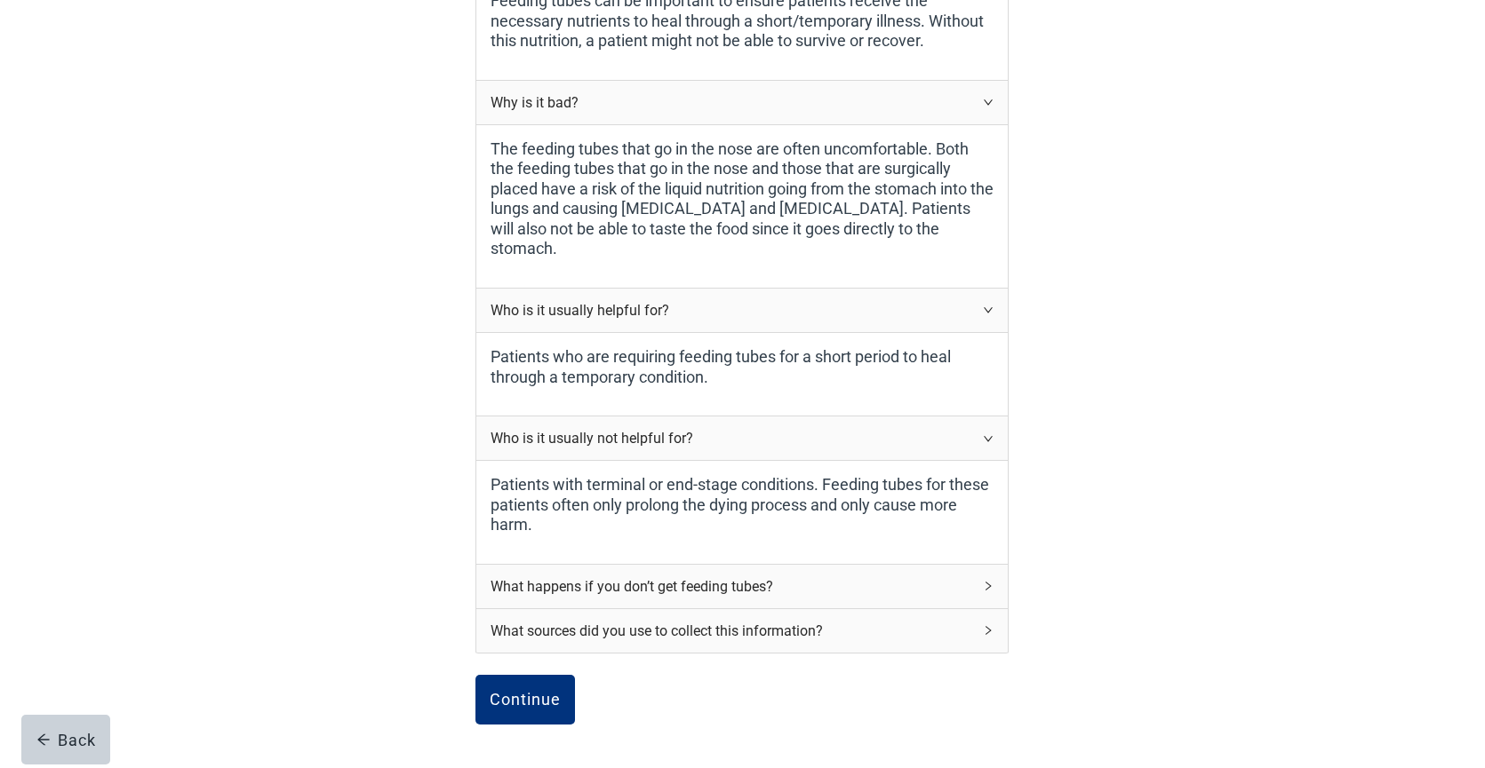
scroll to position [636, 0]
click at [985, 580] on icon "right" at bounding box center [988, 585] width 11 height 11
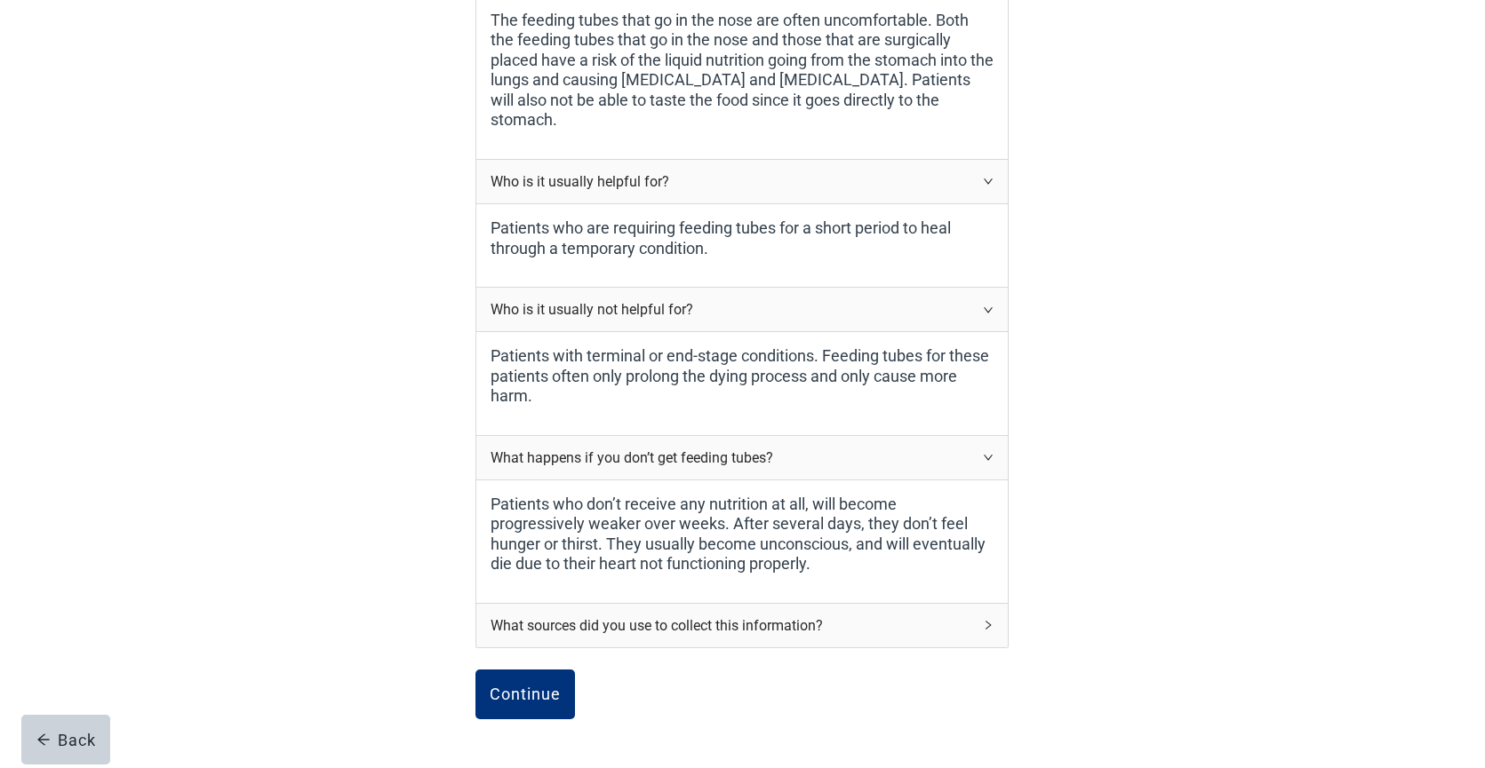
scroll to position [765, 0]
click at [537, 685] on div "Continue" at bounding box center [525, 694] width 71 height 18
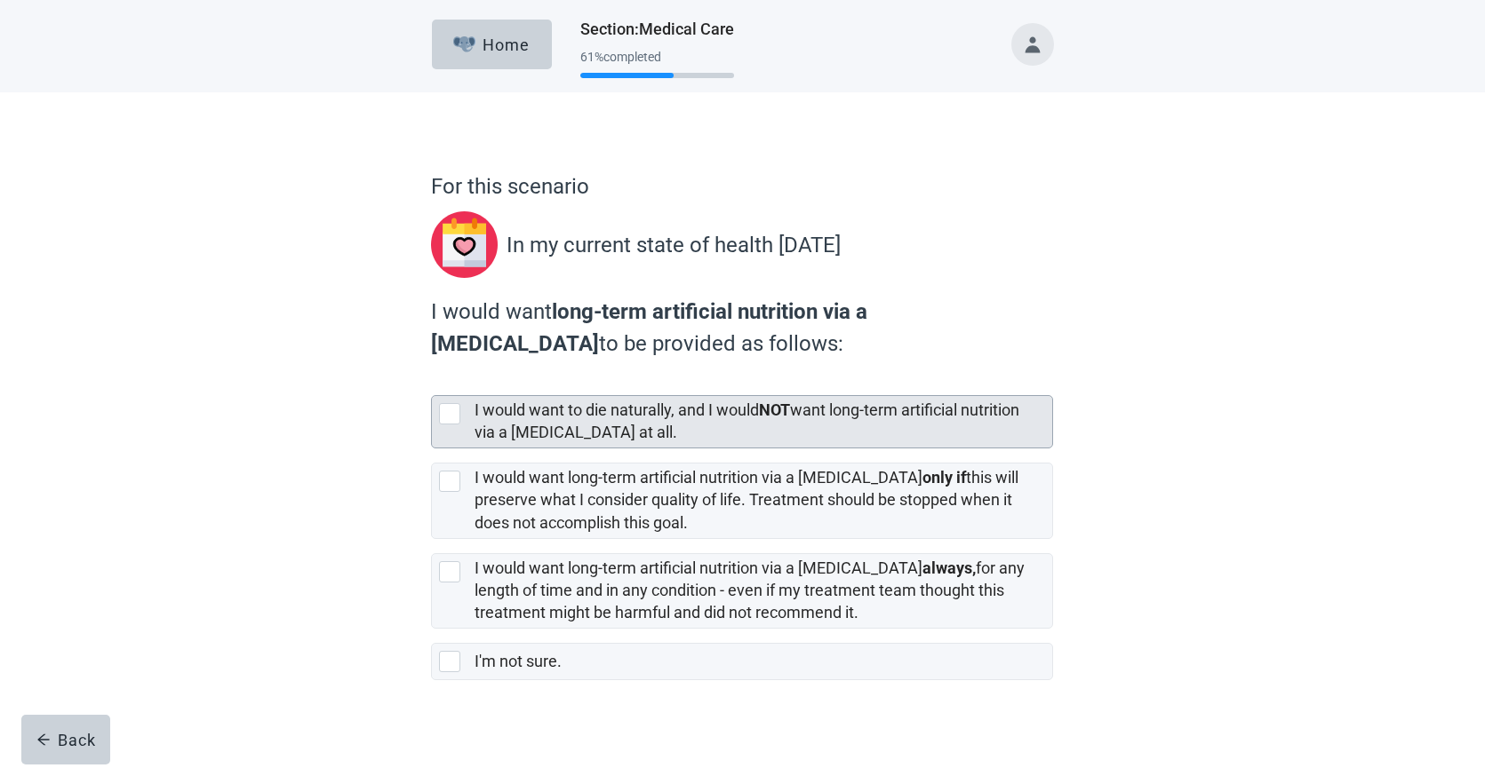
click at [451, 418] on div at bounding box center [449, 413] width 21 height 21
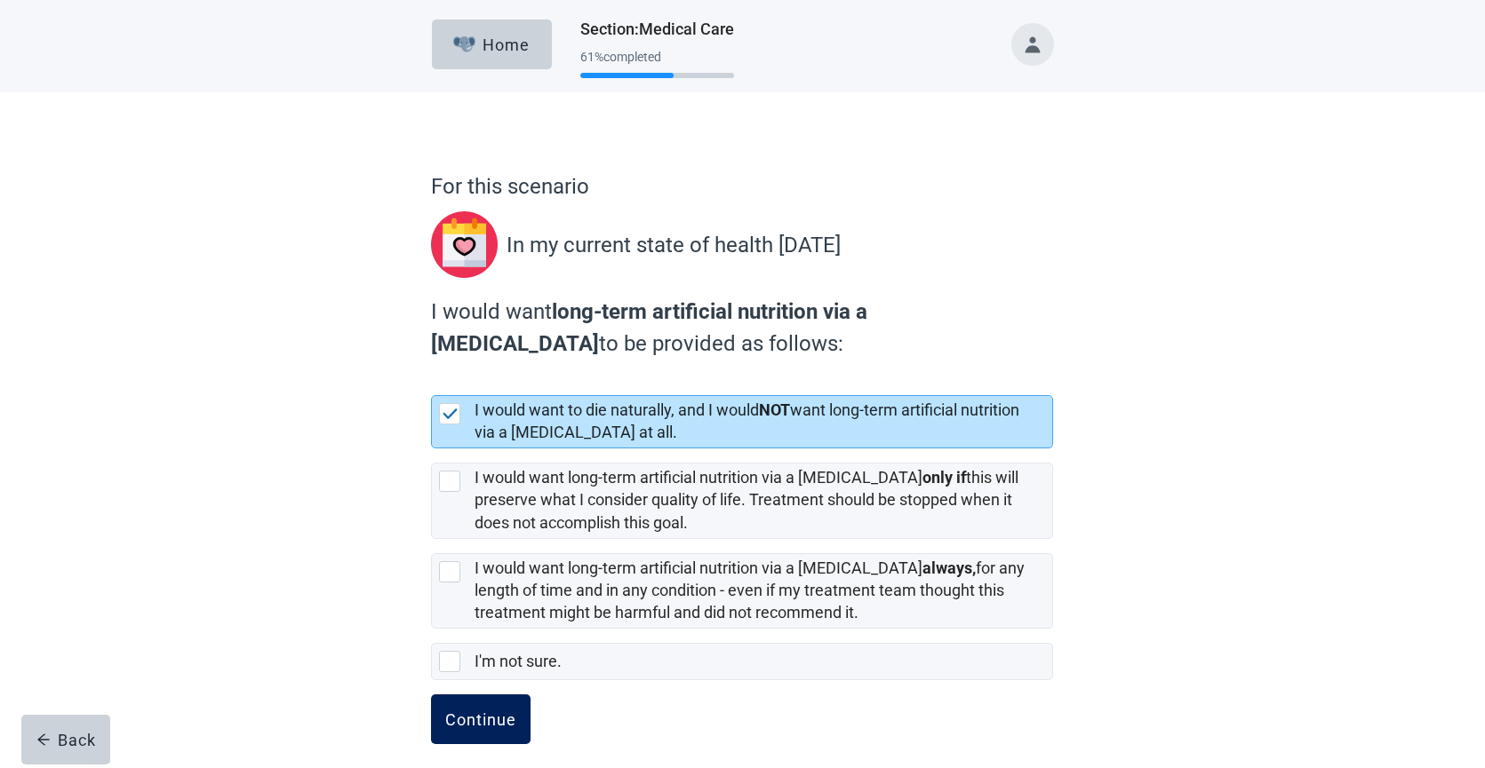
click at [475, 713] on div "Continue" at bounding box center [480, 720] width 71 height 18
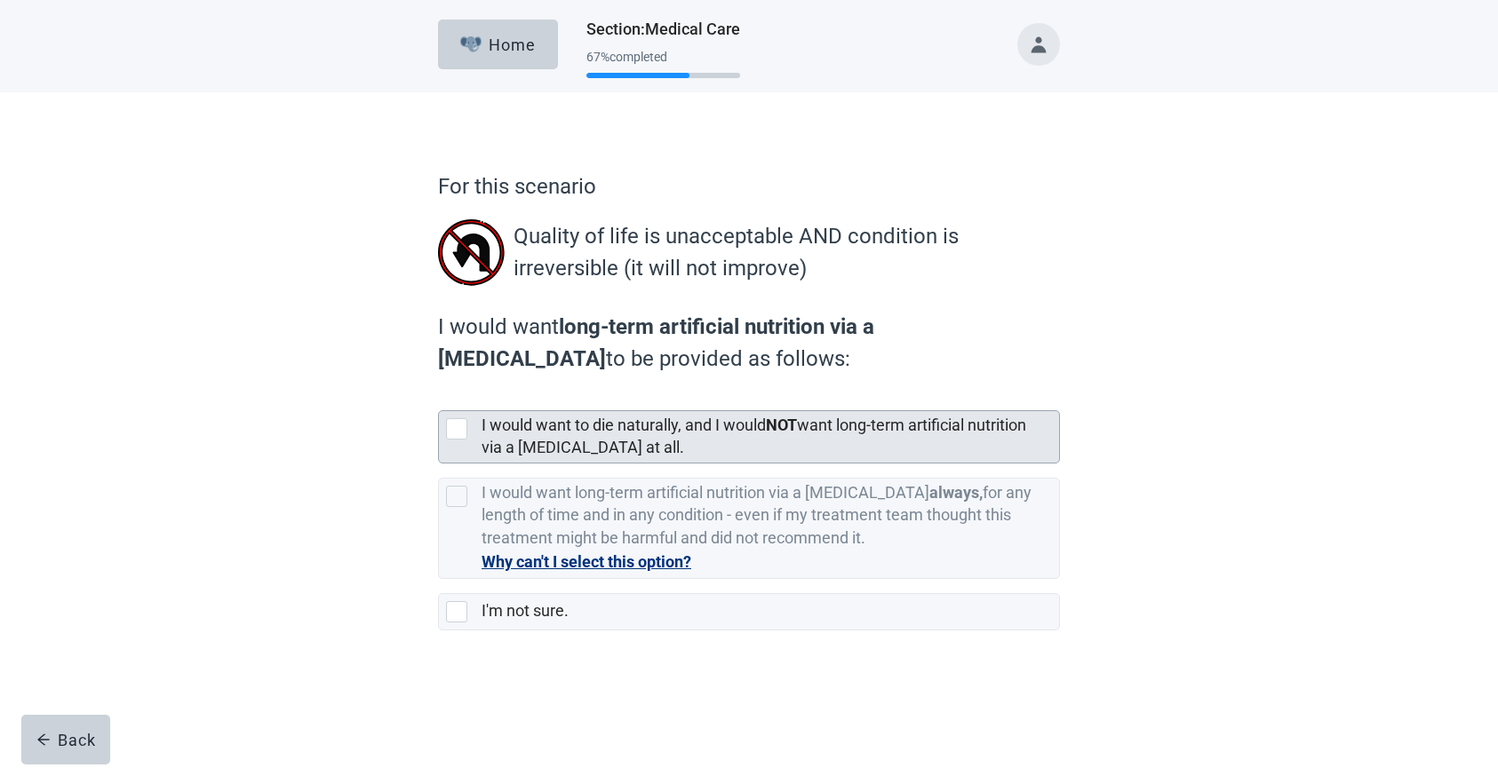
click at [454, 434] on div at bounding box center [456, 428] width 21 height 21
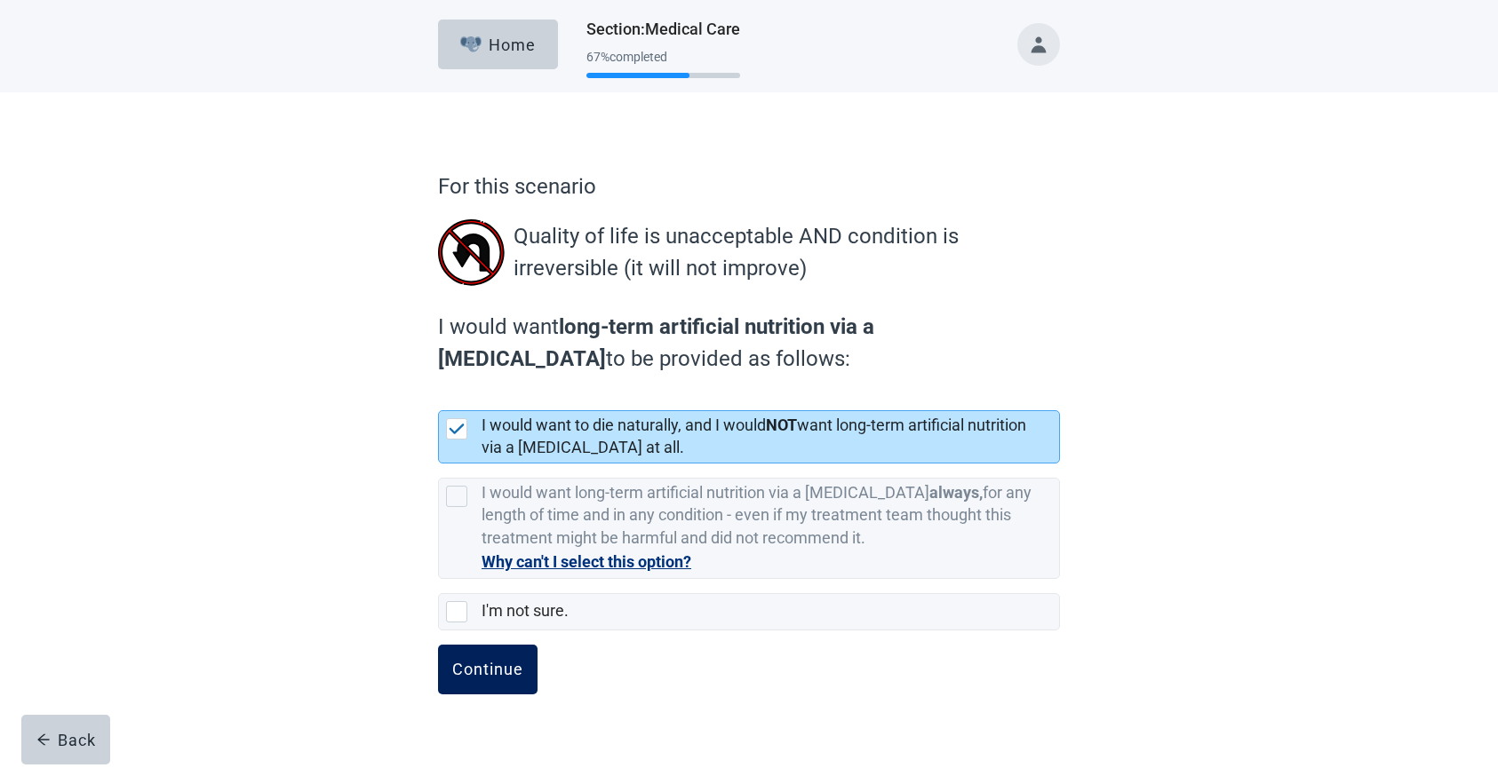
click at [500, 681] on button "Continue" at bounding box center [488, 670] width 100 height 50
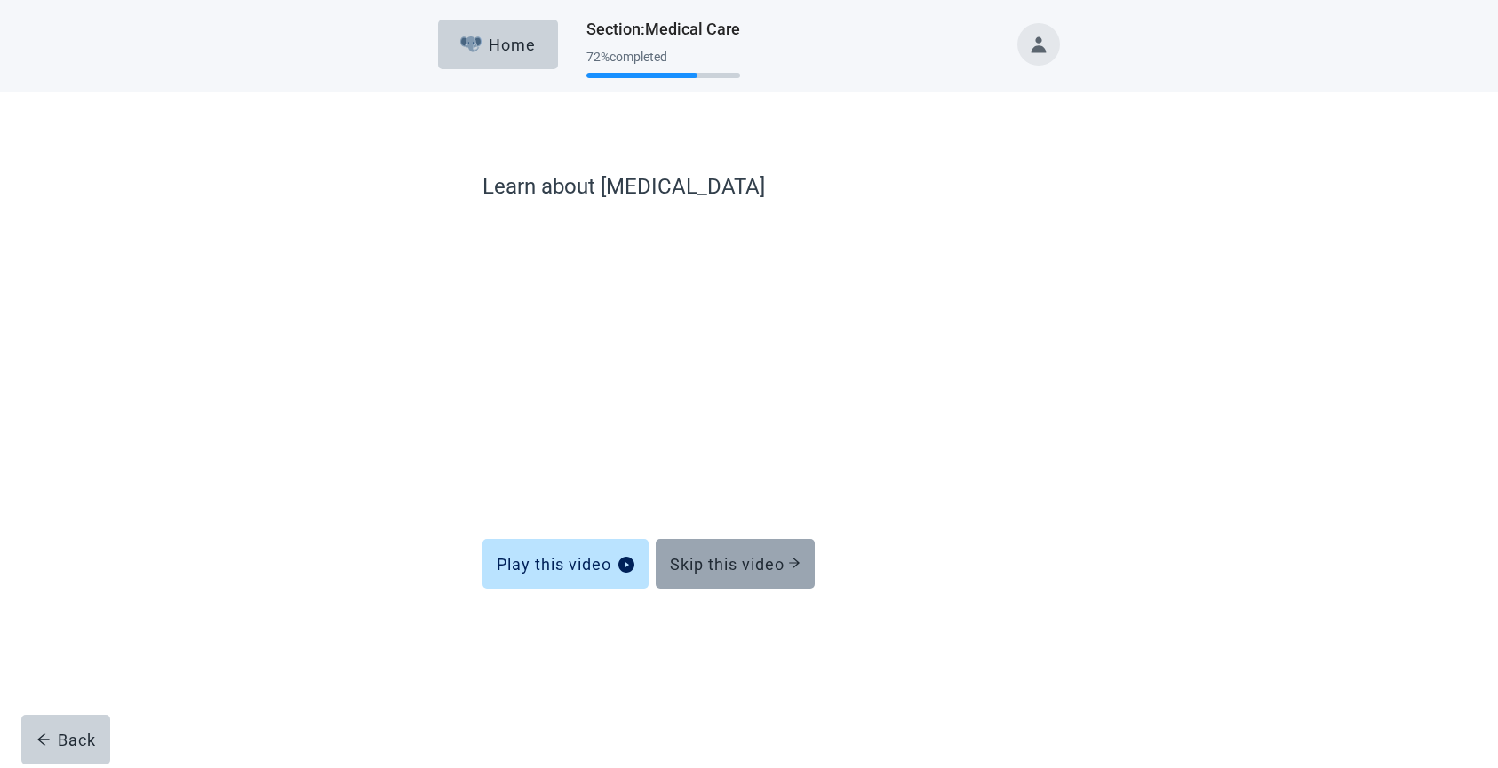
click at [741, 562] on div "Skip this video" at bounding box center [735, 564] width 131 height 18
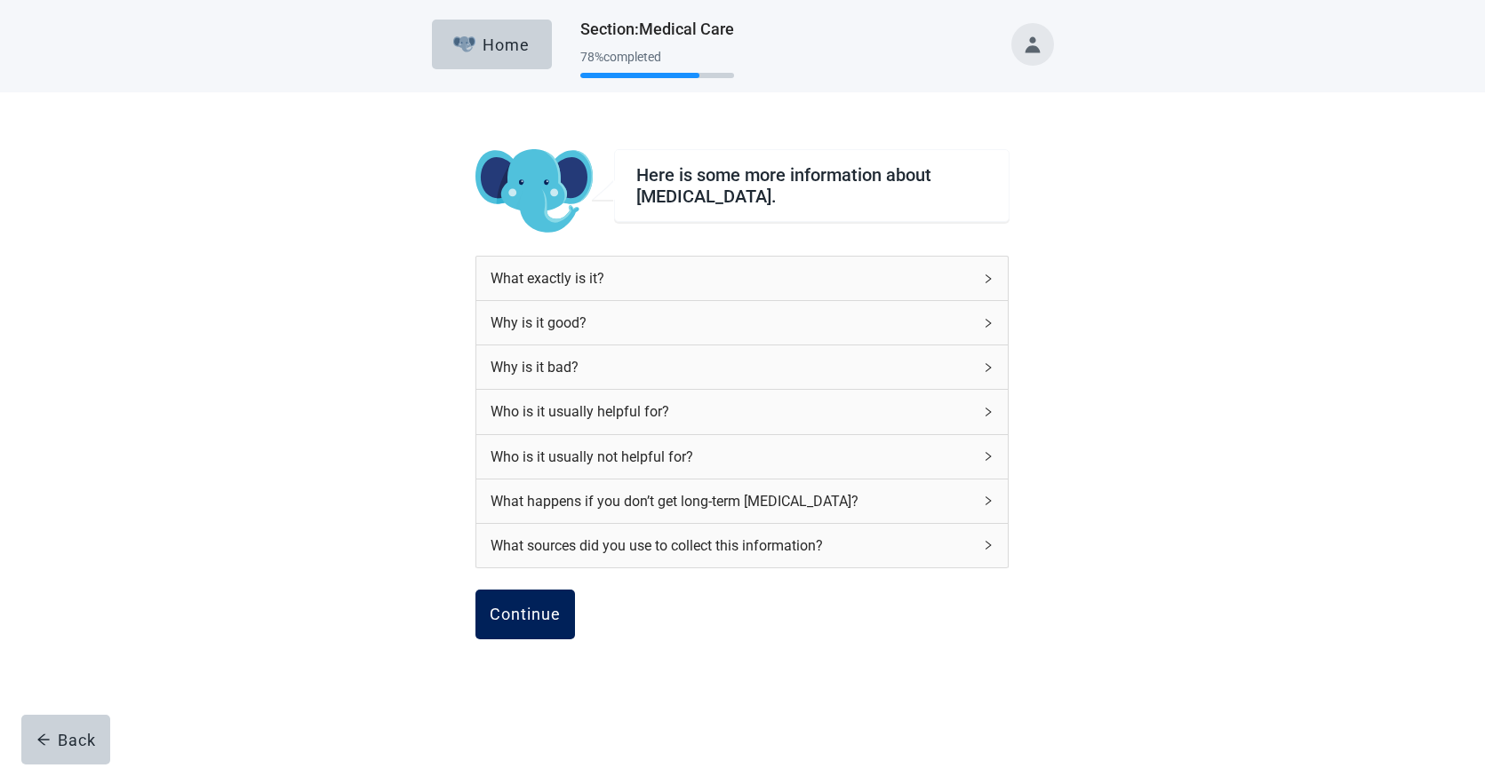
click at [535, 609] on div "Continue" at bounding box center [525, 615] width 71 height 18
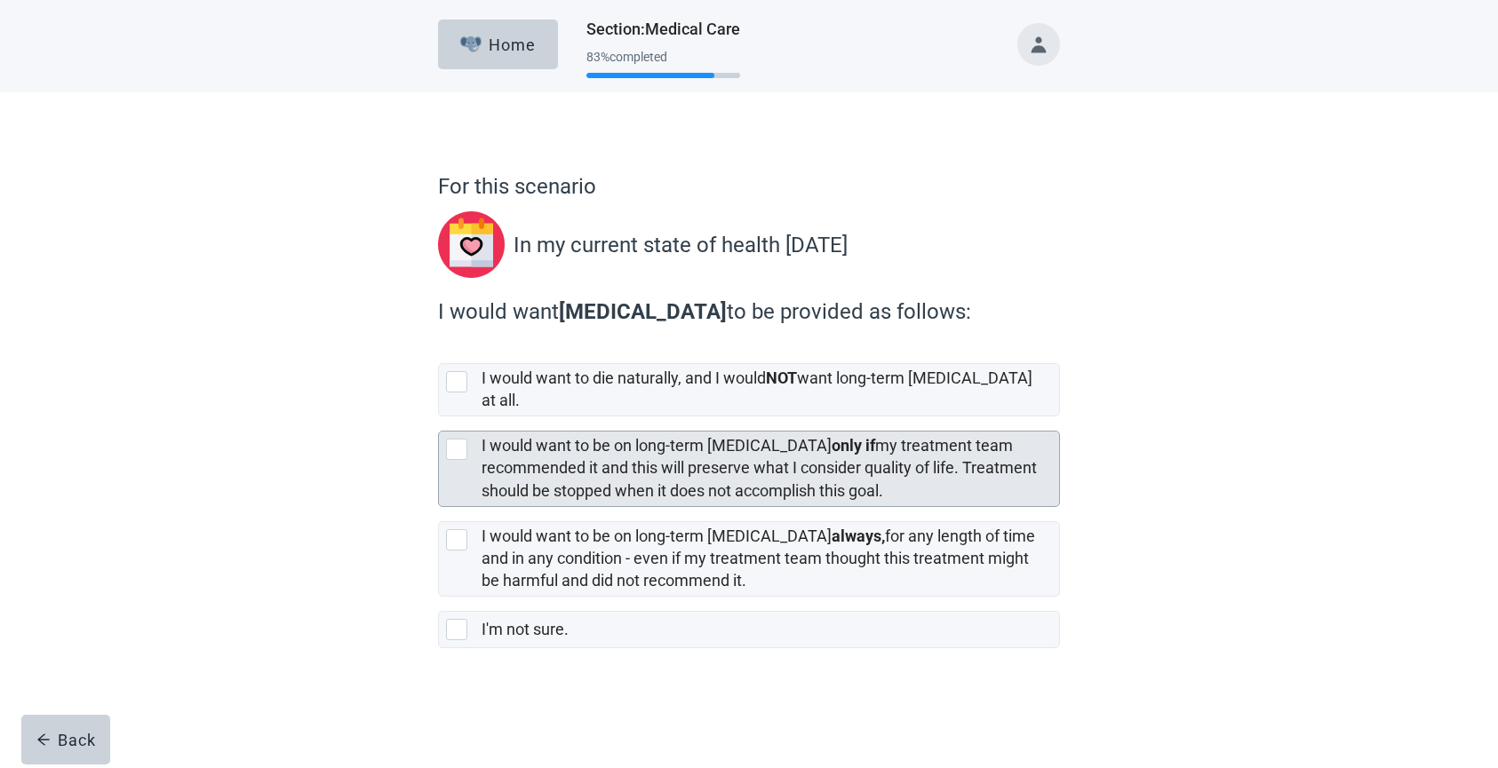
click at [455, 439] on div at bounding box center [456, 449] width 21 height 21
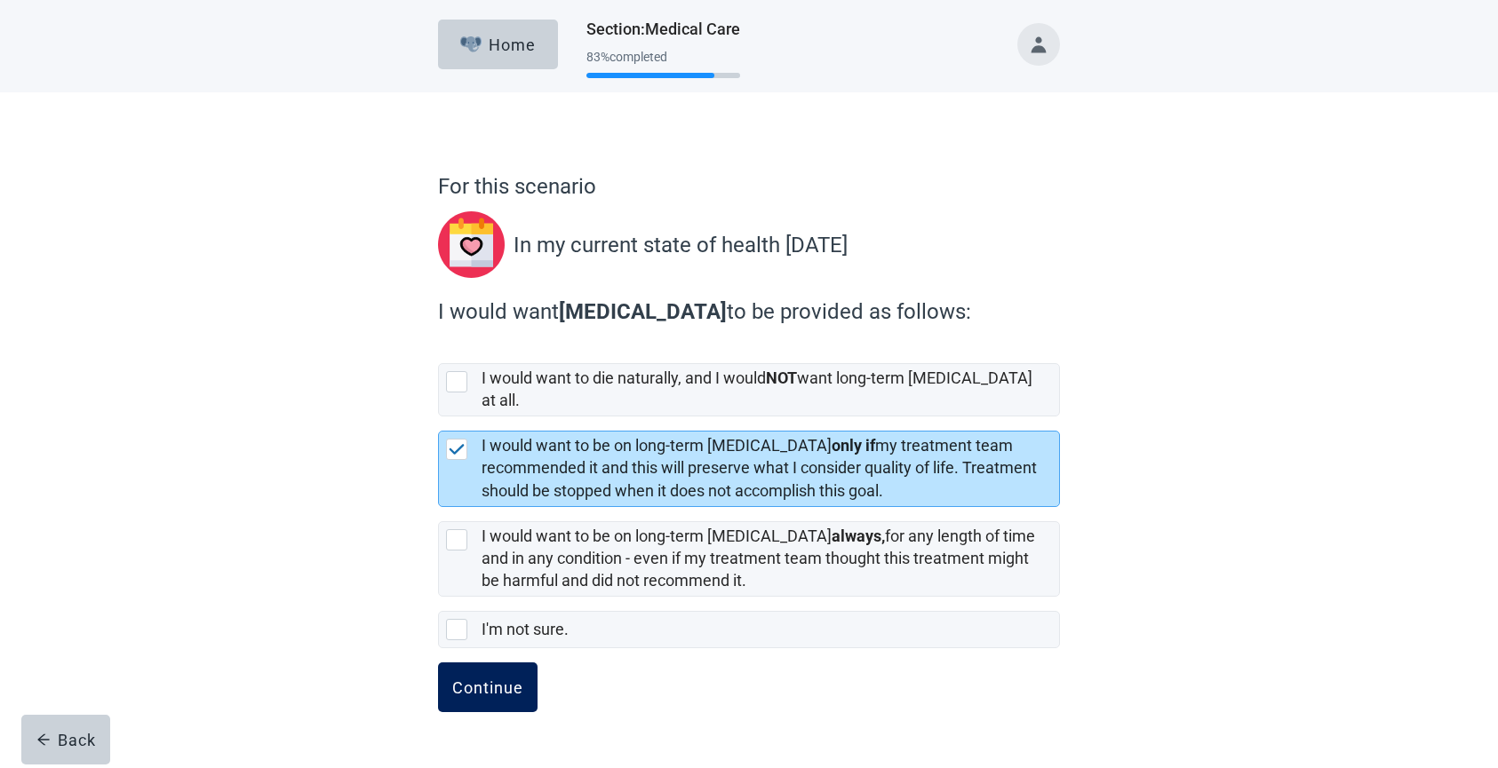
click at [476, 679] on div "Continue" at bounding box center [487, 688] width 71 height 18
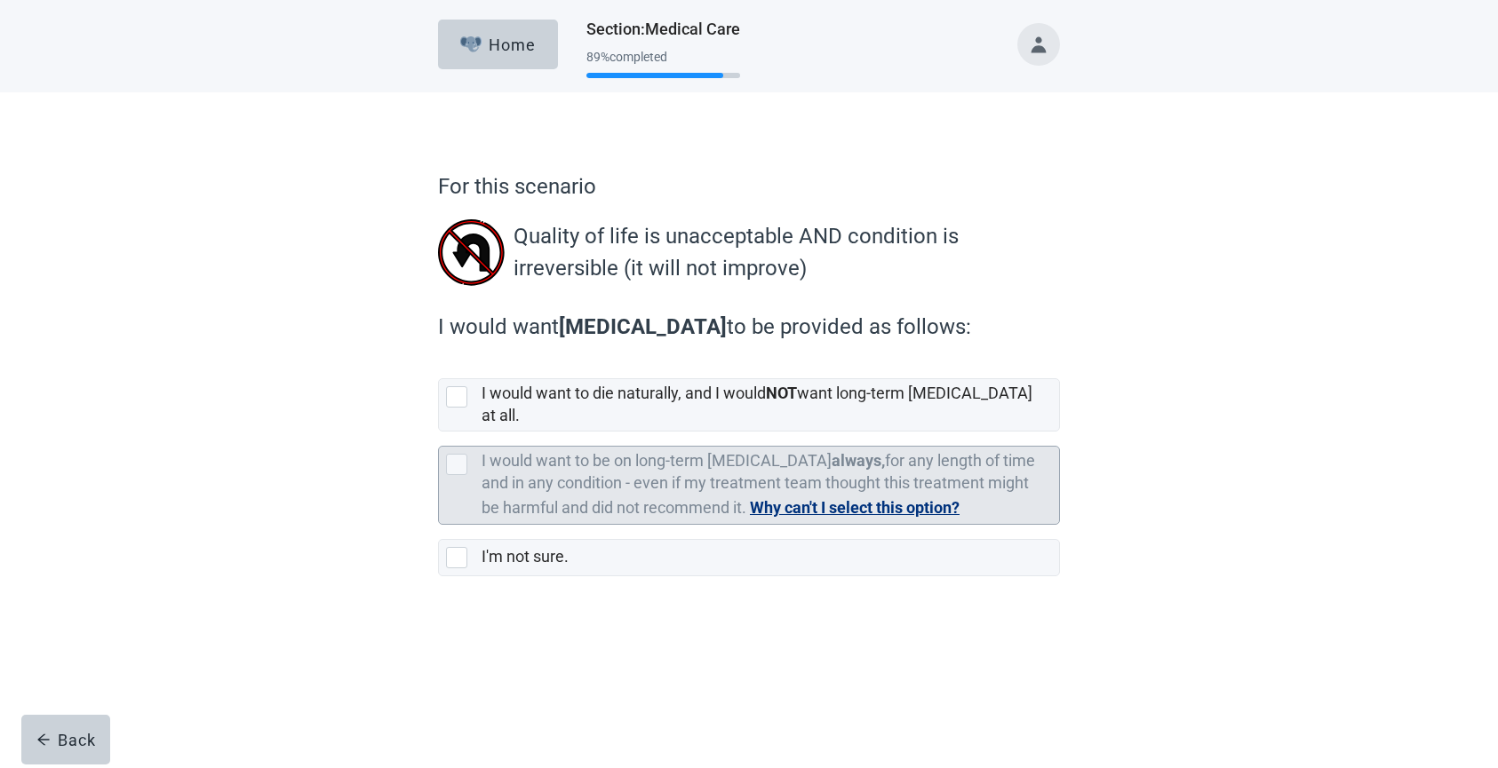
click at [813, 496] on button "Why can't I select this option?" at bounding box center [855, 508] width 210 height 25
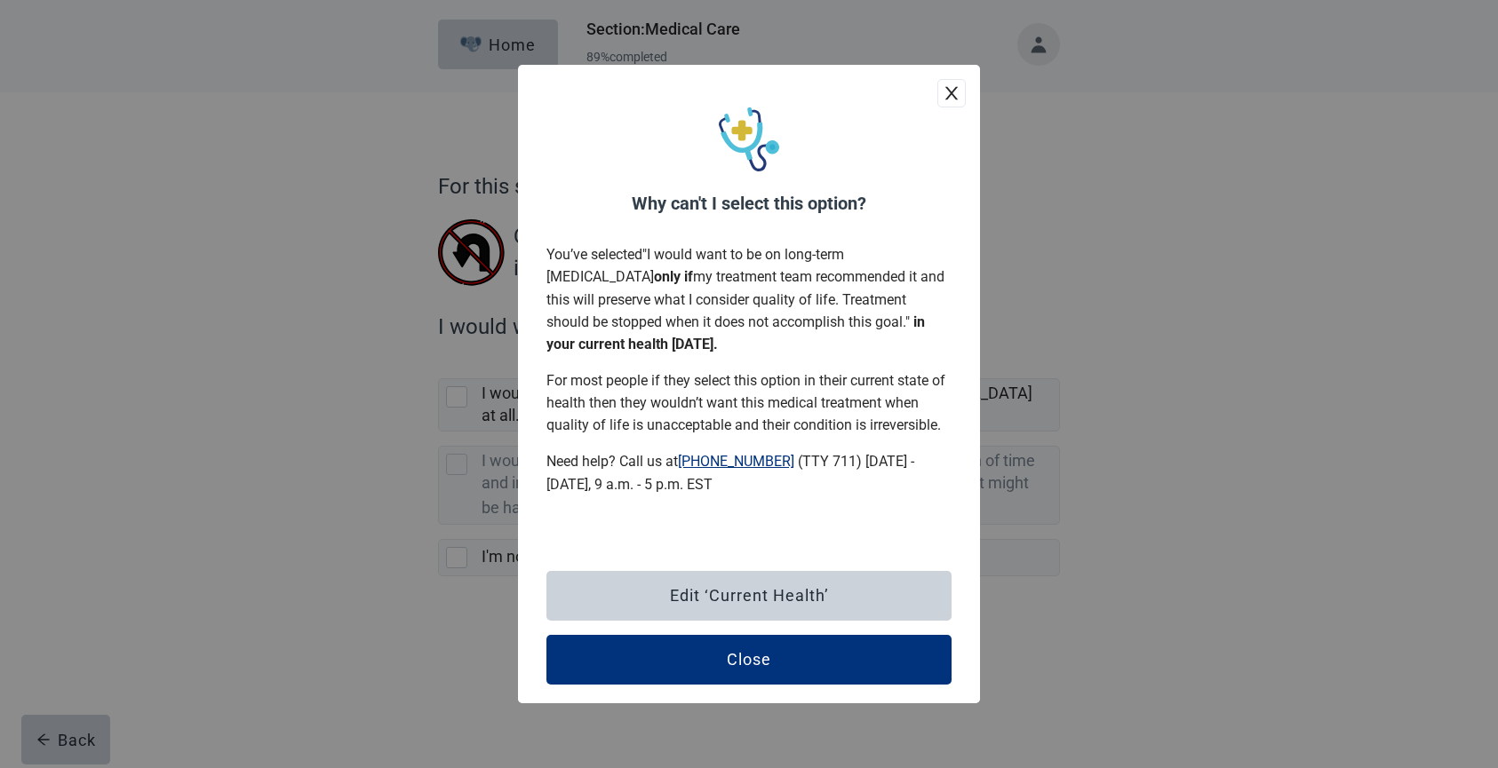
click at [951, 100] on icon "close" at bounding box center [951, 93] width 12 height 13
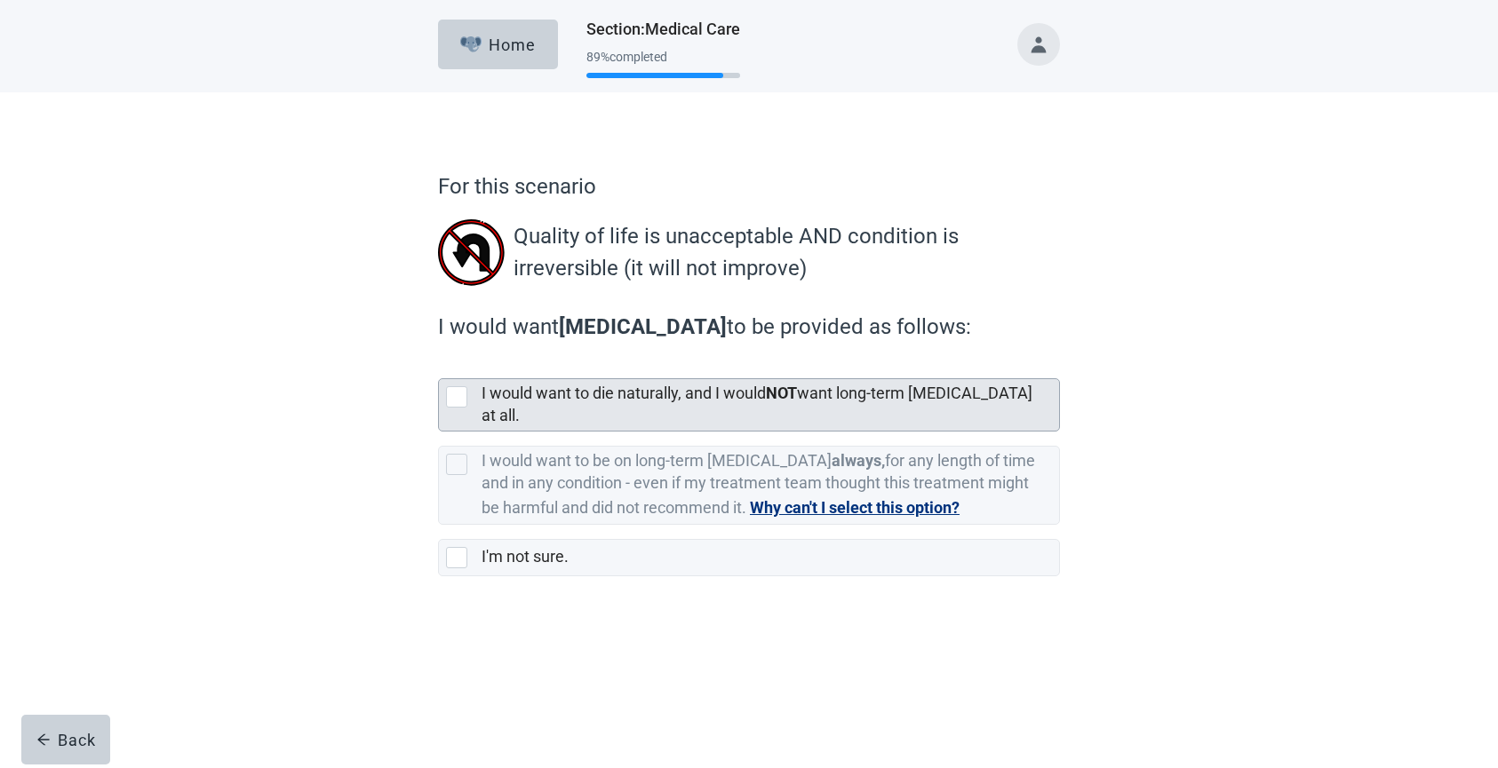
click at [449, 396] on div at bounding box center [456, 396] width 21 height 21
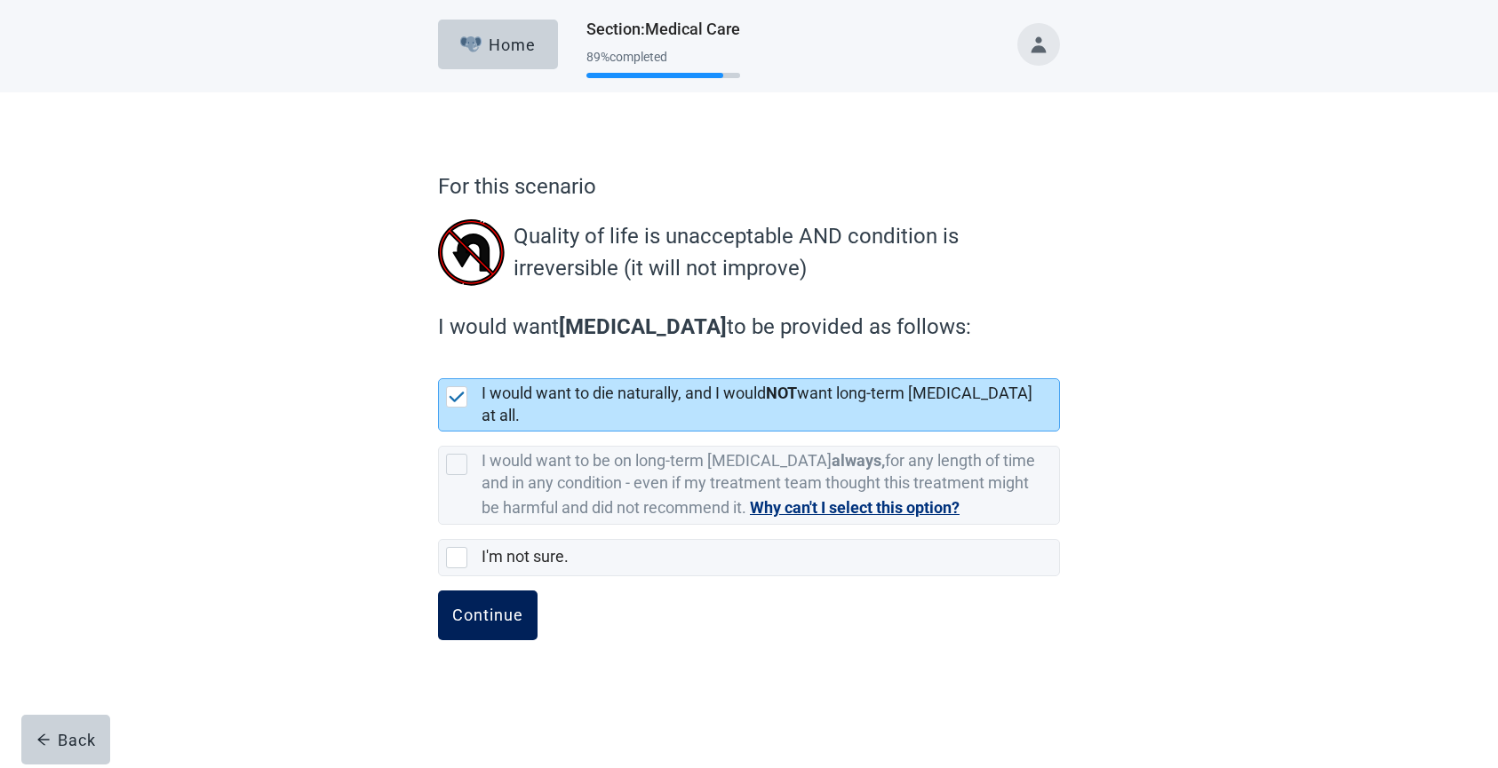
click at [500, 607] on div "Continue" at bounding box center [487, 616] width 71 height 18
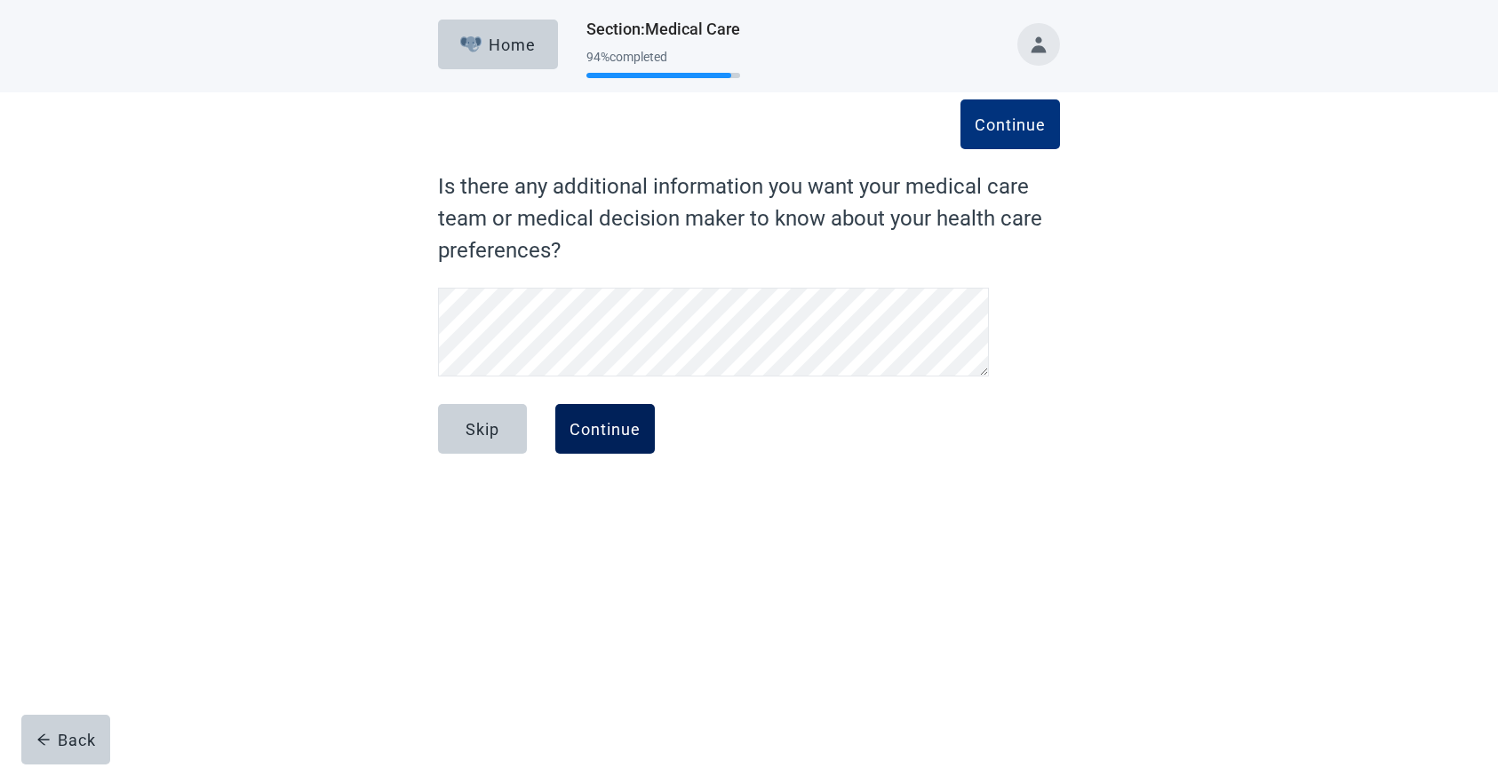
click at [609, 432] on div "Continue" at bounding box center [604, 429] width 71 height 18
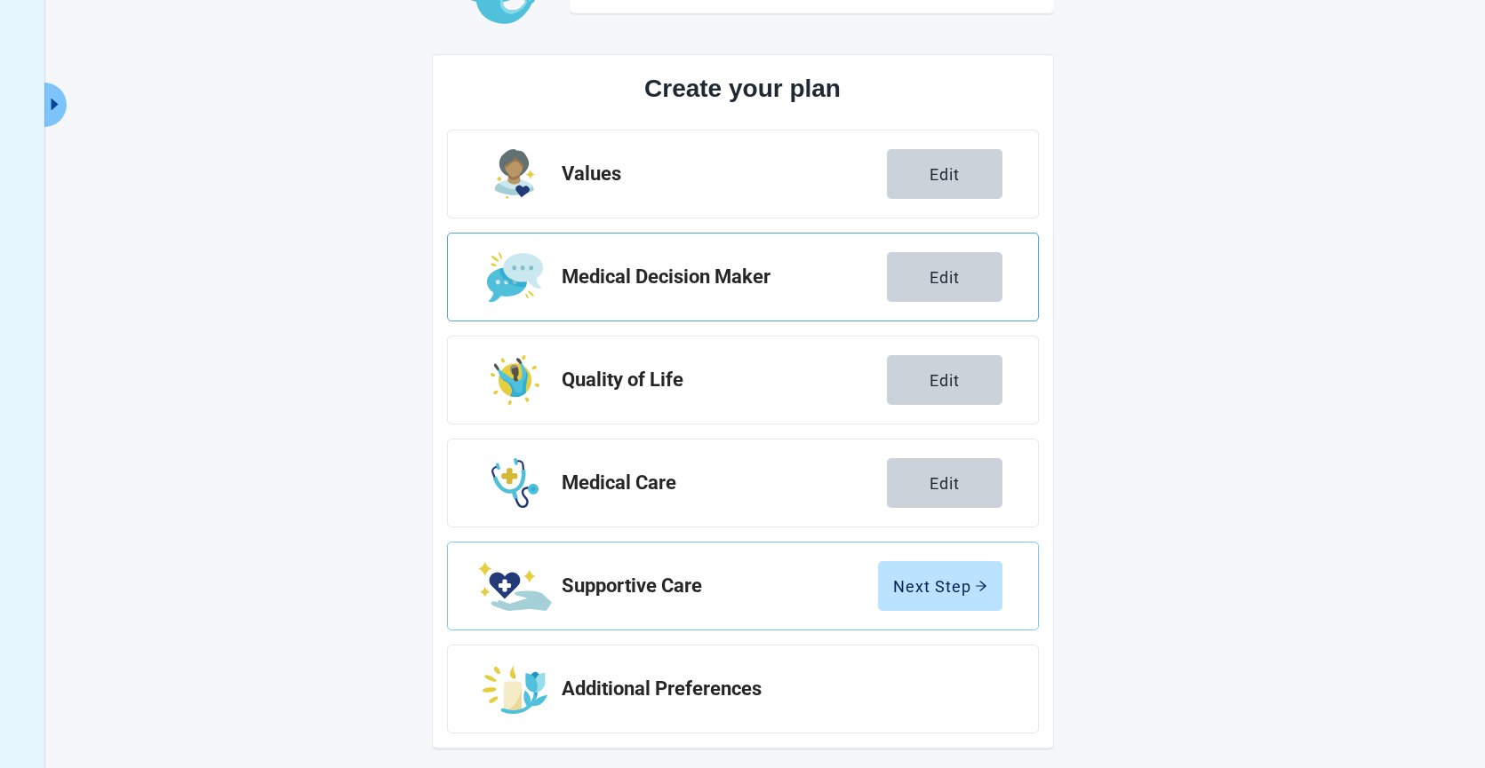
scroll to position [176, 0]
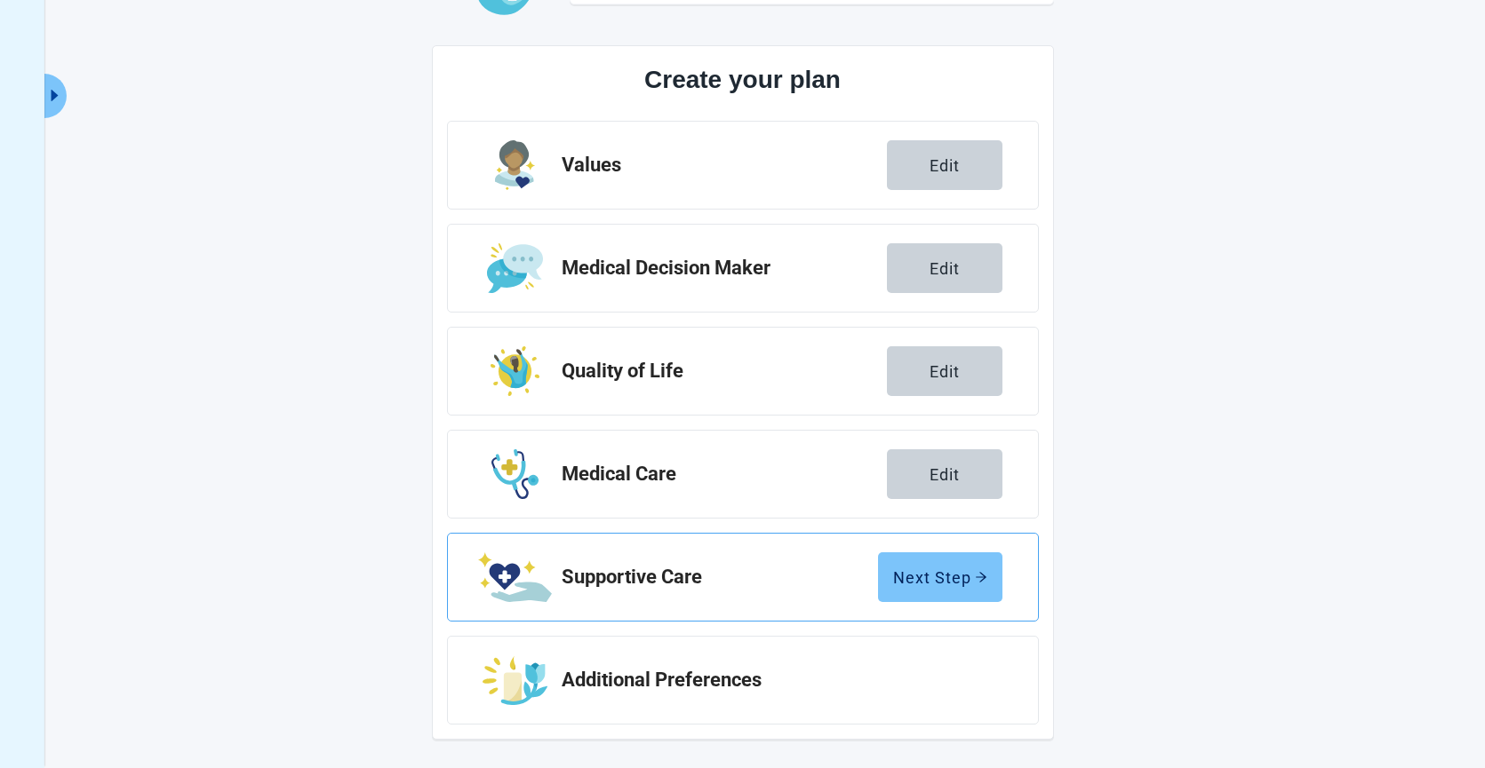
click at [943, 572] on div "Next Step" at bounding box center [940, 578] width 94 height 18
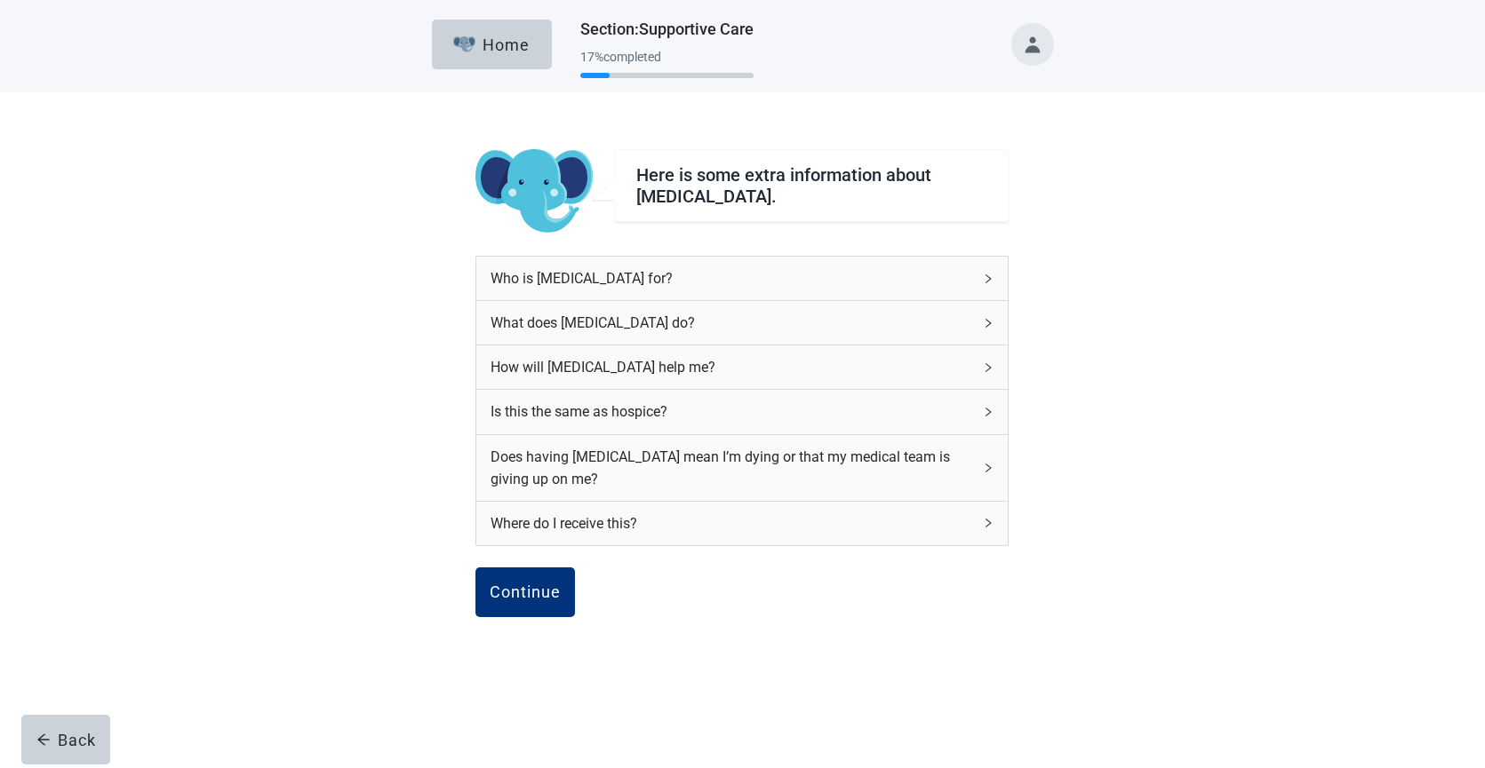
click at [990, 282] on icon "right" at bounding box center [988, 279] width 11 height 11
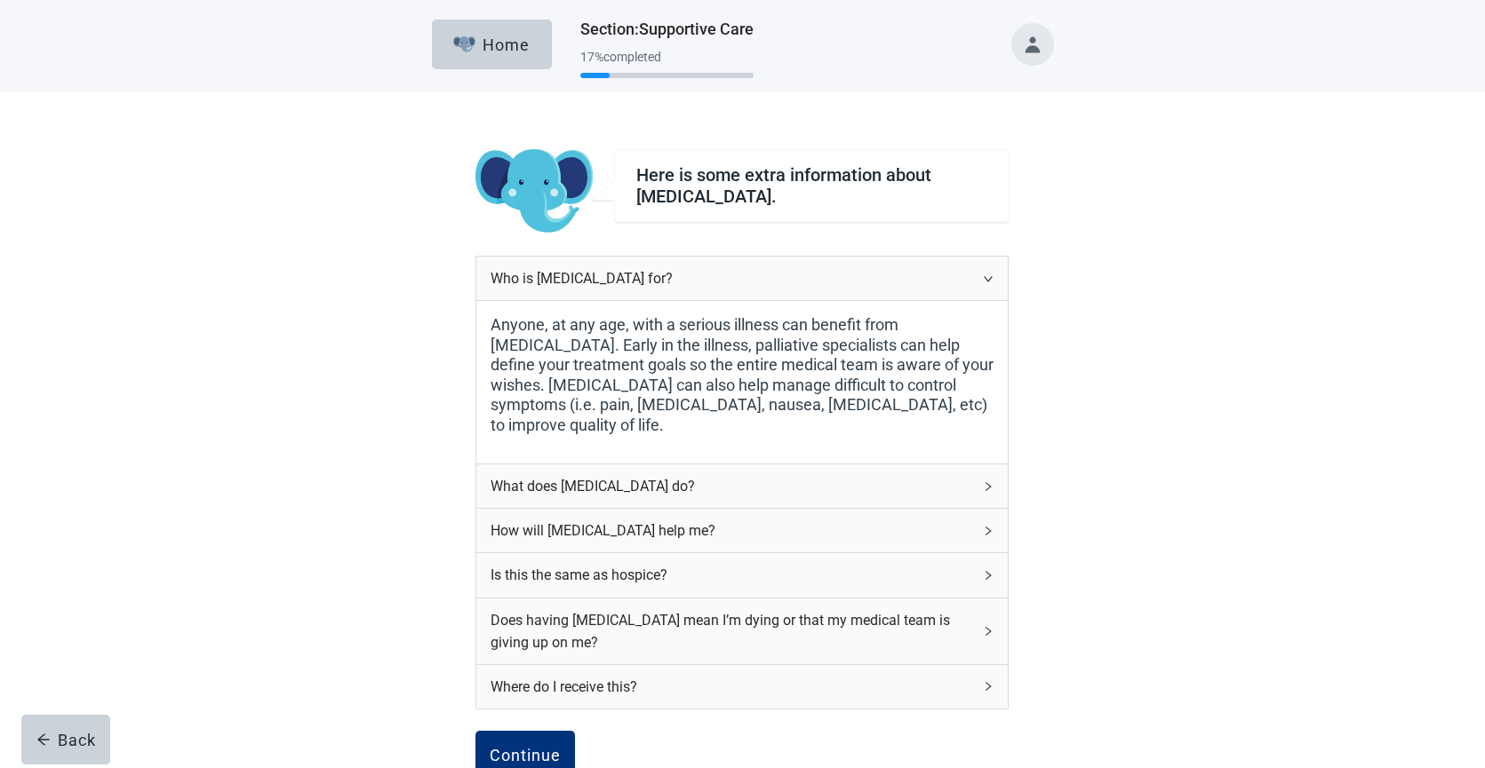
click at [980, 489] on div "What does [MEDICAL_DATA] do?" at bounding box center [741, 487] width 531 height 44
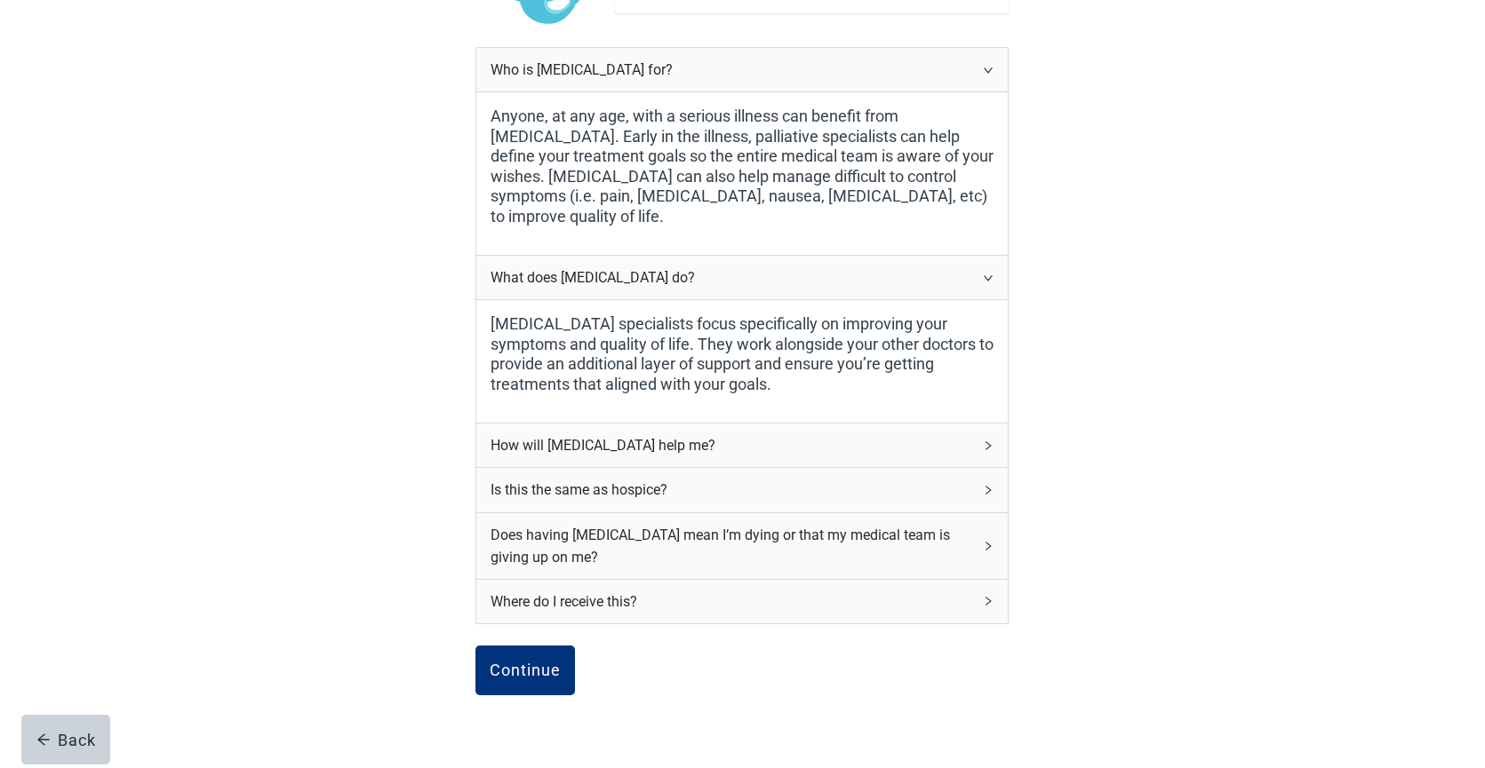
scroll to position [210, 0]
click at [985, 440] on icon "right" at bounding box center [988, 445] width 11 height 11
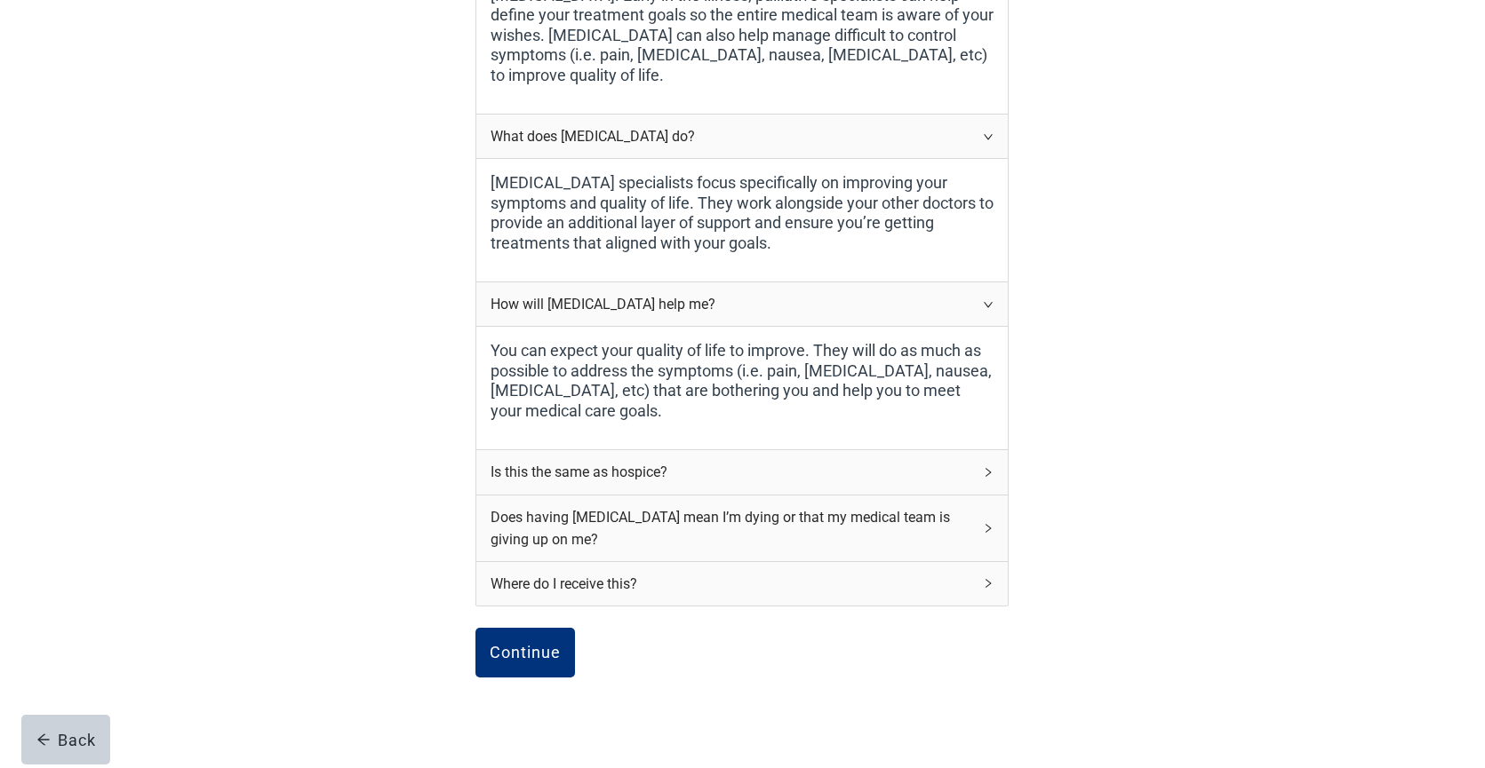
scroll to position [362, 0]
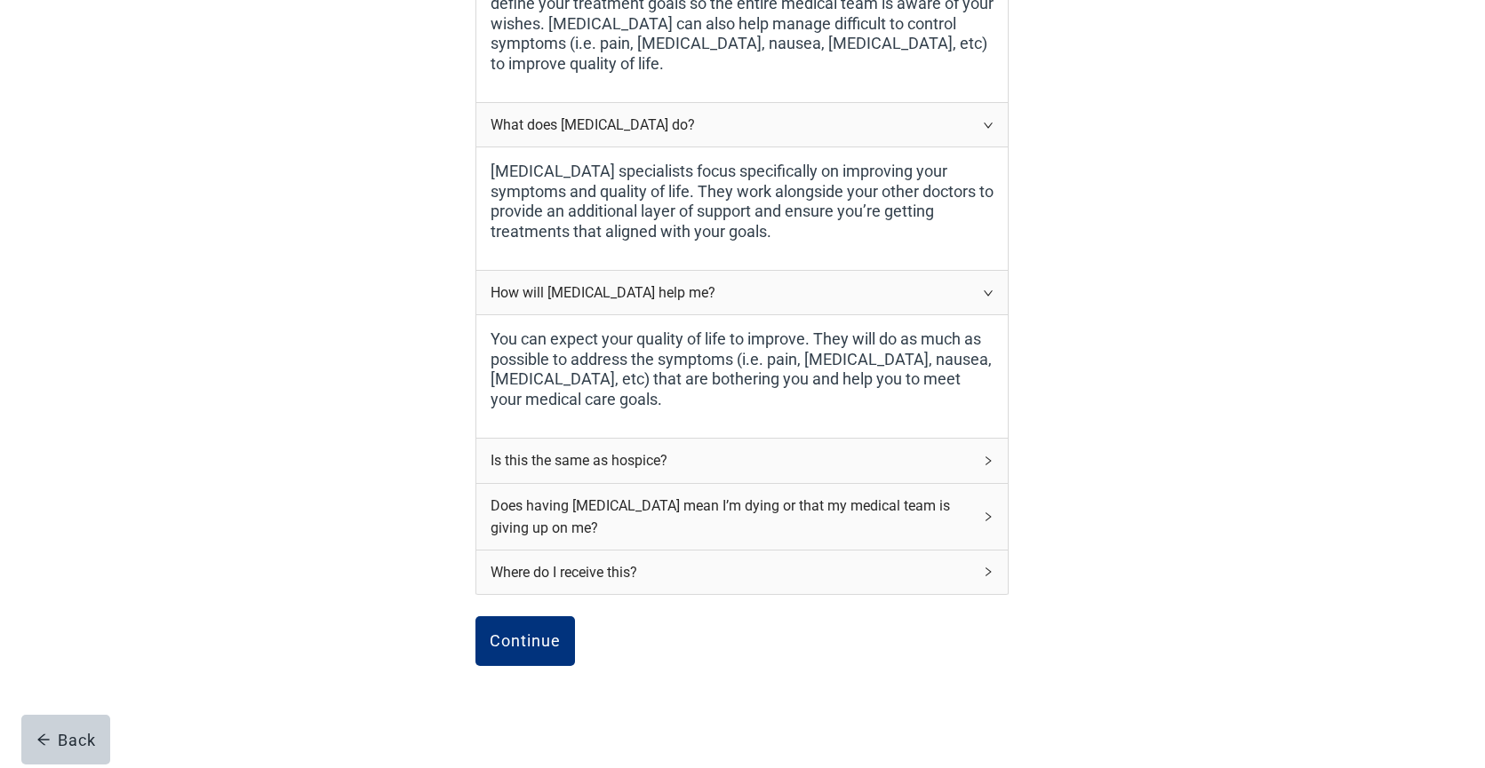
click at [983, 459] on icon "right" at bounding box center [988, 461] width 11 height 11
click at [984, 458] on icon "right" at bounding box center [988, 461] width 11 height 11
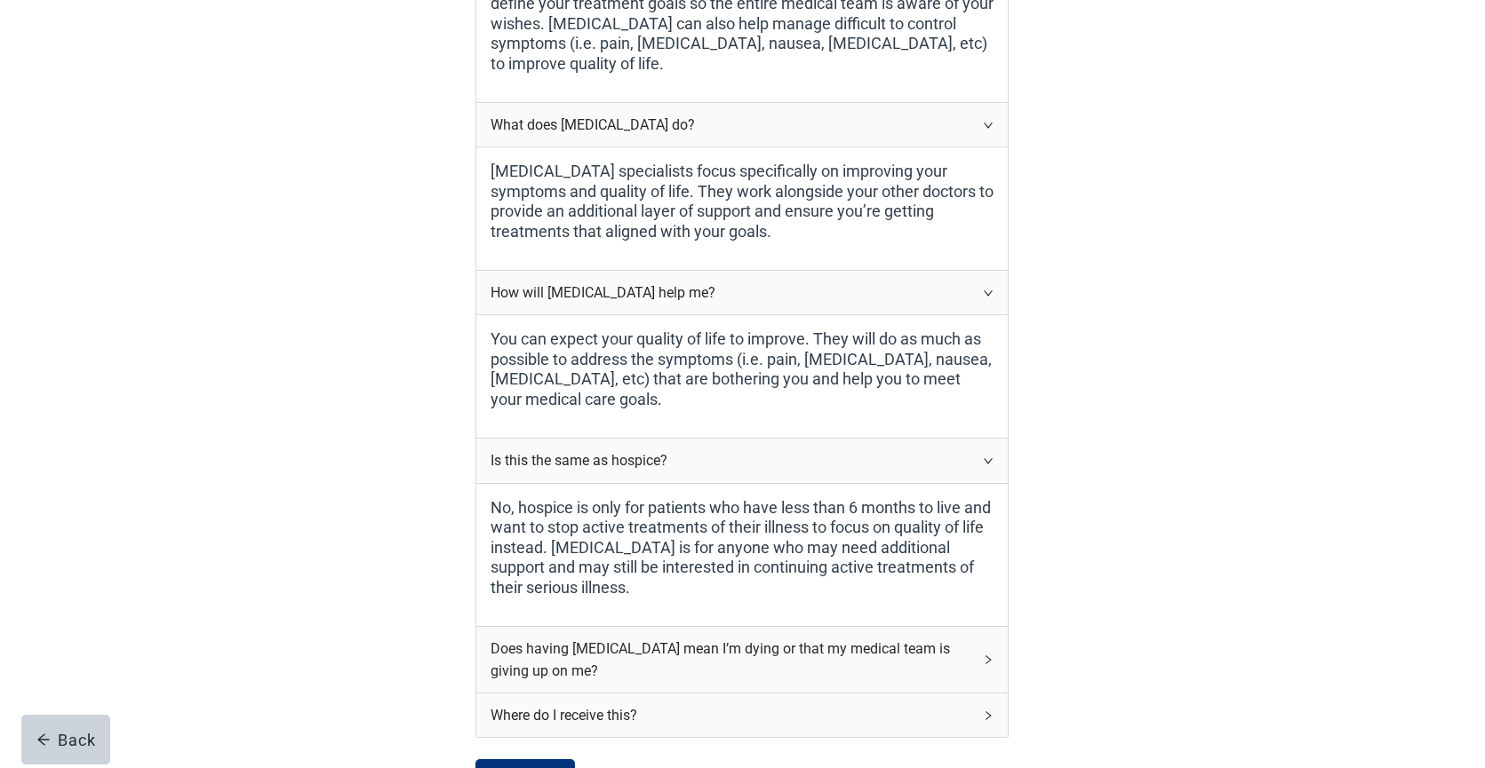
click at [989, 660] on icon "right" at bounding box center [988, 660] width 11 height 11
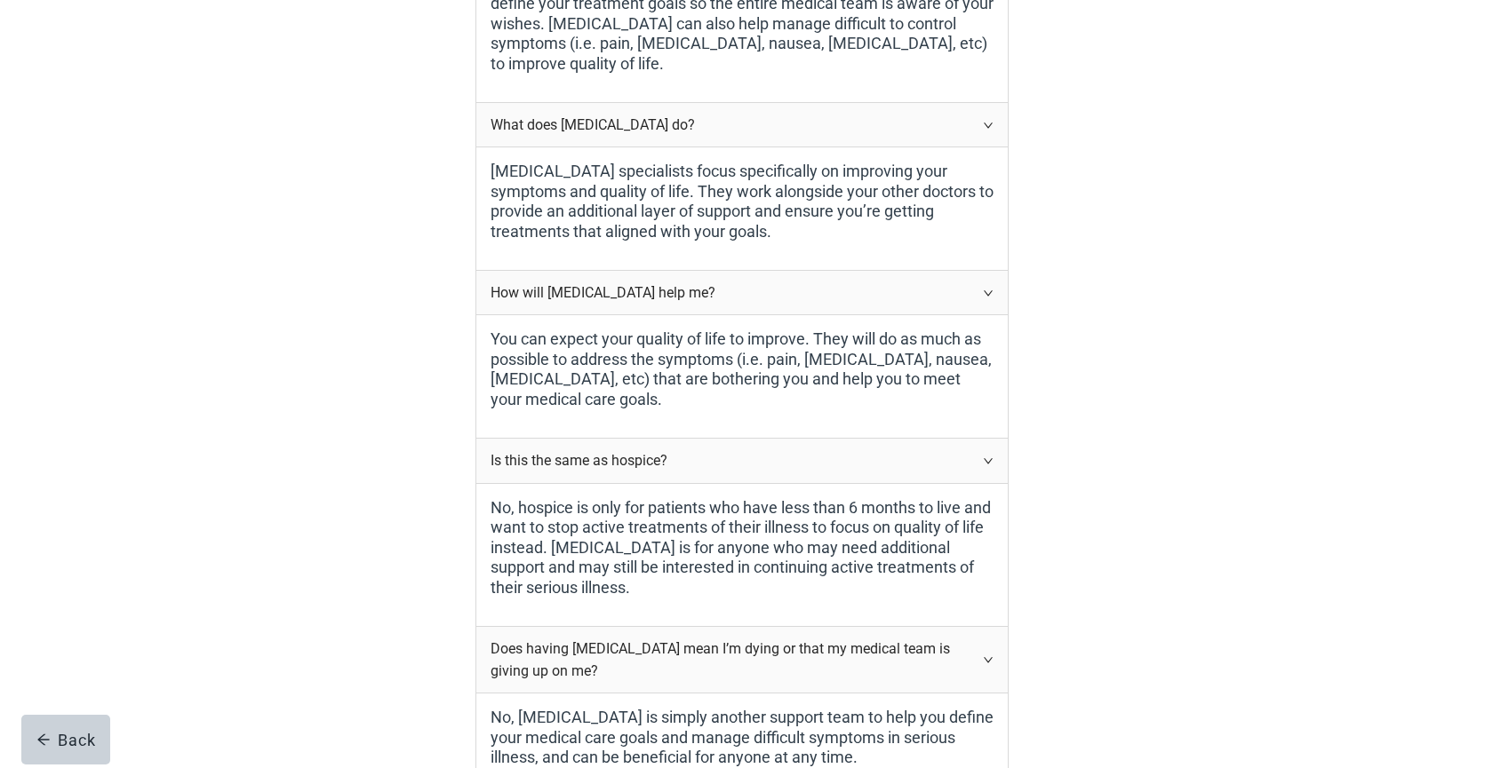
click at [989, 660] on icon "right" at bounding box center [988, 660] width 11 height 11
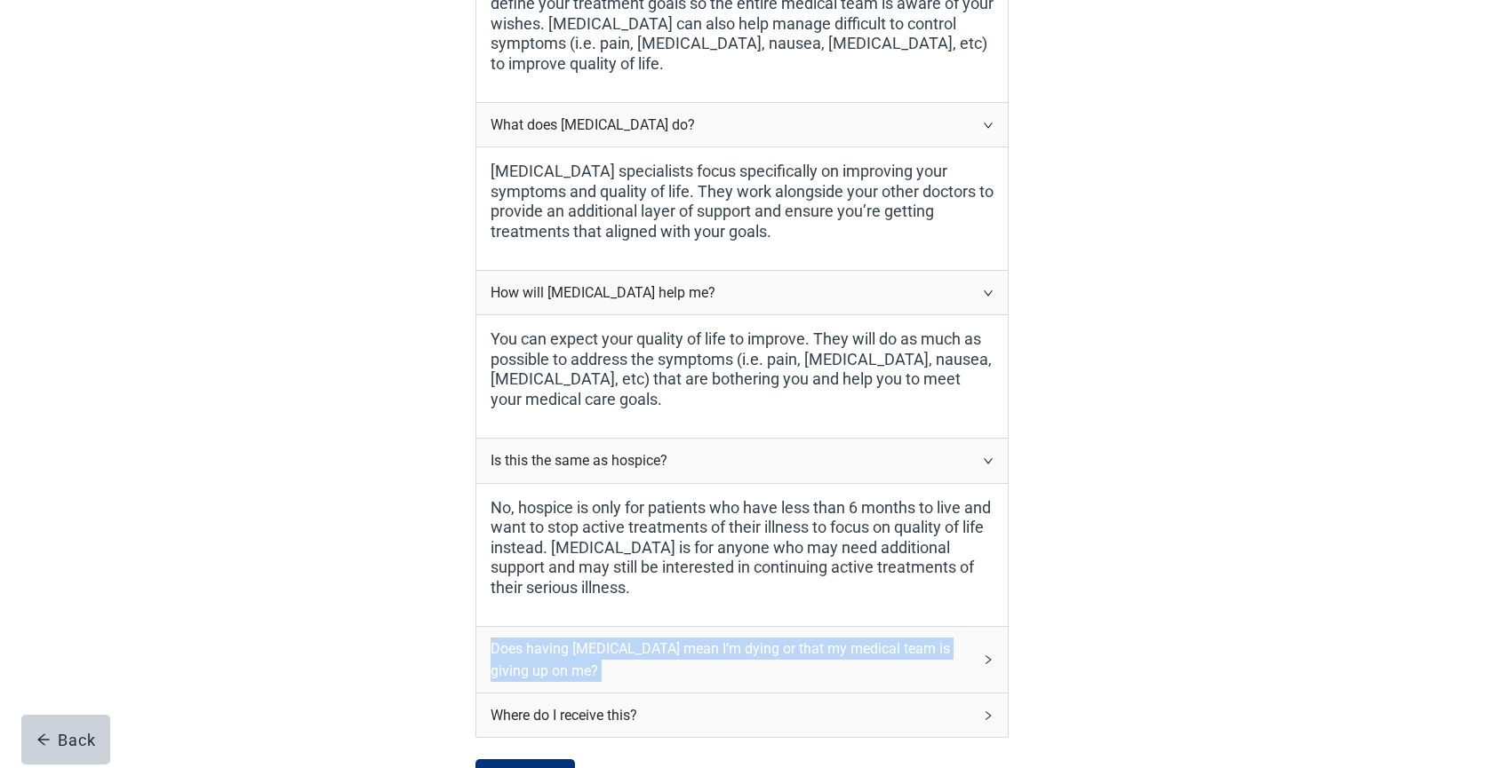
click at [989, 660] on icon "right" at bounding box center [988, 660] width 11 height 11
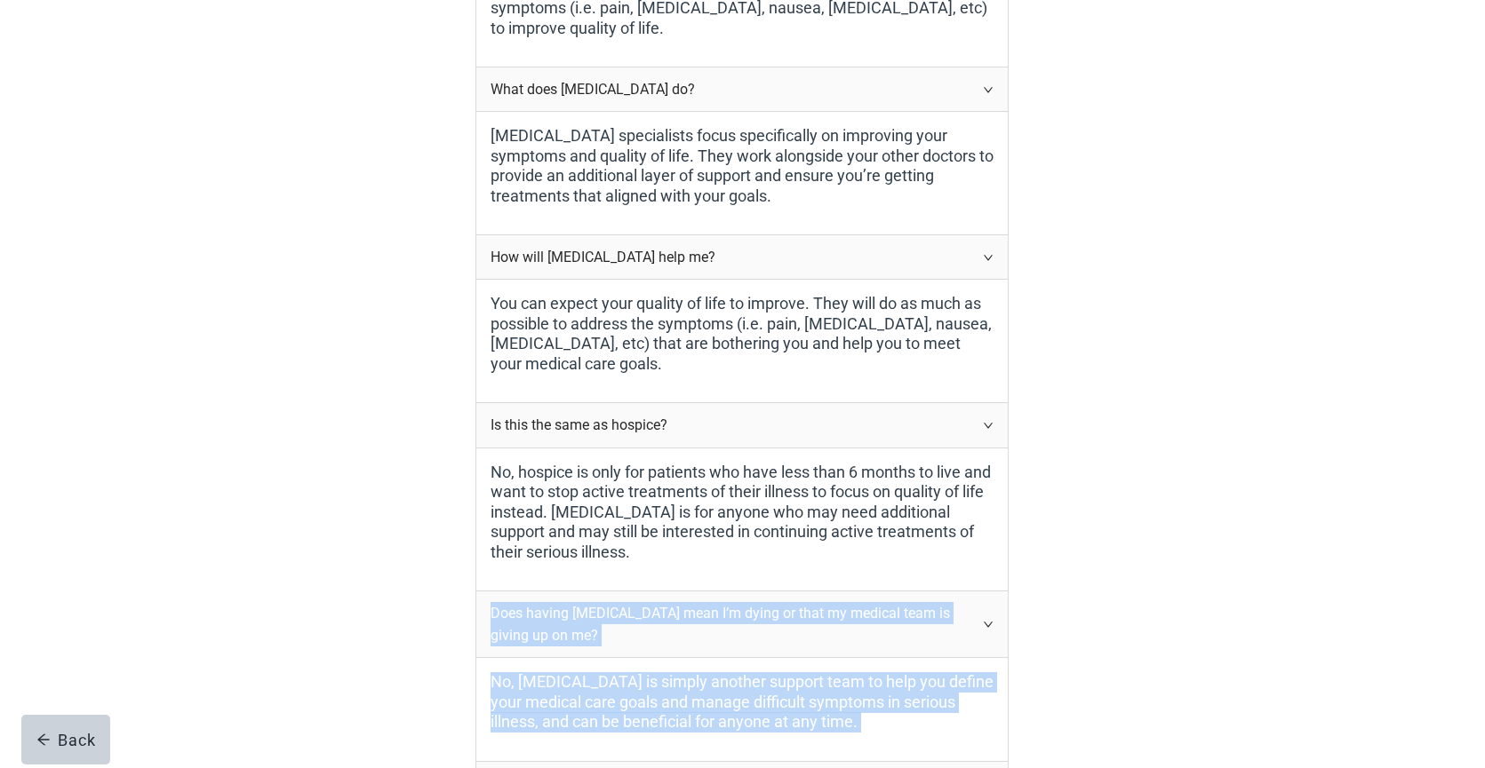
scroll to position [399, 0]
click at [1062, 620] on div "Here is some extra information about [MEDICAL_DATA]. Who is [MEDICAL_DATA] for?…" at bounding box center [743, 366] width 1336 height 1346
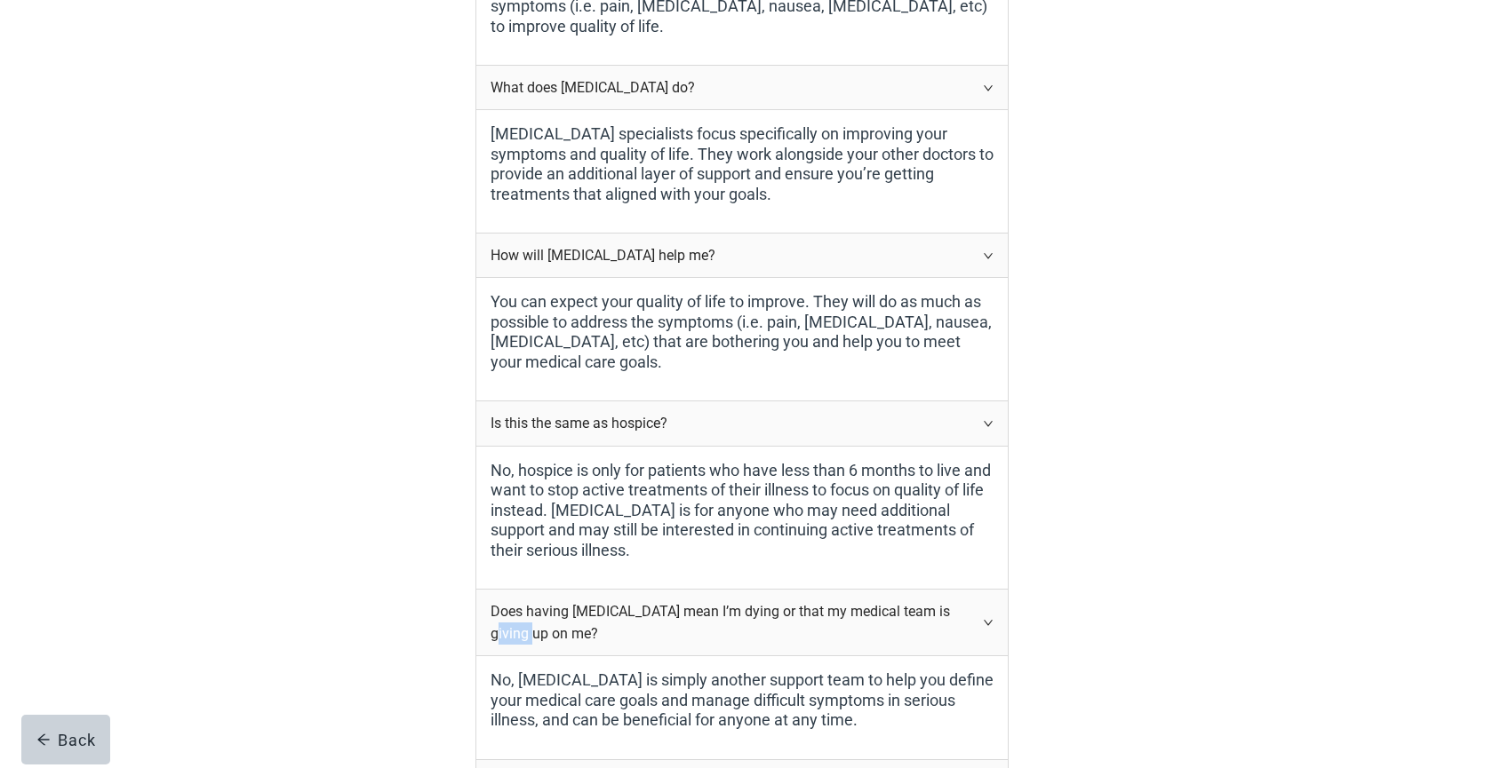
click at [1062, 620] on div "Here is some extra information about [MEDICAL_DATA]. Who is [MEDICAL_DATA] for?…" at bounding box center [743, 366] width 1336 height 1346
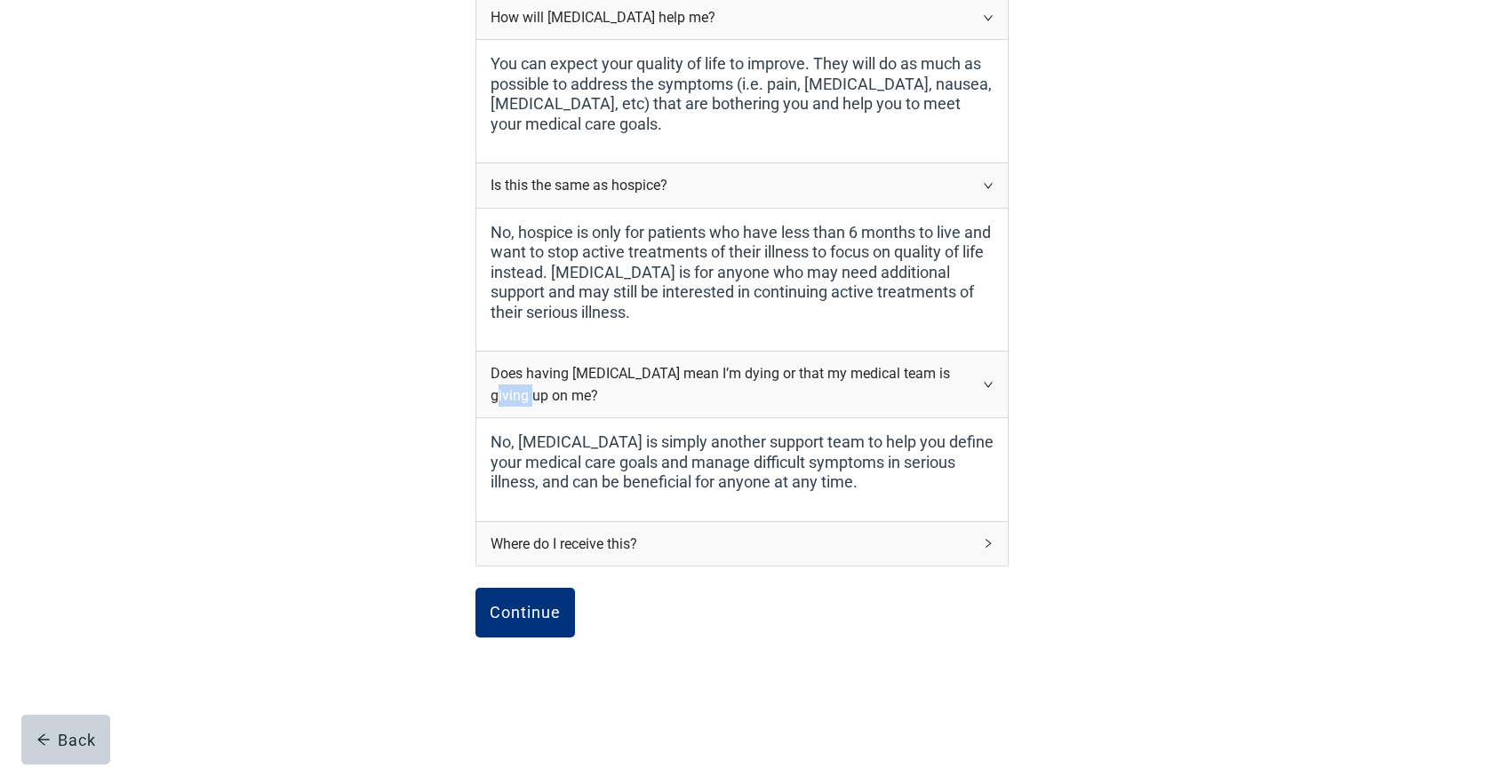
scroll to position [665, 0]
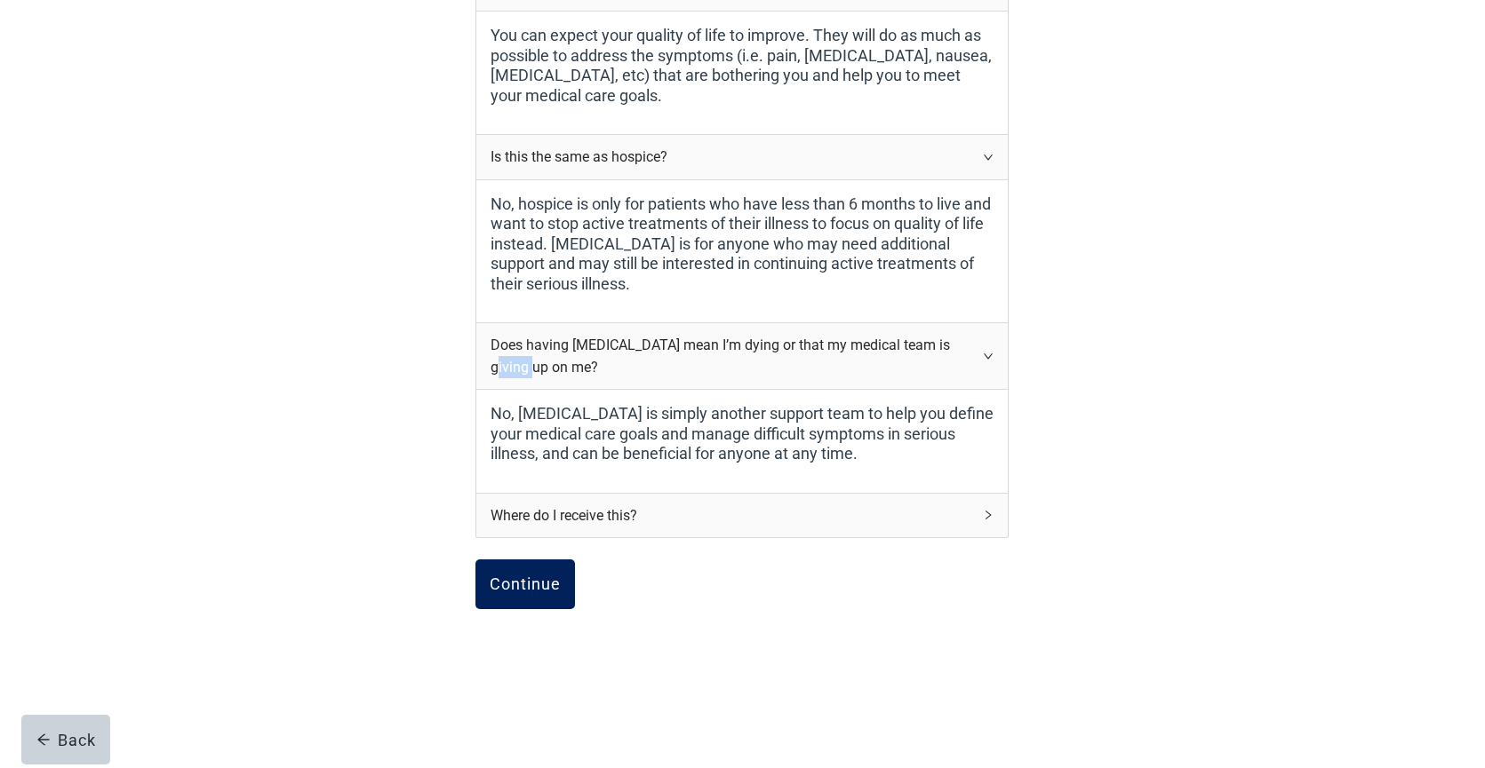
click at [508, 592] on div "Continue" at bounding box center [525, 585] width 71 height 18
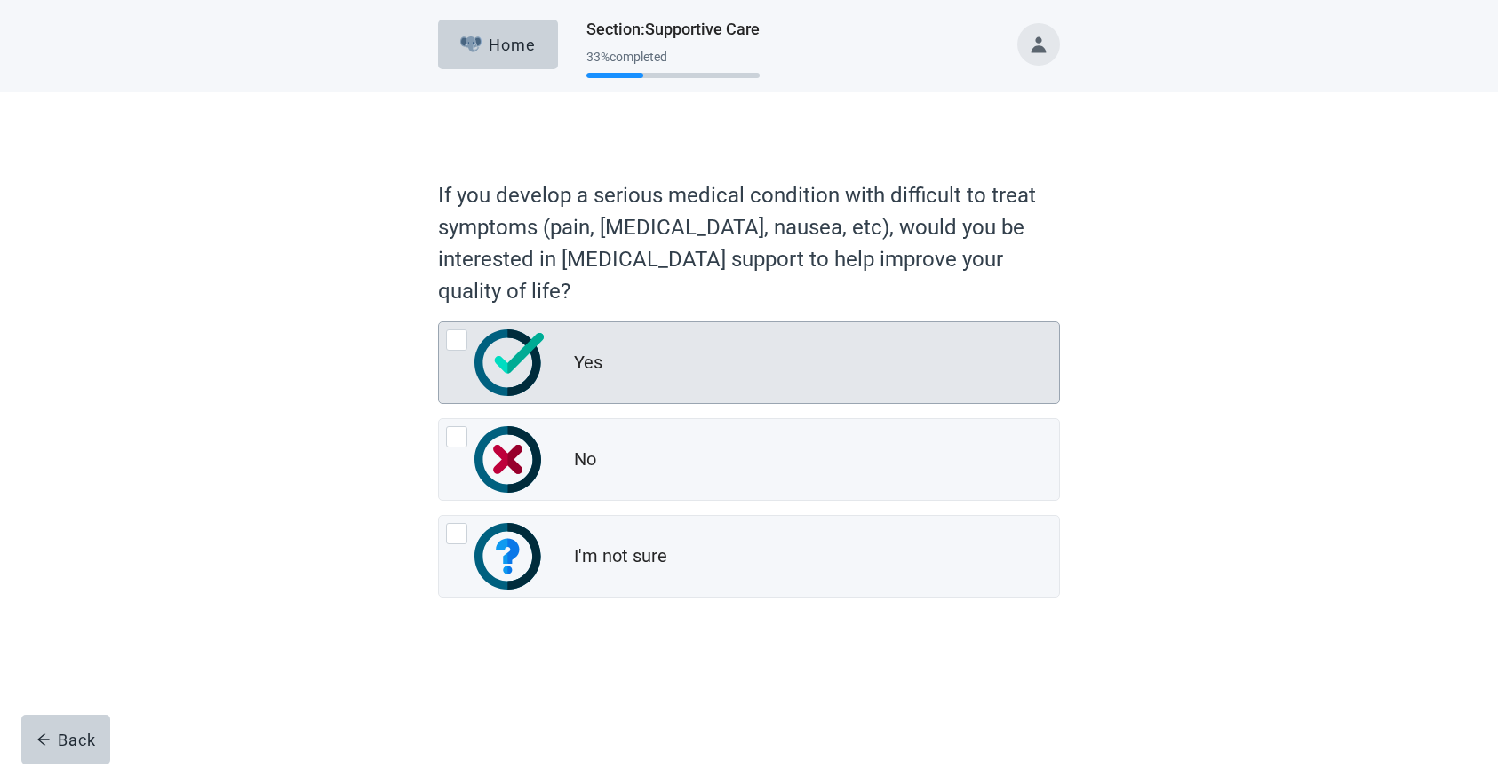
click at [461, 342] on div at bounding box center [456, 340] width 21 height 21
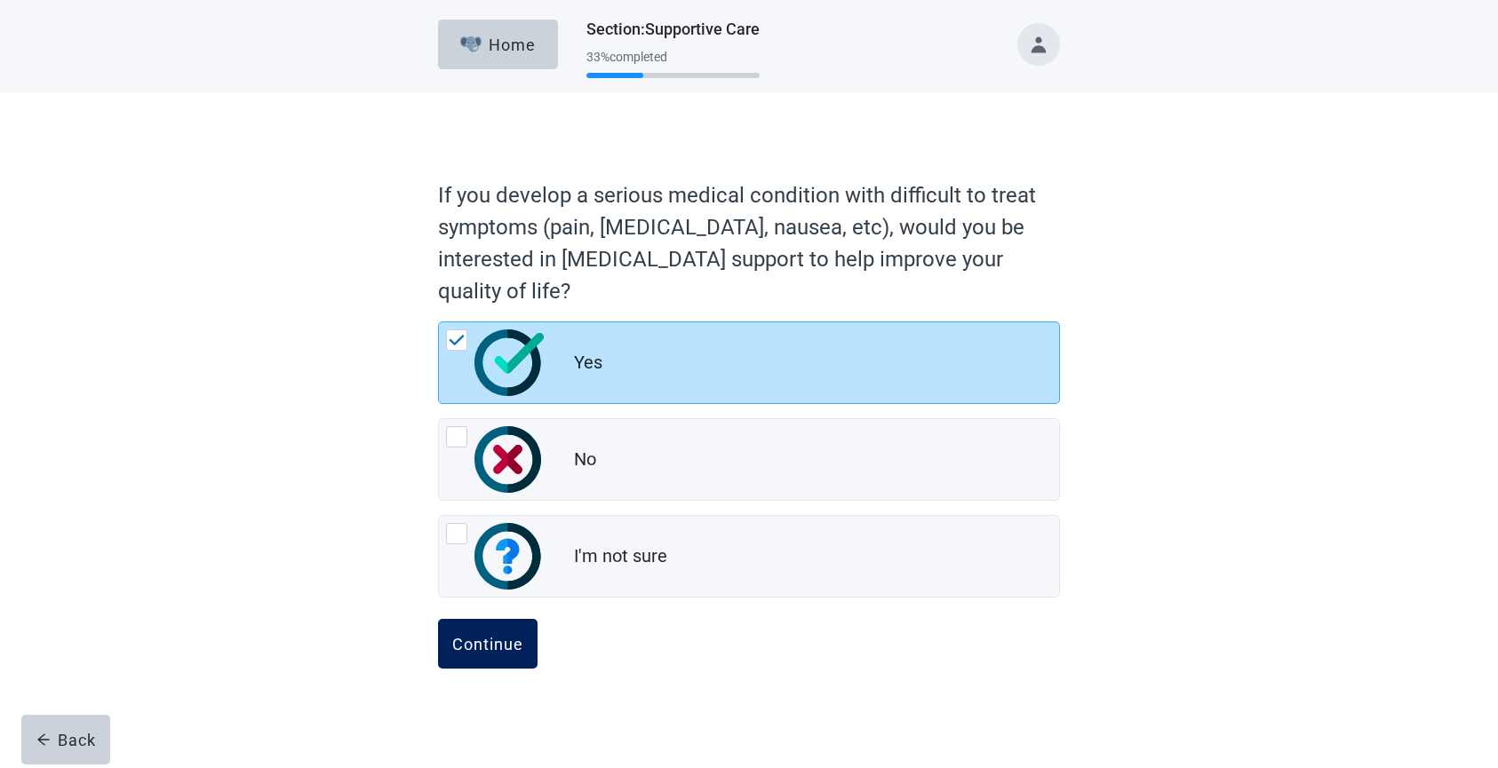
click at [497, 635] on div "Continue" at bounding box center [487, 644] width 71 height 18
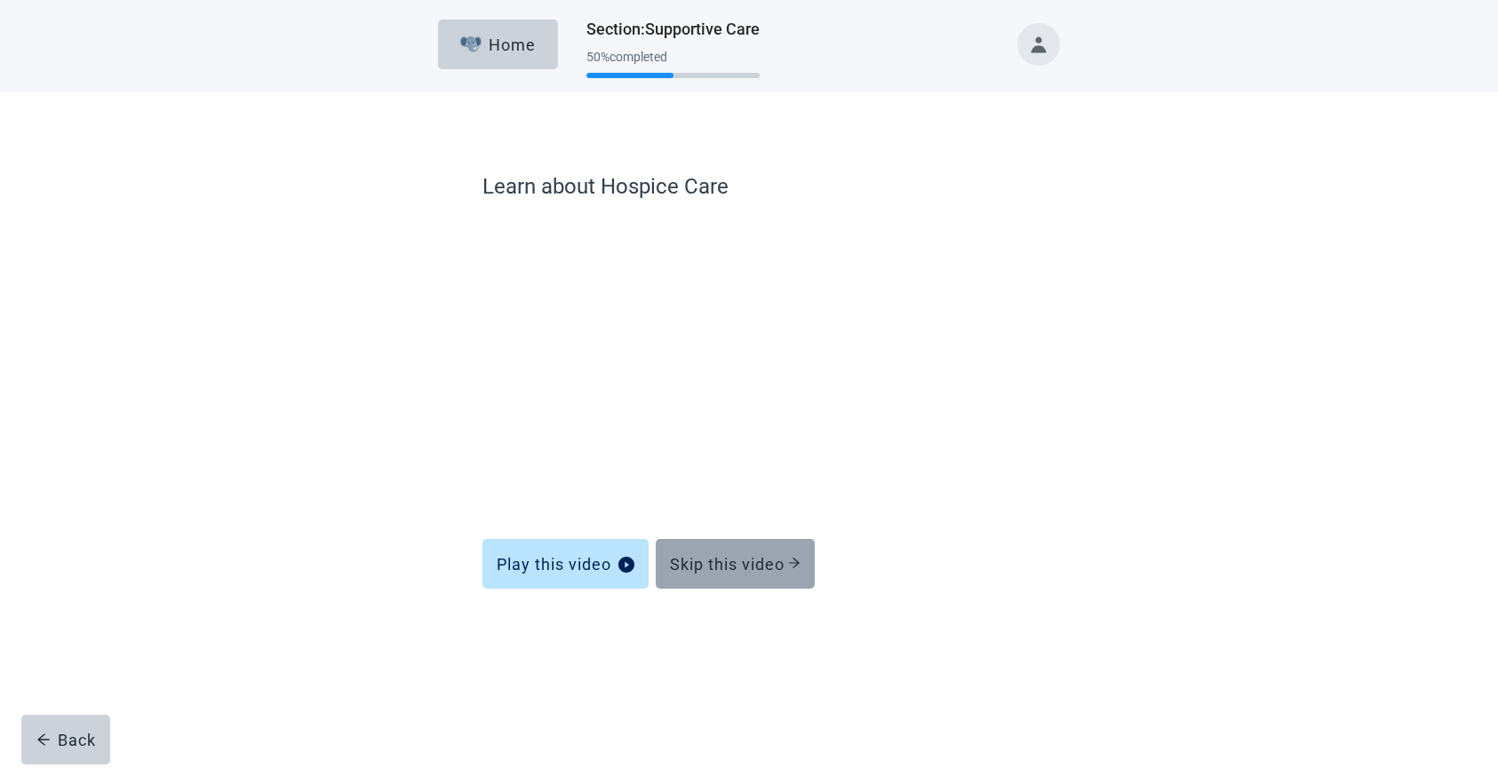
click at [758, 571] on div "Skip this video" at bounding box center [735, 564] width 131 height 18
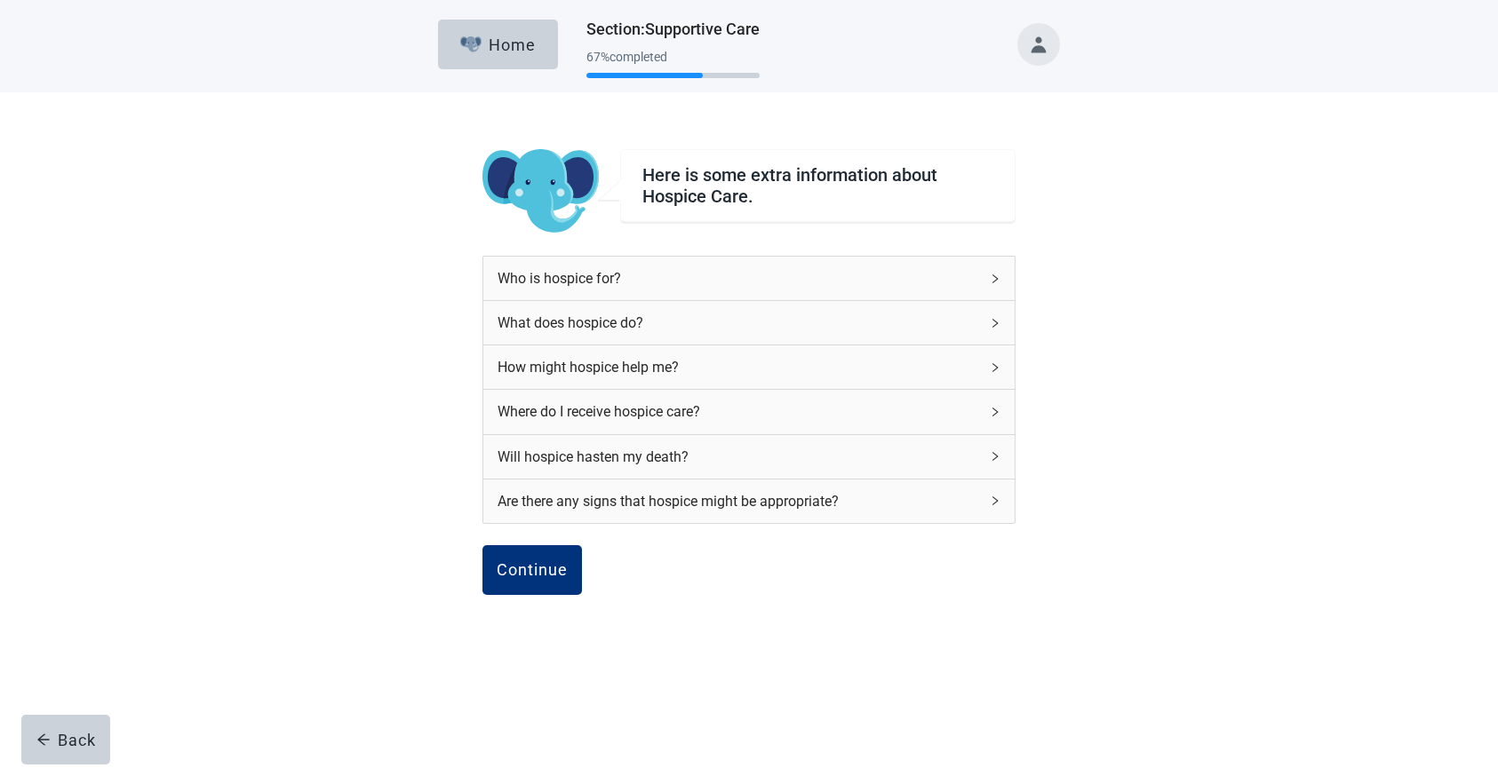
click at [990, 276] on icon "right" at bounding box center [995, 279] width 11 height 11
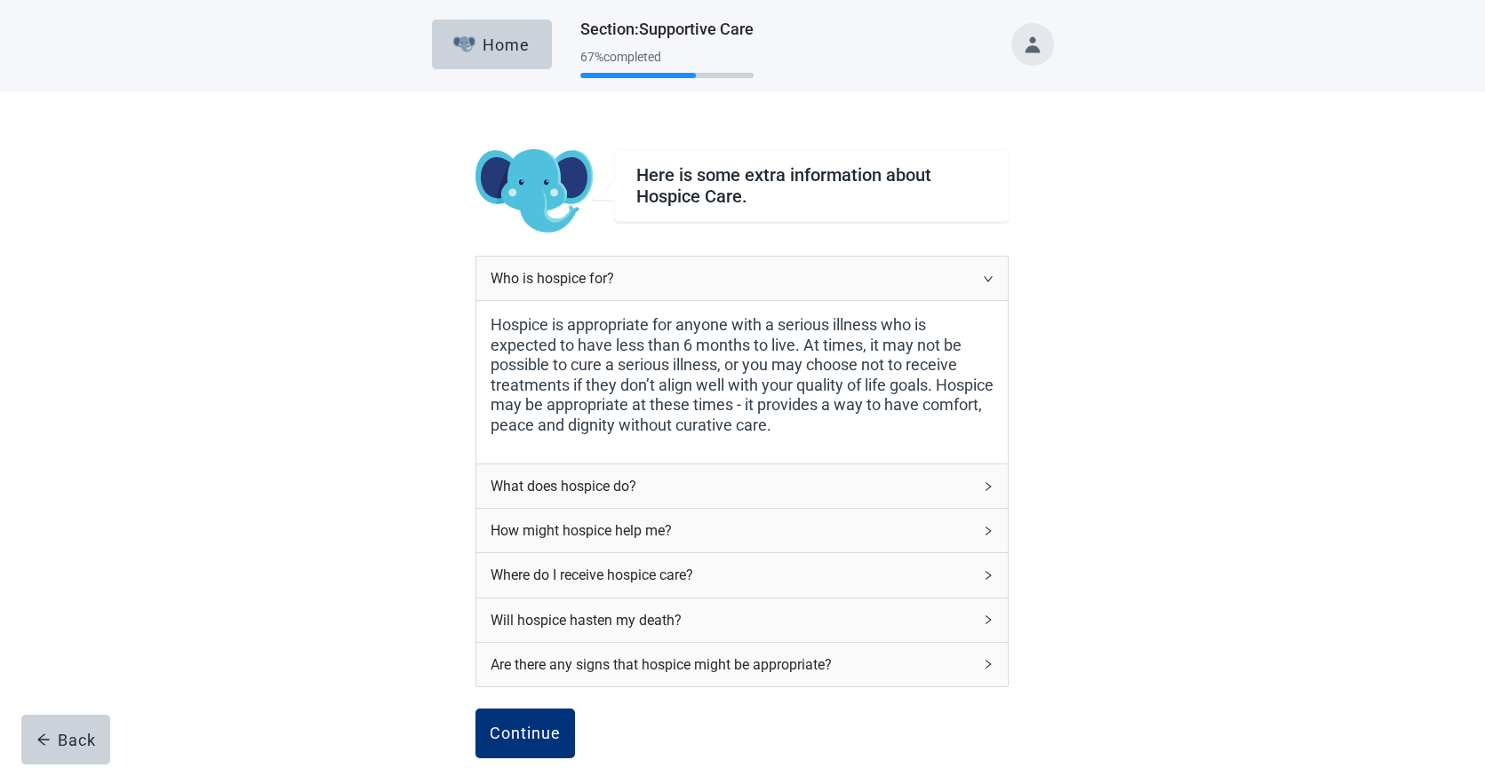
click at [981, 488] on div "What does hospice do?" at bounding box center [741, 487] width 531 height 44
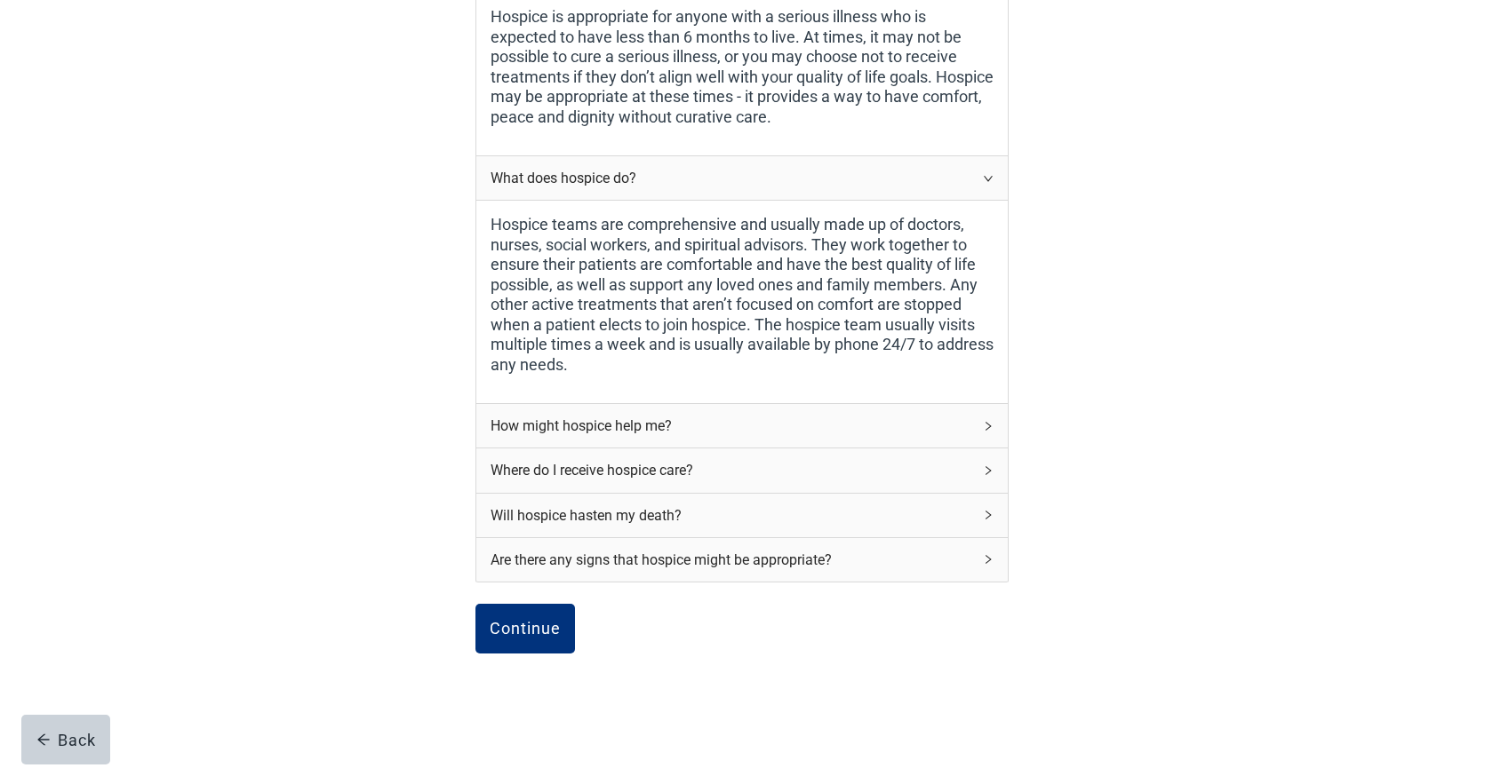
scroll to position [318, 0]
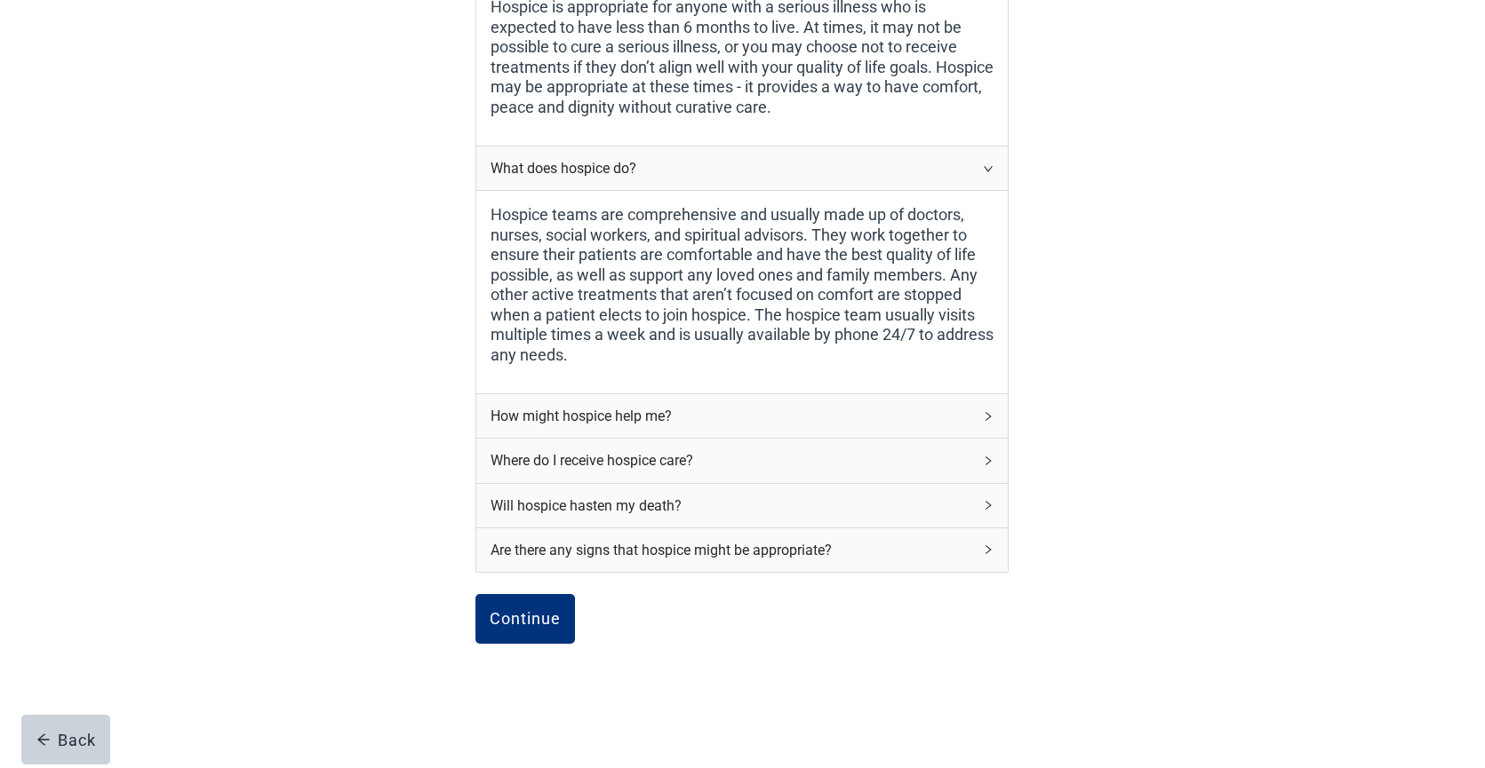
click at [989, 414] on icon "right" at bounding box center [988, 416] width 5 height 9
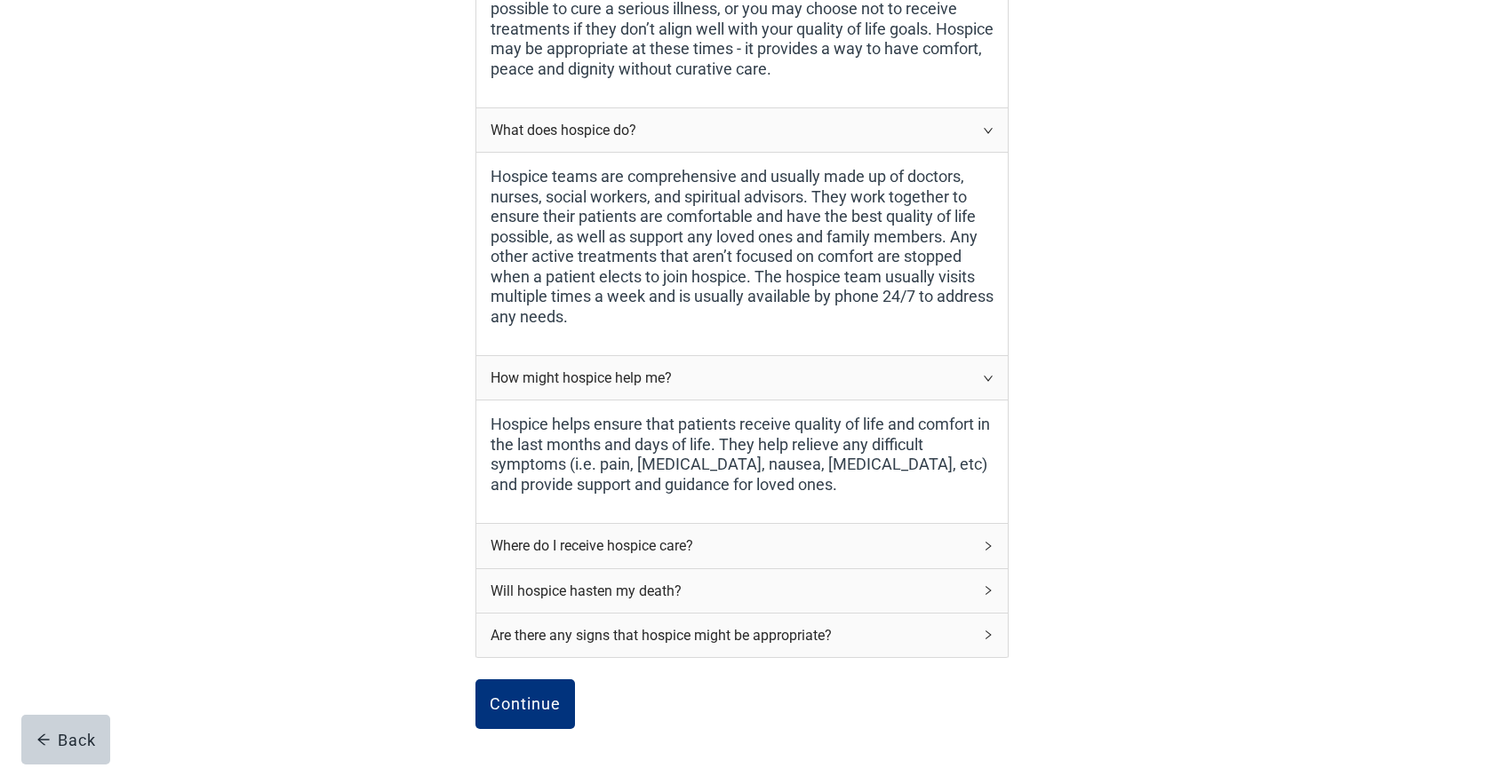
scroll to position [441, 0]
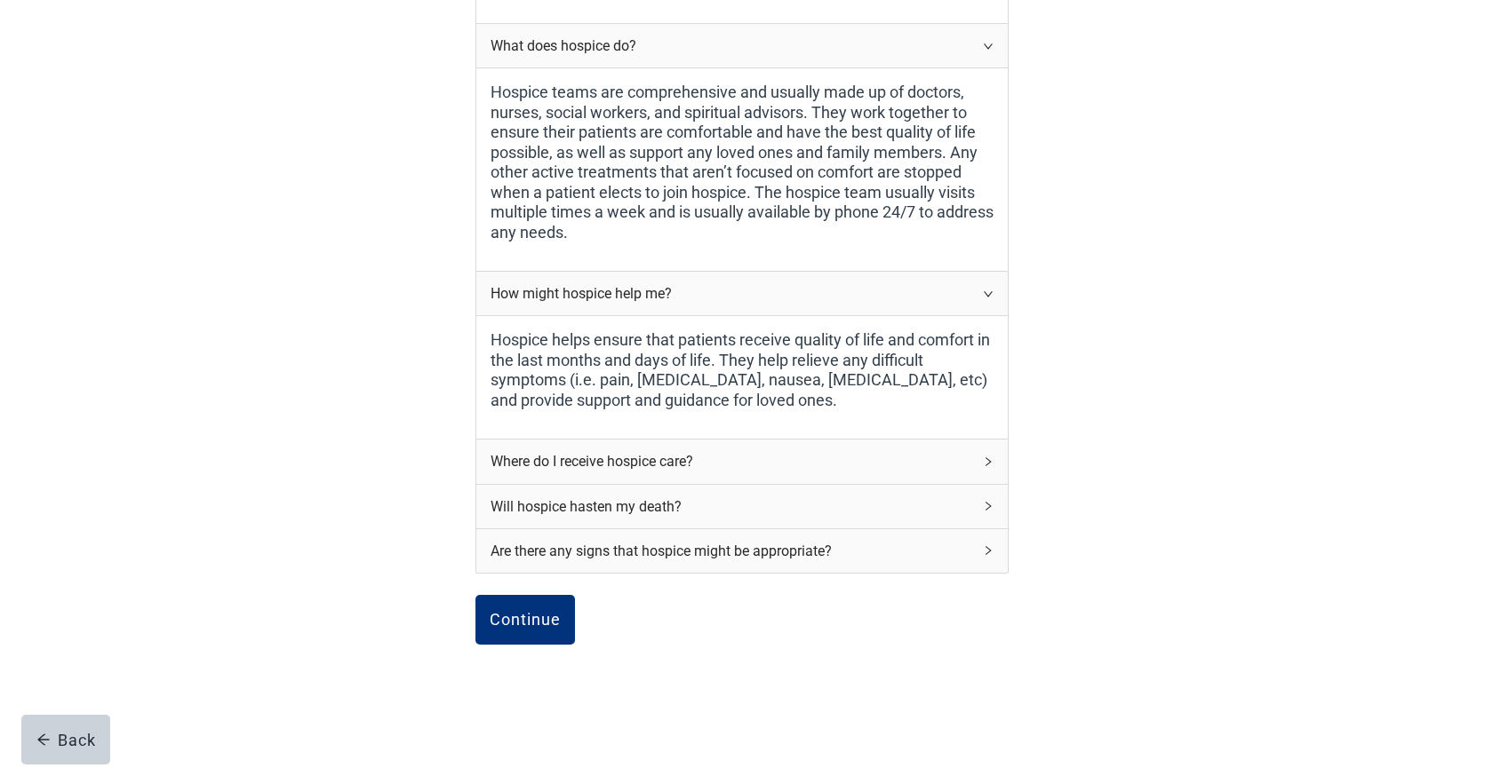
click at [978, 458] on div "Where do I receive hospice care?" at bounding box center [741, 462] width 531 height 44
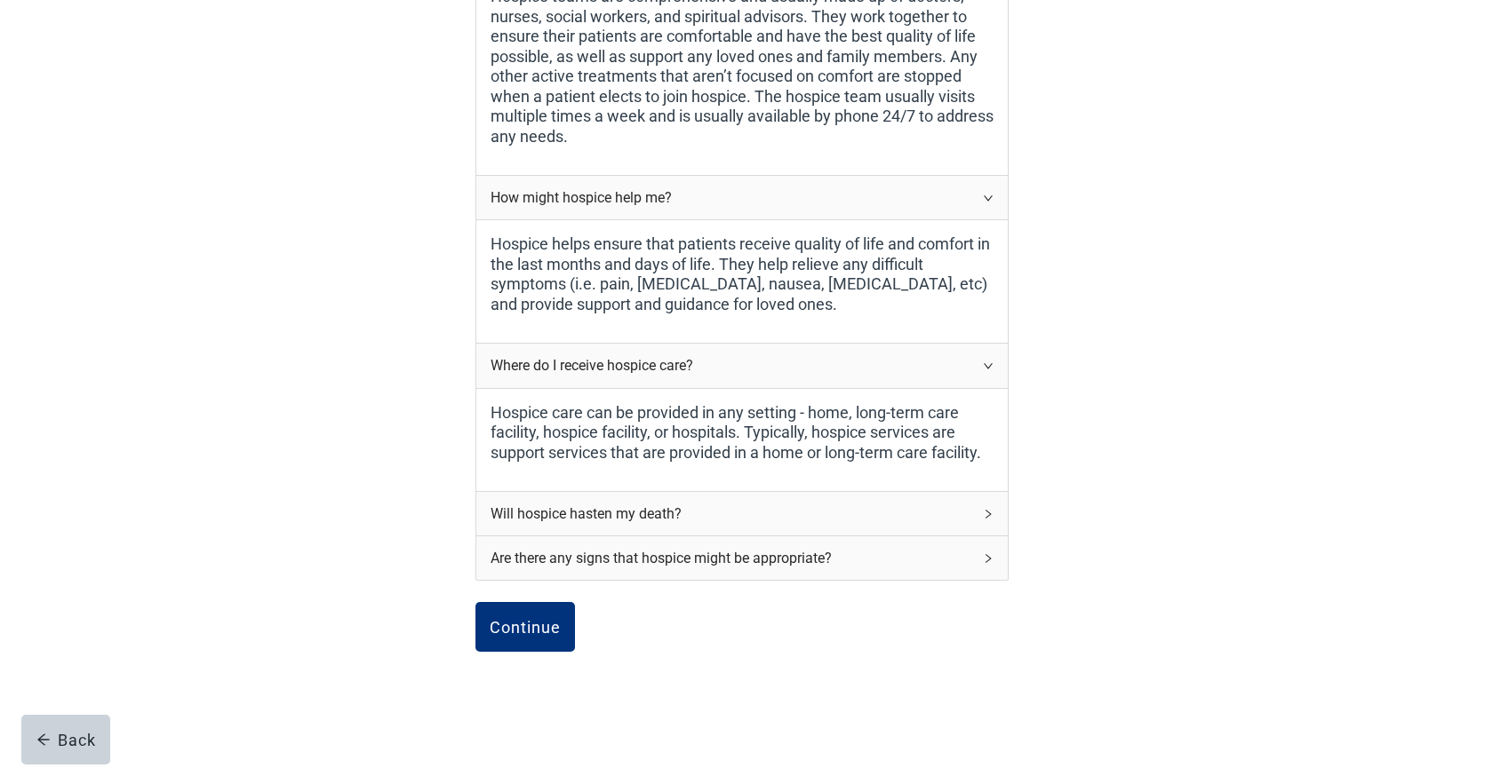
scroll to position [538, 0]
click at [990, 513] on icon "right" at bounding box center [988, 512] width 11 height 11
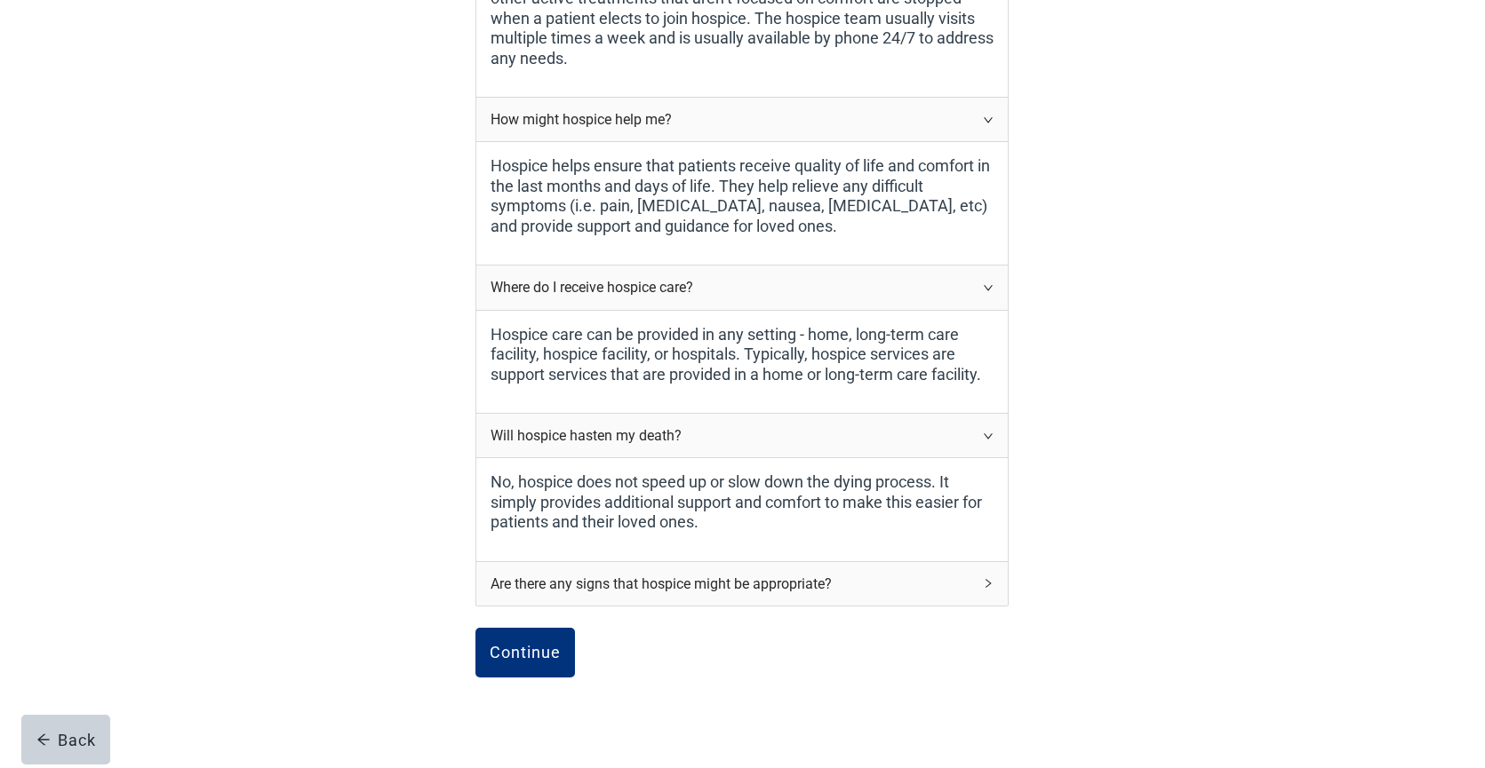
scroll to position [617, 0]
click at [980, 579] on div "Are there any signs that hospice might be appropriate?" at bounding box center [741, 583] width 531 height 44
click at [984, 579] on icon "right" at bounding box center [988, 582] width 11 height 11
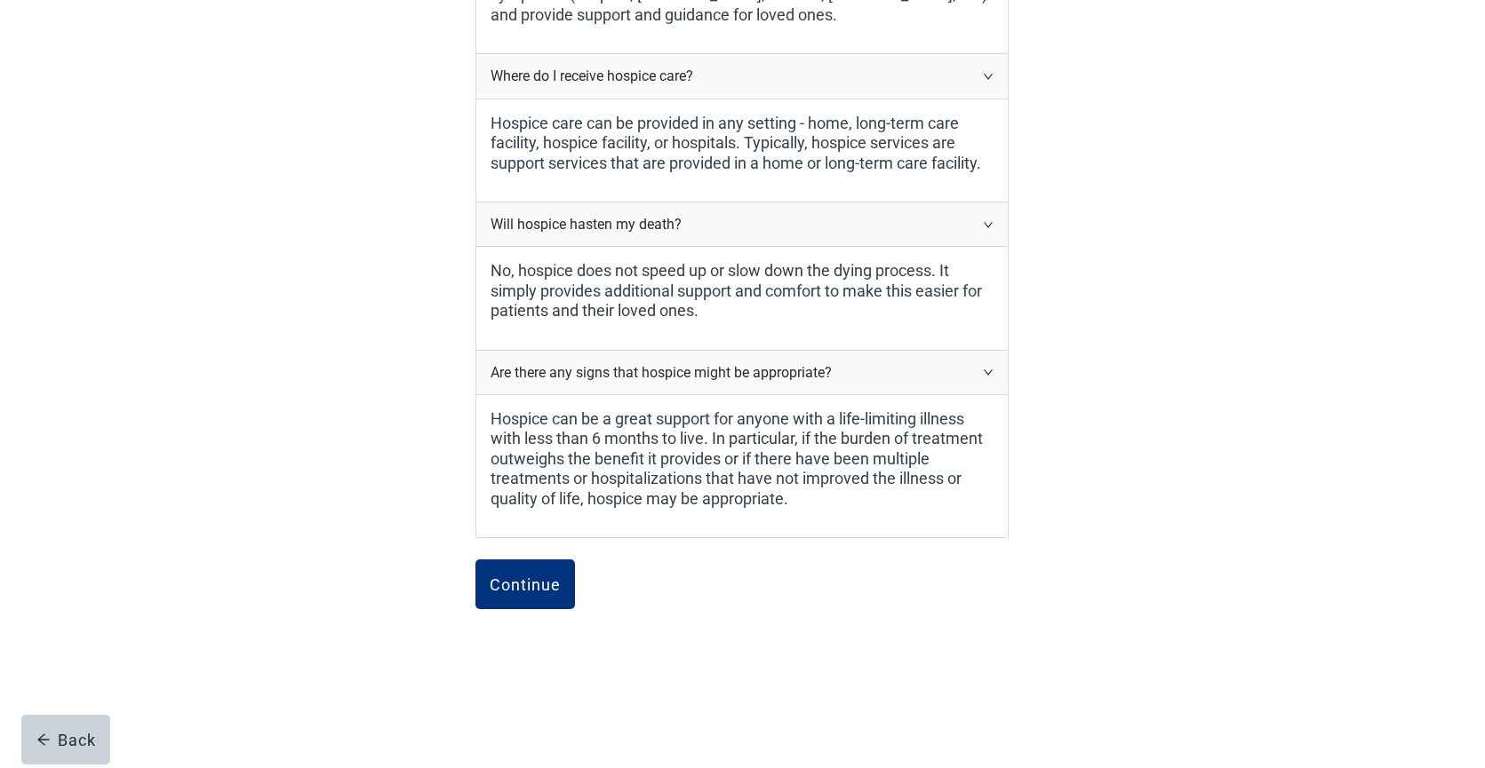
scroll to position [831, 0]
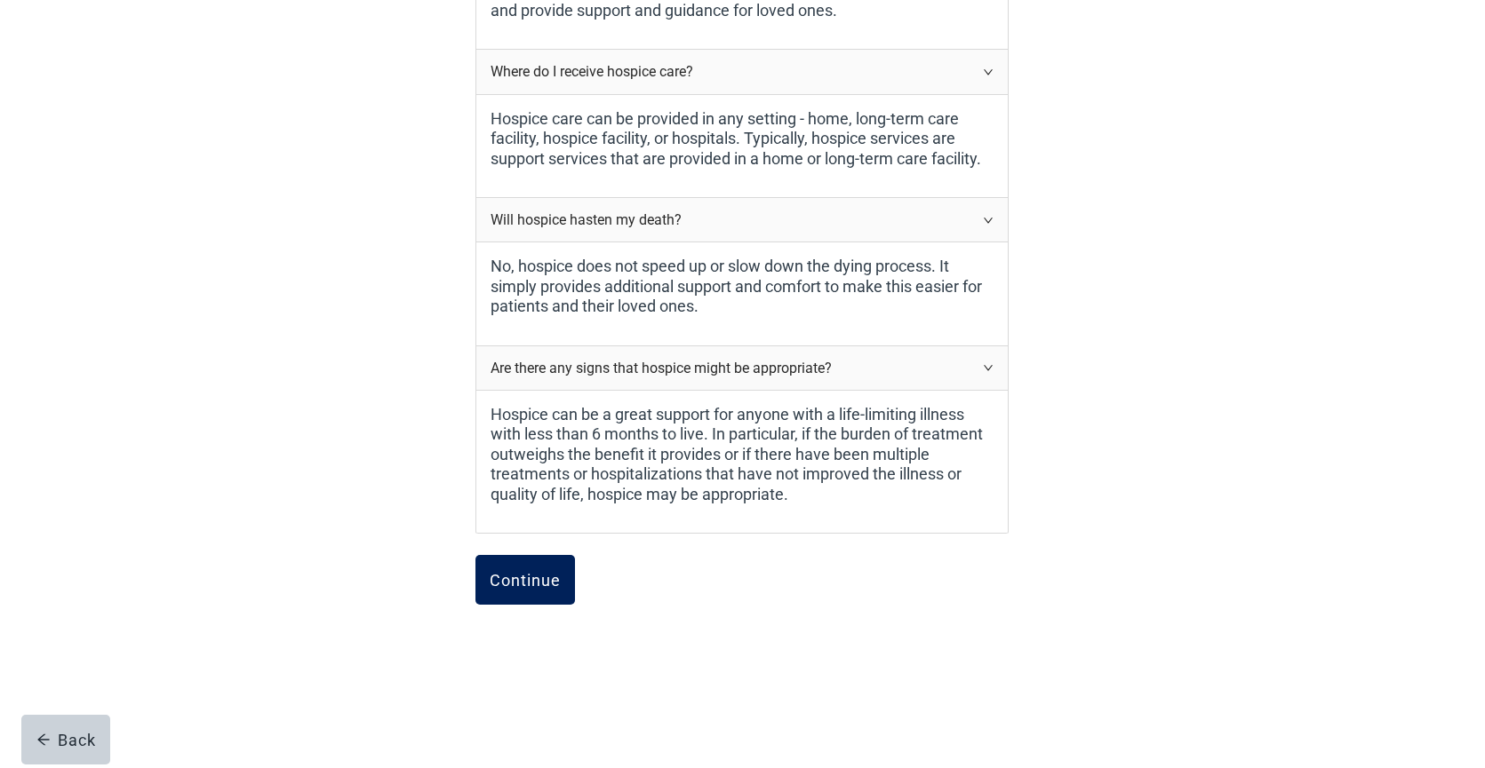
click at [528, 591] on button "Continue" at bounding box center [525, 580] width 100 height 50
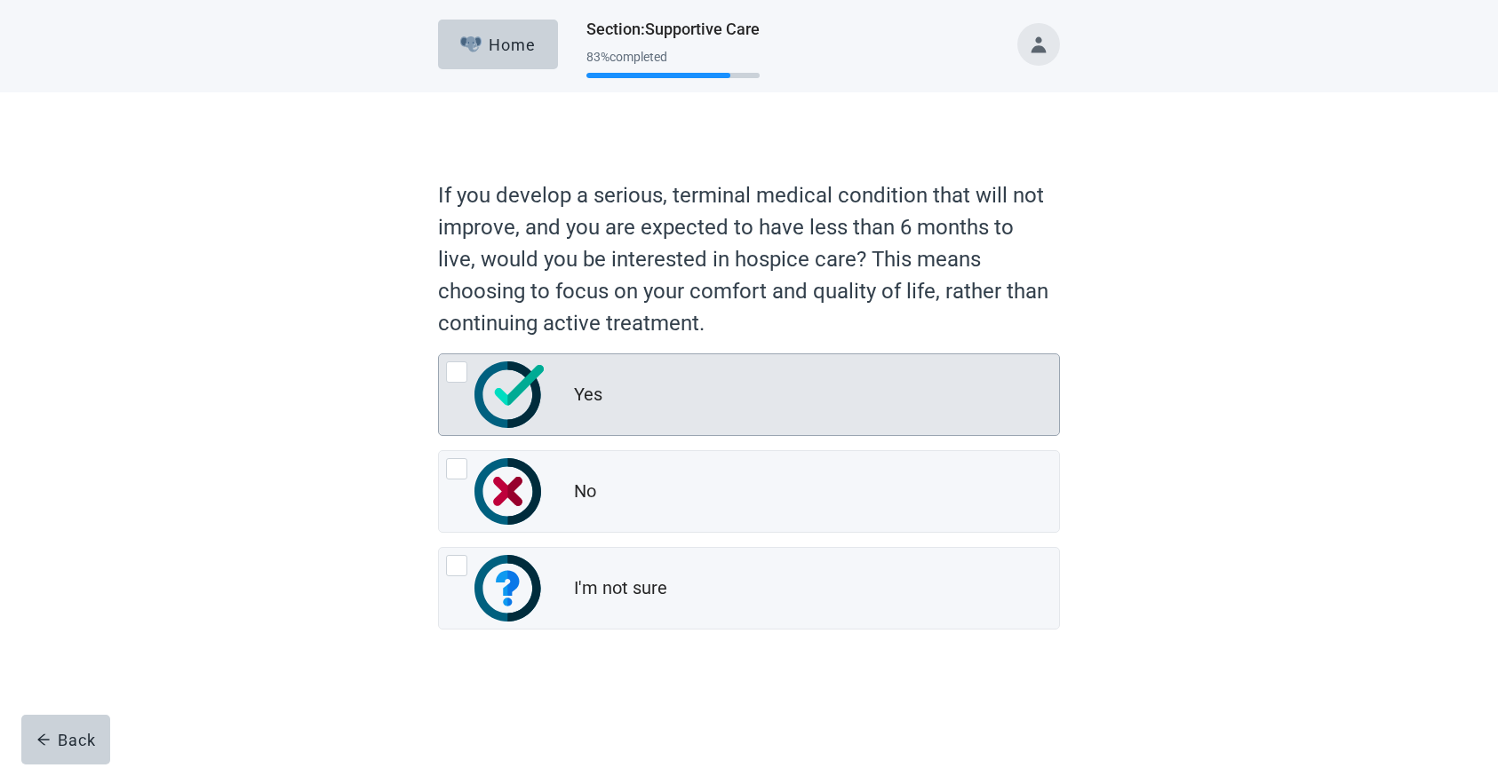
click at [455, 371] on div at bounding box center [456, 372] width 21 height 21
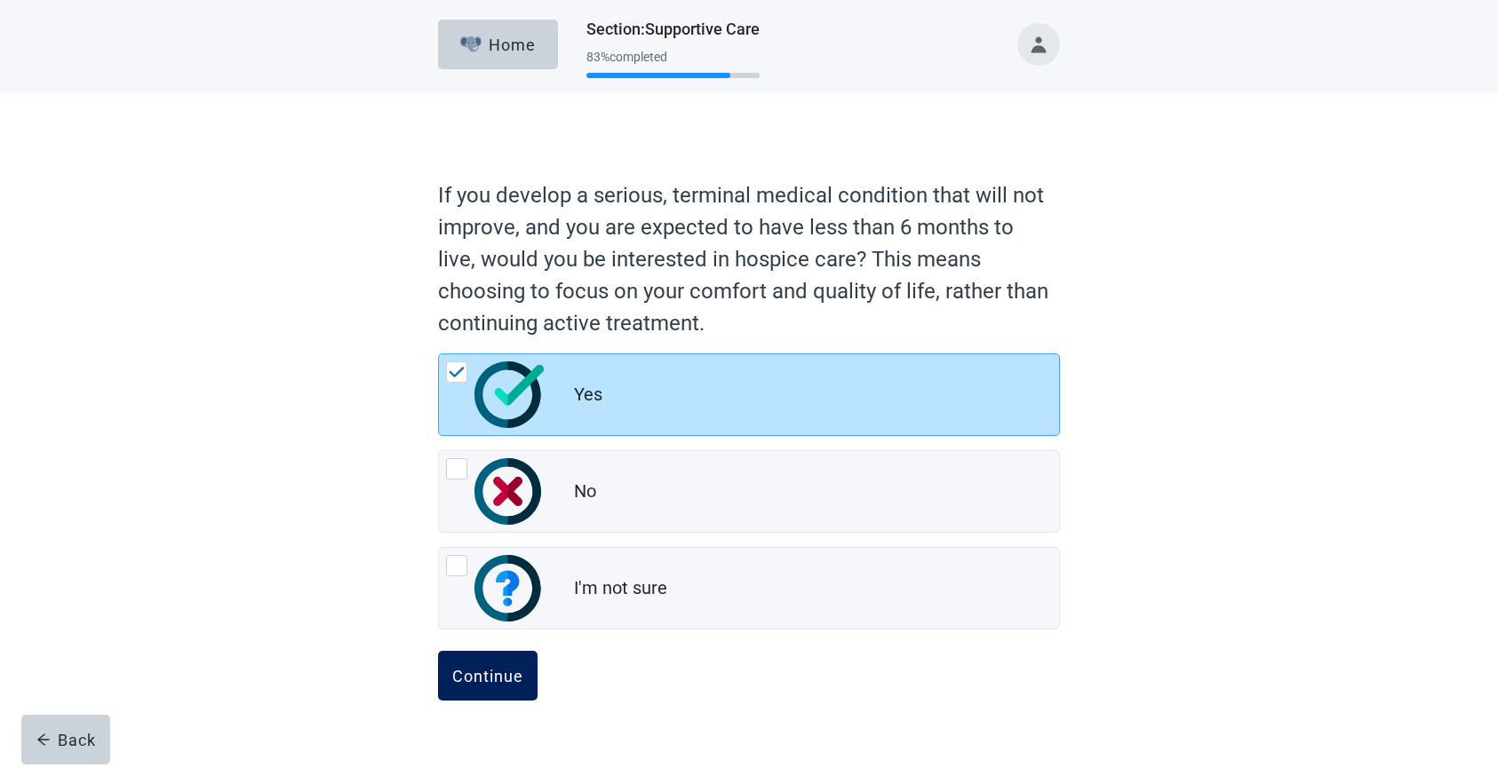
click at [485, 687] on button "Continue" at bounding box center [488, 676] width 100 height 50
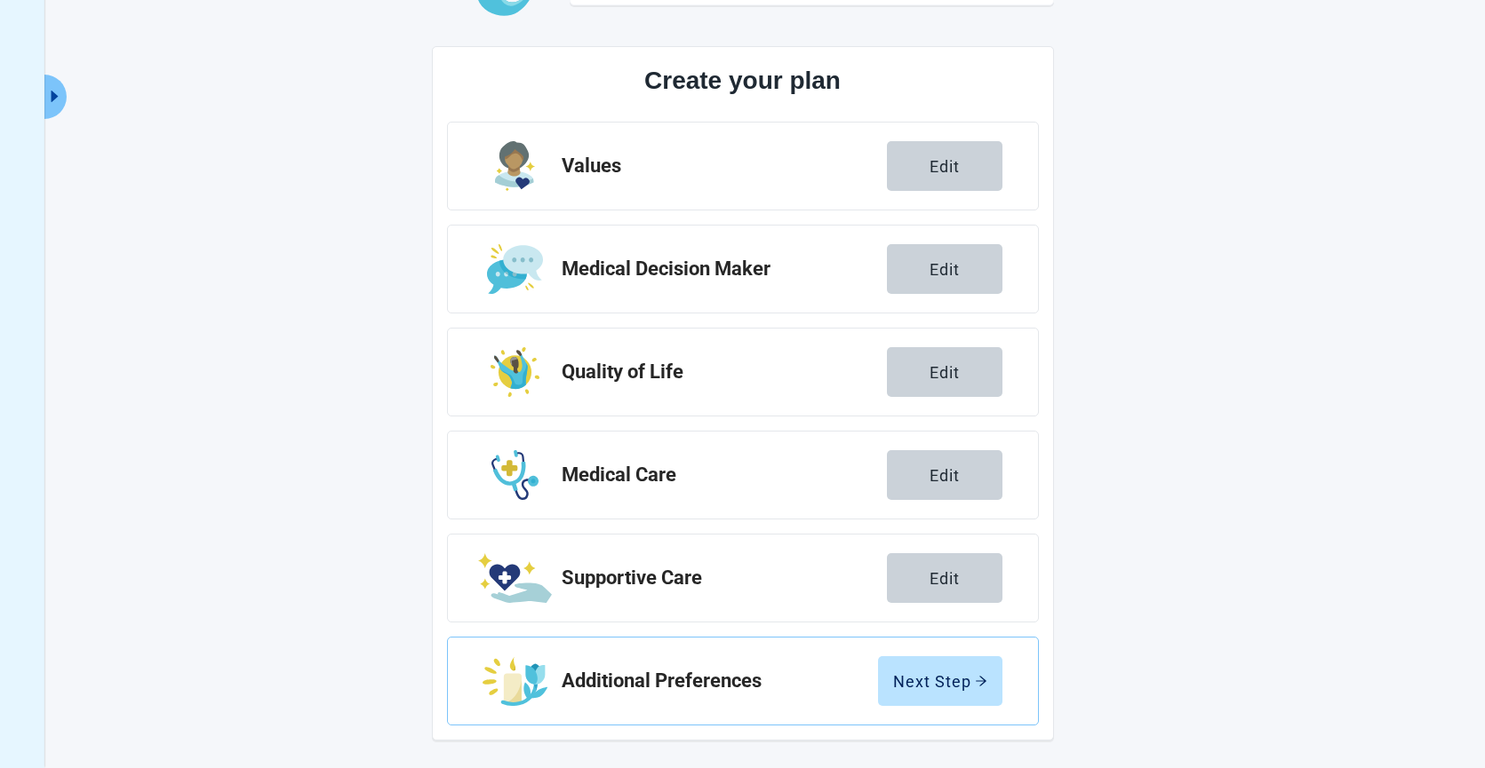
scroll to position [176, 0]
click at [920, 688] on div "Next Step" at bounding box center [940, 681] width 94 height 18
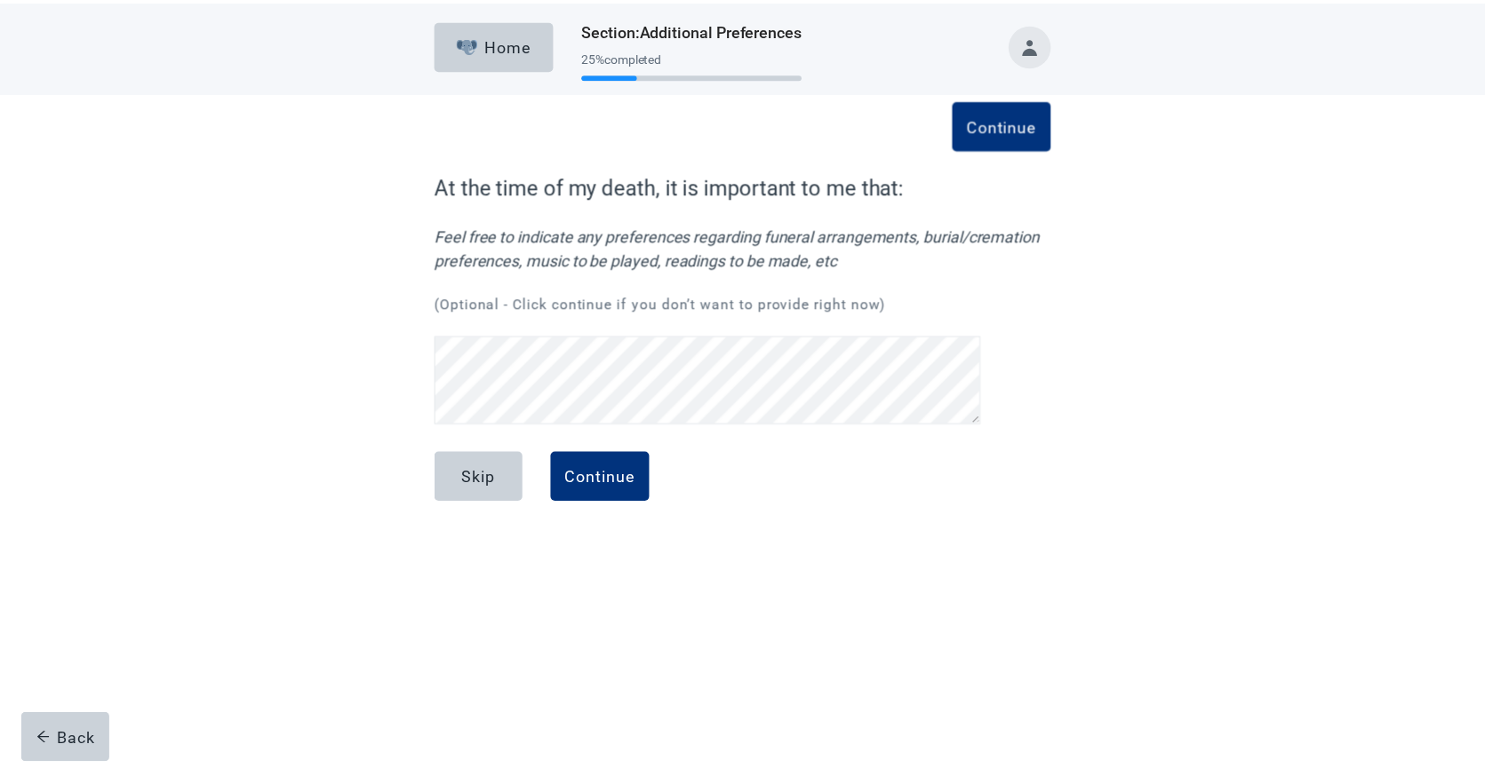
scroll to position [36, 0]
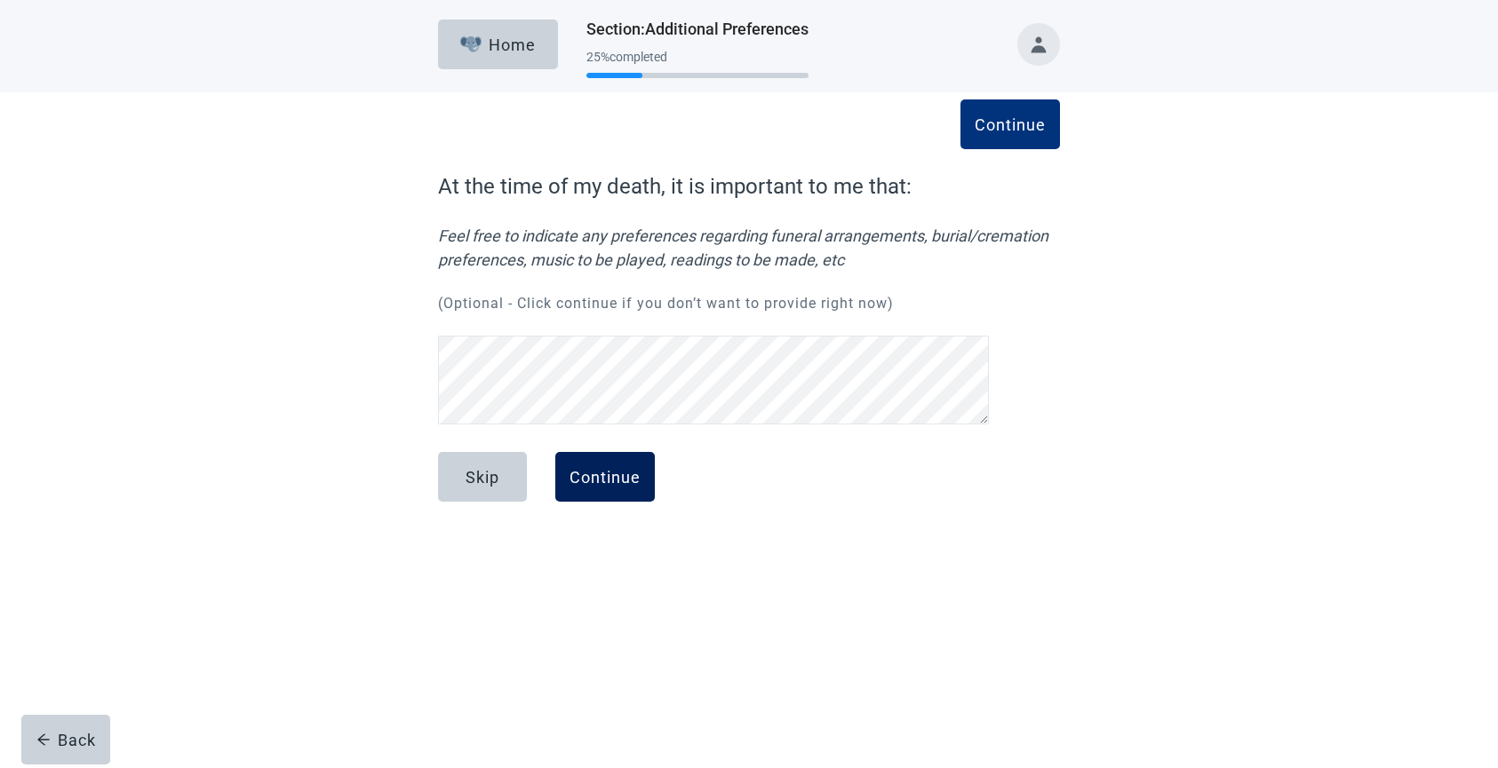
click at [626, 482] on div "Continue" at bounding box center [604, 477] width 71 height 18
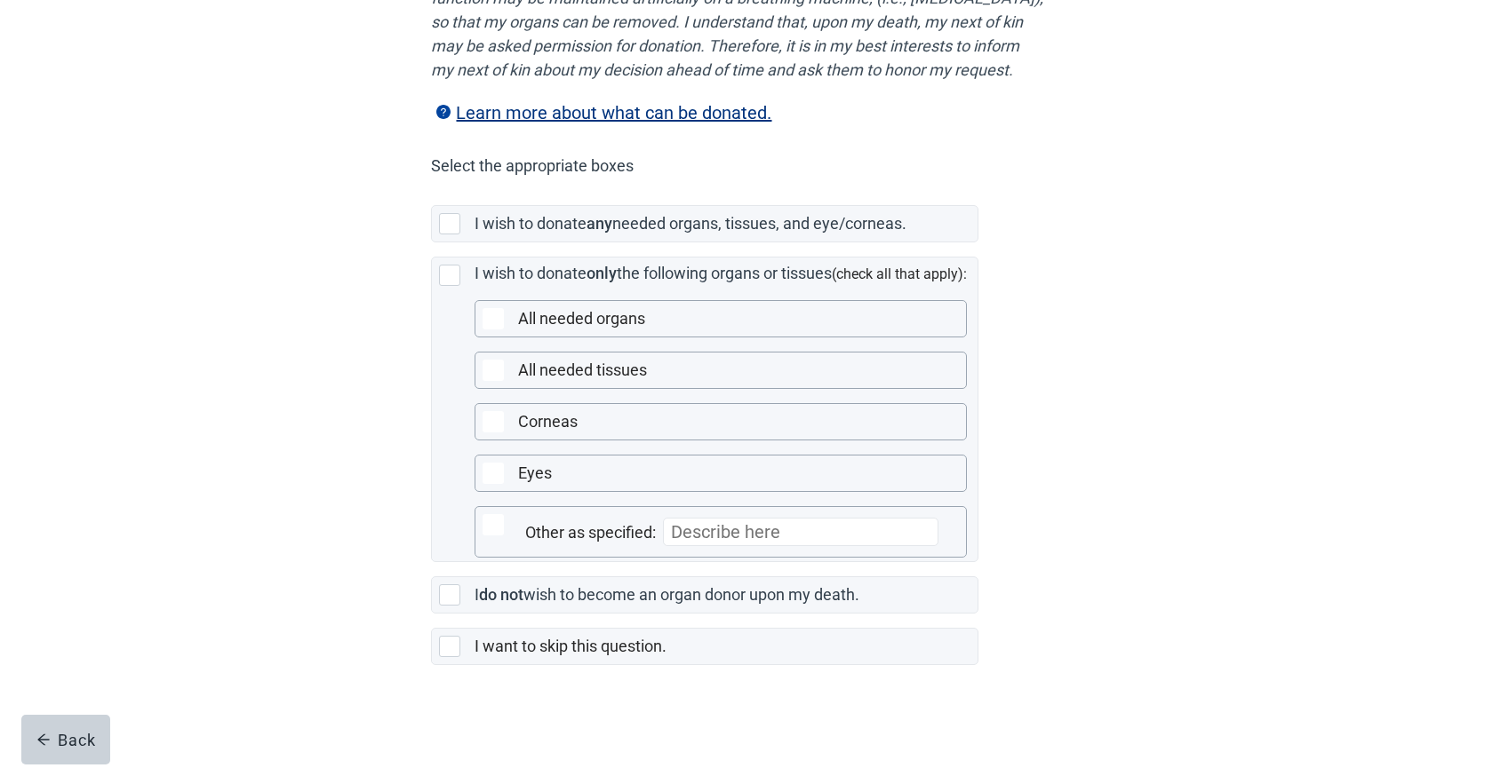
scroll to position [323, 0]
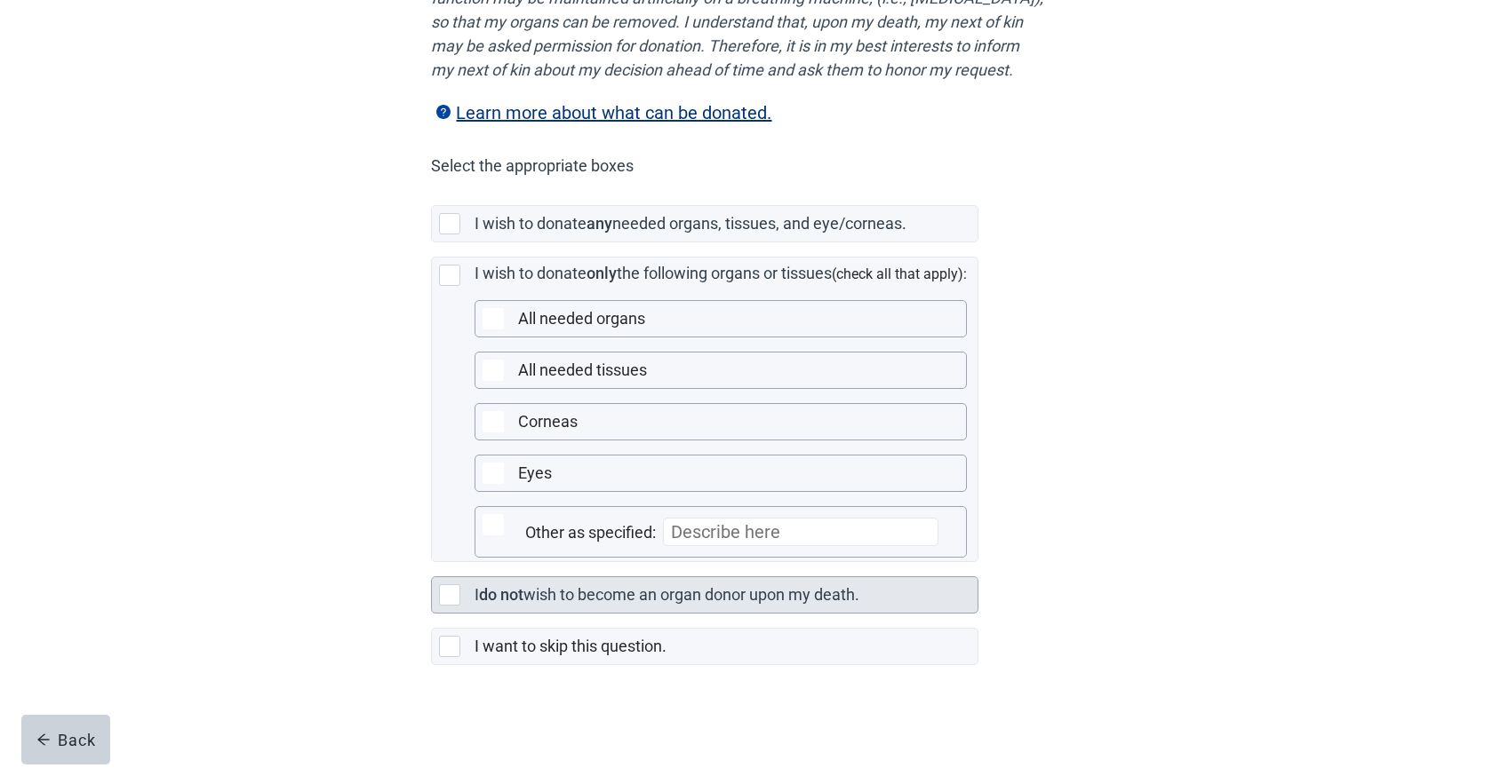
click at [450, 604] on div at bounding box center [449, 595] width 21 height 21
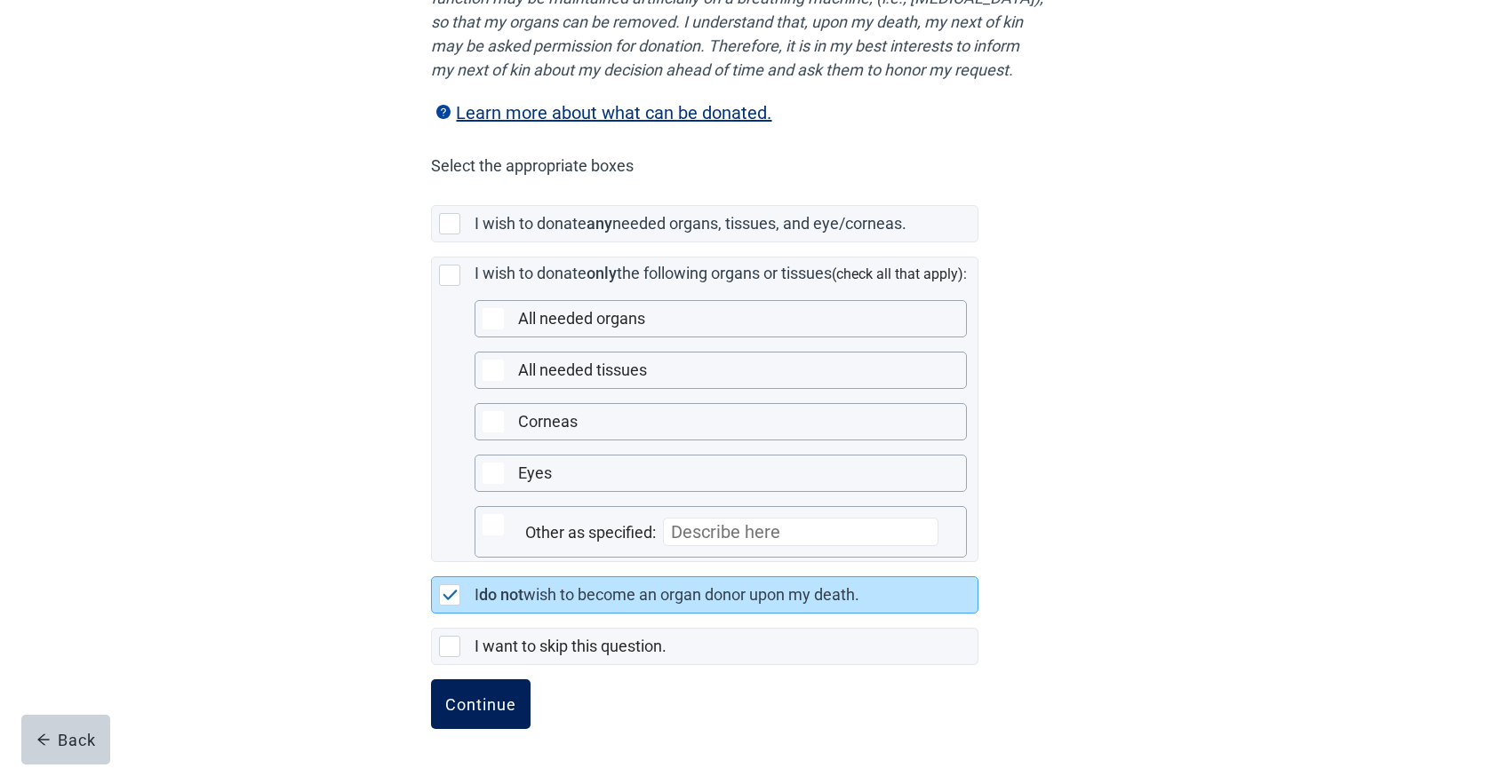
click at [482, 723] on button "Continue" at bounding box center [481, 705] width 100 height 50
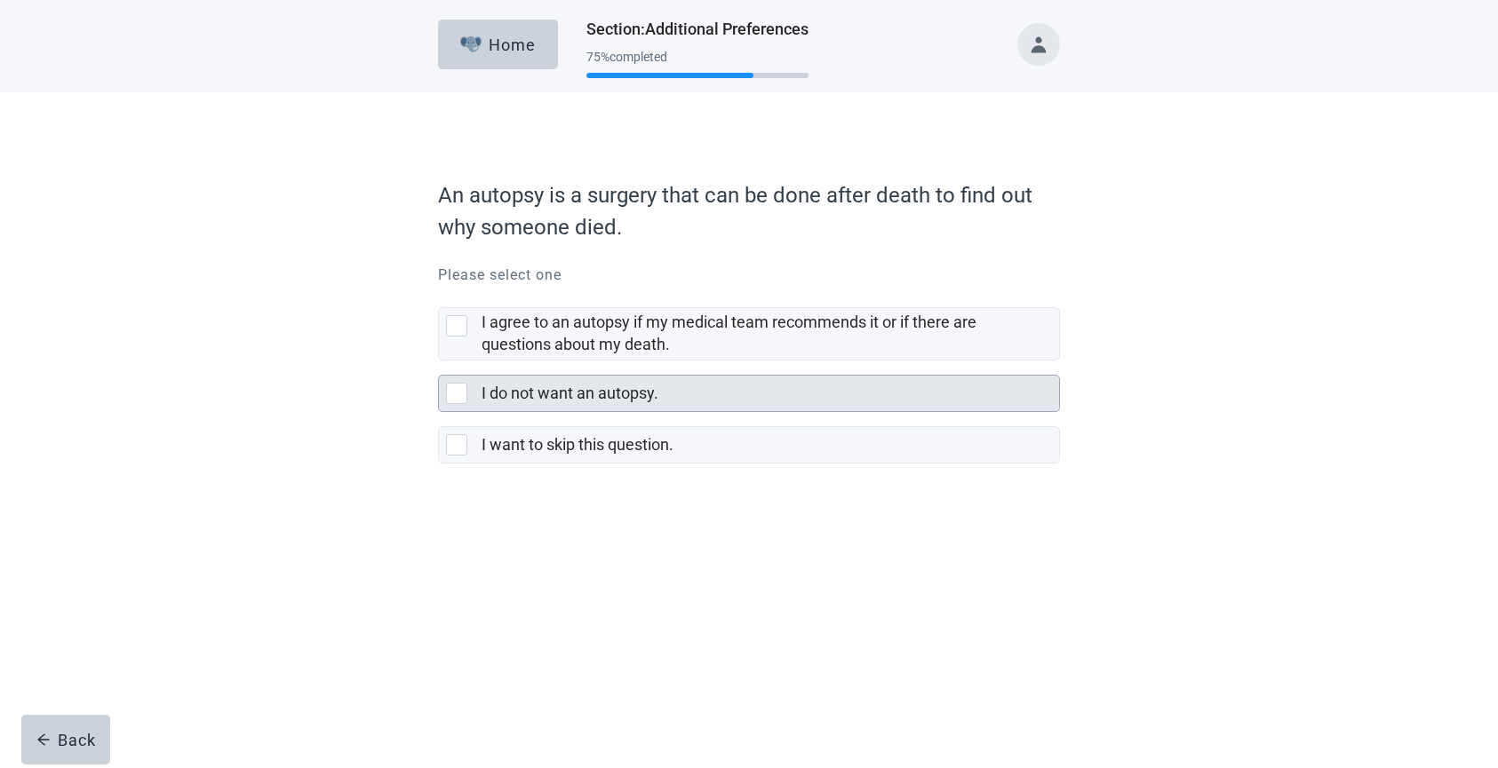
click at [454, 398] on div at bounding box center [456, 393] width 21 height 21
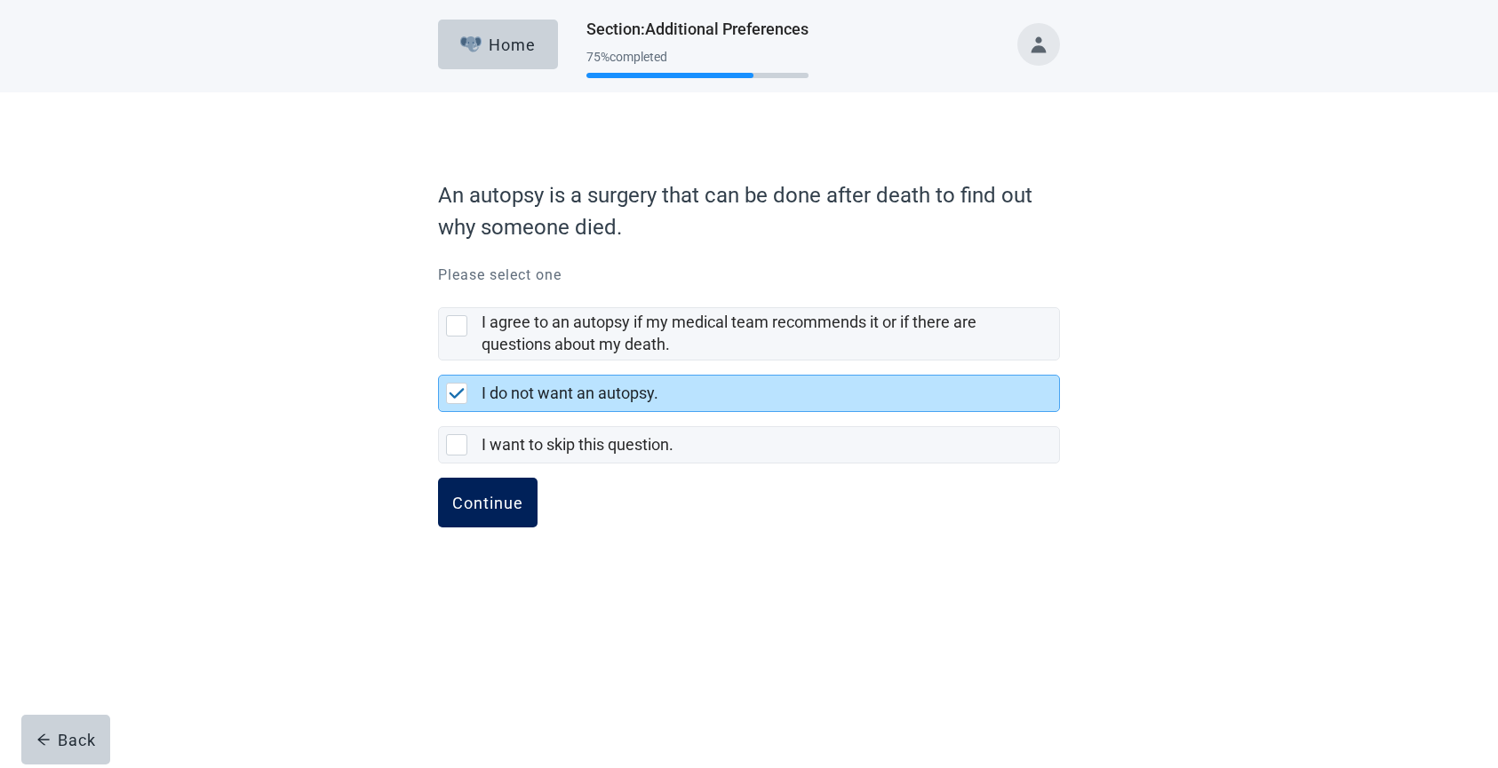
click at [495, 511] on div "Continue" at bounding box center [487, 503] width 71 height 18
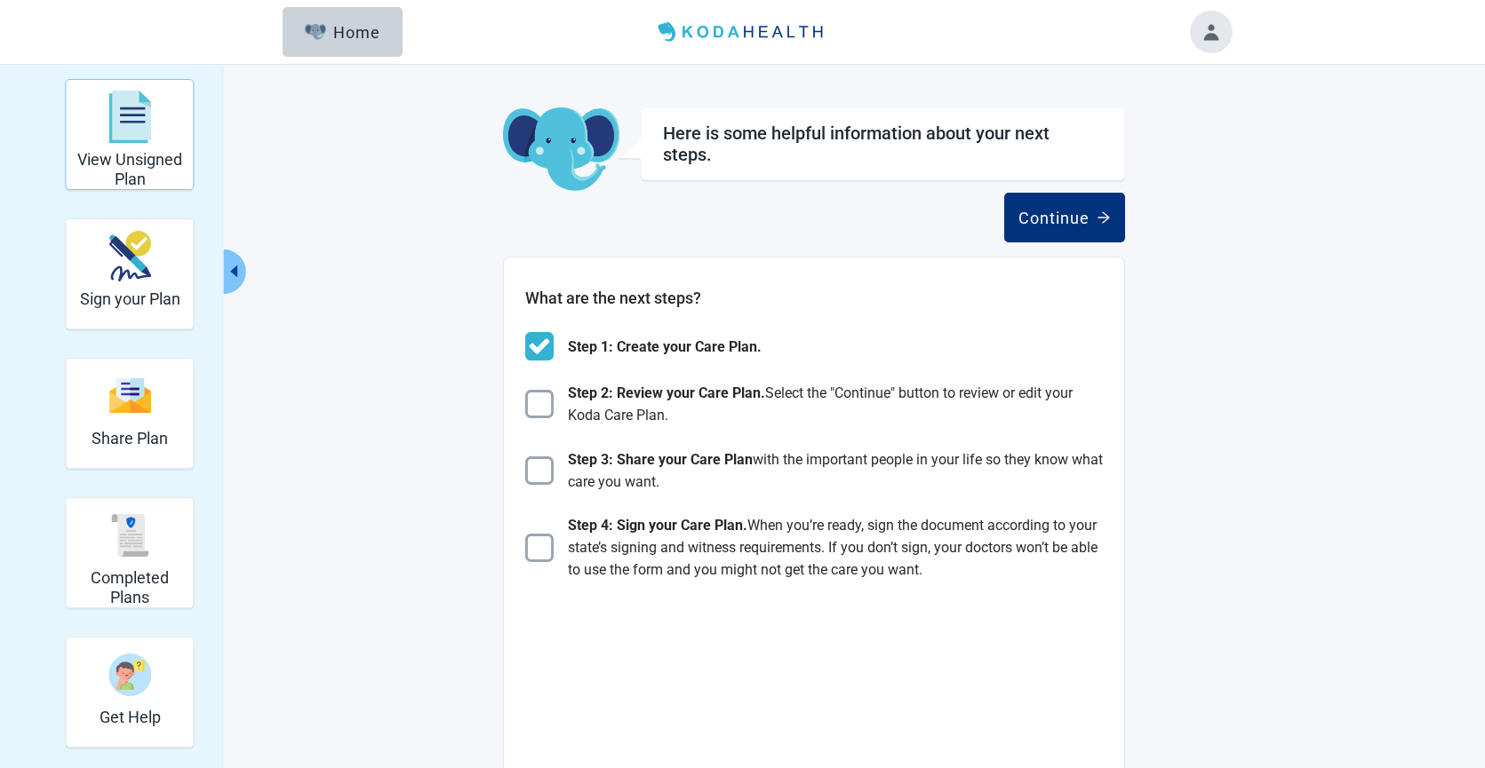
click at [129, 146] on div "View Unsigned Plan" at bounding box center [130, 117] width 113 height 67
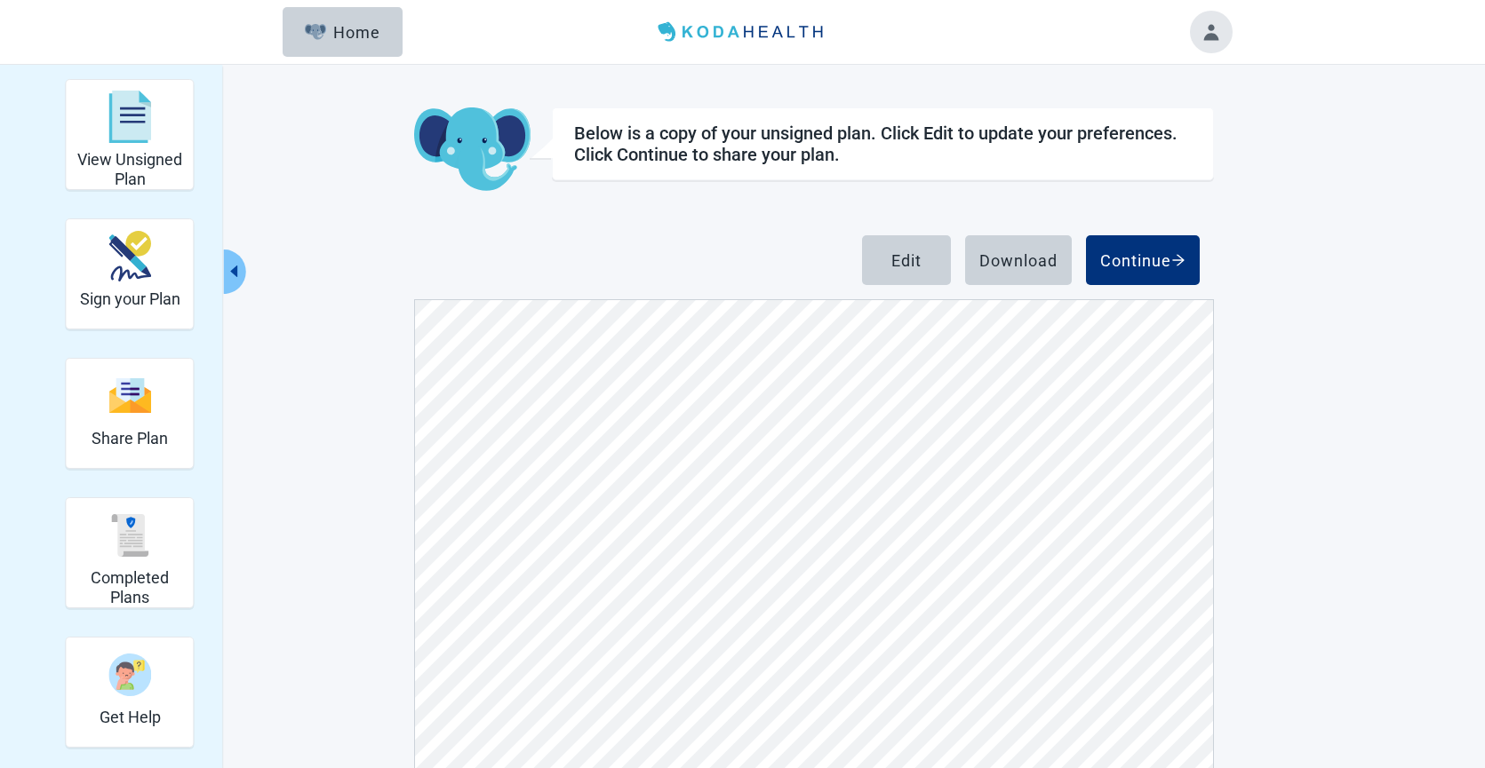
scroll to position [2988, 0]
click at [1023, 261] on div "Download" at bounding box center [1018, 260] width 78 height 18
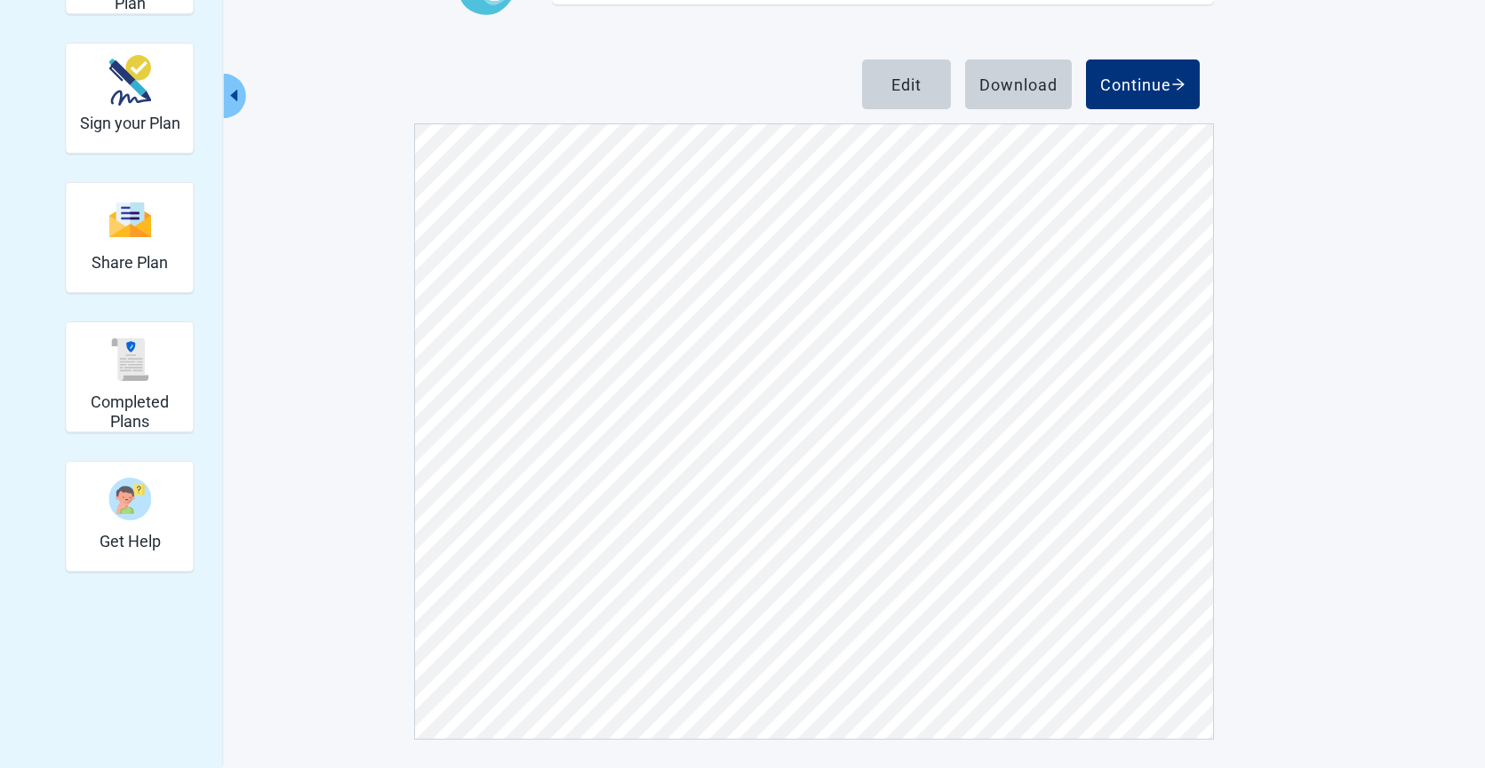
scroll to position [866, 0]
